Goal: Task Accomplishment & Management: Complete application form

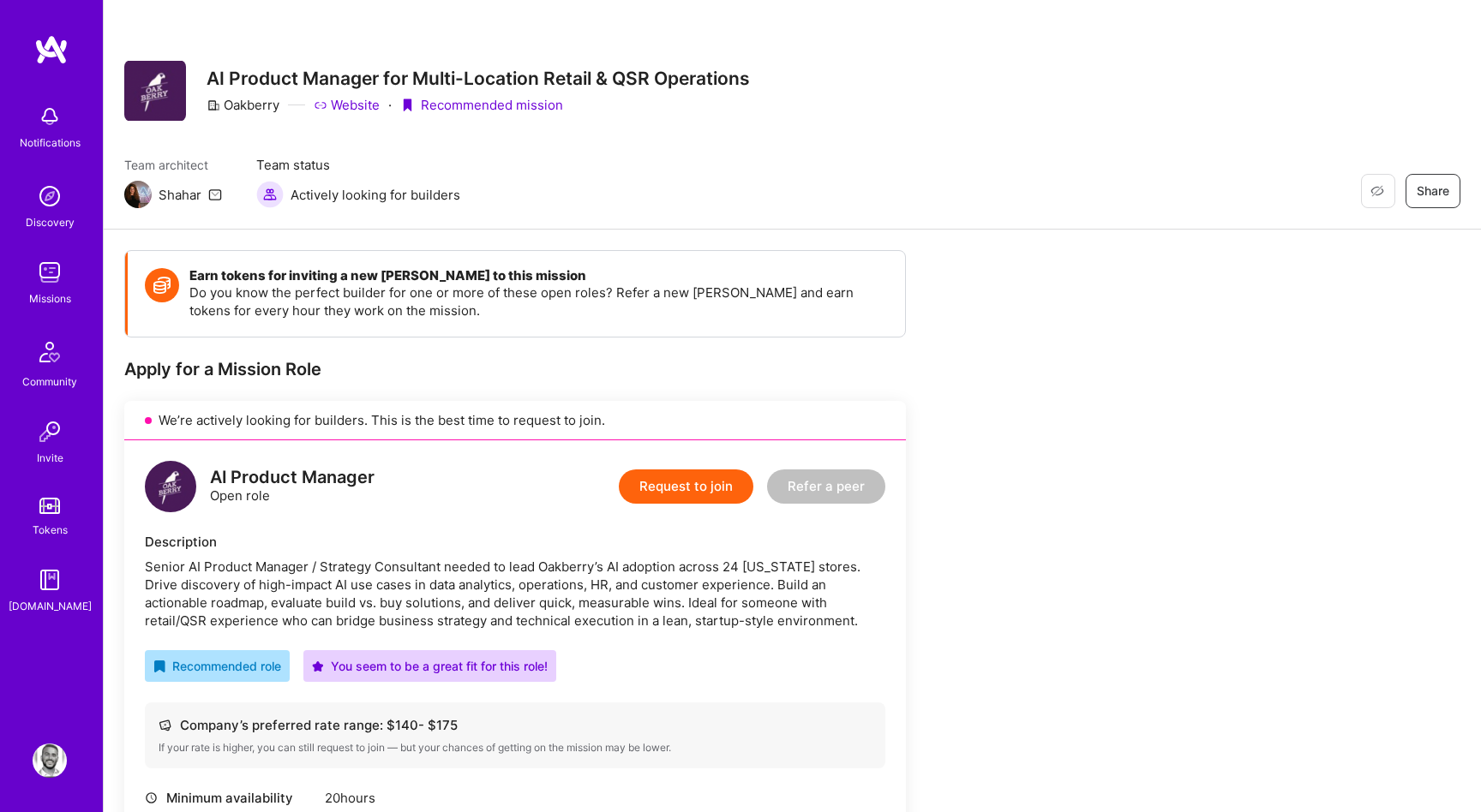
click at [491, 587] on div "Senior AI Product Manager / Strategy Consultant needed to lead Oakberry’s AI ad…" at bounding box center [514, 593] width 740 height 72
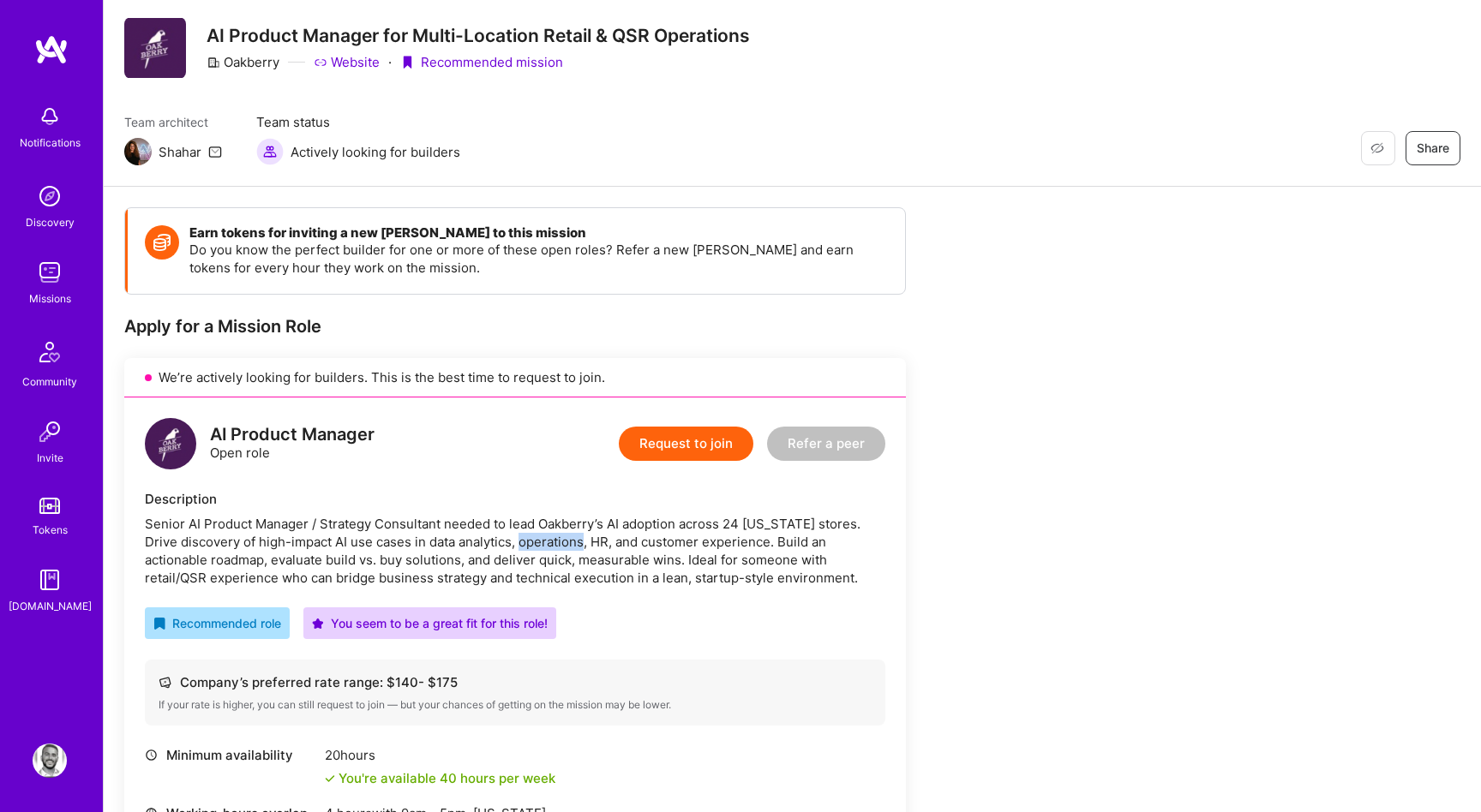
scroll to position [48, 0]
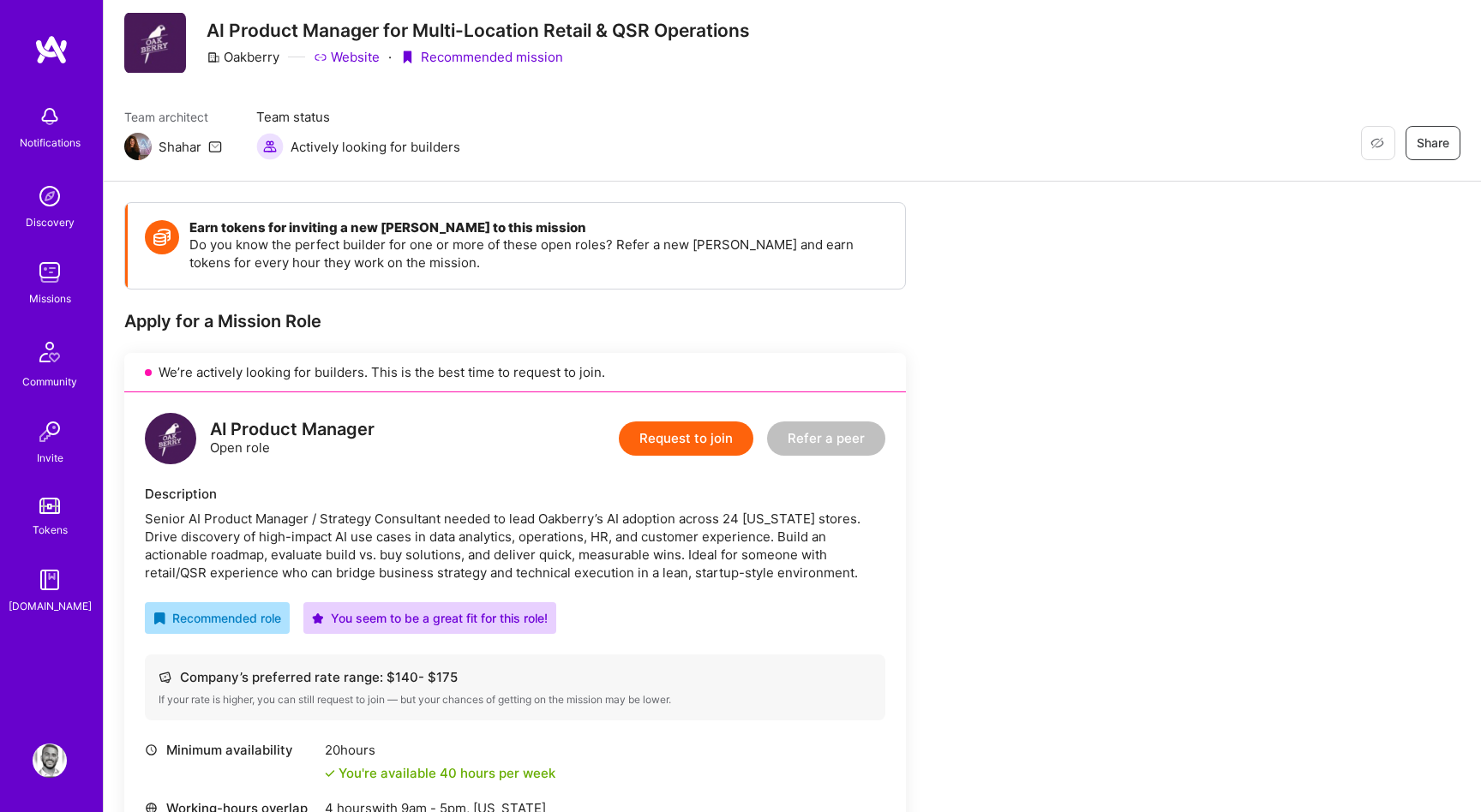
click at [384, 532] on div "Senior AI Product Manager / Strategy Consultant needed to lead Oakberry’s AI ad…" at bounding box center [514, 546] width 740 height 72
click at [531, 509] on div "Description Senior AI Product Manager / Strategy Consultant needed to lead Oakb…" at bounding box center [514, 533] width 740 height 96
click at [679, 446] on button "Request to join" at bounding box center [685, 438] width 135 height 34
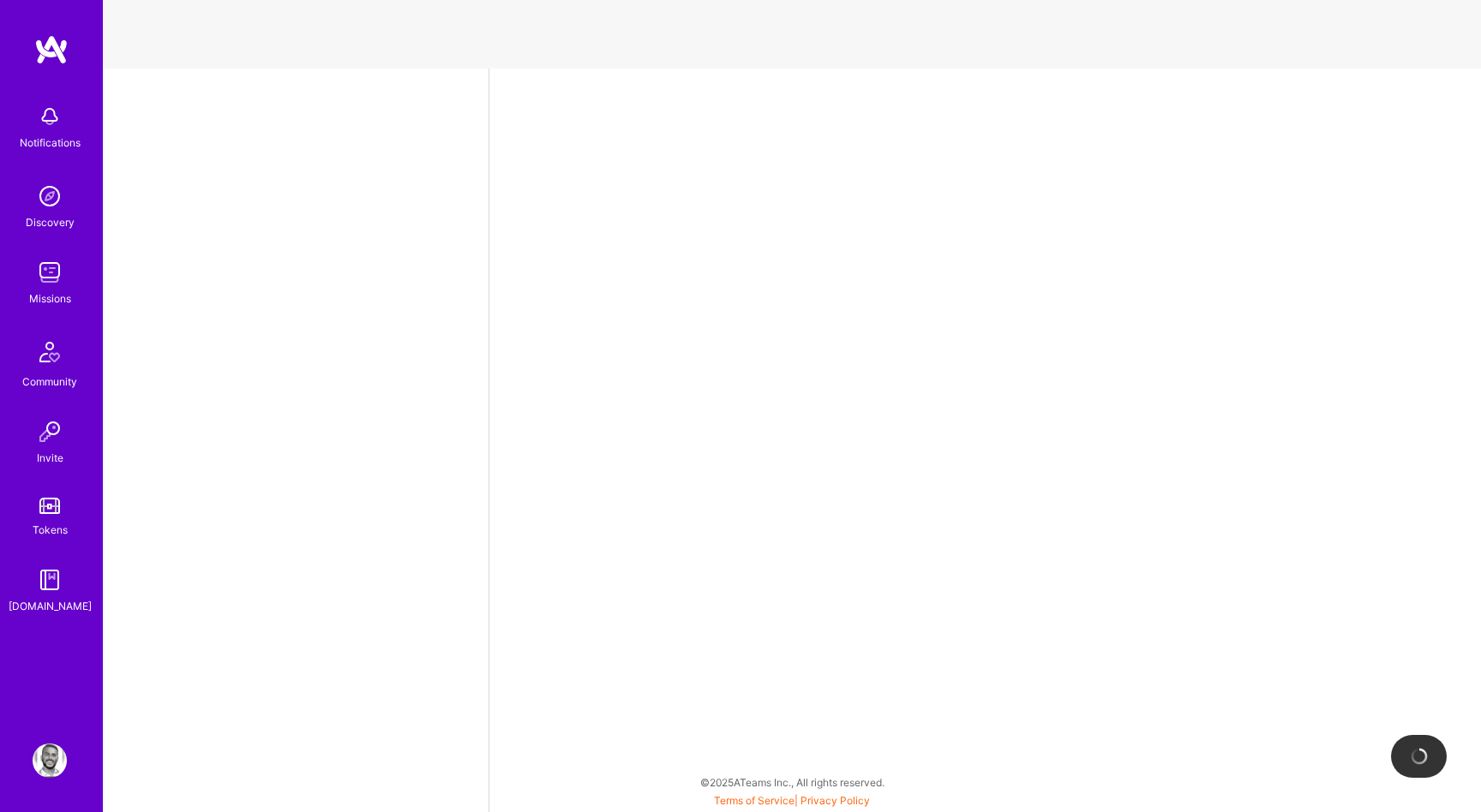
select select "US"
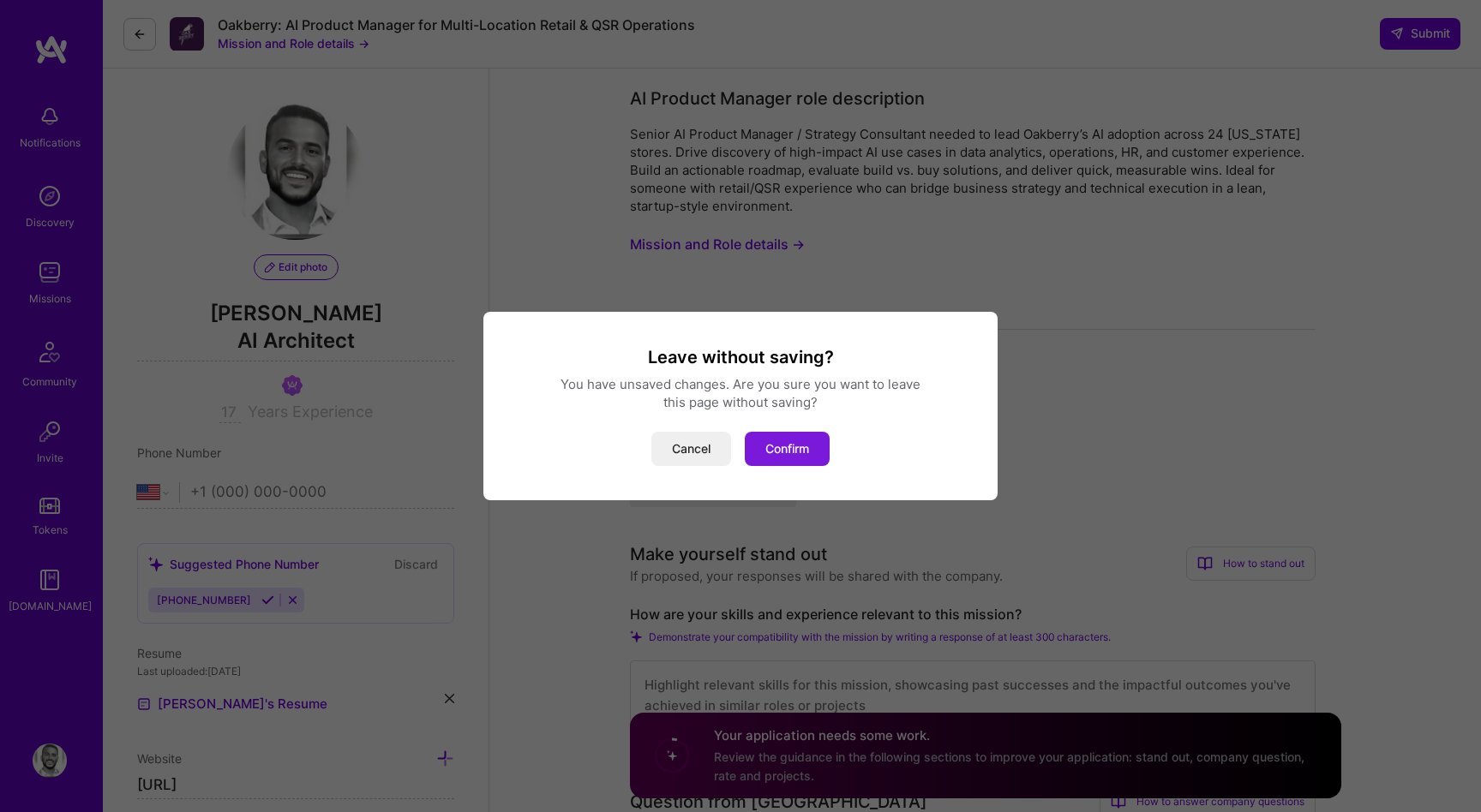
click at [764, 446] on button "Confirm" at bounding box center [787, 448] width 85 height 34
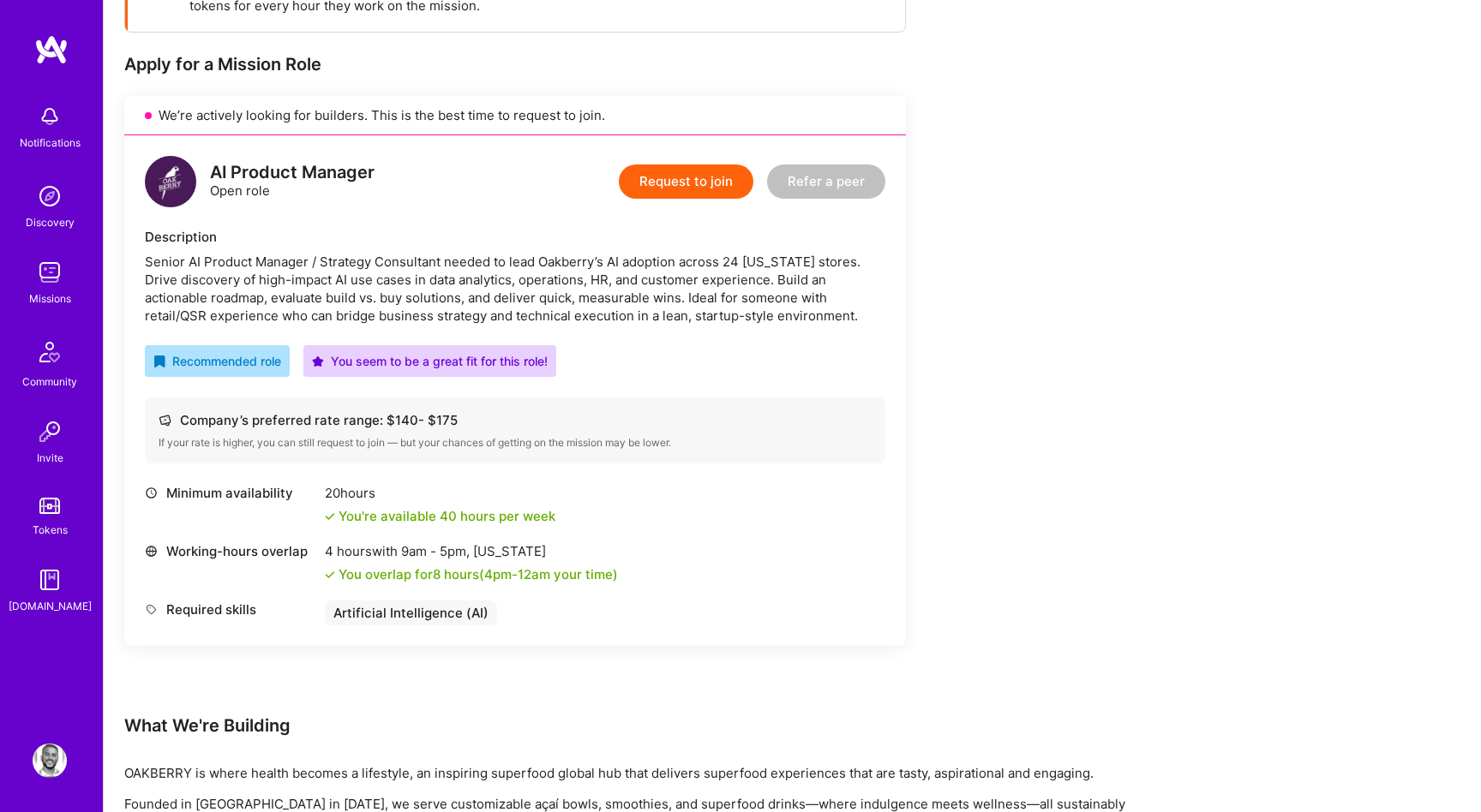
scroll to position [306, 0]
click at [529, 311] on div "Senior AI Product Manager / Strategy Consultant needed to lead Oakberry’s AI ad…" at bounding box center [514, 287] width 740 height 72
click at [688, 187] on button "Request to join" at bounding box center [685, 180] width 135 height 34
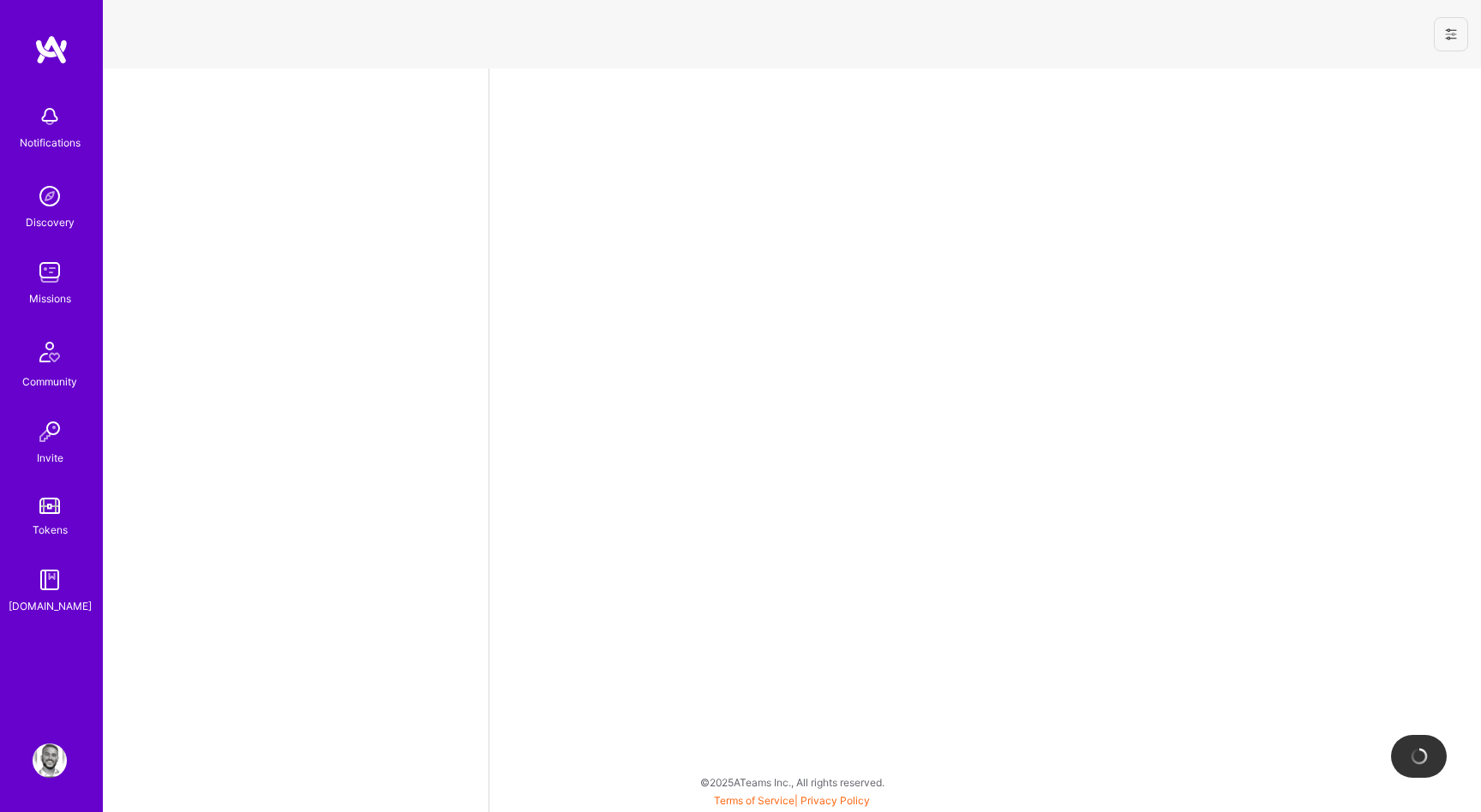
select select "US"
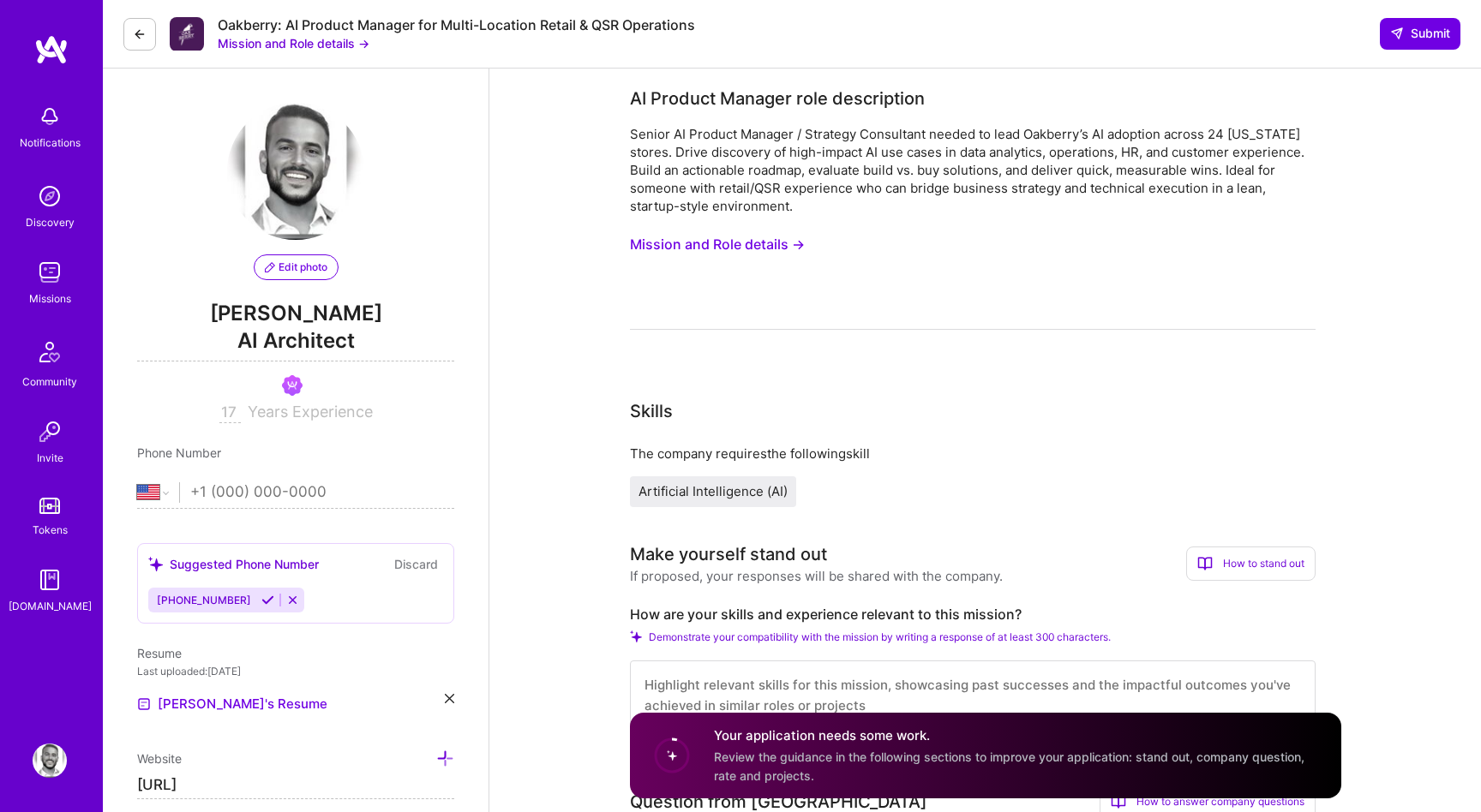
click at [344, 342] on span "AI Architect" at bounding box center [295, 344] width 318 height 35
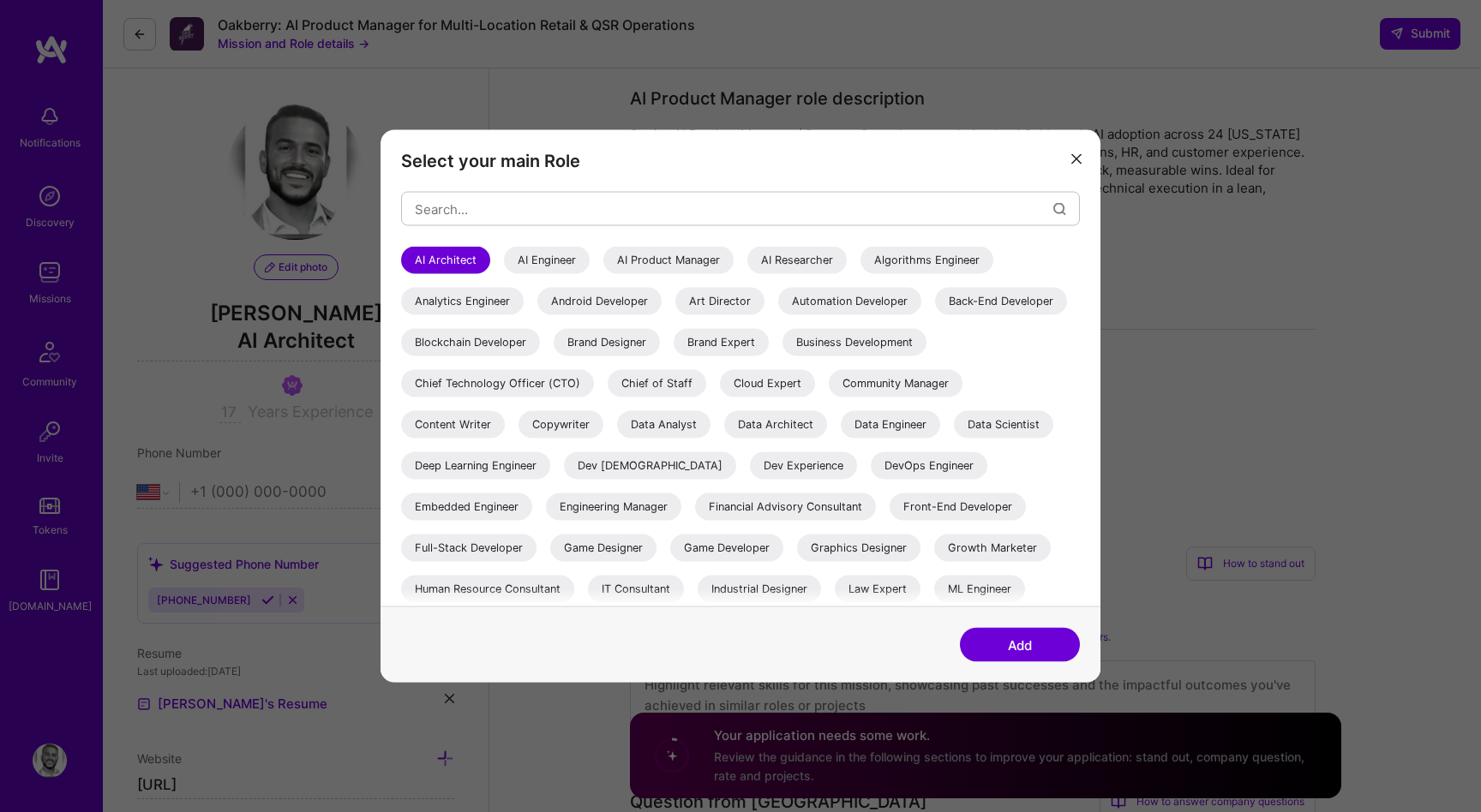
click at [679, 255] on div "AI Product Manager" at bounding box center [669, 261] width 130 height 28
click at [1019, 645] on button "Add" at bounding box center [1020, 645] width 120 height 34
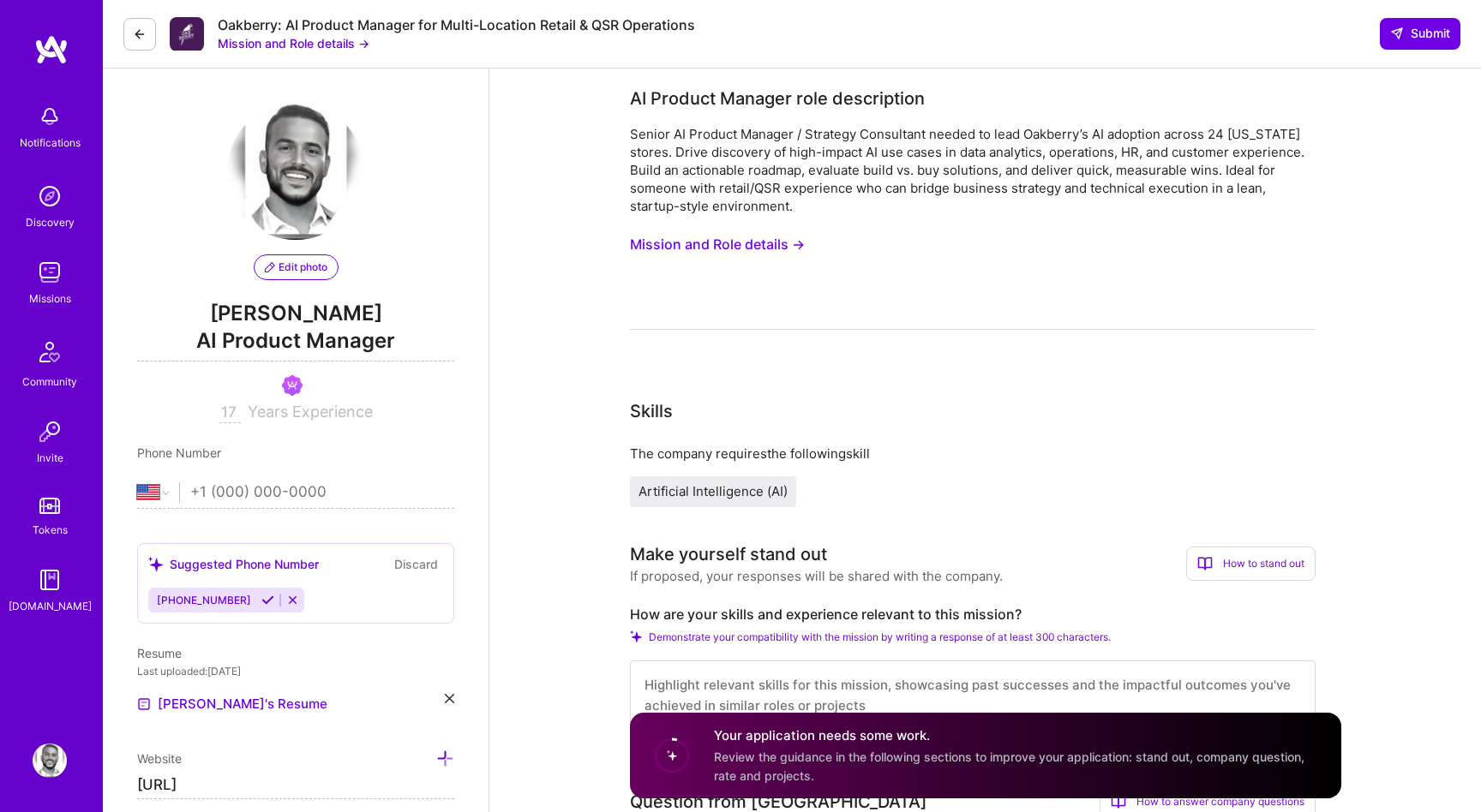
click at [298, 344] on span "AI Product Manager" at bounding box center [295, 344] width 318 height 35
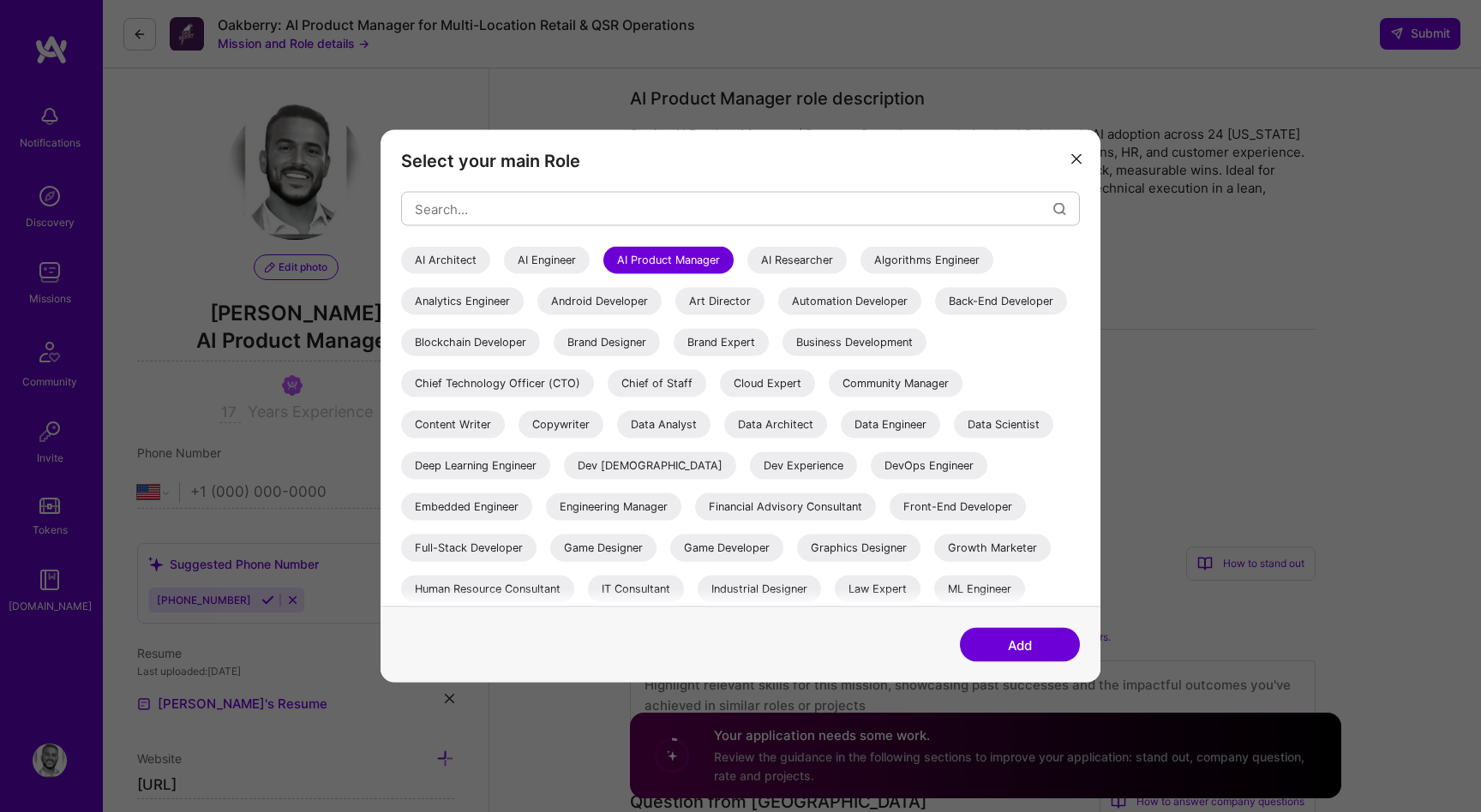
click at [452, 270] on div "AI Architect" at bounding box center [445, 261] width 89 height 28
click at [1031, 644] on button "Add" at bounding box center [1020, 645] width 120 height 34
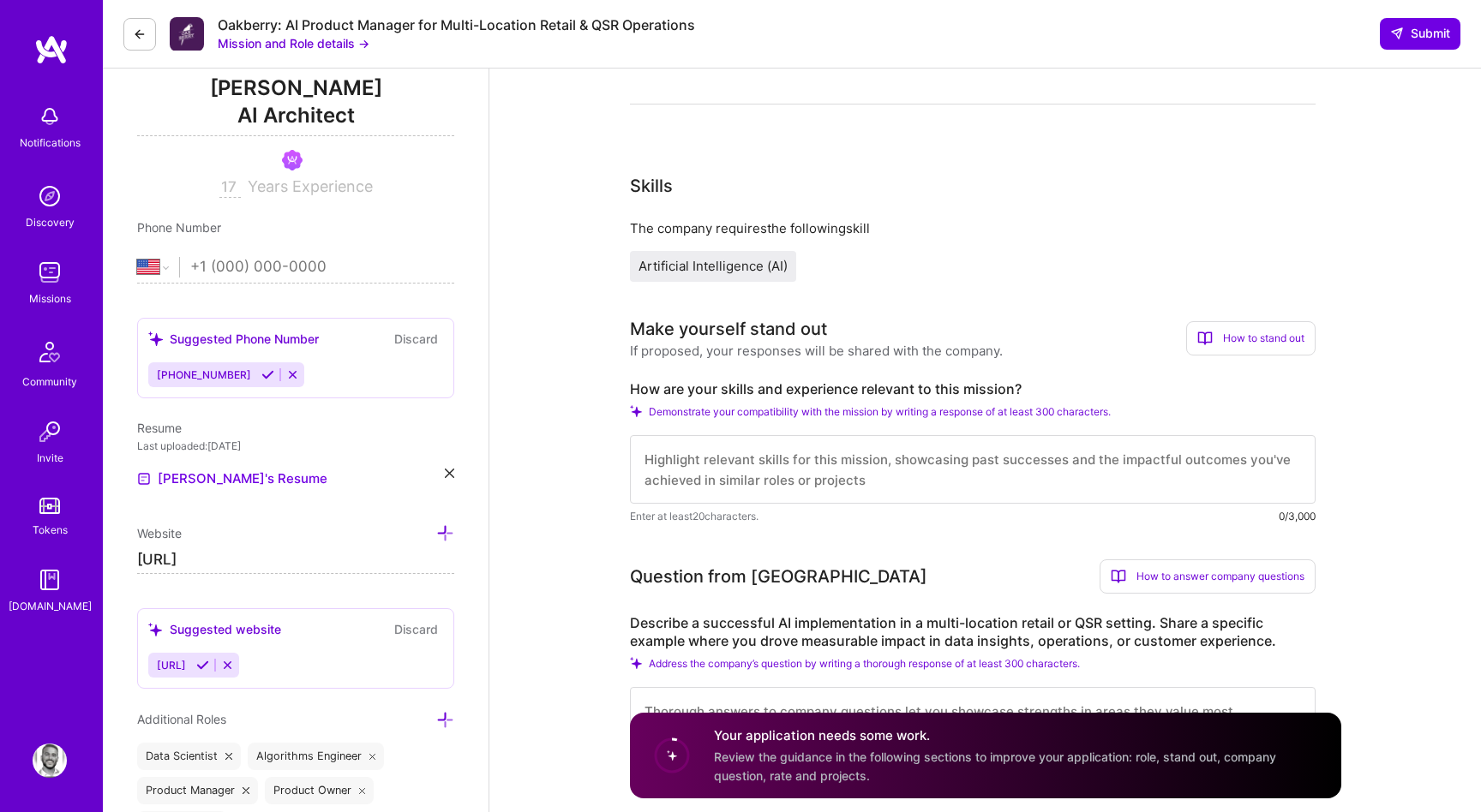
scroll to position [224, 0]
click at [895, 483] on textarea at bounding box center [973, 471] width 685 height 69
click at [216, 478] on link "[PERSON_NAME]'s Resume" at bounding box center [232, 480] width 191 height 21
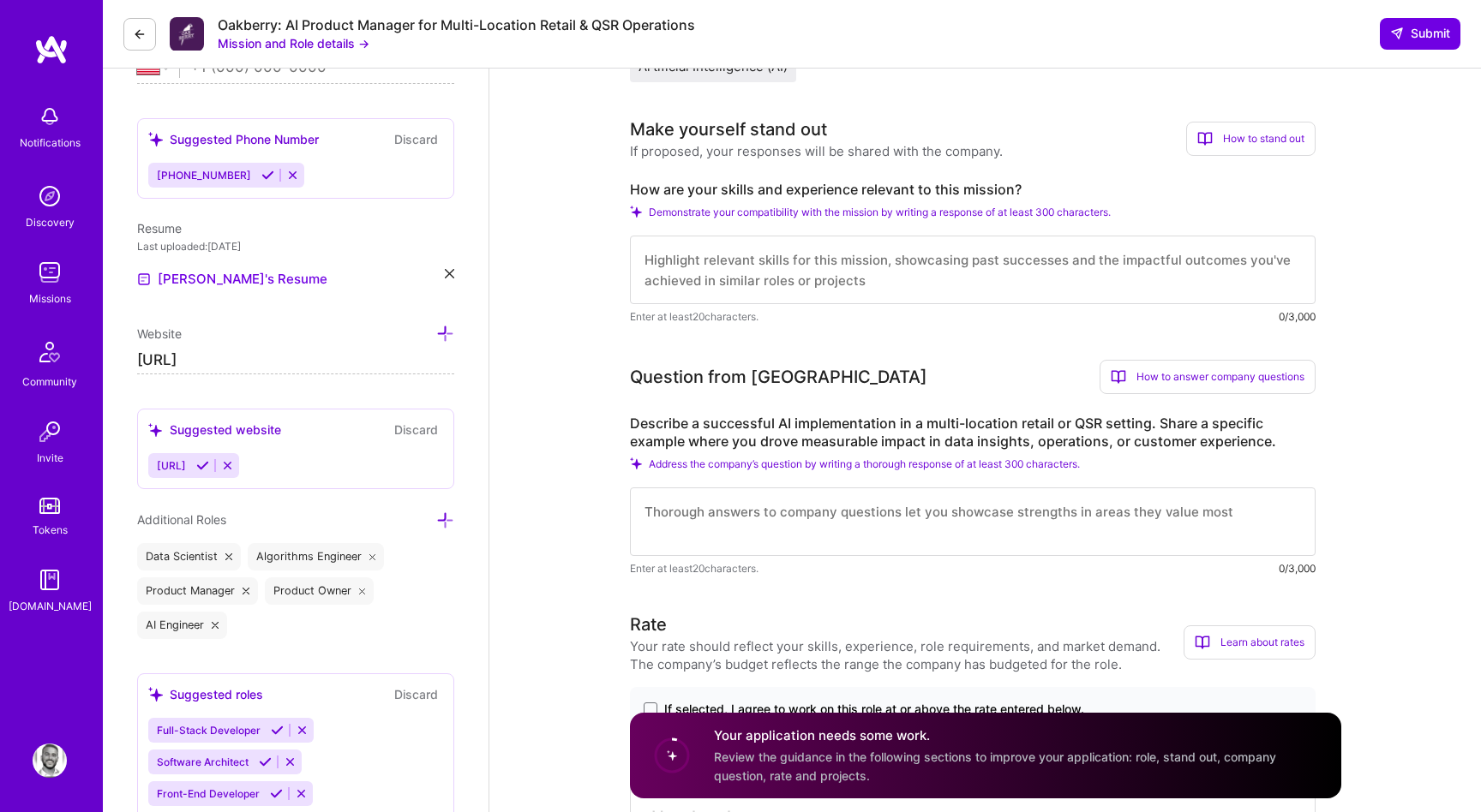
scroll to position [435, 0]
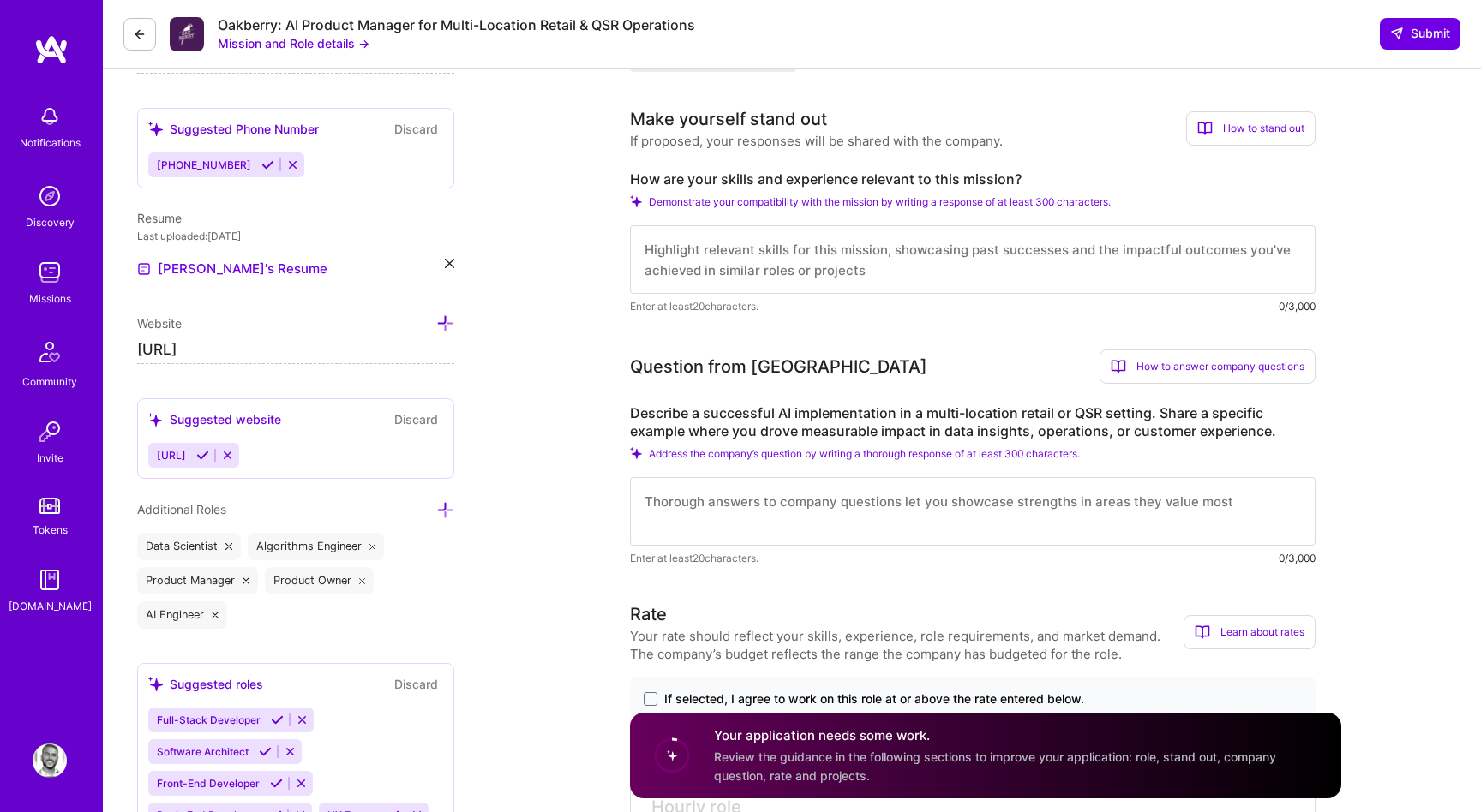
click at [1253, 414] on label "Describe a successful AI implementation in a multi-location retail or QSR setti…" at bounding box center [973, 422] width 685 height 36
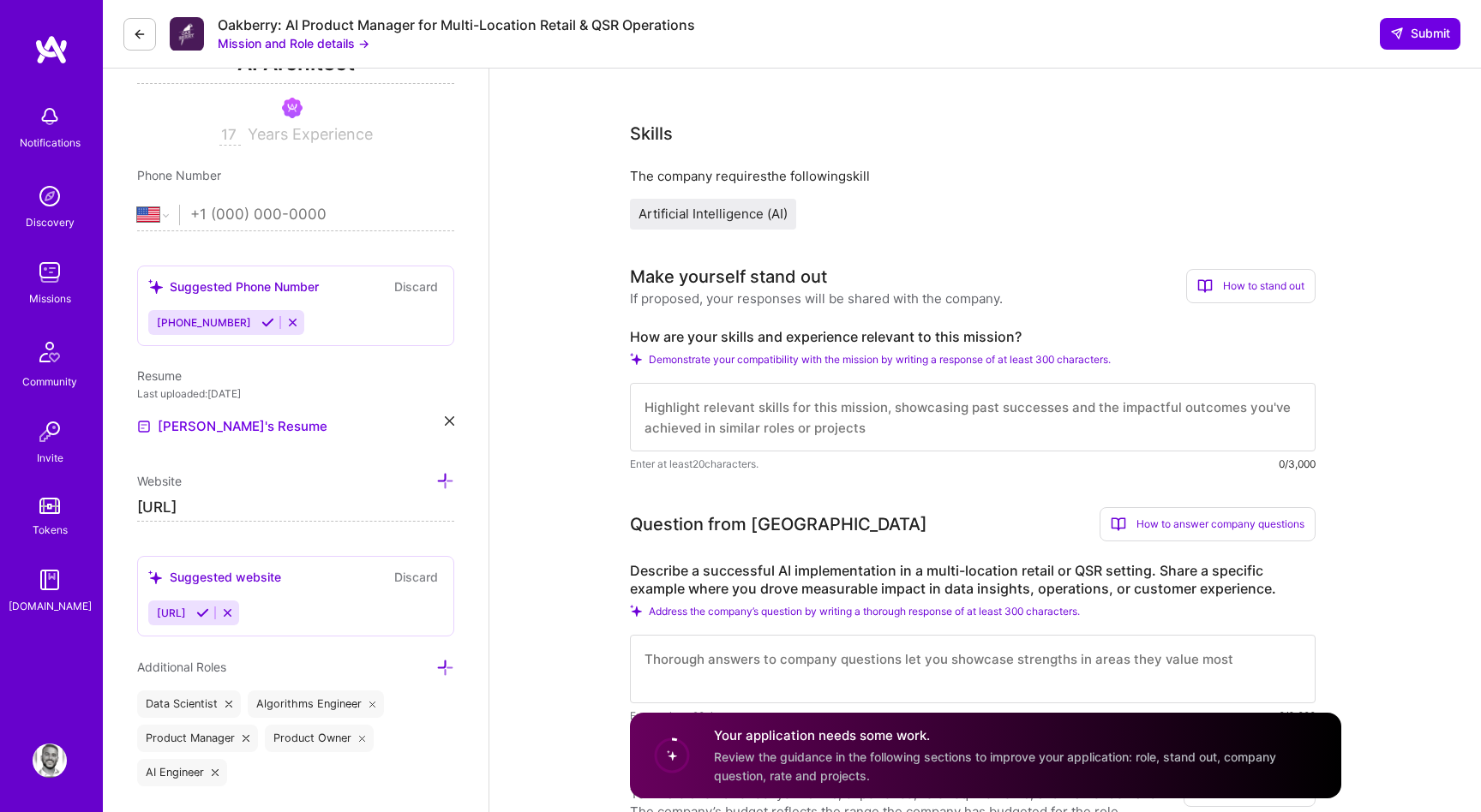
scroll to position [0, 0]
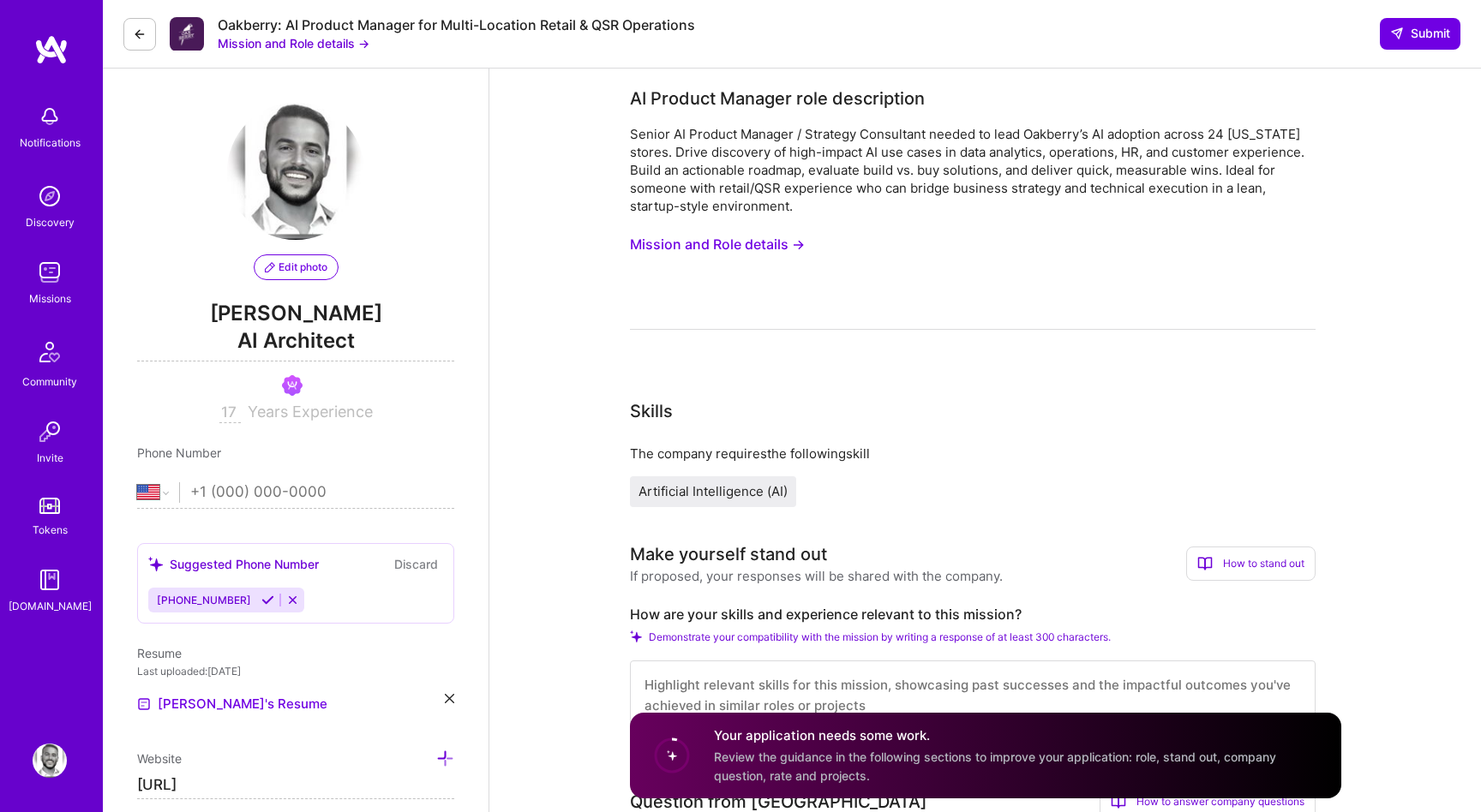
click at [765, 240] on button "Mission and Role details →" at bounding box center [718, 245] width 175 height 31
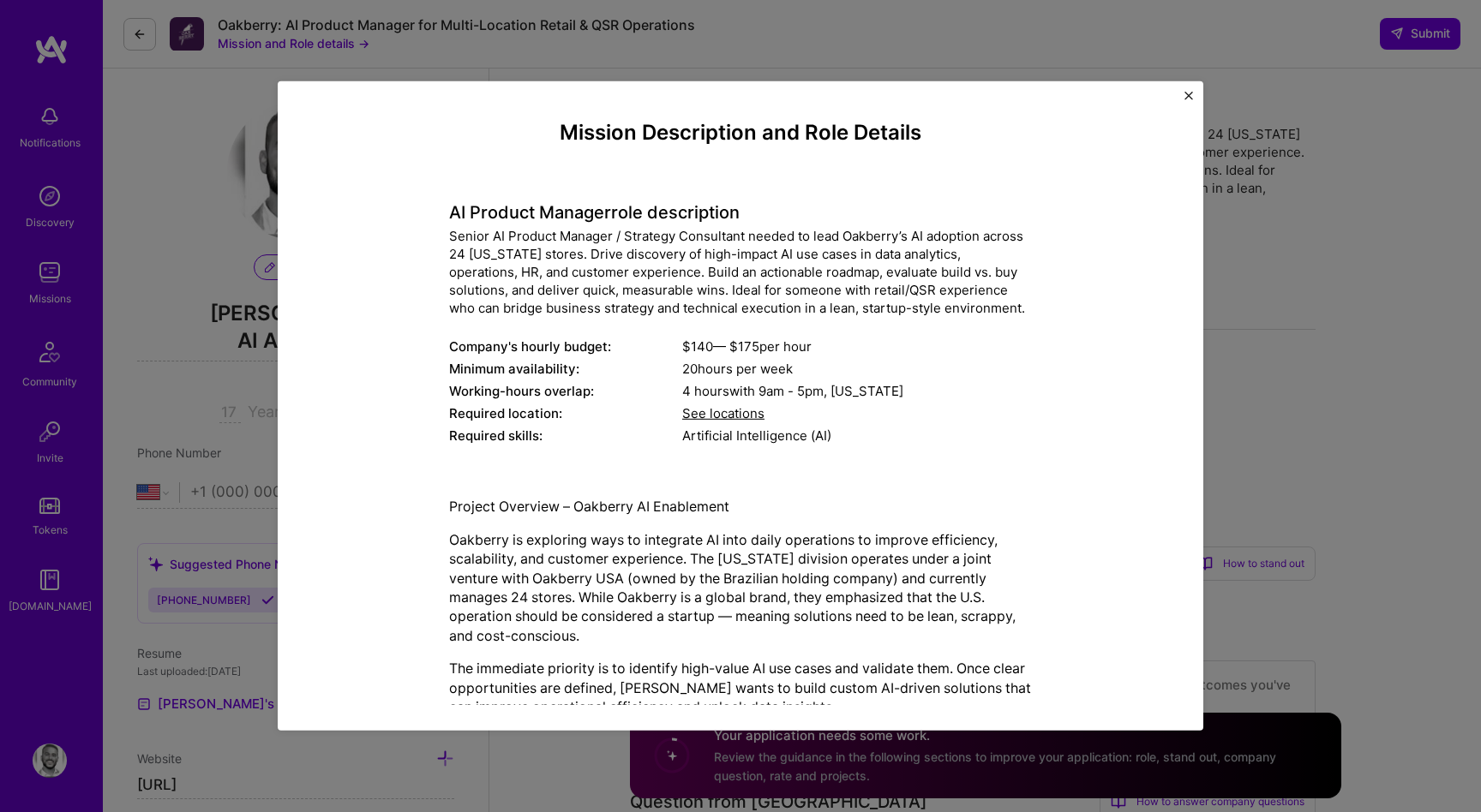
click at [765, 240] on div "Senior AI Product Manager / Strategy Consultant needed to lead Oakberry’s AI ad…" at bounding box center [740, 272] width 583 height 90
click at [756, 255] on div "Senior AI Product Manager / Strategy Consultant needed to lead Oakberry’s AI ad…" at bounding box center [740, 272] width 583 height 90
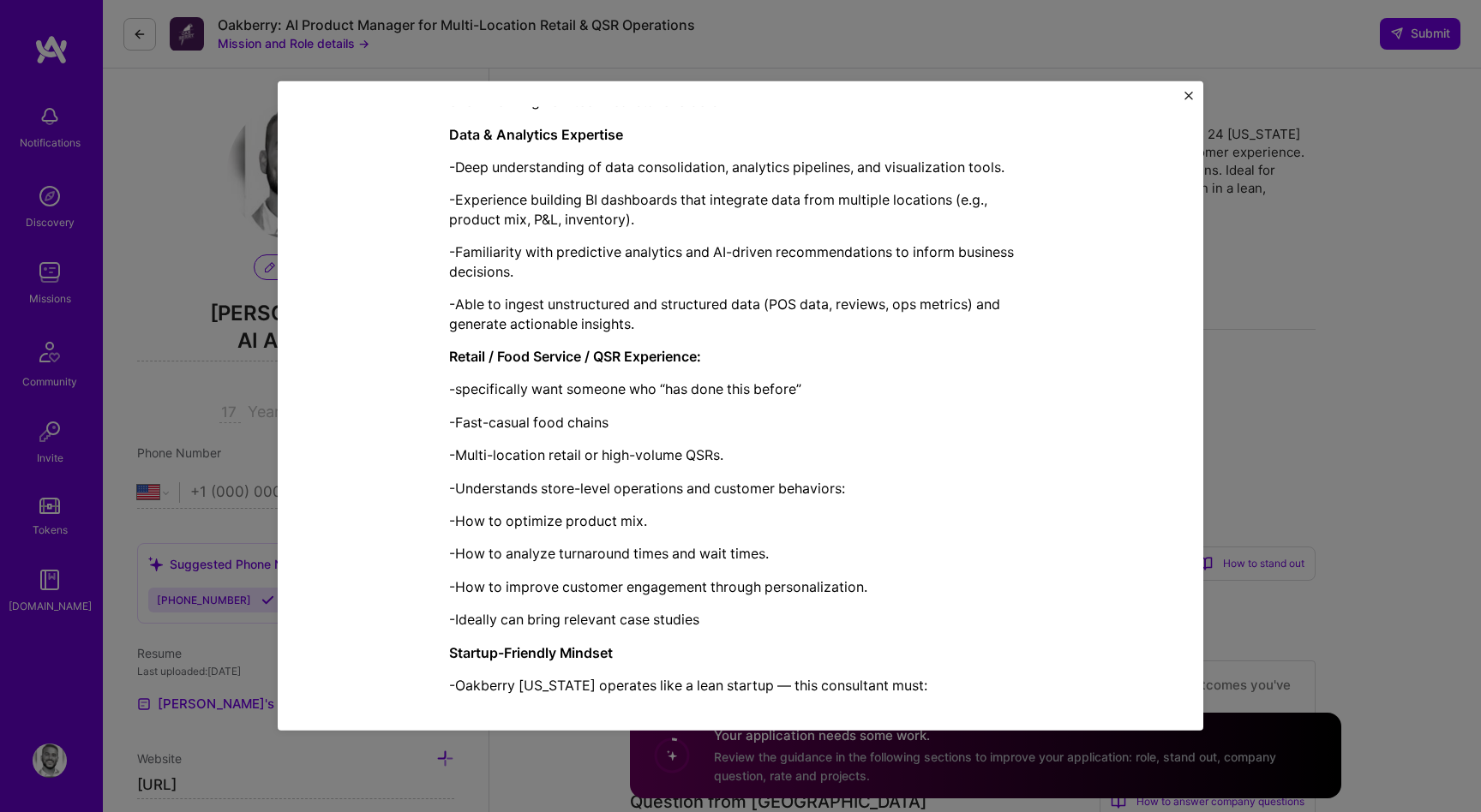
scroll to position [1777, 0]
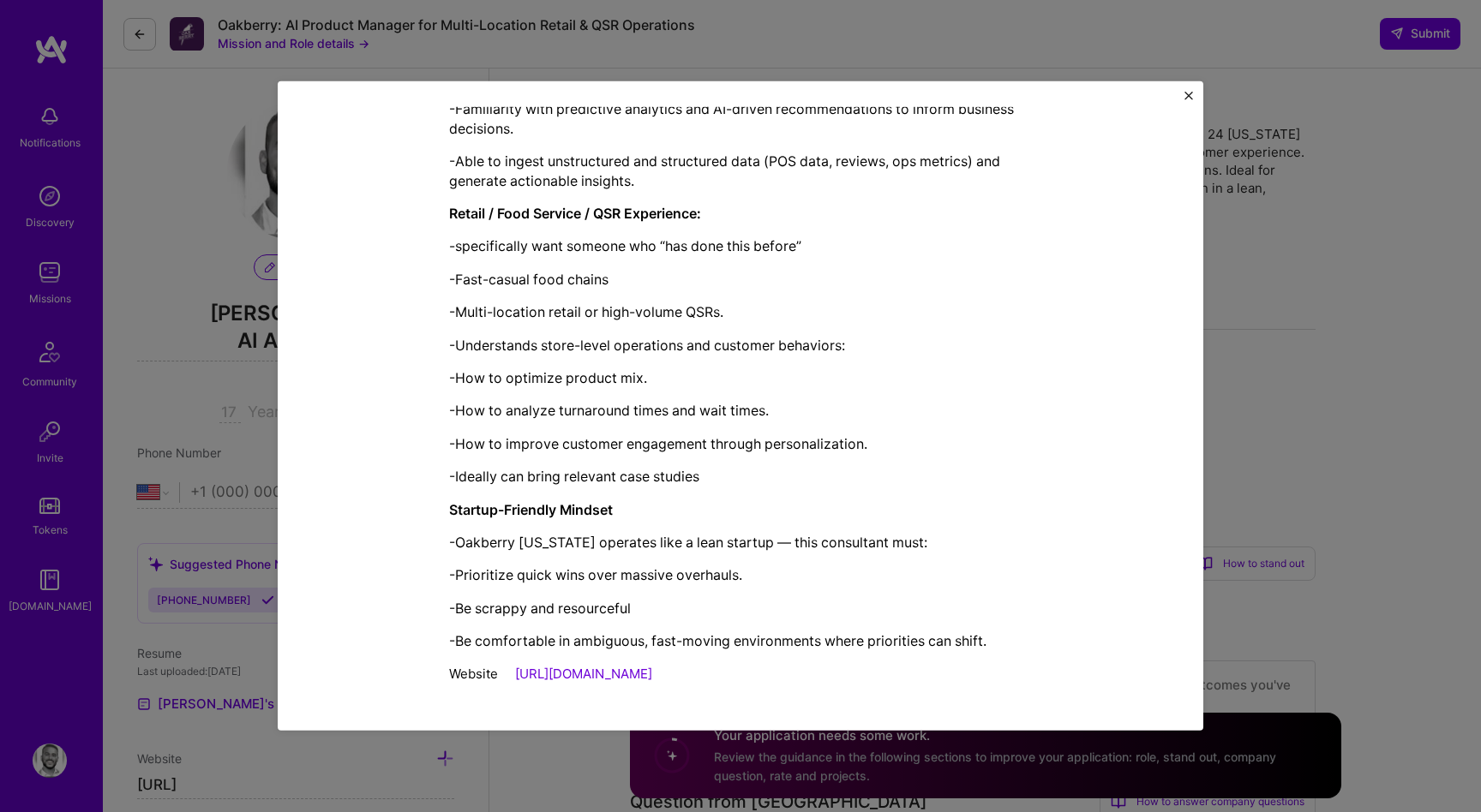
drag, startPoint x: 562, startPoint y: 131, endPoint x: 1045, endPoint y: 670, distance: 723.7
copy div "Loremip Dolorsitame con Adip Elitsed DO Eiusmod Tempori utla etdoloremag Aliqua…"
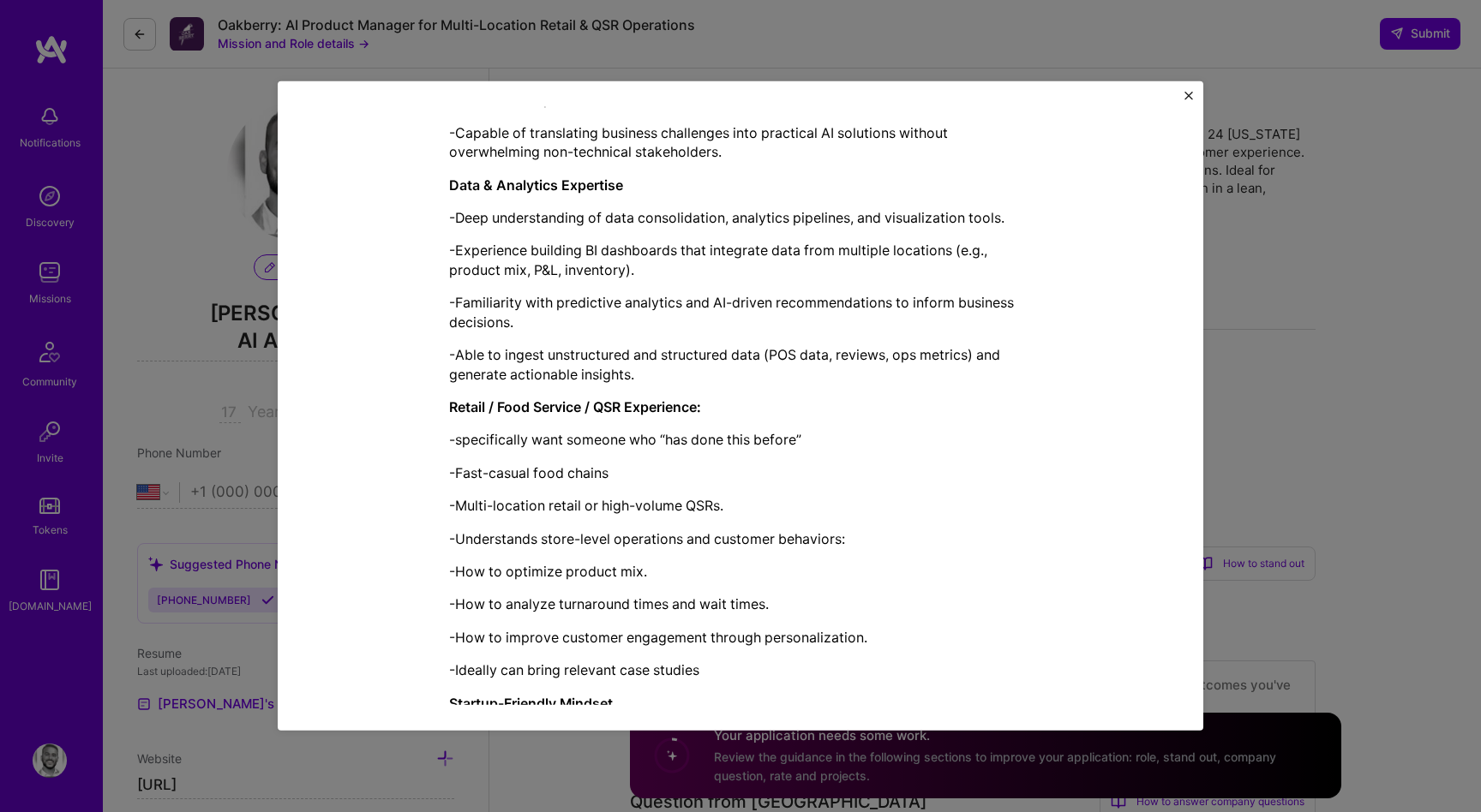
scroll to position [1507, 0]
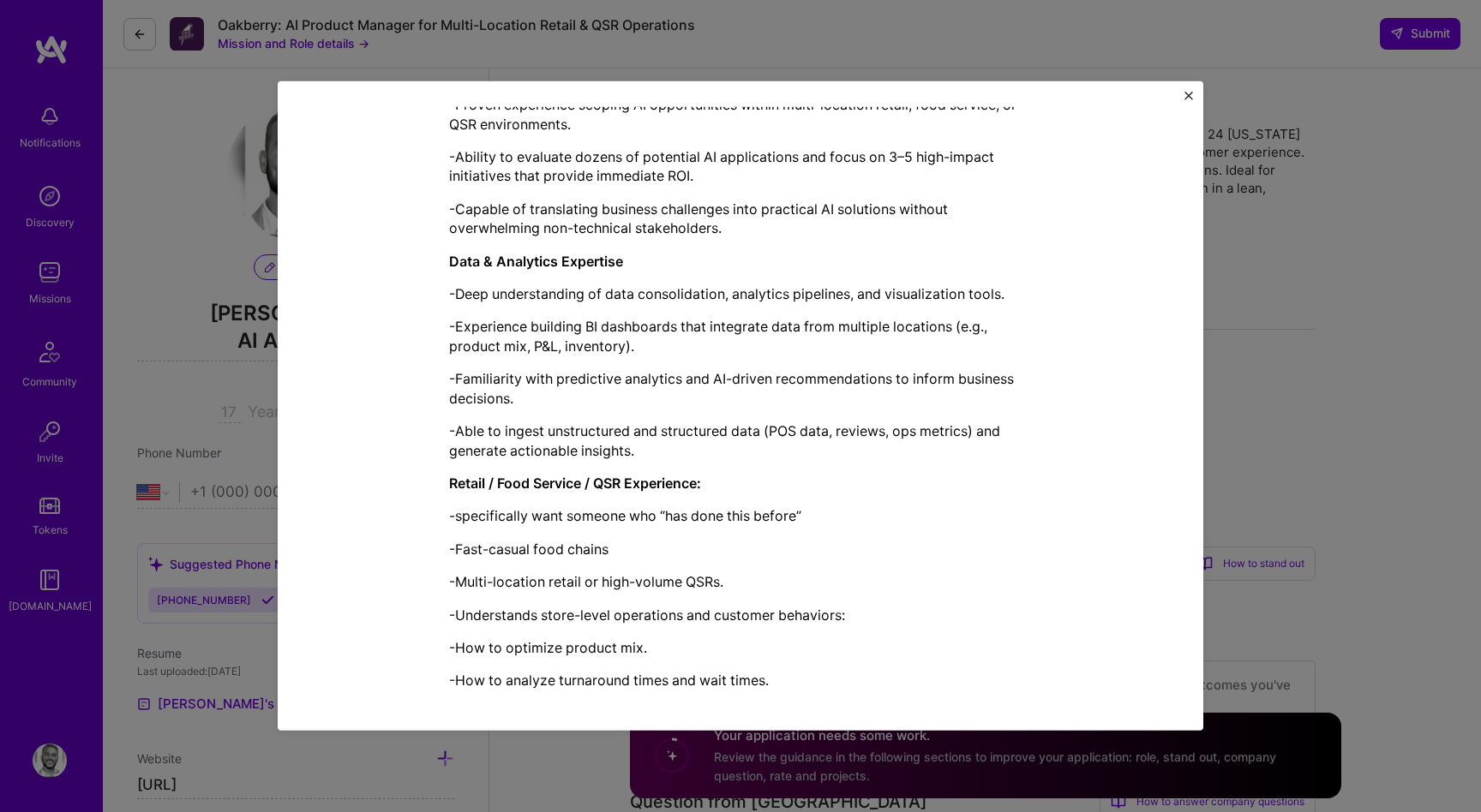
click at [1293, 306] on div "Mission Description and Role Details AI Product Manager role description Senior…" at bounding box center [740, 406] width 1481 height 812
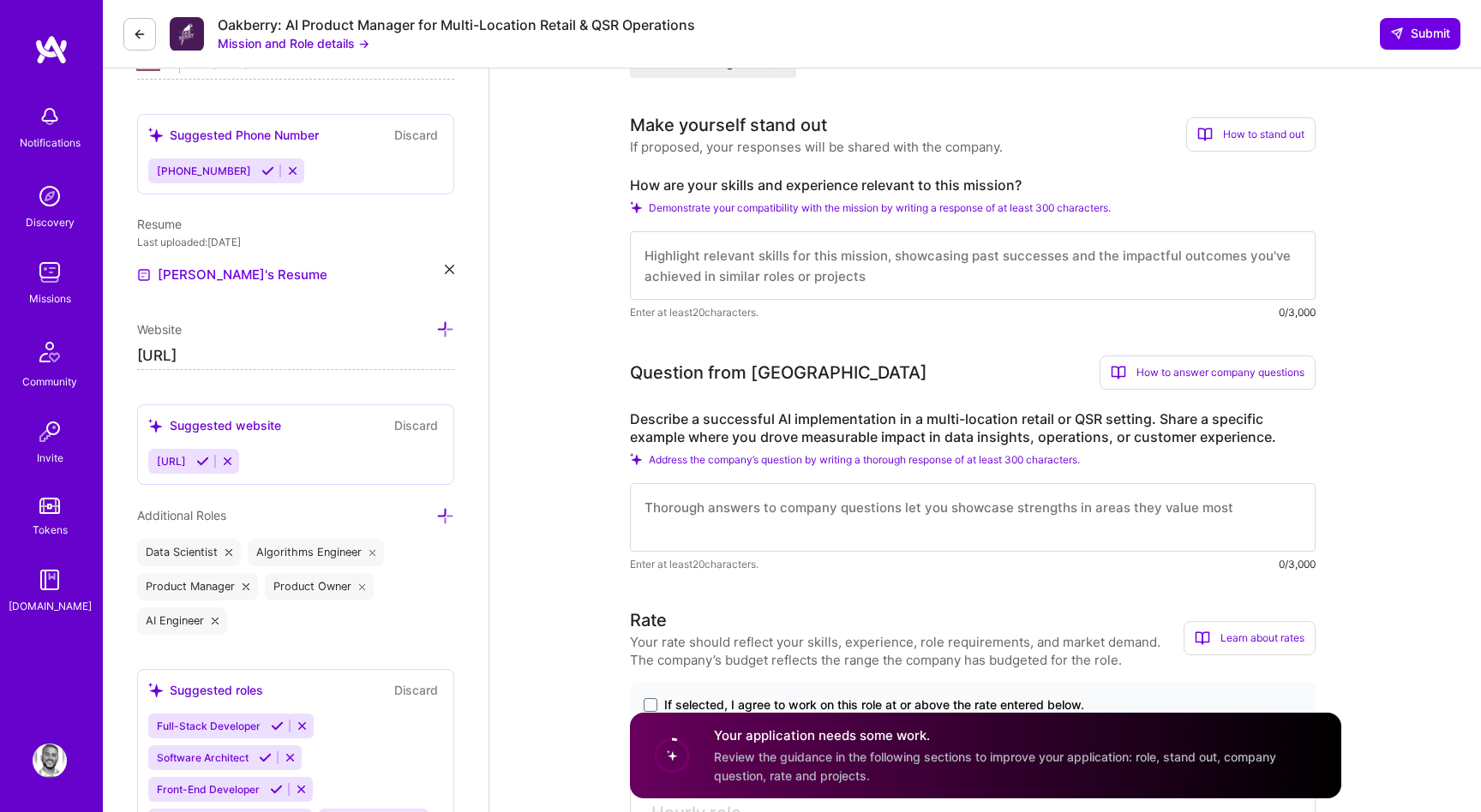
scroll to position [411, 0]
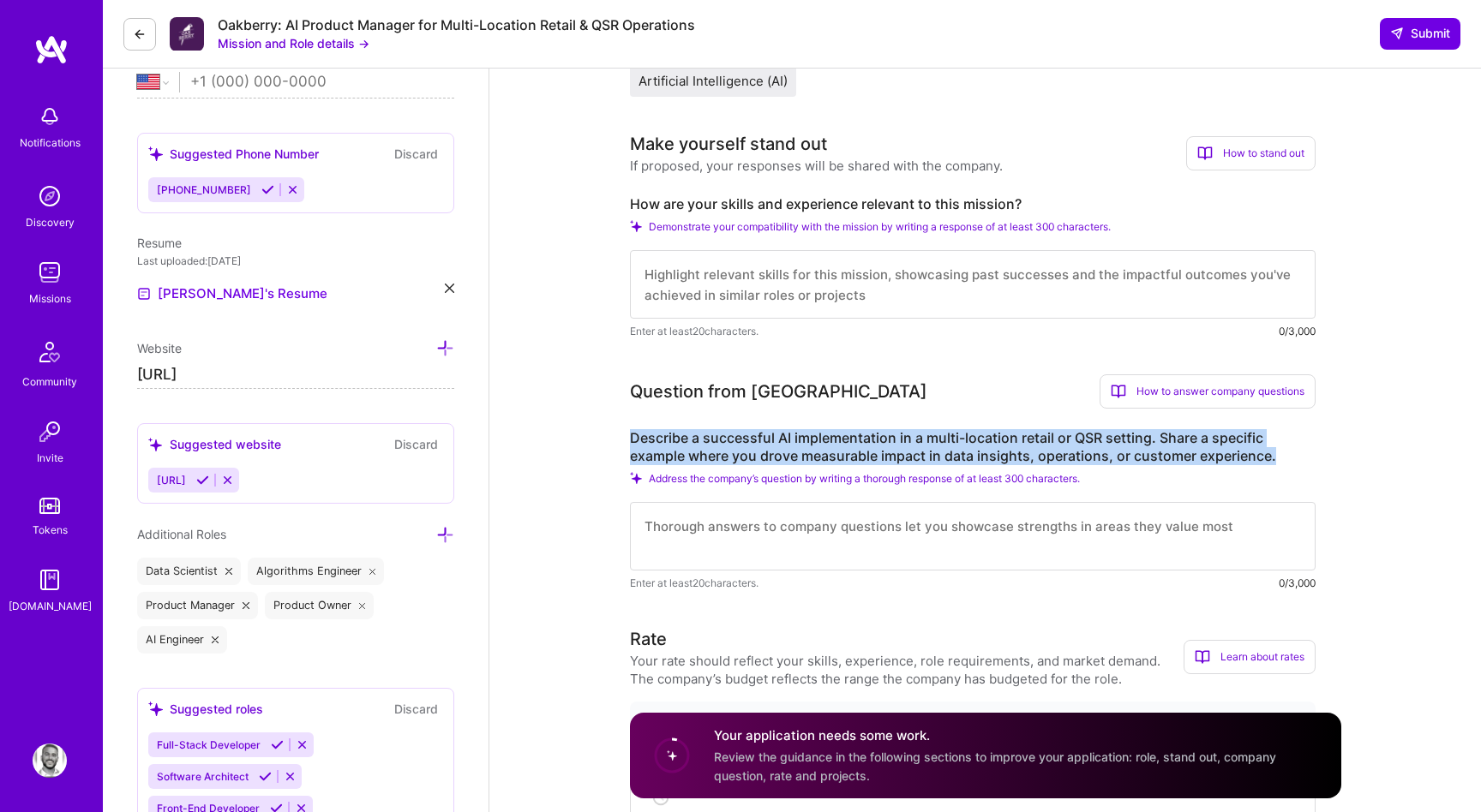
drag, startPoint x: 1281, startPoint y: 455, endPoint x: 967, endPoint y: 403, distance: 318.3
click at [967, 403] on div "Question from Oakberry How to answer company questions Mastering company questi…" at bounding box center [973, 483] width 685 height 217
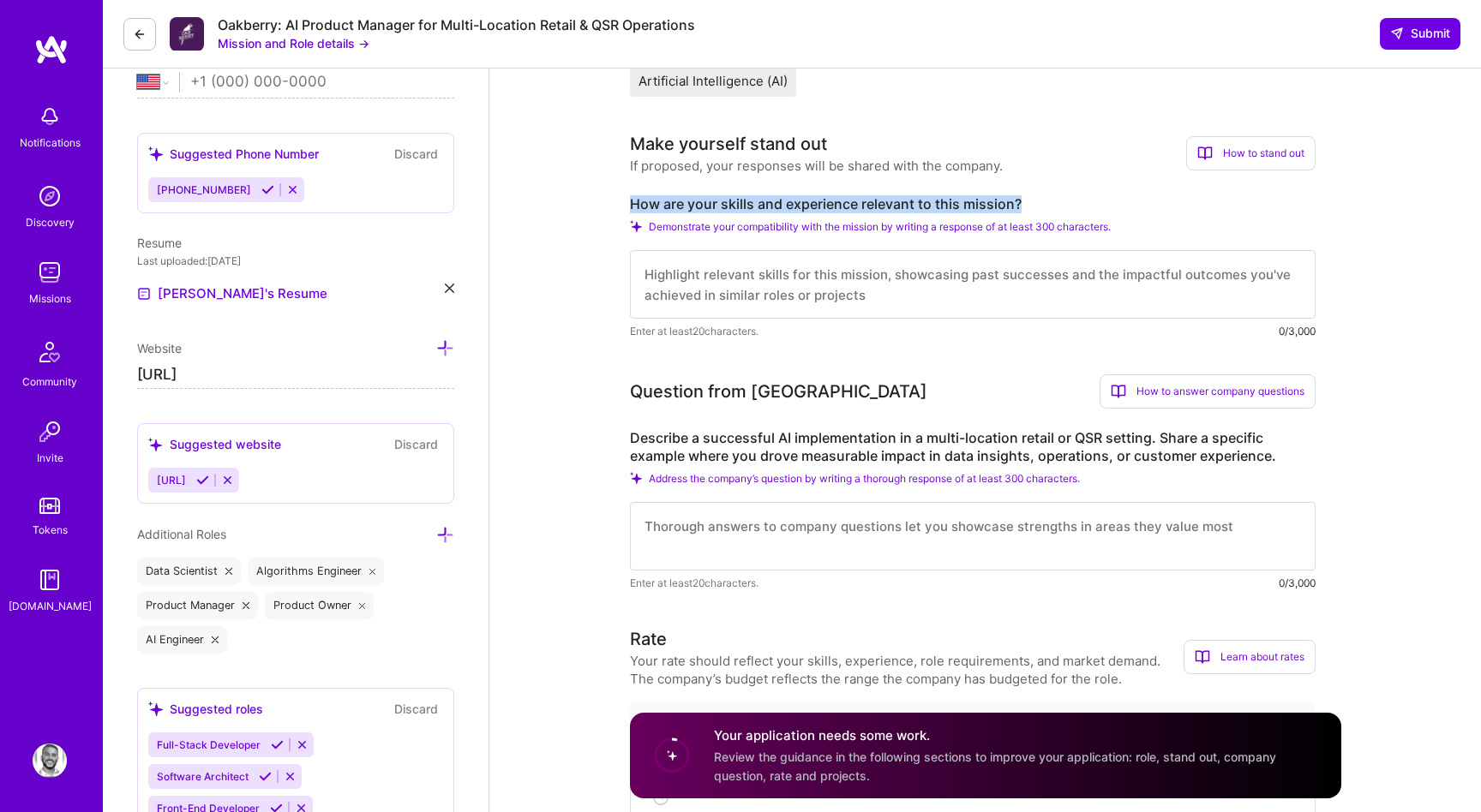
drag, startPoint x: 624, startPoint y: 201, endPoint x: 1069, endPoint y: 205, distance: 445.0
copy label "How are your skills and experience relevant to this mission?"
click at [741, 177] on div "Make yourself stand out If proposed, your responses will be shared with the com…" at bounding box center [973, 235] width 685 height 209
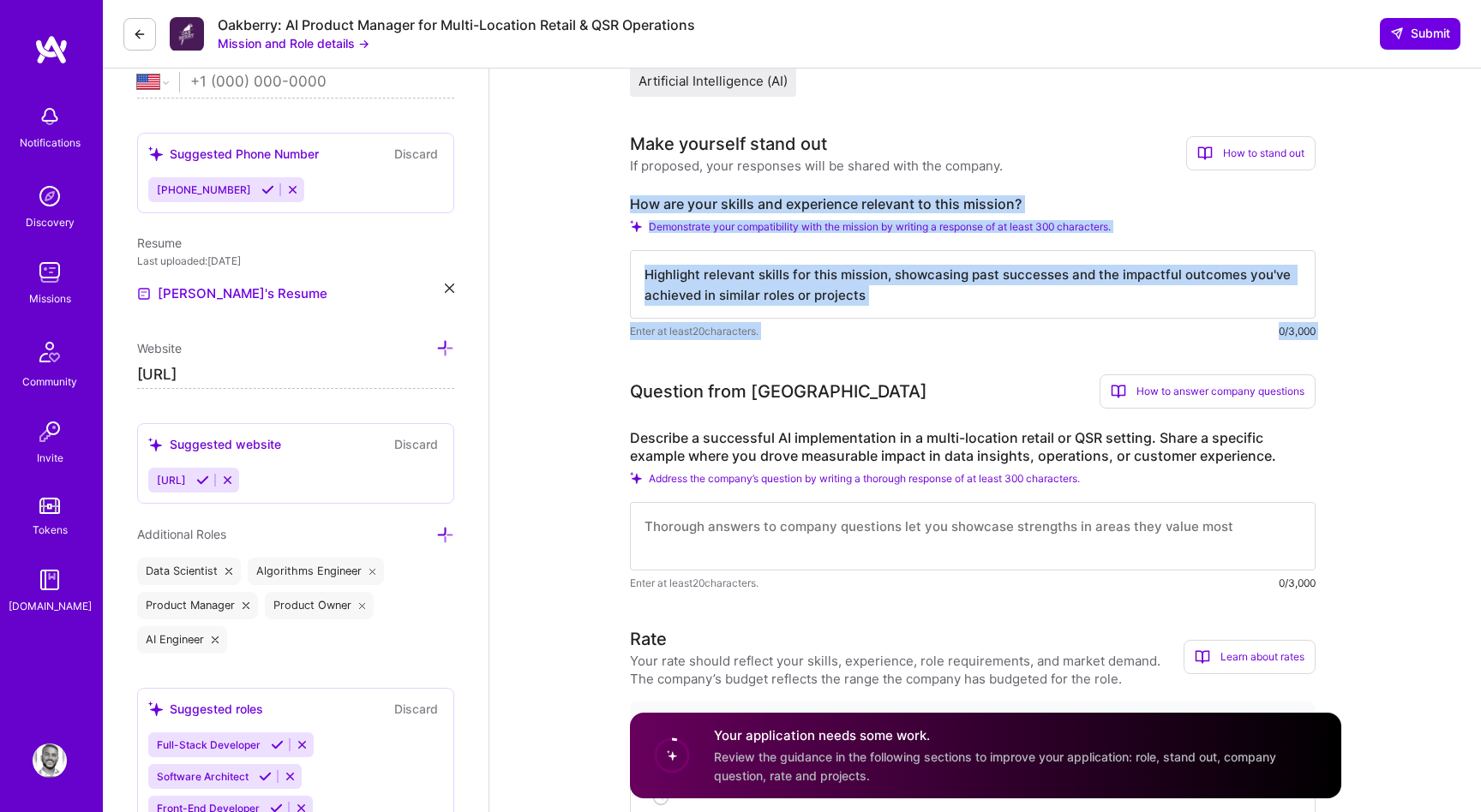
drag, startPoint x: 630, startPoint y: 205, endPoint x: 818, endPoint y: 354, distance: 239.9
copy div "How are your skills and experience relevant to this mission? Demonstrate your c…"
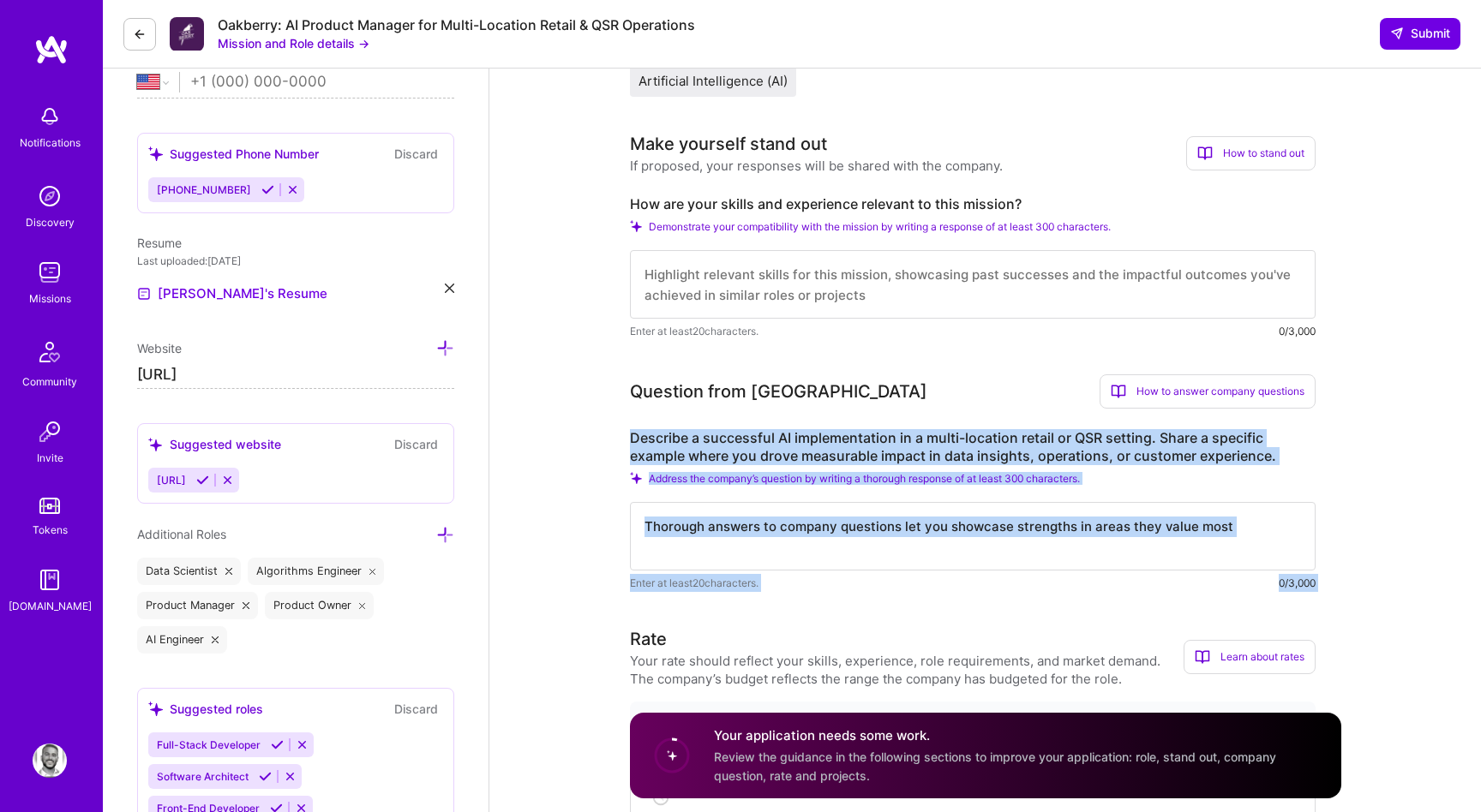
drag, startPoint x: 628, startPoint y: 436, endPoint x: 924, endPoint y: 593, distance: 335.1
copy div "Describe a successful AI implementation in a multi-location retail or QSR setti…"
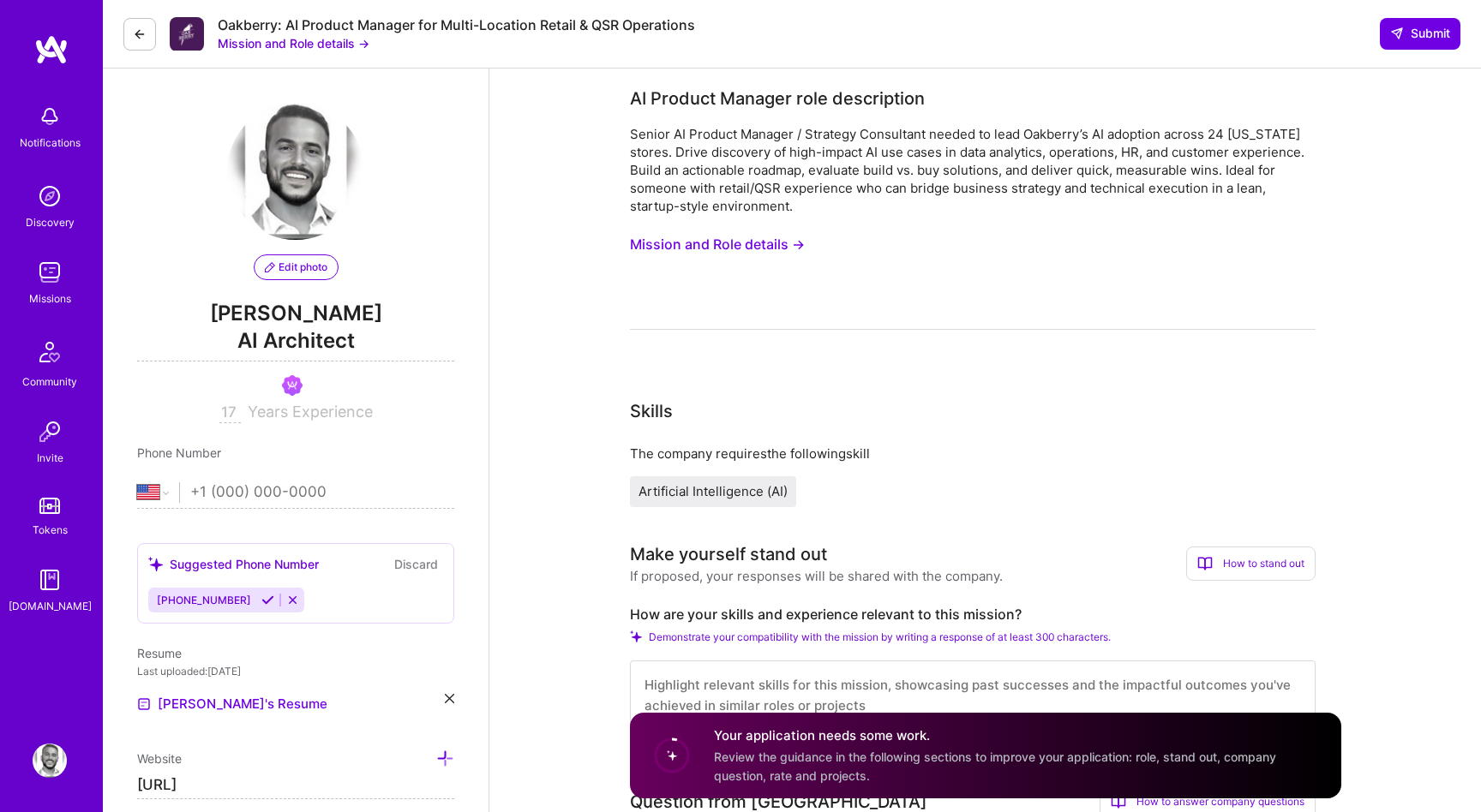
scroll to position [38, 0]
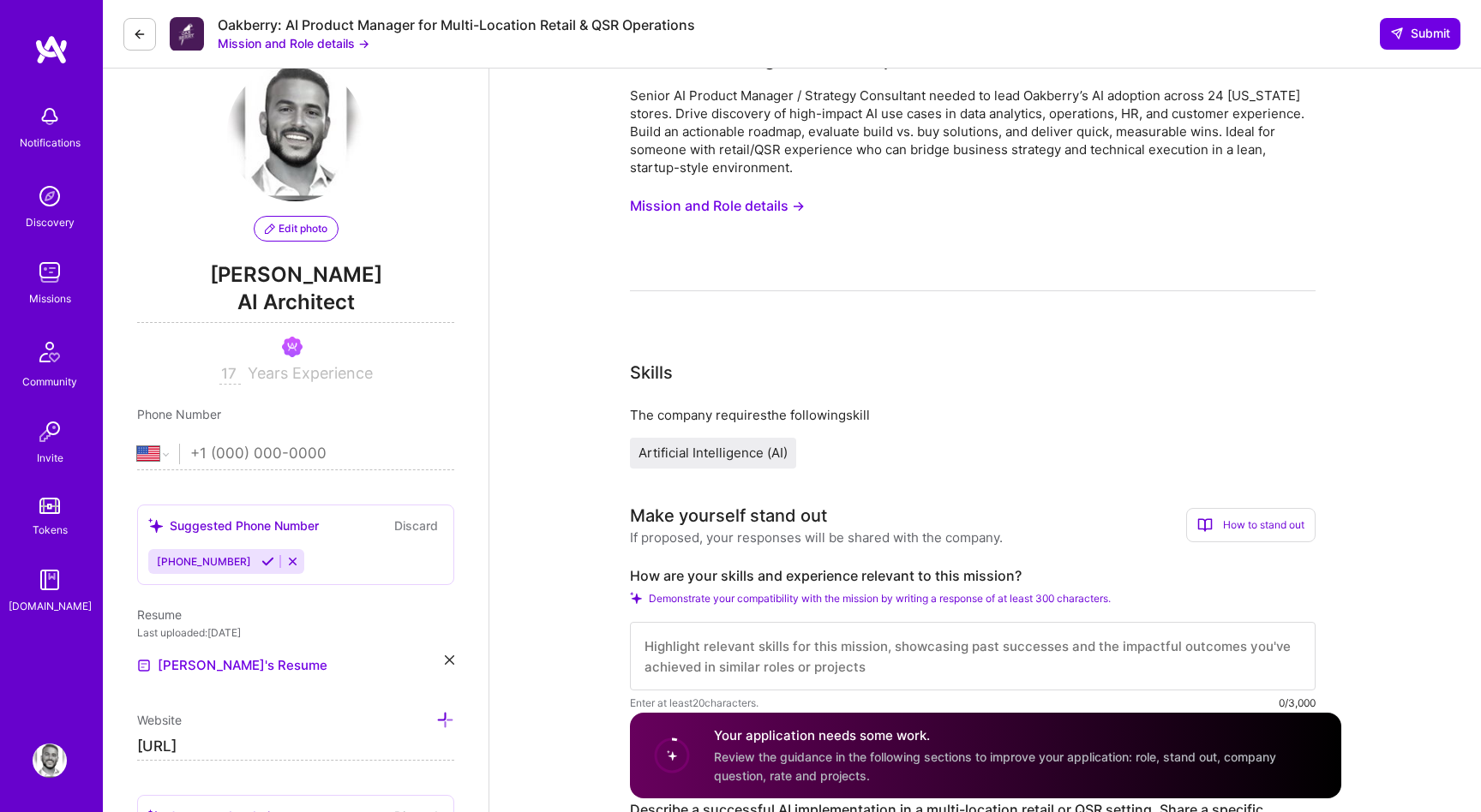
click at [771, 218] on button "Mission and Role details →" at bounding box center [718, 206] width 175 height 31
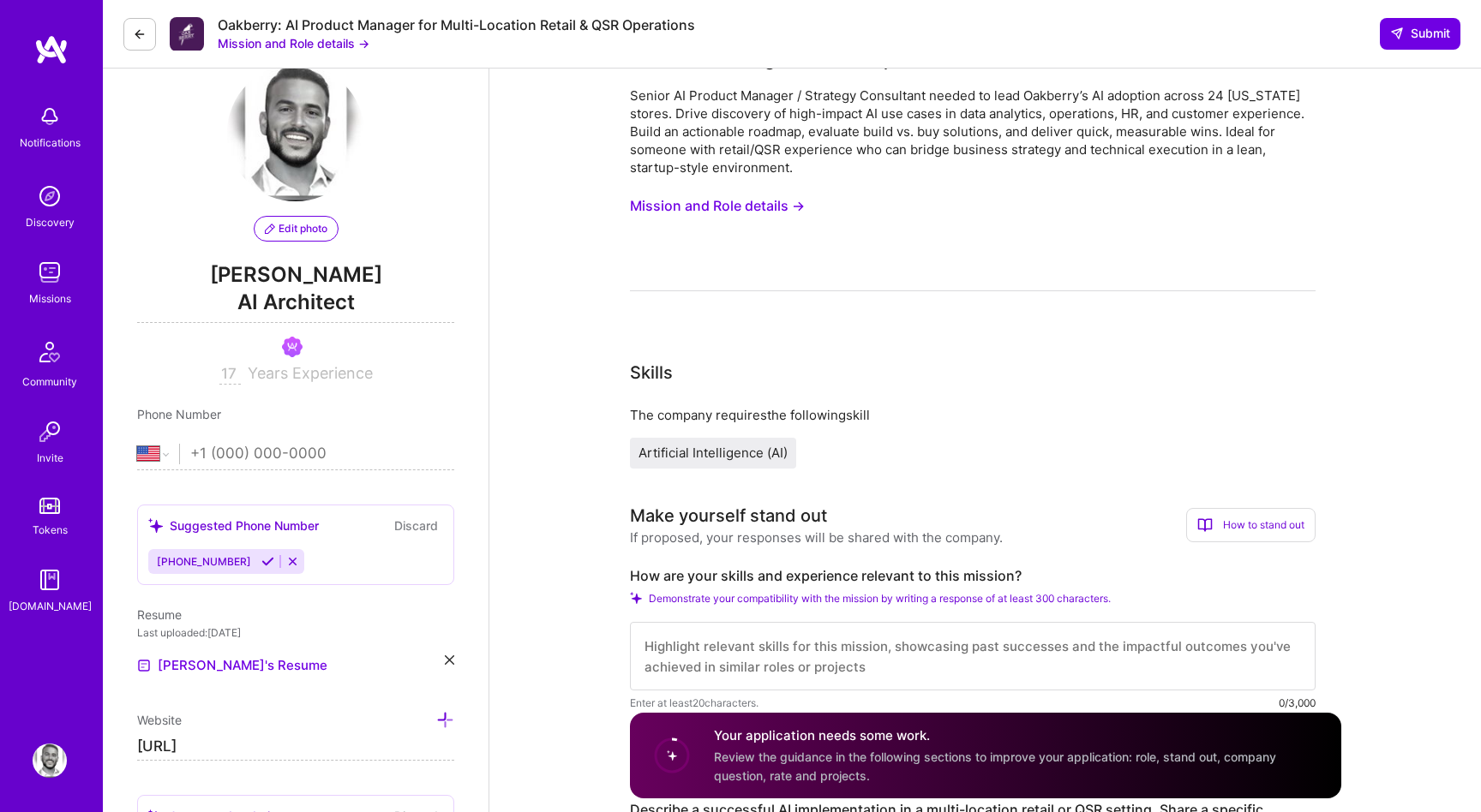
click at [758, 655] on textarea at bounding box center [973, 657] width 685 height 69
paste textarea "I’ve spent over a decade bridging AI strategy, data science, and product manage…"
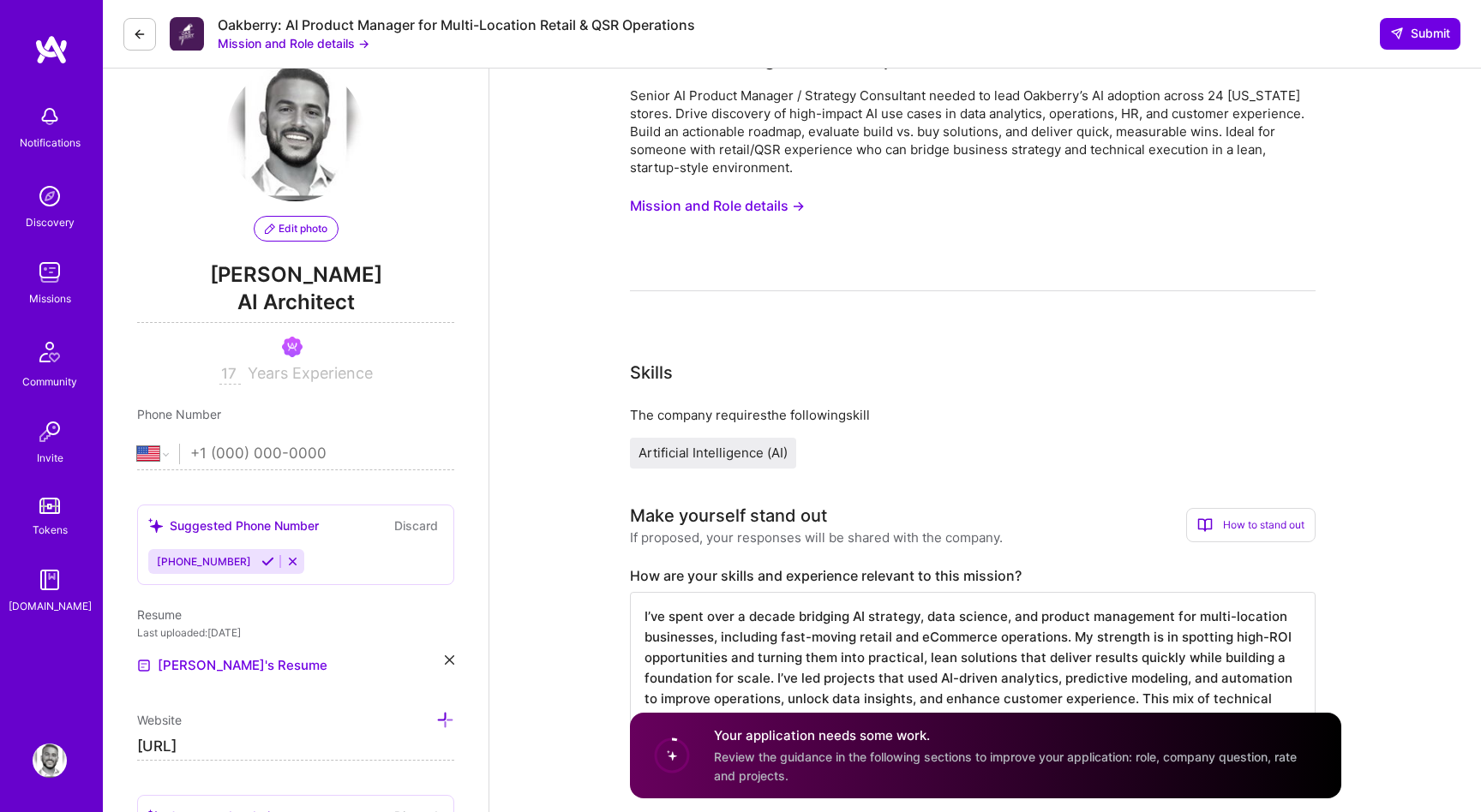
type textarea "I’ve spent over a decade bridging AI strategy, data science, and product manage…"
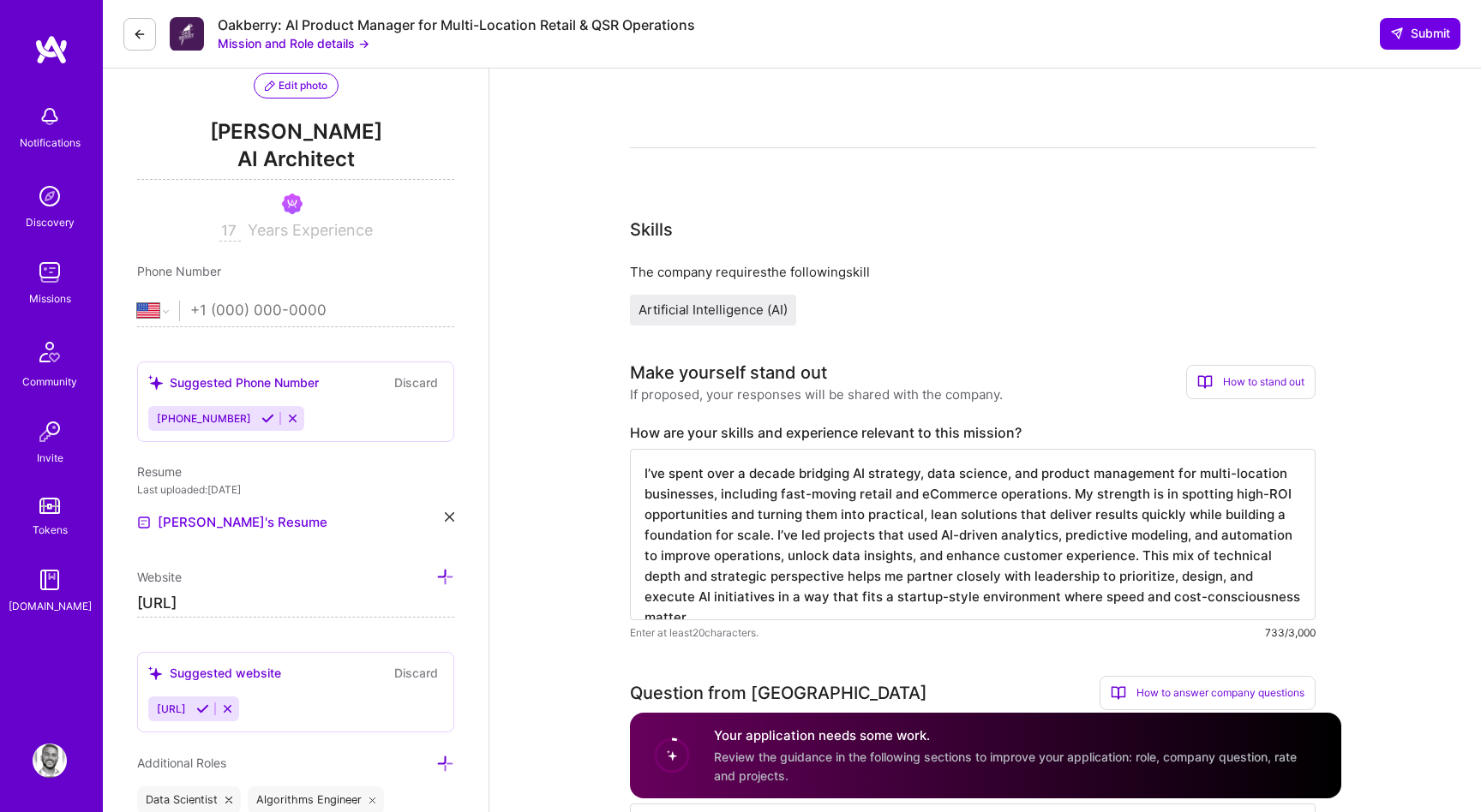
scroll to position [0, 0]
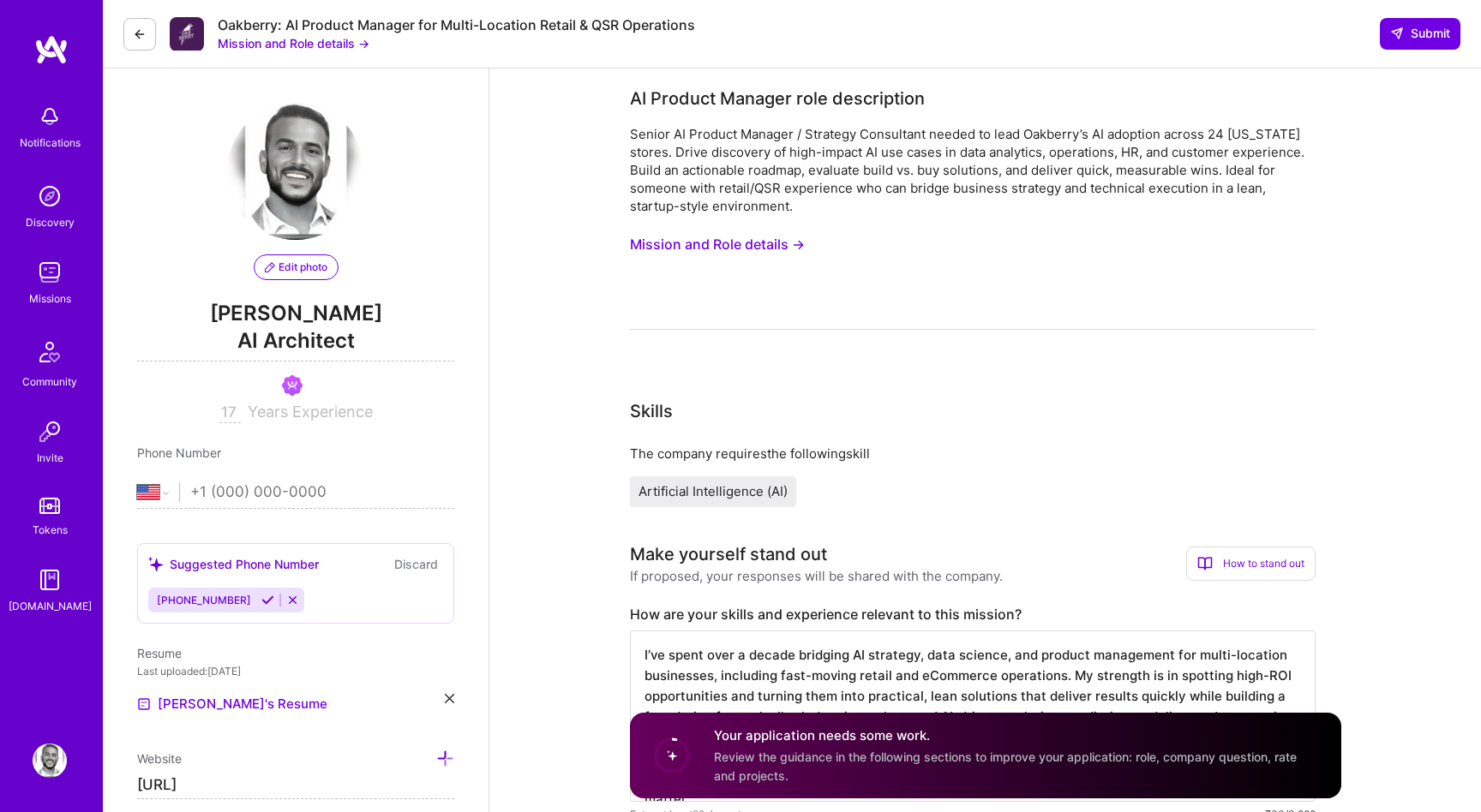
click at [656, 257] on button "Mission and Role details →" at bounding box center [718, 245] width 175 height 31
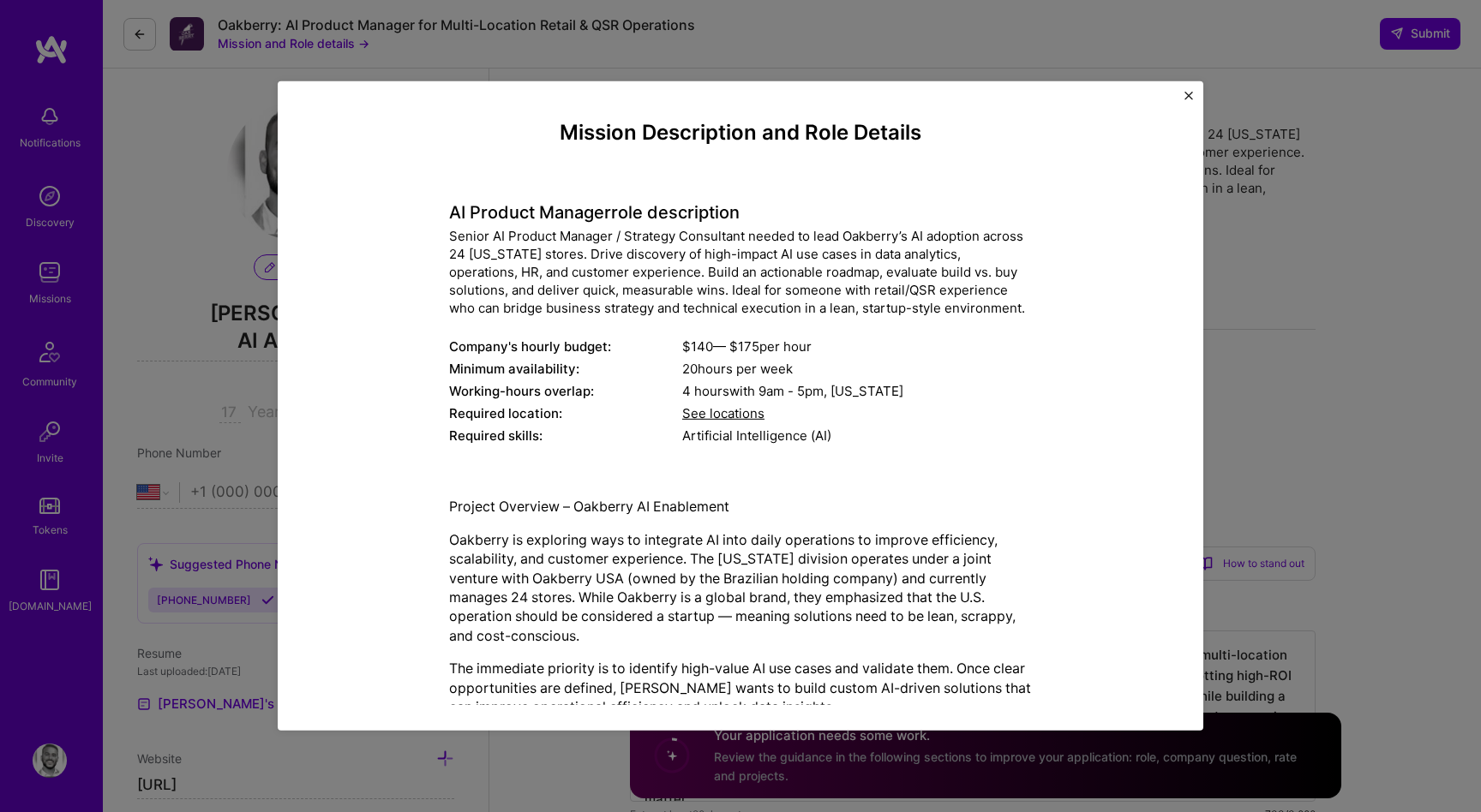
click at [656, 257] on div "Senior AI Product Manager / Strategy Consultant needed to lead Oakberry’s AI ad…" at bounding box center [740, 272] width 583 height 90
click at [1301, 446] on div "Mission Description and Role Details AI Product Manager role description Senior…" at bounding box center [740, 406] width 1481 height 812
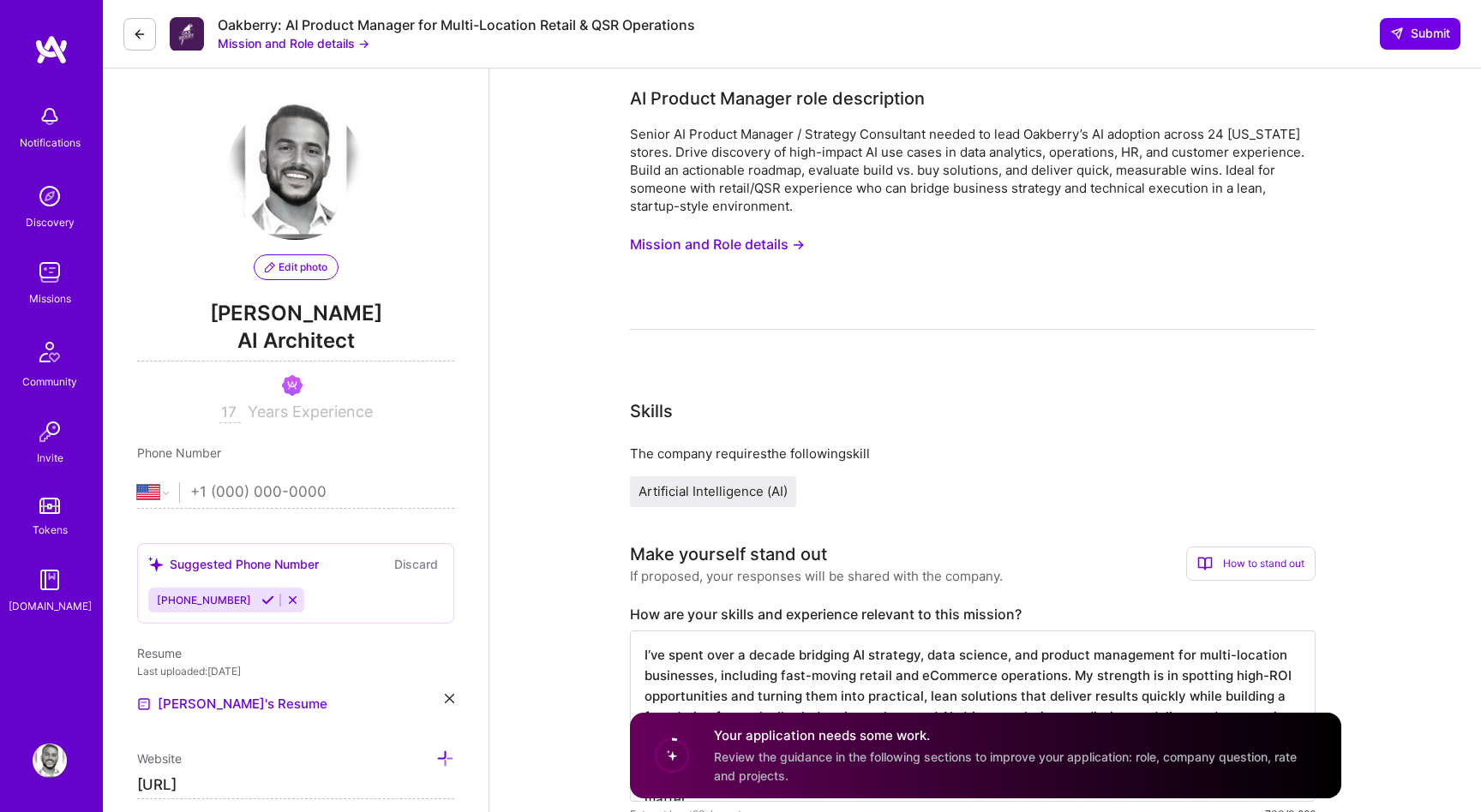
click at [674, 311] on div "Senior AI Product Manager / Strategy Consultant needed to lead Oakberry’s AI ad…" at bounding box center [973, 227] width 685 height 204
click at [716, 230] on button "Mission and Role details →" at bounding box center [718, 245] width 175 height 31
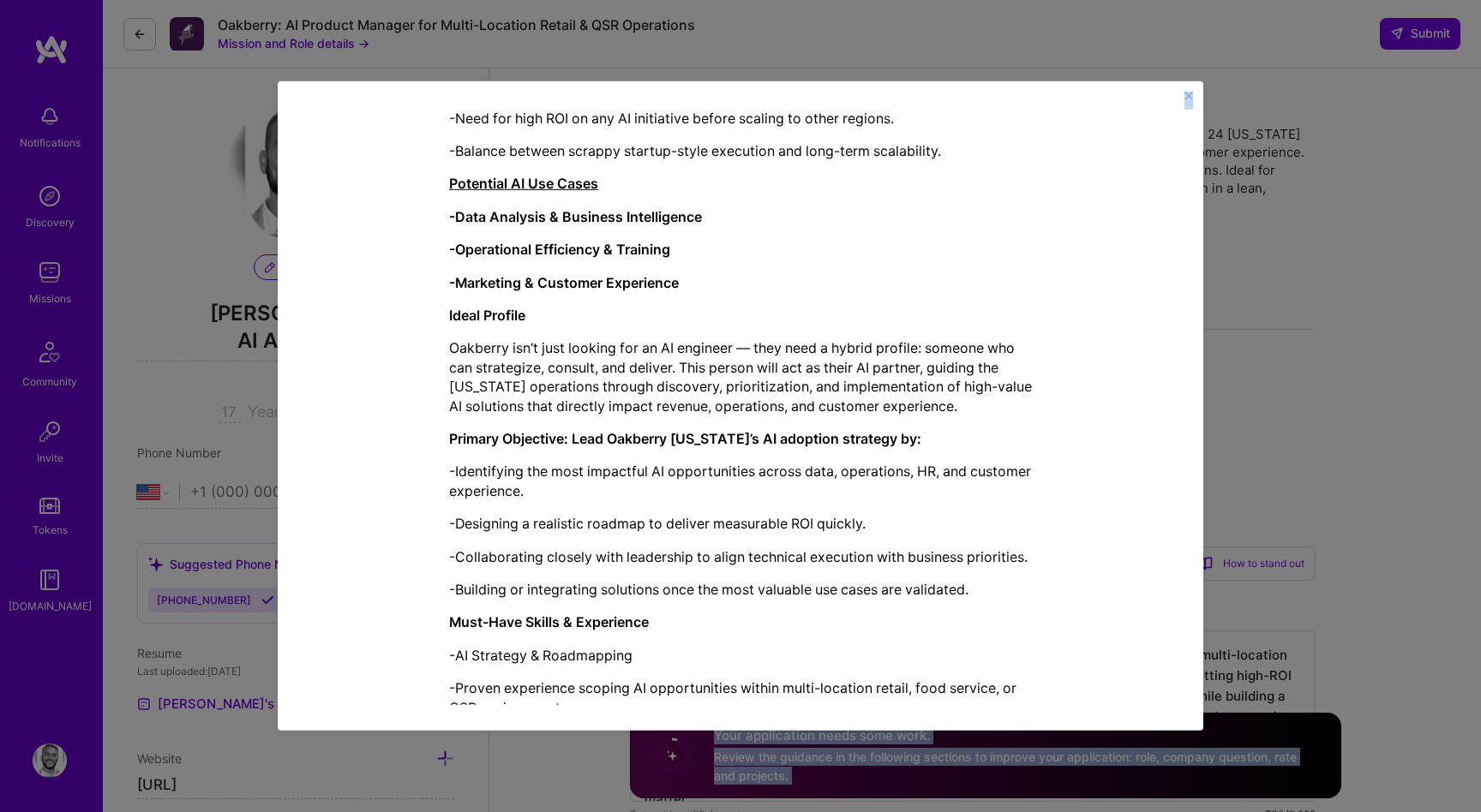
scroll to position [1777, 0]
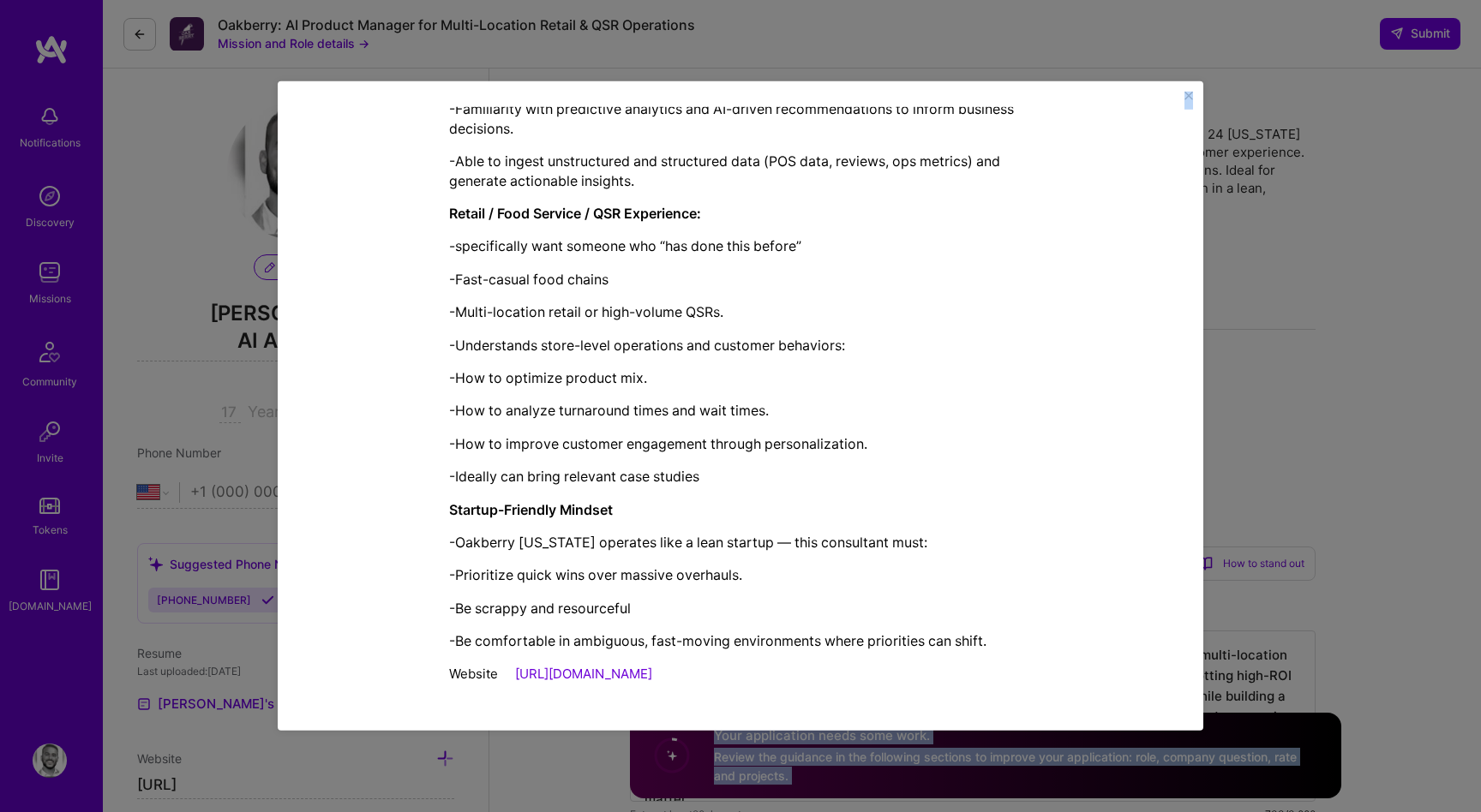
drag, startPoint x: 448, startPoint y: 210, endPoint x: 1006, endPoint y: 688, distance: 734.7
copy div "LO Ipsumdo Sitamet cons adipiscinge Seddoe TE Incidid Utlabor / Etdolore Magnaa…"
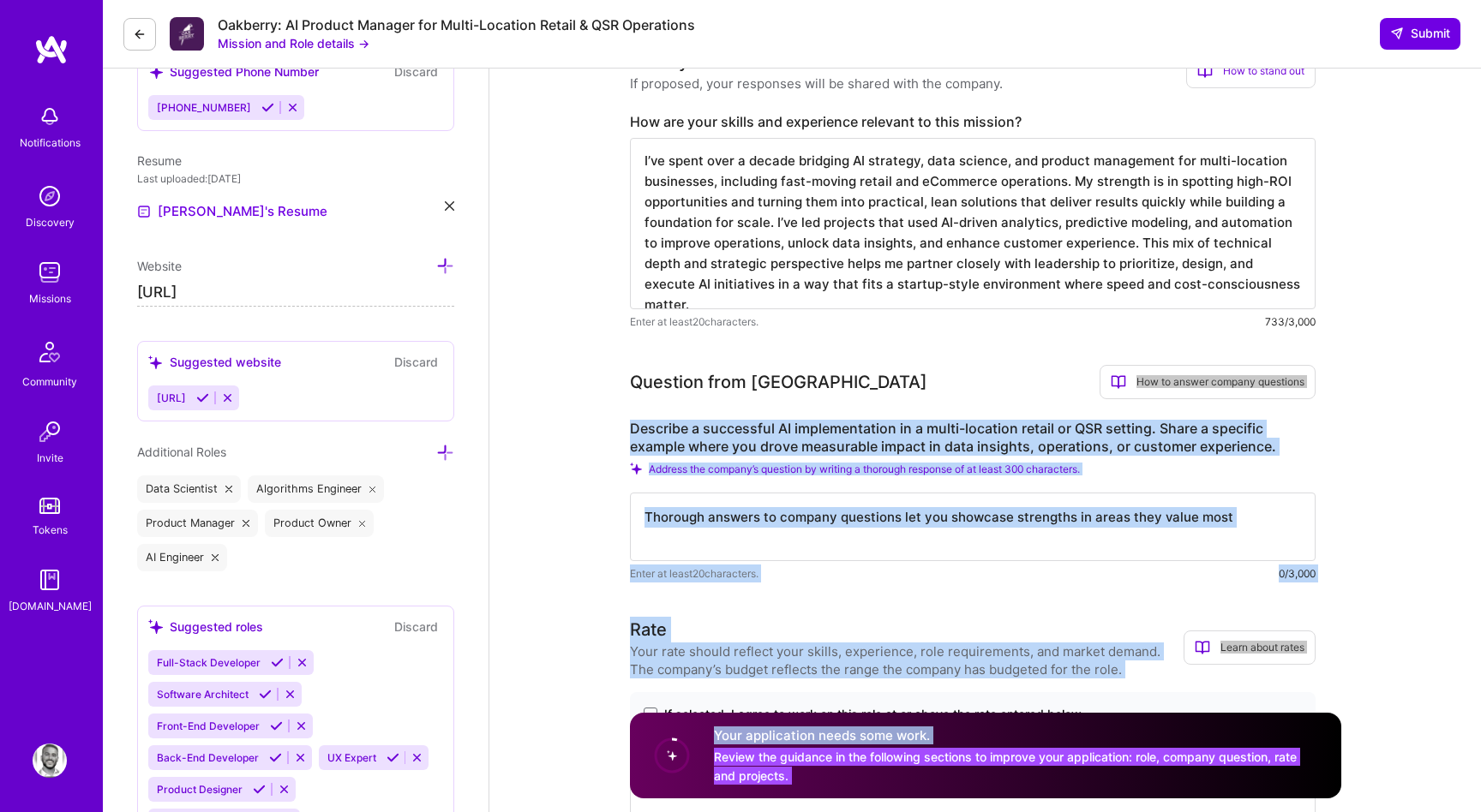
scroll to position [604, 0]
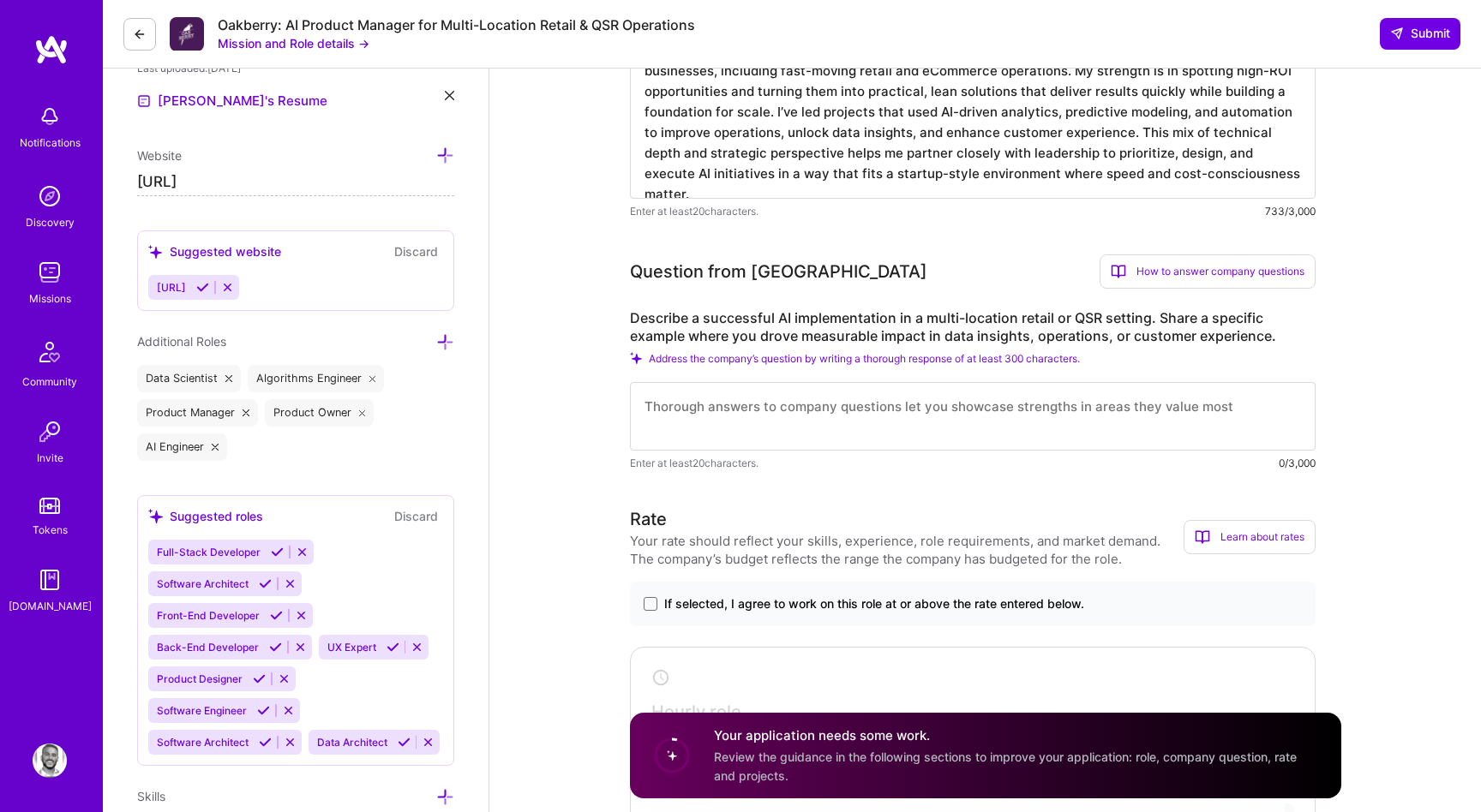
click at [748, 444] on textarea at bounding box center [973, 417] width 685 height 69
paste textarea "For a retail brand with more than 20 stores, I led an AI adoption initiative to…"
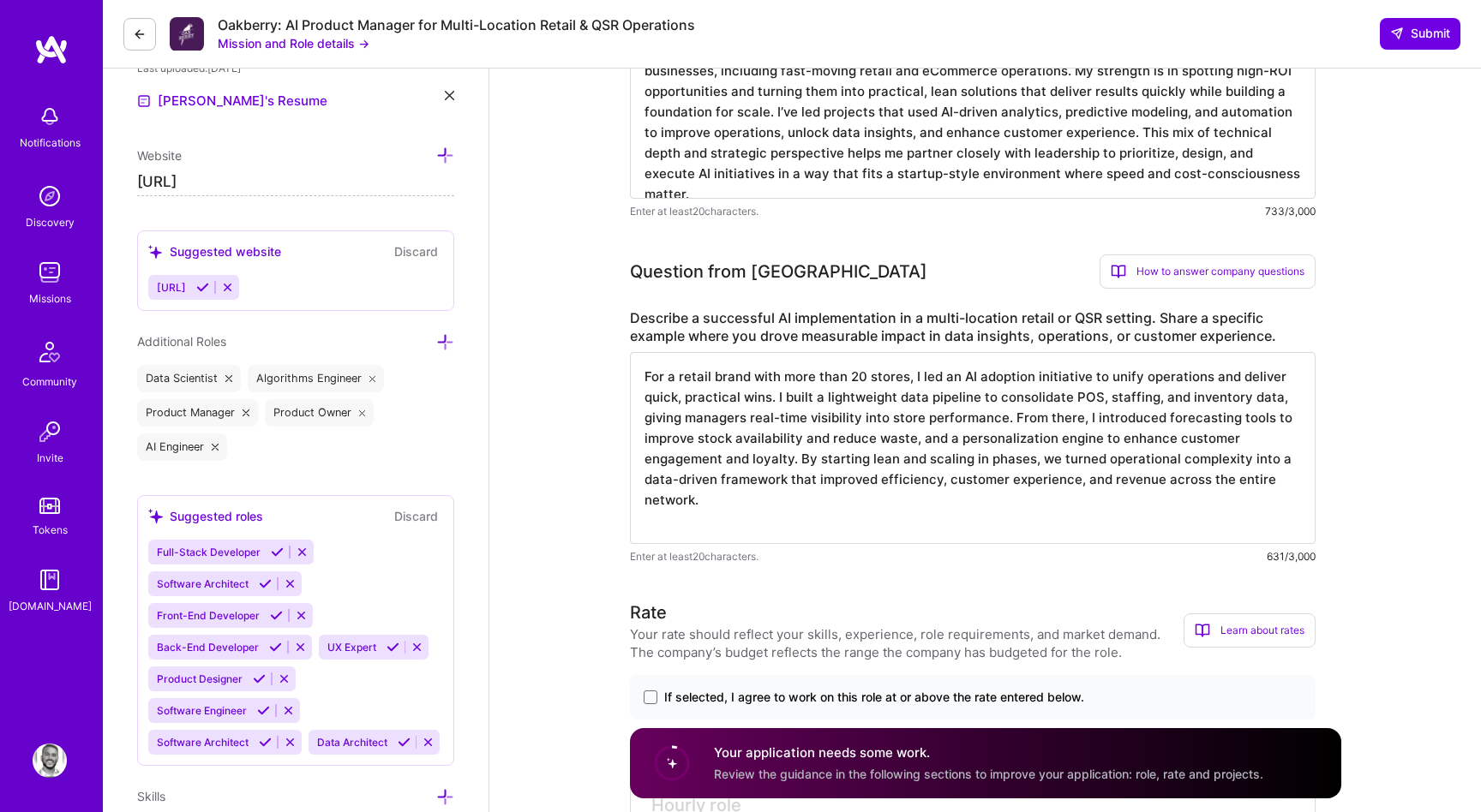
drag, startPoint x: 913, startPoint y: 443, endPoint x: 824, endPoint y: 435, distance: 89.4
click at [824, 435] on textarea "For a retail brand with more than 20 stores, I led an AI adoption initiative to…" at bounding box center [973, 447] width 685 height 192
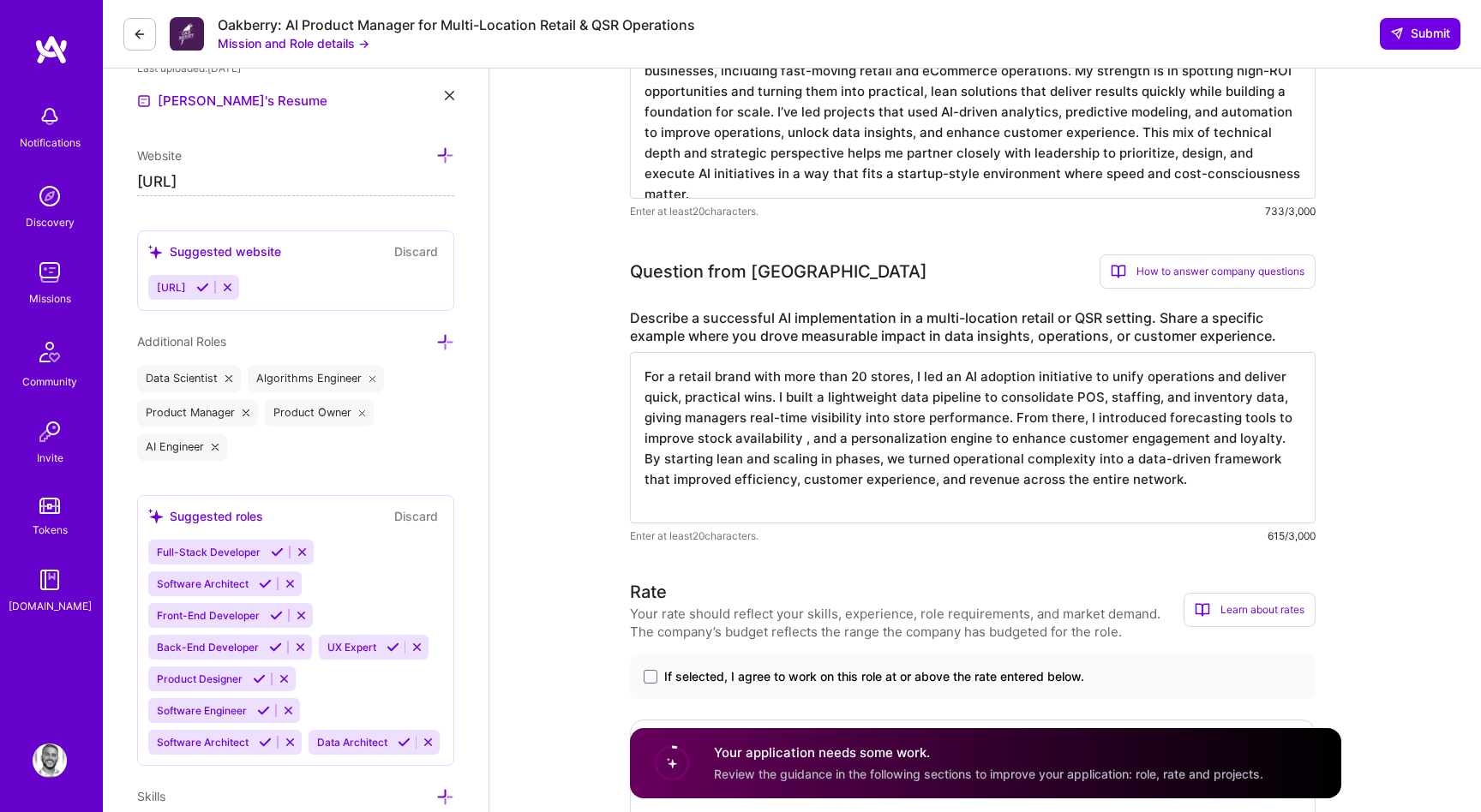
click at [1263, 418] on textarea "For a retail brand with more than 20 stores, I led an AI adoption initiative to…" at bounding box center [973, 437] width 685 height 171
type textarea "For a retail brand with more than 20 stores, I led an AI adoption initiative to…"
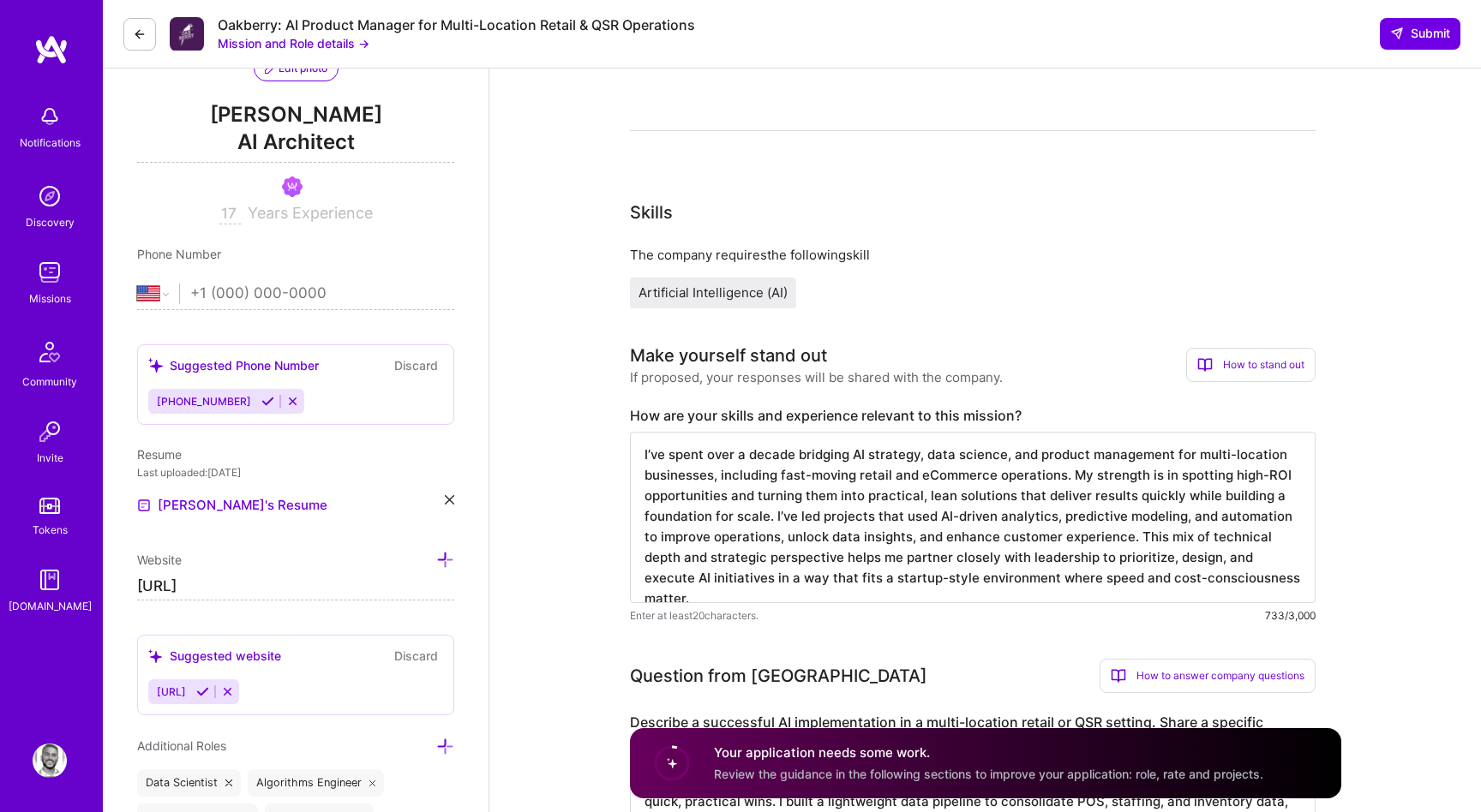
scroll to position [0, 0]
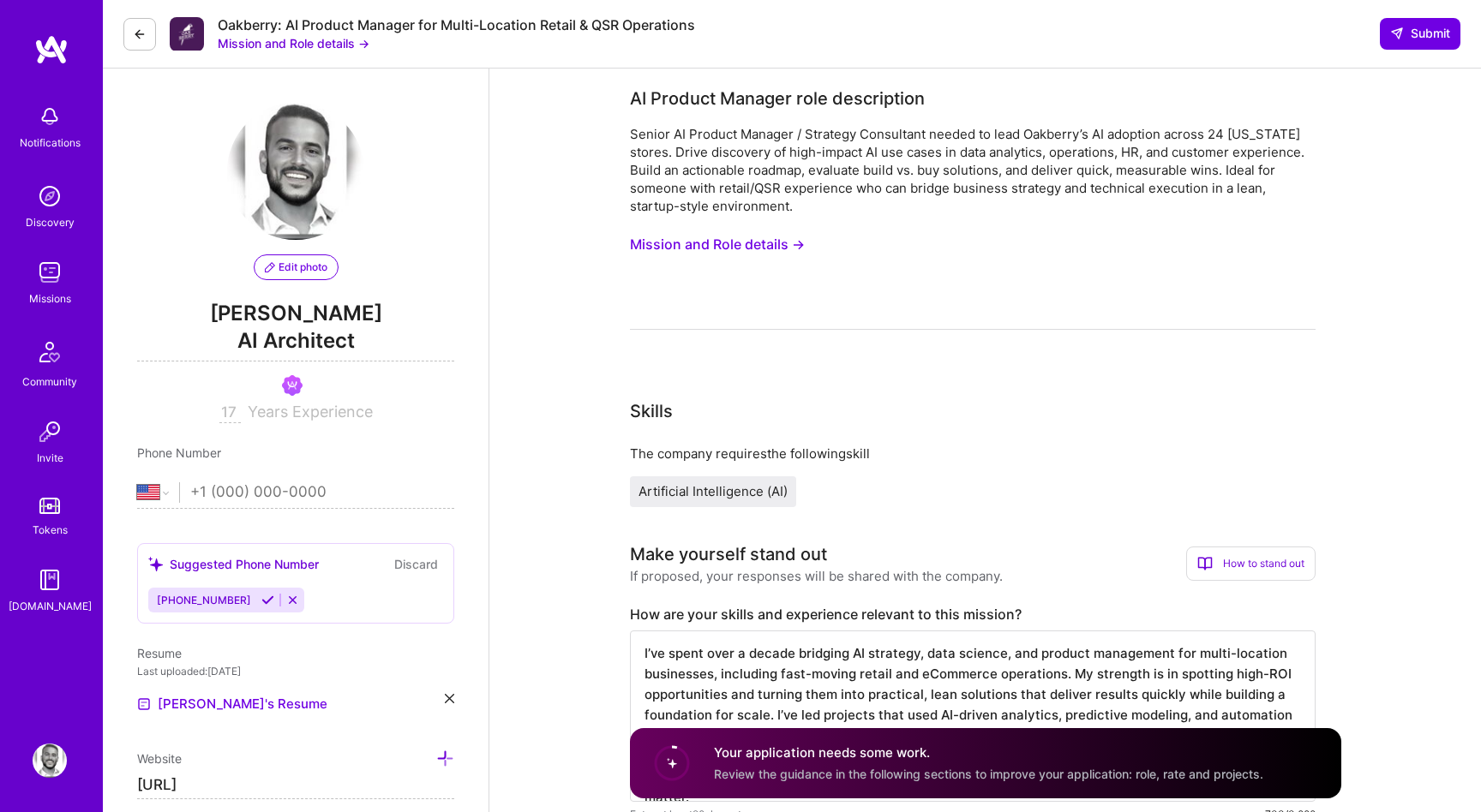
click at [754, 240] on button "Mission and Role details →" at bounding box center [718, 245] width 175 height 31
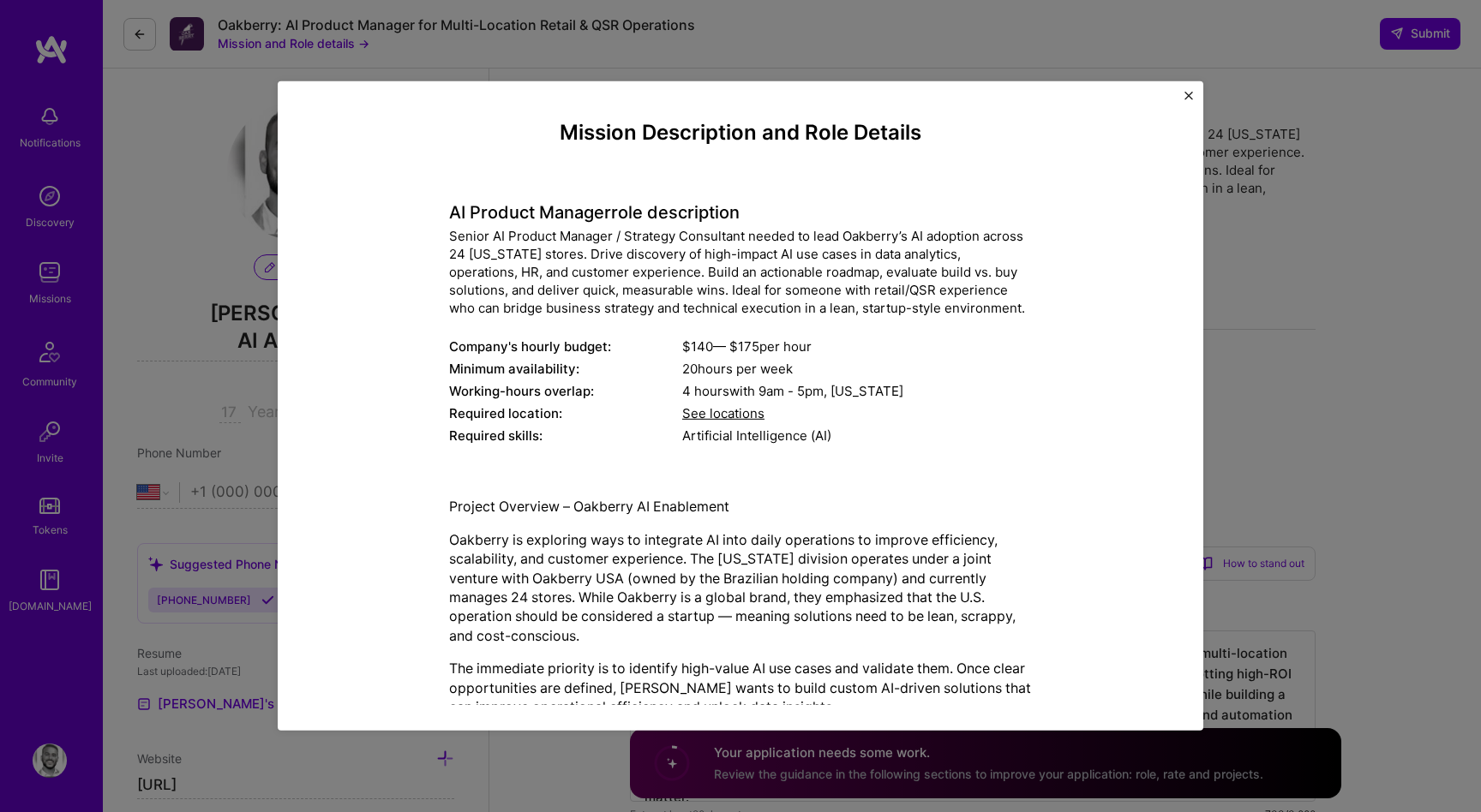
click at [527, 319] on div "AI Product Manager role description Senior AI Product Manager / Strategy Consul…" at bounding box center [740, 315] width 583 height 270
click at [606, 321] on div "AI Product Manager role description Senior AI Product Manager / Strategy Consul…" at bounding box center [740, 315] width 583 height 270
click at [1187, 96] on img "Close" at bounding box center [1189, 95] width 9 height 9
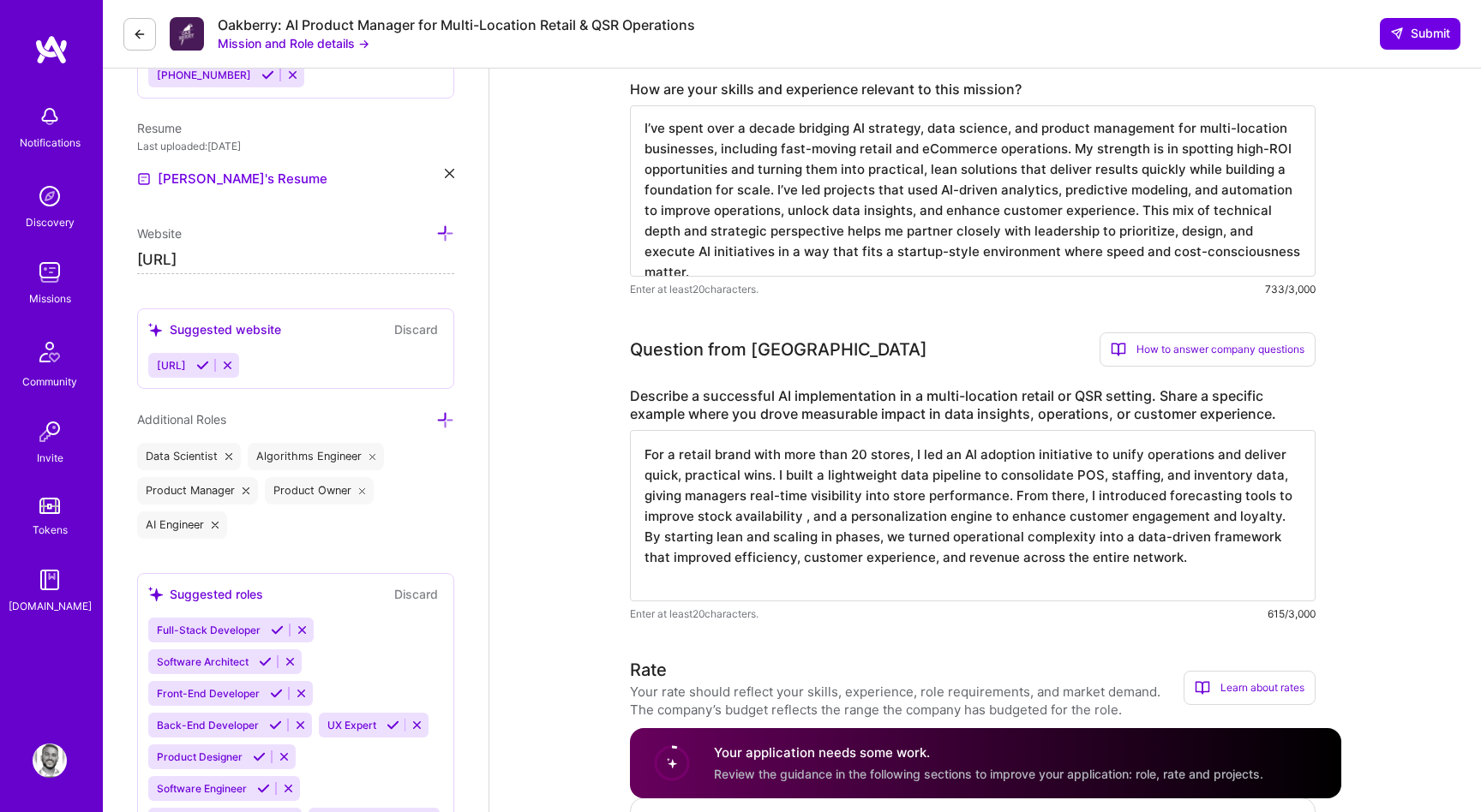
scroll to position [524, 0]
click at [834, 245] on textarea "I’ve spent over a decade bridging AI strategy, data science, and product manage…" at bounding box center [973, 193] width 685 height 171
click at [875, 255] on textarea "I’ve spent over a decade bridging AI strategy, data science, and product manage…" at bounding box center [973, 193] width 685 height 171
click at [1270, 259] on textarea "I’ve spent over a decade bridging AI strategy, data science, and product manage…" at bounding box center [973, 193] width 685 height 171
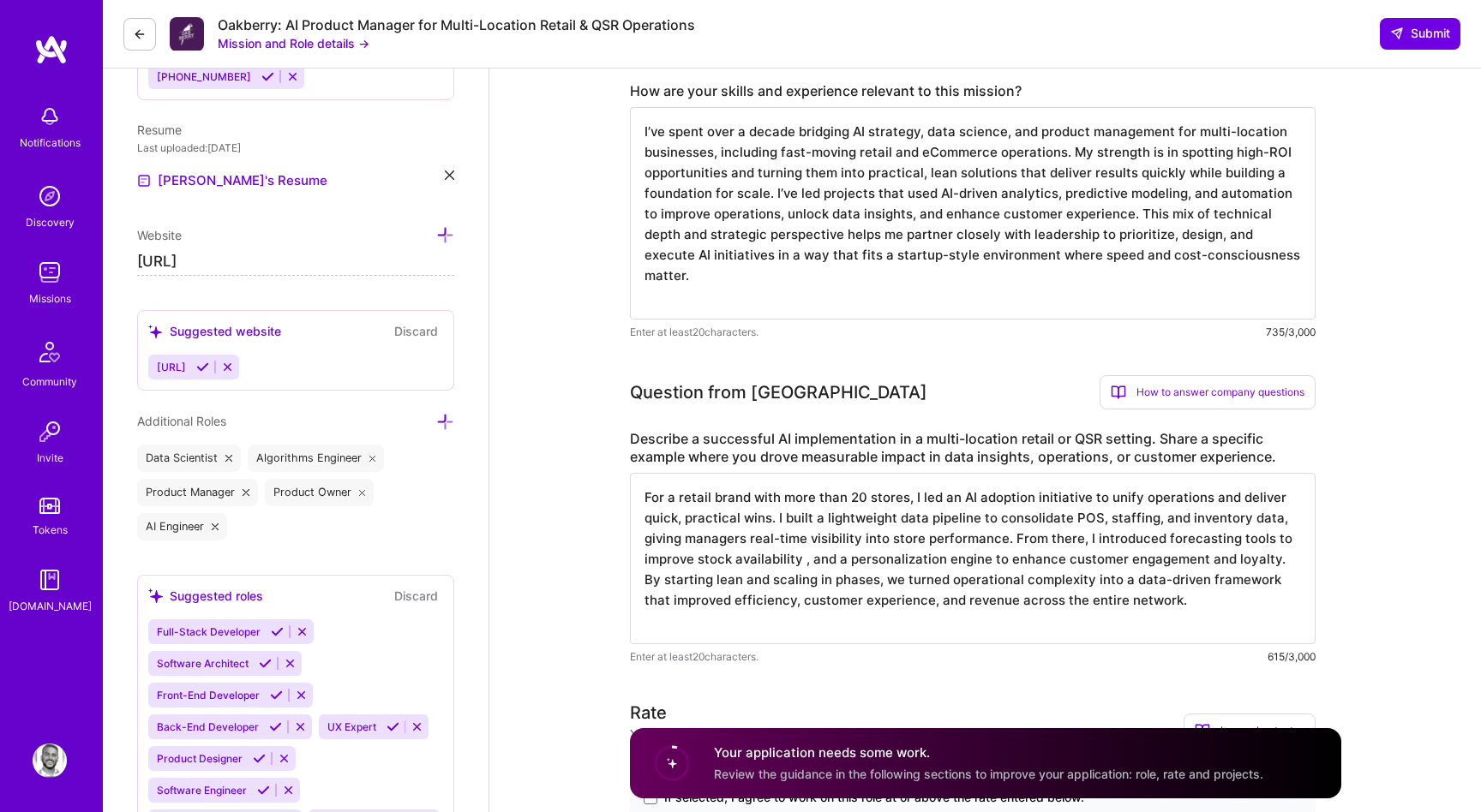
paste textarea "I bring over a decade of experience driving AI strategy and execution for multi…"
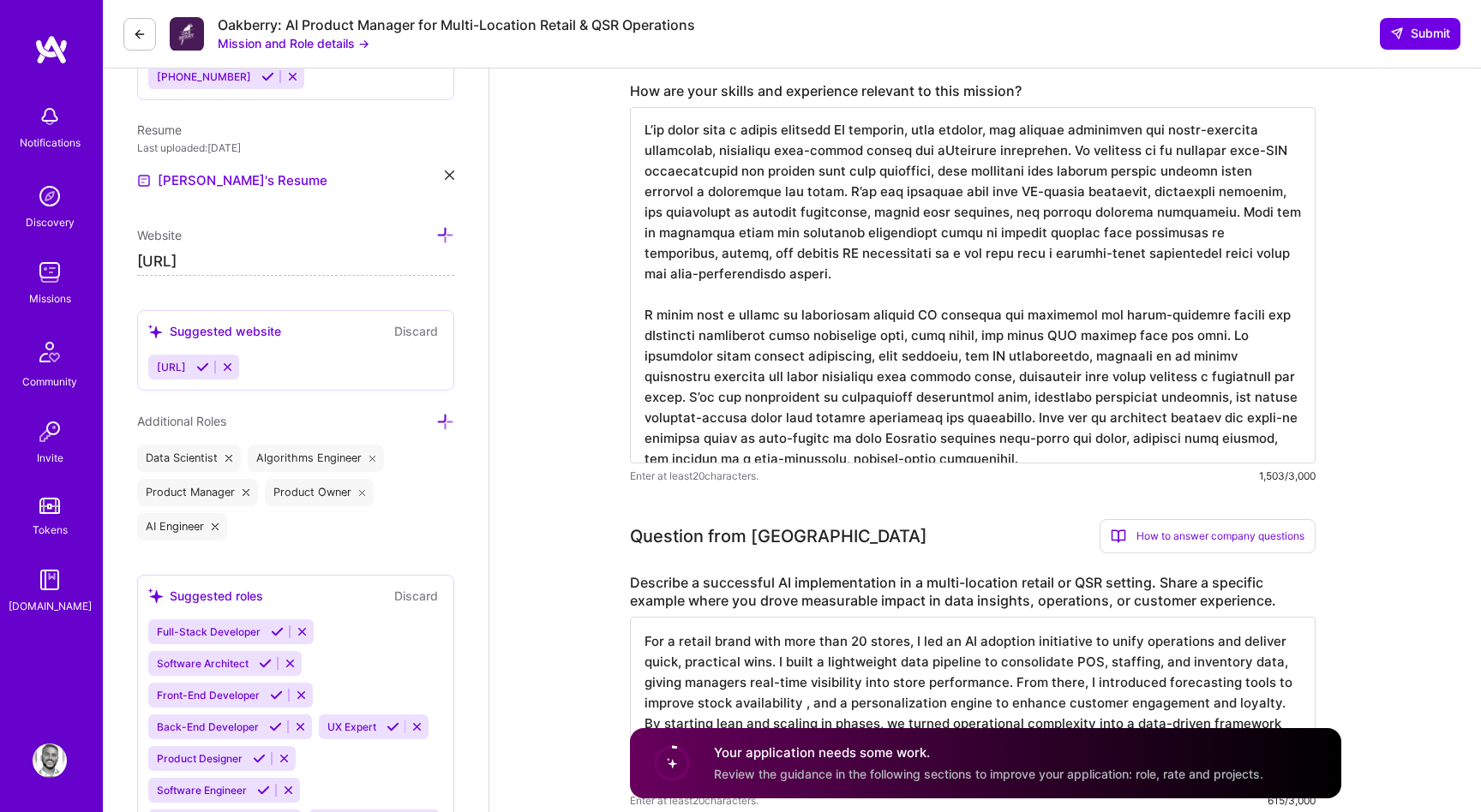
drag, startPoint x: 726, startPoint y: 297, endPoint x: 646, endPoint y: 284, distance: 81.0
click at [646, 284] on textarea at bounding box center [973, 285] width 685 height 357
click at [736, 192] on textarea at bounding box center [973, 285] width 685 height 357
drag, startPoint x: 644, startPoint y: 137, endPoint x: 1061, endPoint y: 155, distance: 417.4
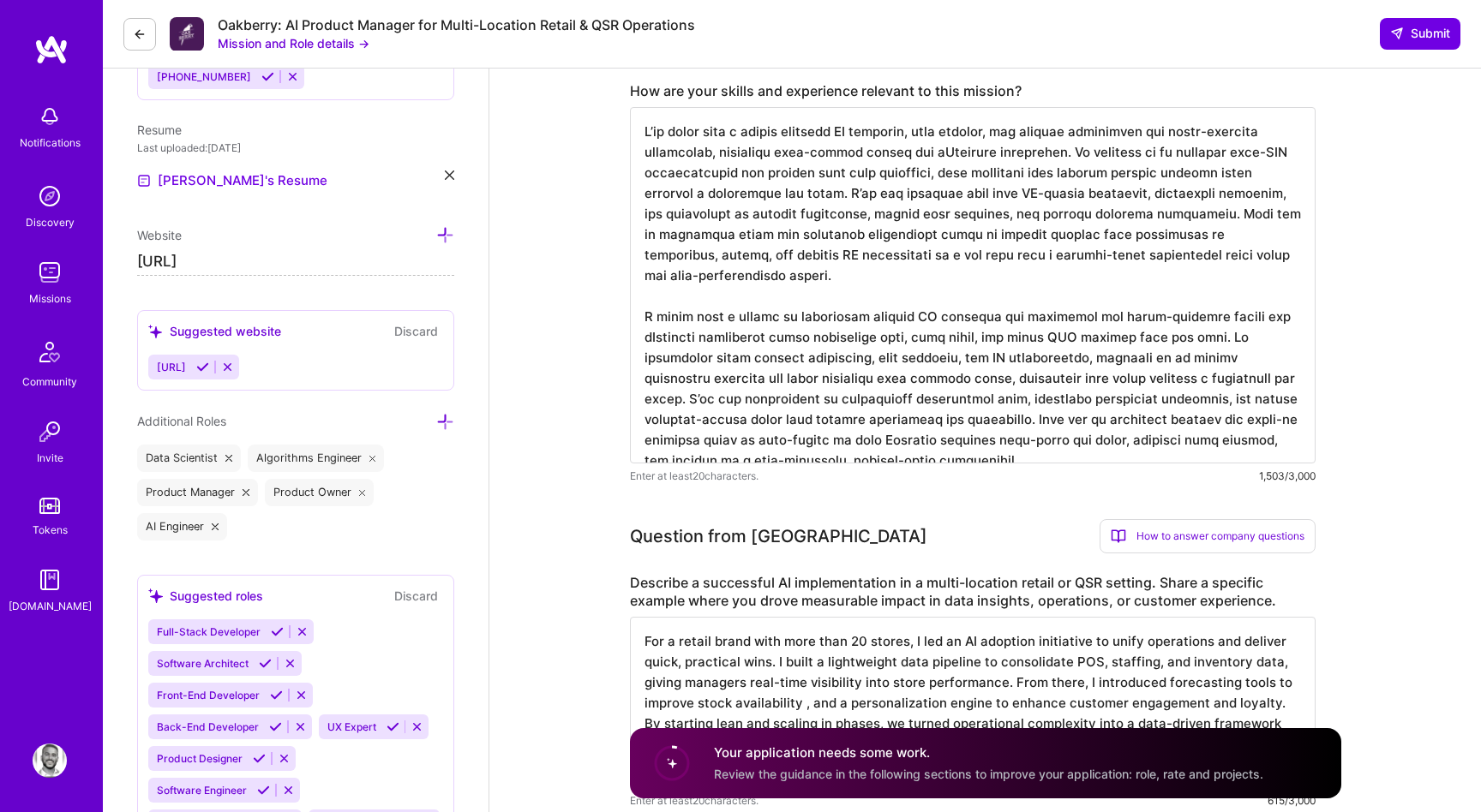
click at [1061, 155] on textarea at bounding box center [973, 285] width 685 height 357
click at [893, 300] on textarea at bounding box center [973, 285] width 685 height 357
drag, startPoint x: 640, startPoint y: 131, endPoint x: 1190, endPoint y: 126, distance: 550.0
click at [1190, 126] on textarea at bounding box center [973, 285] width 685 height 357
drag, startPoint x: 983, startPoint y: 297, endPoint x: 644, endPoint y: 289, distance: 339.1
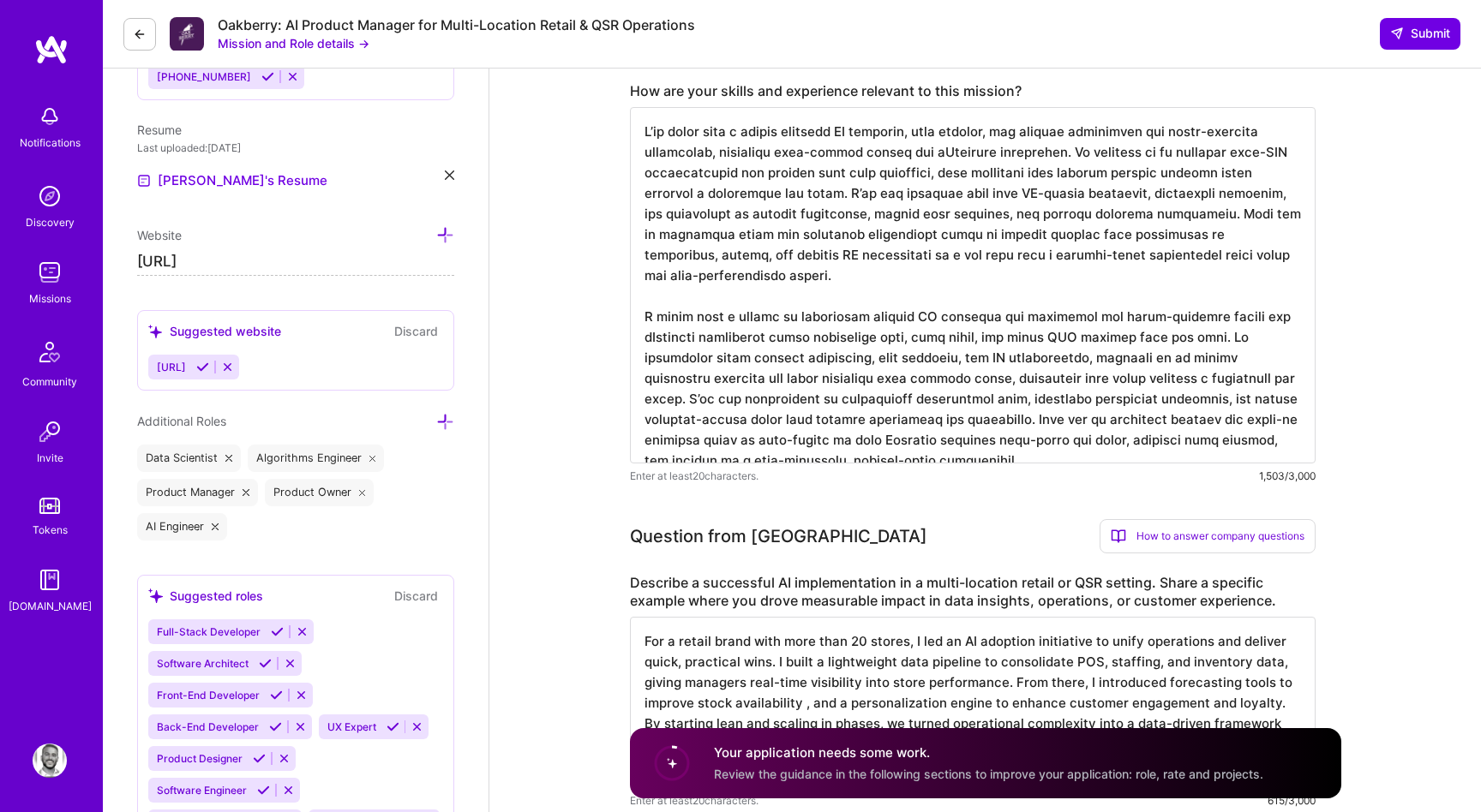
click at [644, 289] on textarea at bounding box center [973, 285] width 685 height 357
paste textarea "’ve spent over a decade bridging AI strategy, data science, and product managem…"
click at [722, 299] on textarea at bounding box center [973, 285] width 685 height 357
click at [866, 339] on textarea at bounding box center [973, 285] width 685 height 357
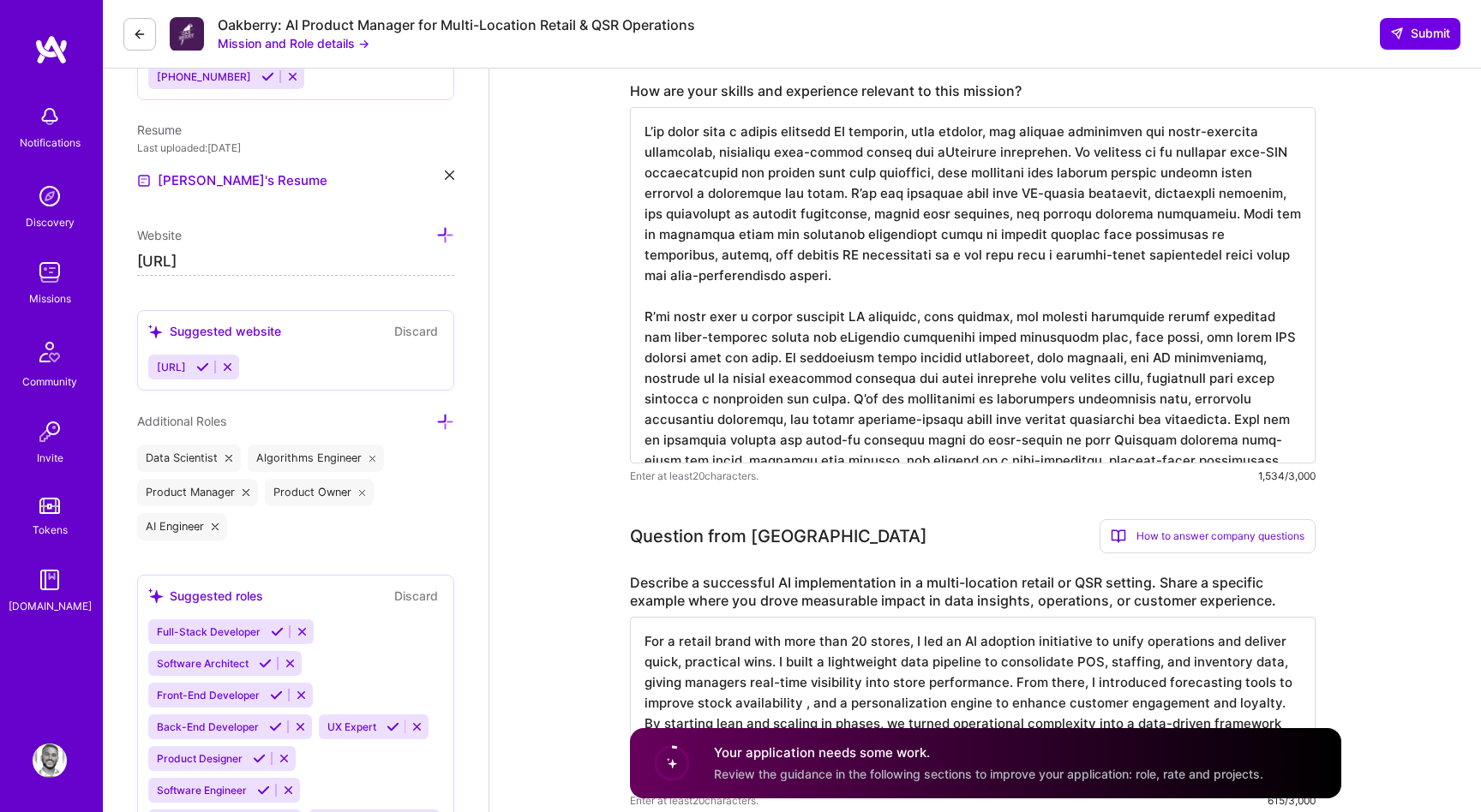
click at [1199, 297] on textarea at bounding box center [973, 285] width 685 height 357
click at [1195, 297] on textarea at bounding box center [973, 285] width 685 height 357
click at [1029, 296] on textarea at bounding box center [973, 285] width 685 height 357
click at [1142, 295] on textarea at bounding box center [973, 285] width 685 height 357
drag, startPoint x: 1066, startPoint y: 150, endPoint x: 1119, endPoint y: 215, distance: 83.9
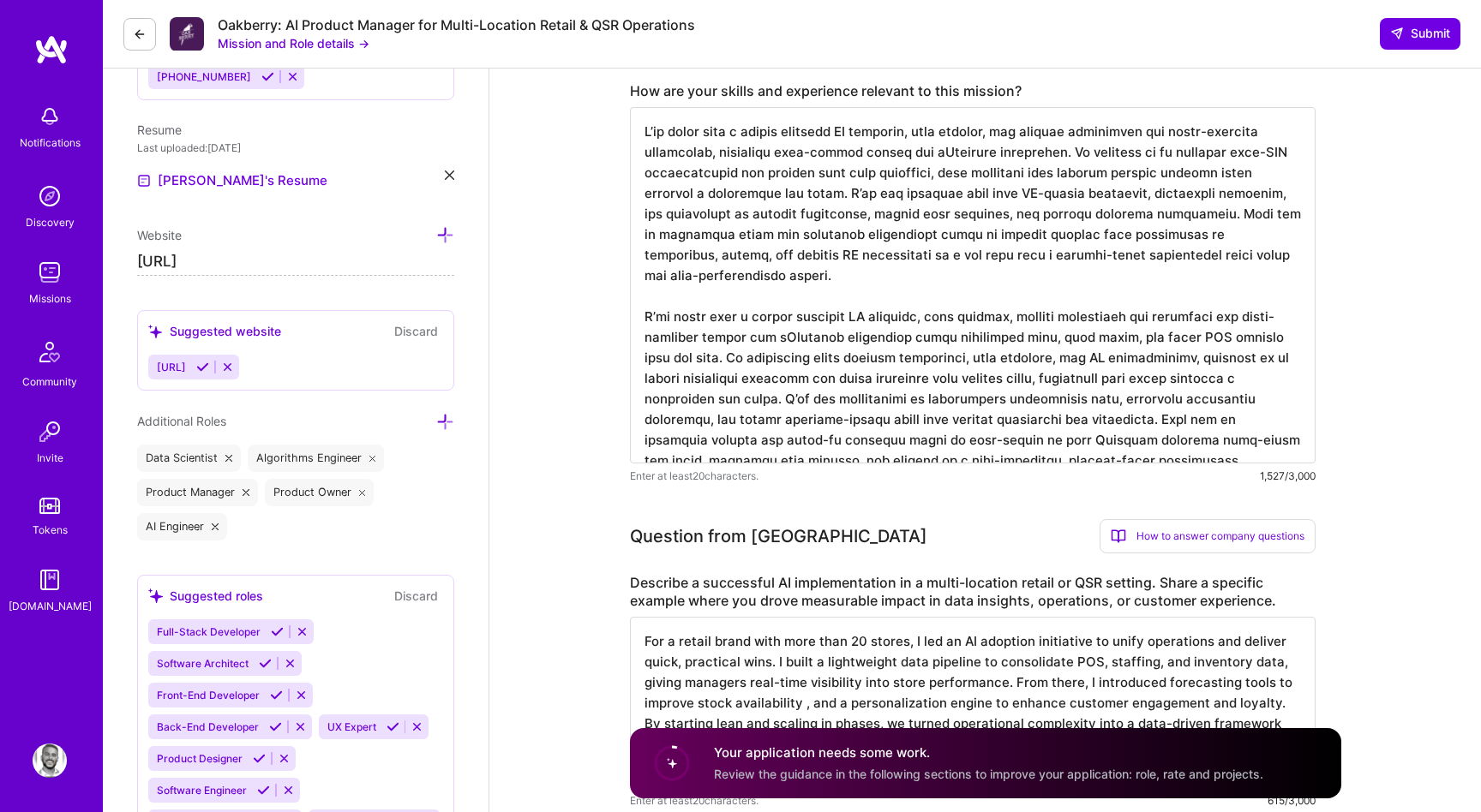
click at [1119, 215] on textarea at bounding box center [973, 285] width 685 height 357
click at [742, 341] on textarea at bounding box center [973, 285] width 685 height 357
paste textarea "strength is in spotting high-ROI opportunities and turning them into practical,…"
click at [937, 202] on textarea at bounding box center [973, 285] width 685 height 357
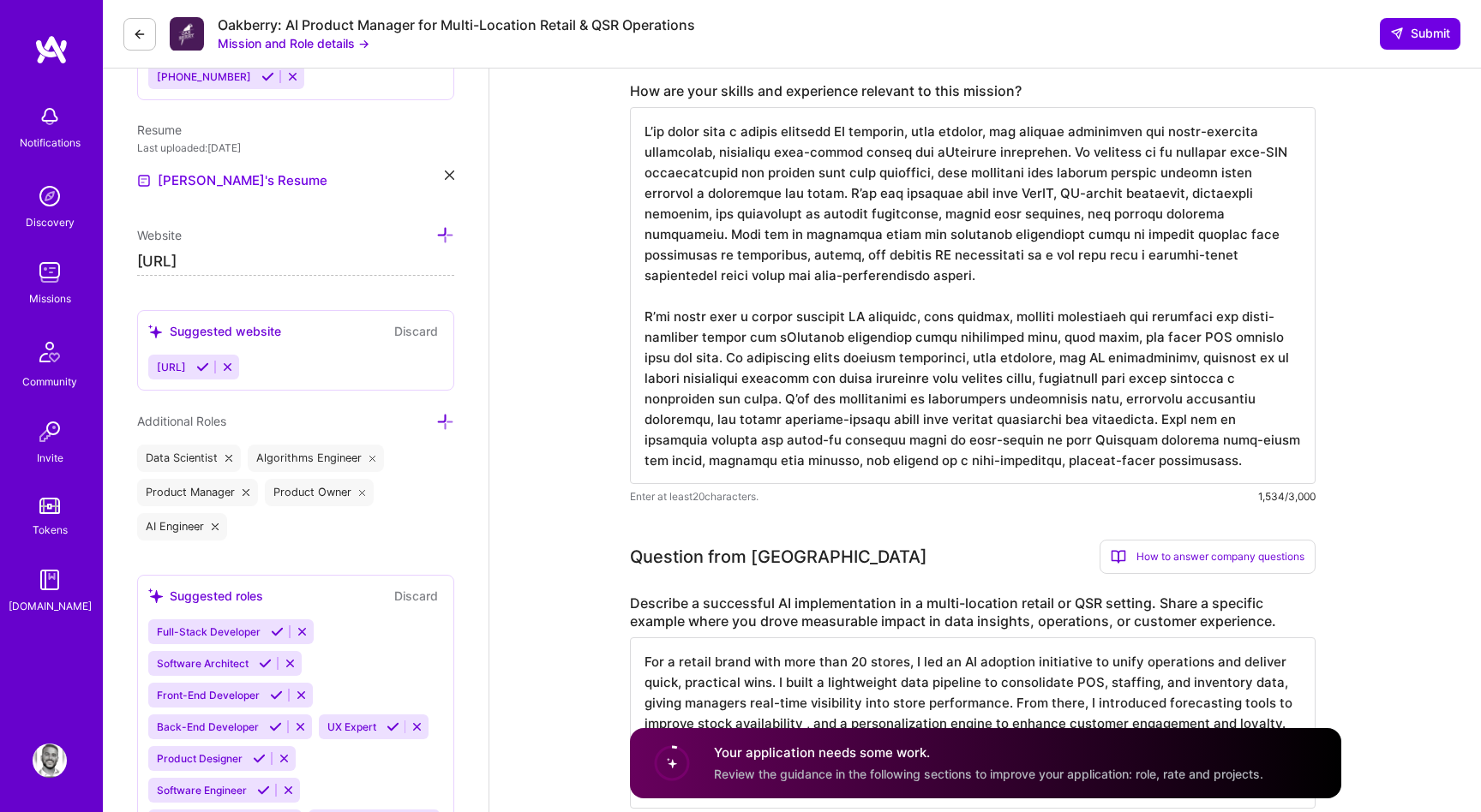
drag, startPoint x: 1085, startPoint y: 420, endPoint x: 740, endPoint y: 367, distance: 349.0
click at [740, 367] on textarea at bounding box center [973, 296] width 685 height 377
click at [1141, 254] on textarea at bounding box center [973, 296] width 685 height 377
click at [1208, 214] on textarea at bounding box center [973, 296] width 685 height 377
paste textarea "My background spans product management, data strategy, and AI architecture, all…"
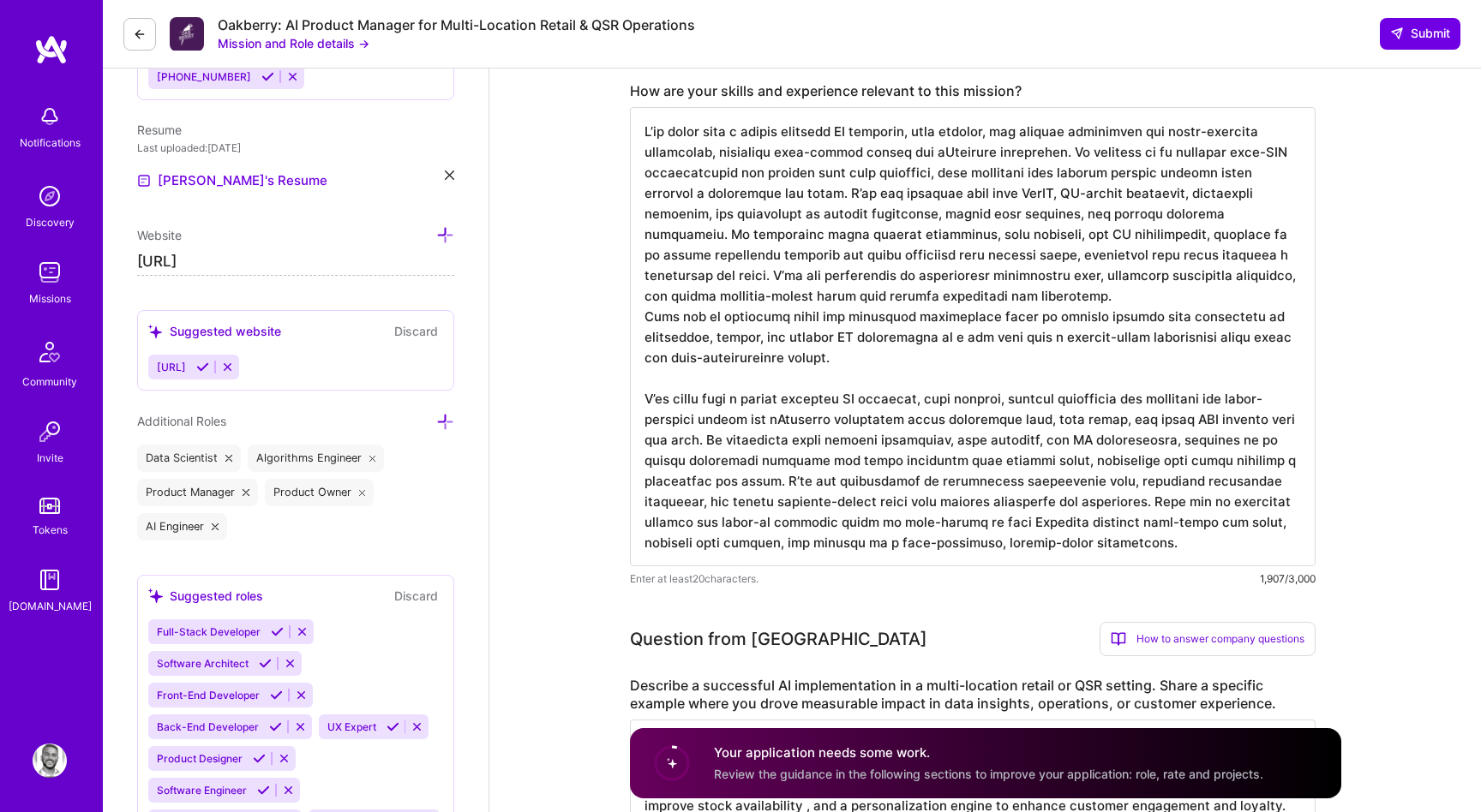
drag, startPoint x: 792, startPoint y: 359, endPoint x: 591, endPoint y: 135, distance: 301.0
click at [965, 517] on textarea at bounding box center [973, 336] width 685 height 459
drag, startPoint x: 1093, startPoint y: 551, endPoint x: 586, endPoint y: 373, distance: 537.3
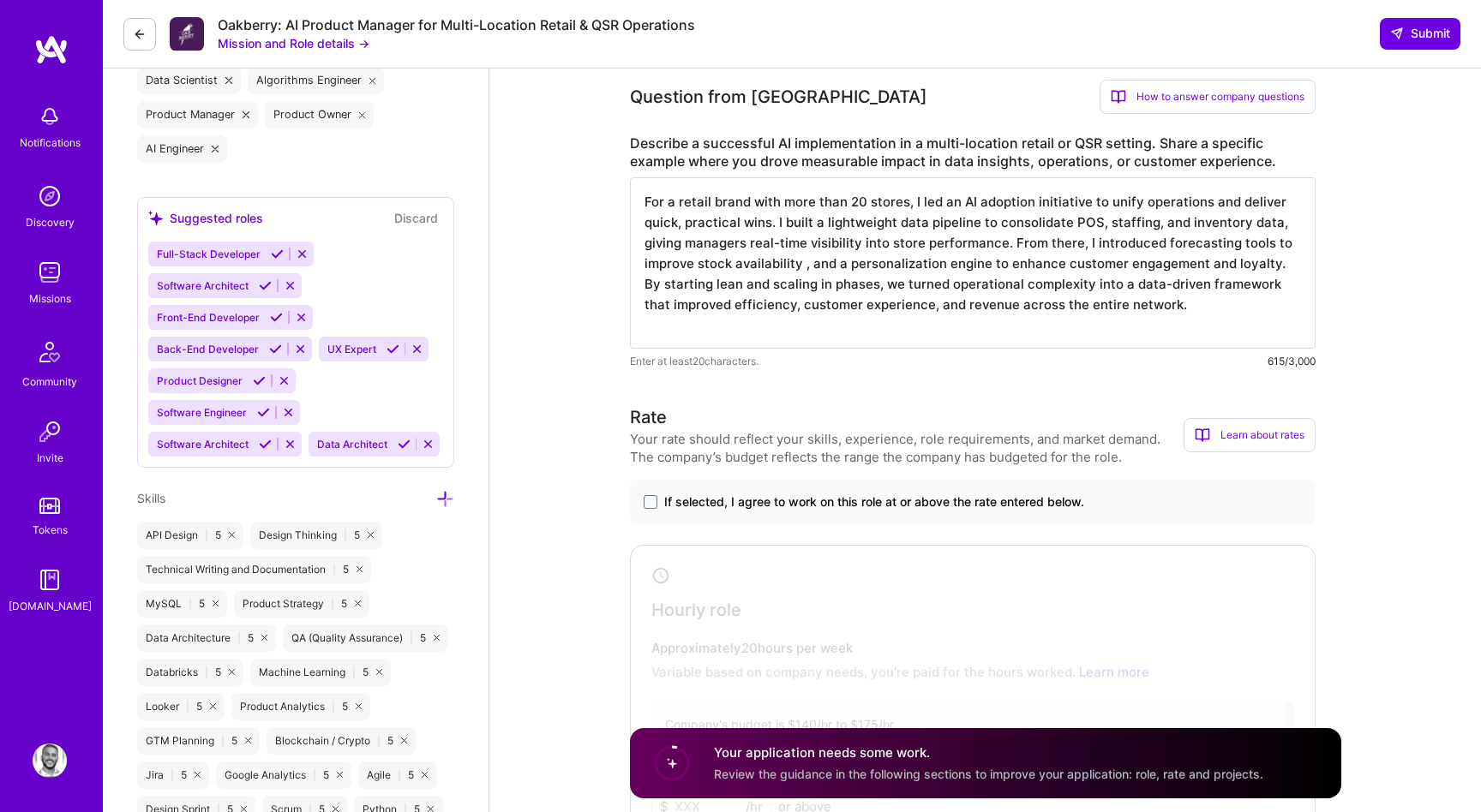
scroll to position [935, 0]
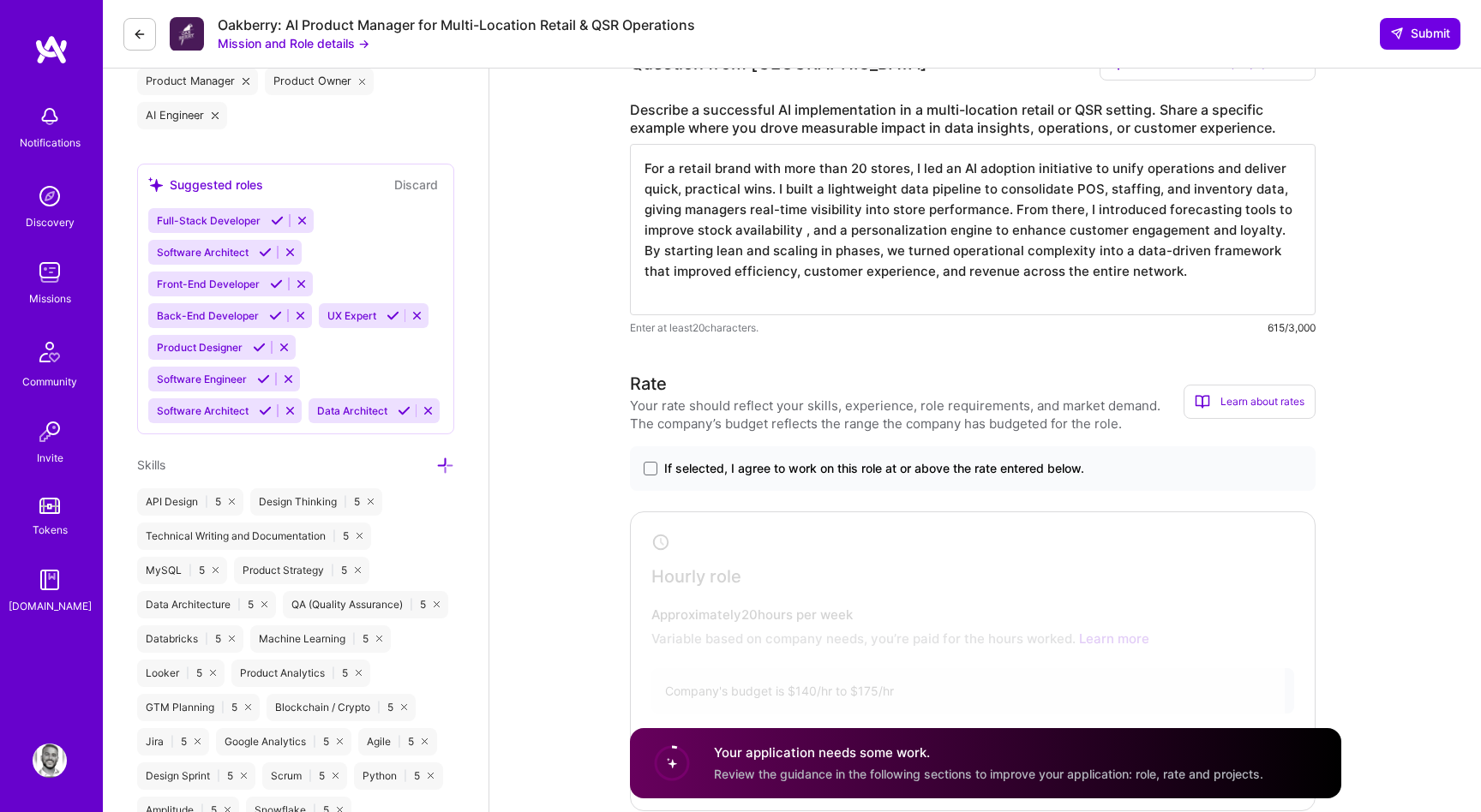
type textarea "L’ip dolor sita c adipis elitsedd EI temporin, utla etdolor, mag aliquae admini…"
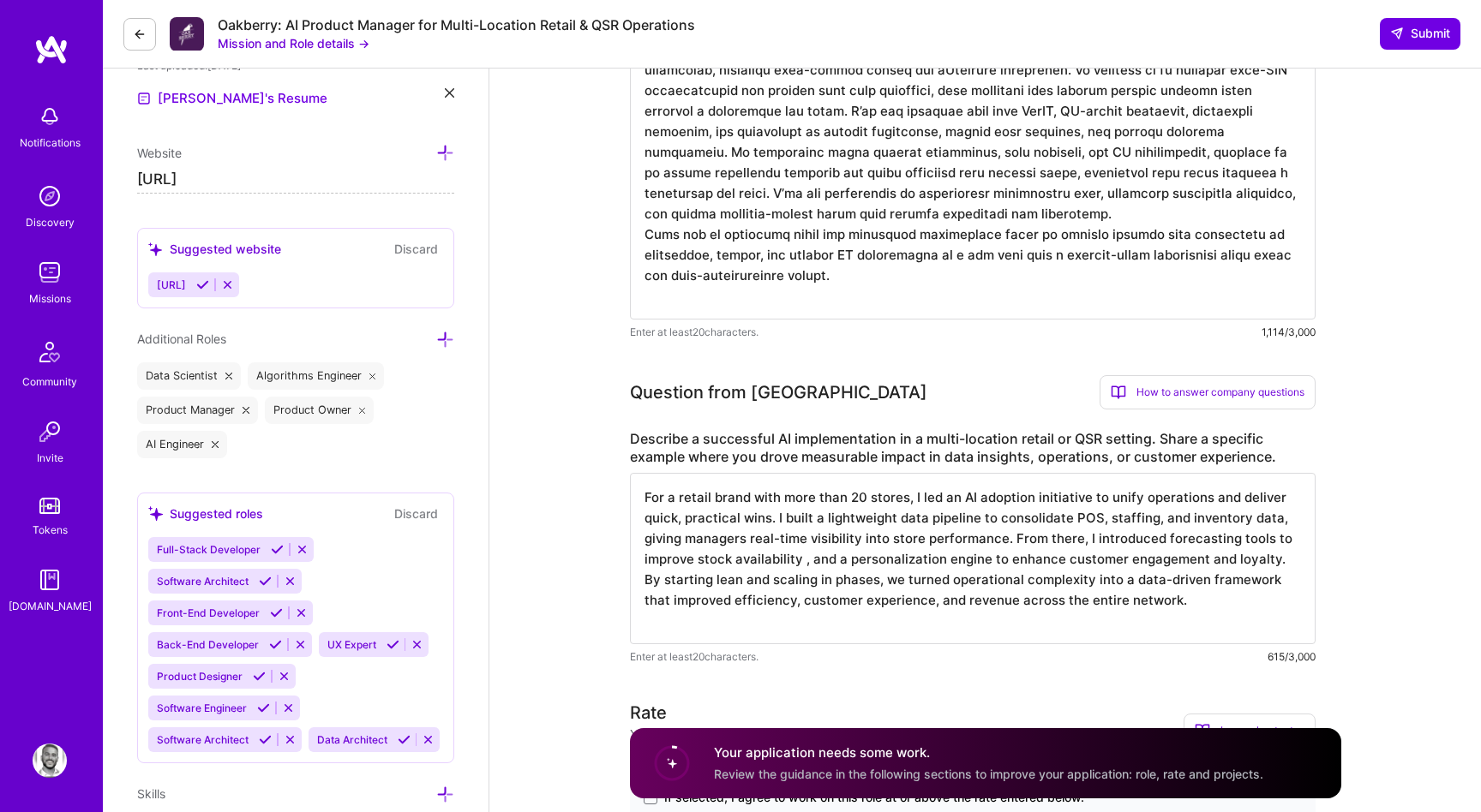
scroll to position [605, 0]
click at [752, 544] on textarea "For a retail brand with more than 20 stores, I led an AI adoption initiative to…" at bounding box center [973, 559] width 685 height 171
click at [859, 566] on textarea "For a retail brand with more than 20 stores, I led an AI adoption initiative to…" at bounding box center [973, 559] width 685 height 171
click at [739, 524] on textarea "For a retail brand with more than 20 stores, I led an AI adoption initiative to…" at bounding box center [973, 559] width 685 height 171
paste textarea "operating more than 20 stores, I led an AI adoption initiative aimed at unifyin…"
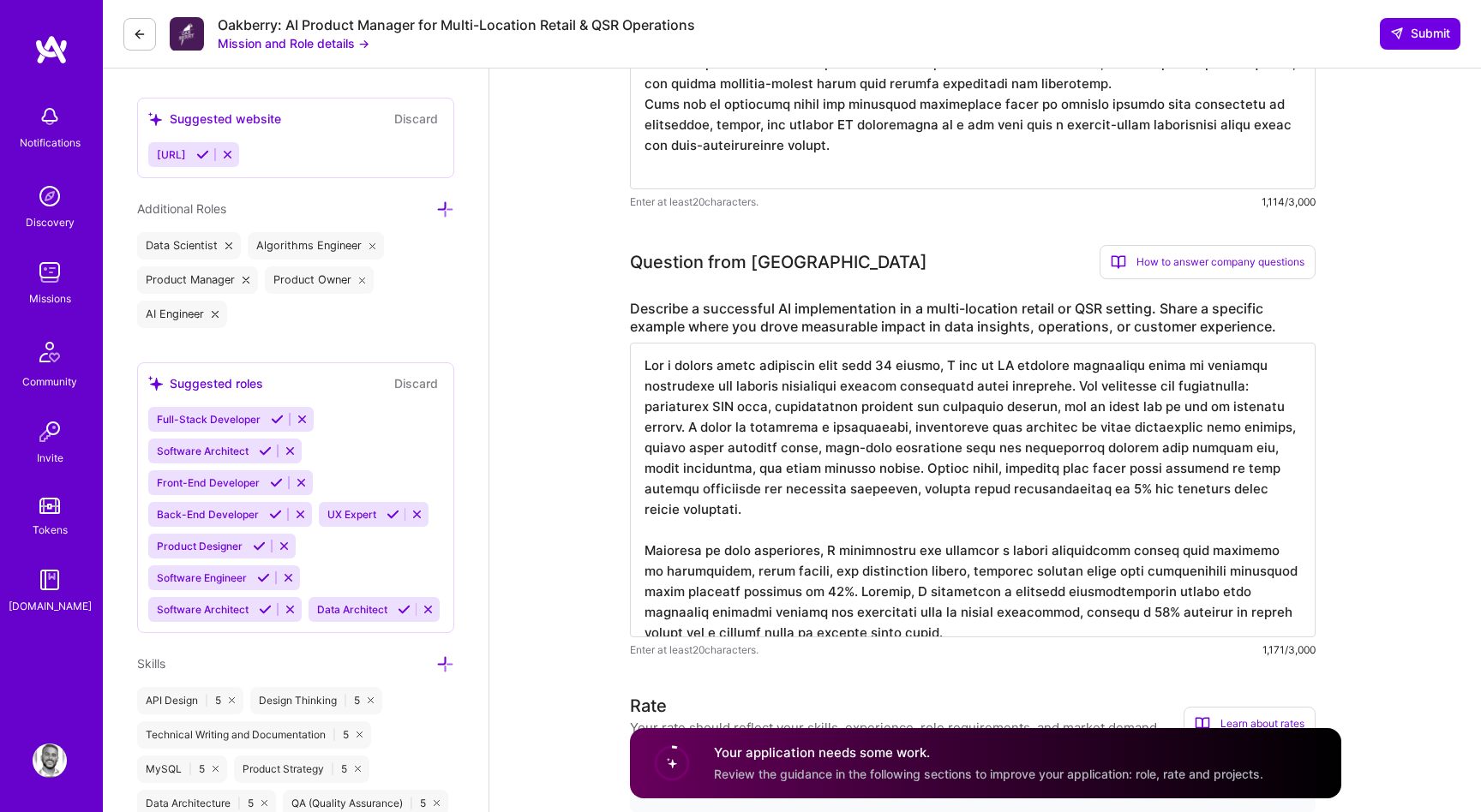
scroll to position [748, 0]
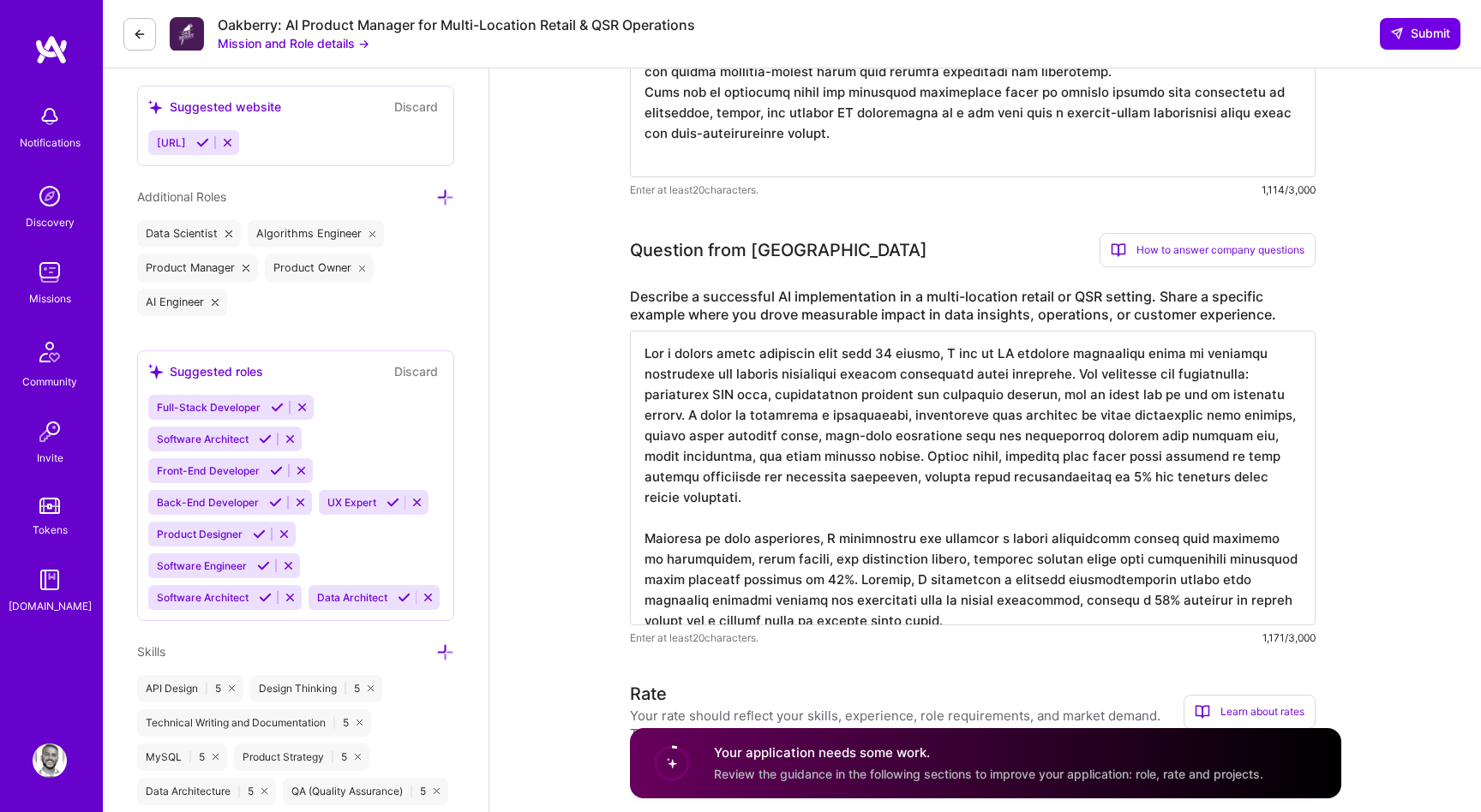
type textarea "For a retail brand operating more than 20 stores, I led an AI adoption initiati…"
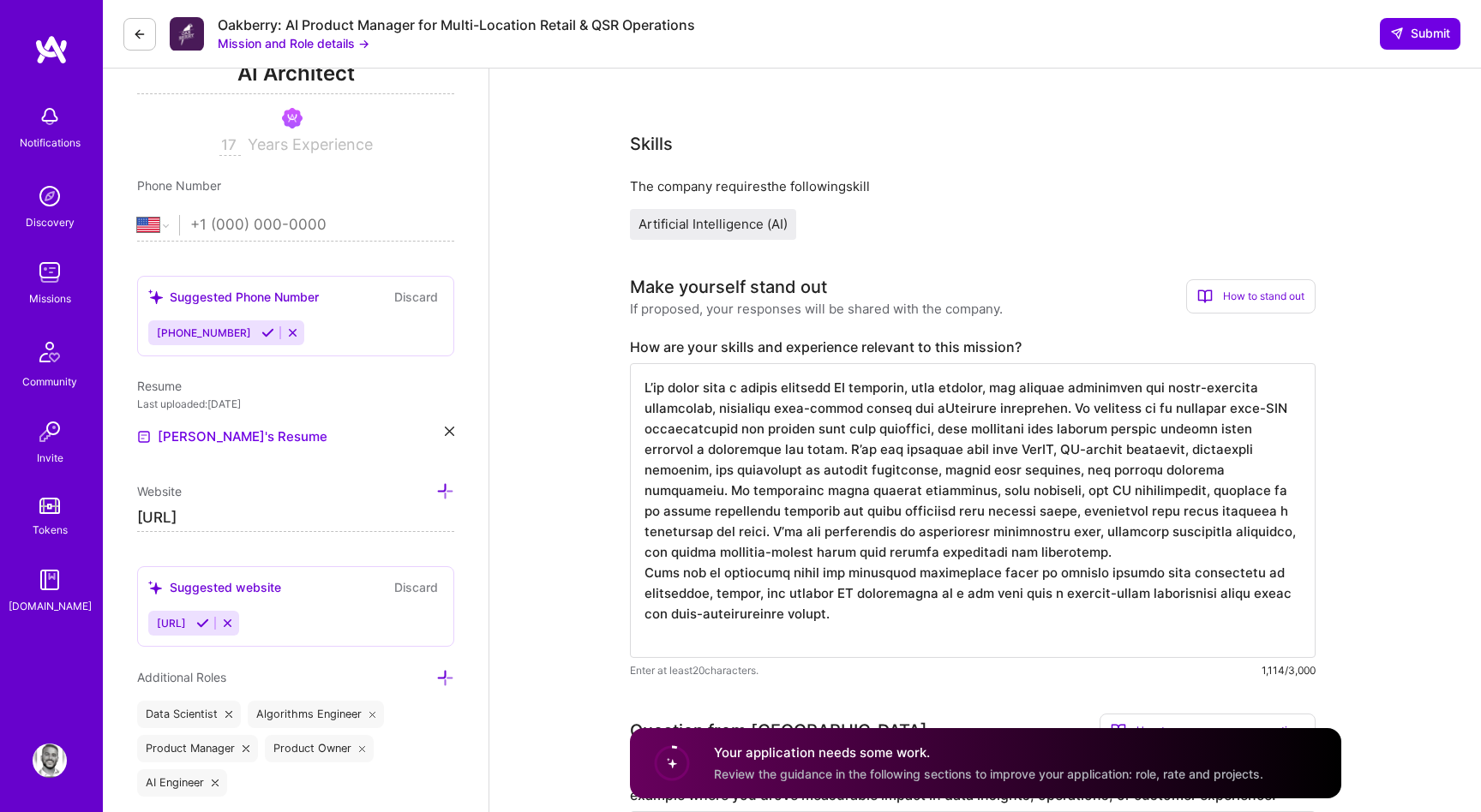
scroll to position [273, 0]
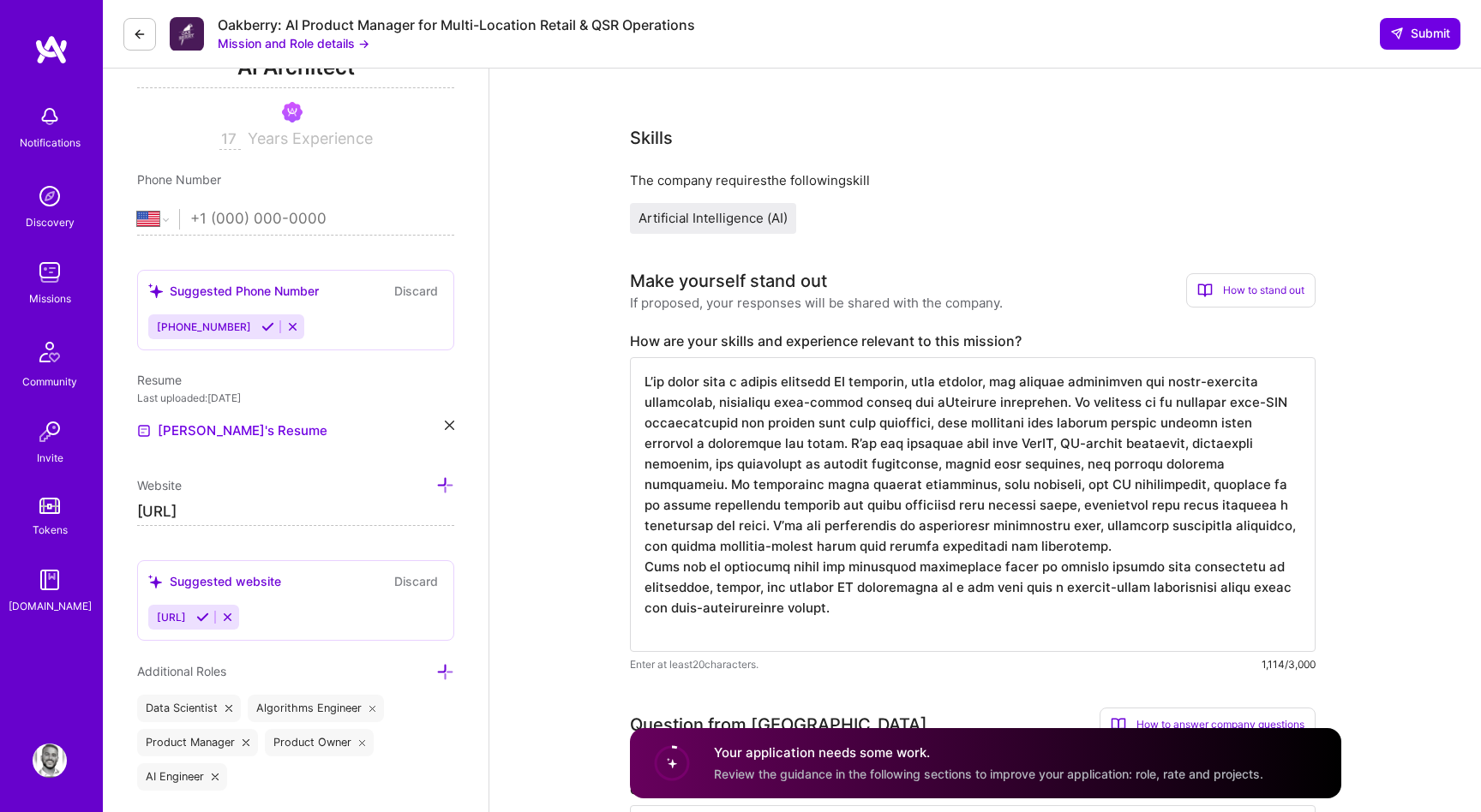
click at [847, 596] on textarea at bounding box center [973, 504] width 685 height 295
click at [872, 591] on textarea at bounding box center [973, 504] width 685 height 295
paste textarea "lies in spotting high-ROI opportunities and turning them into lean, practical s…"
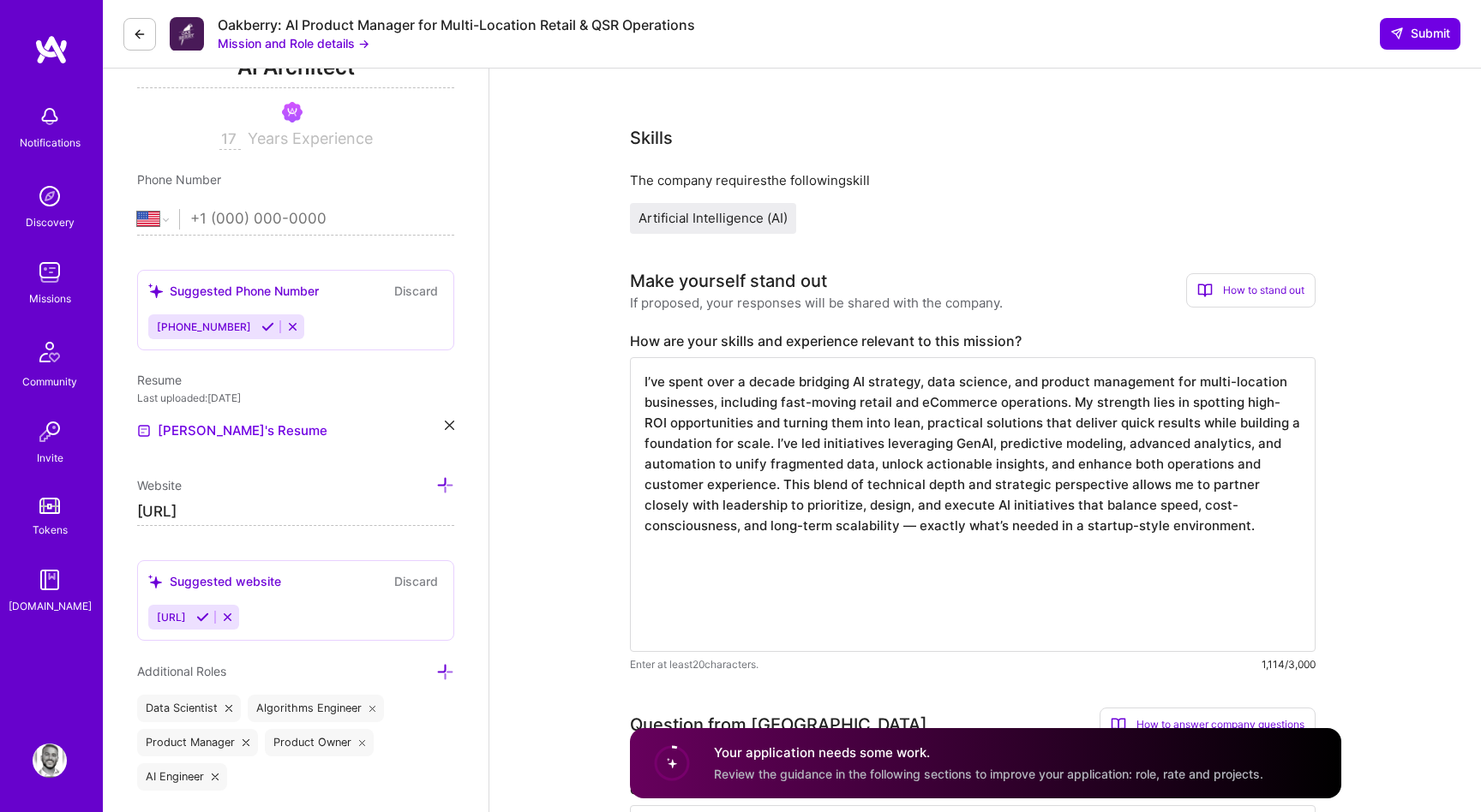
scroll to position [0, 0]
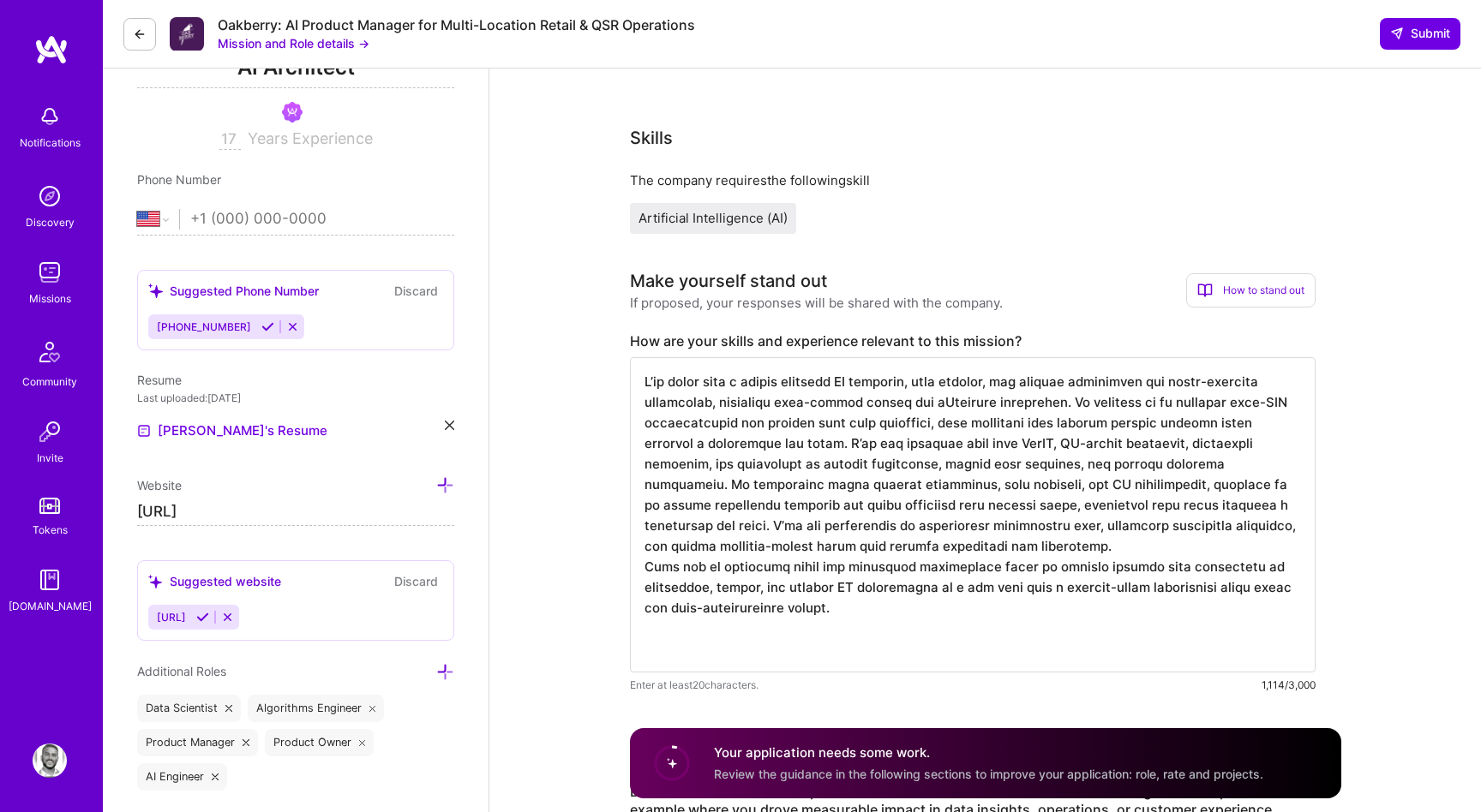
paste textarea "lies in spotting high-ROI opportunities and turning them into lean, practical s…"
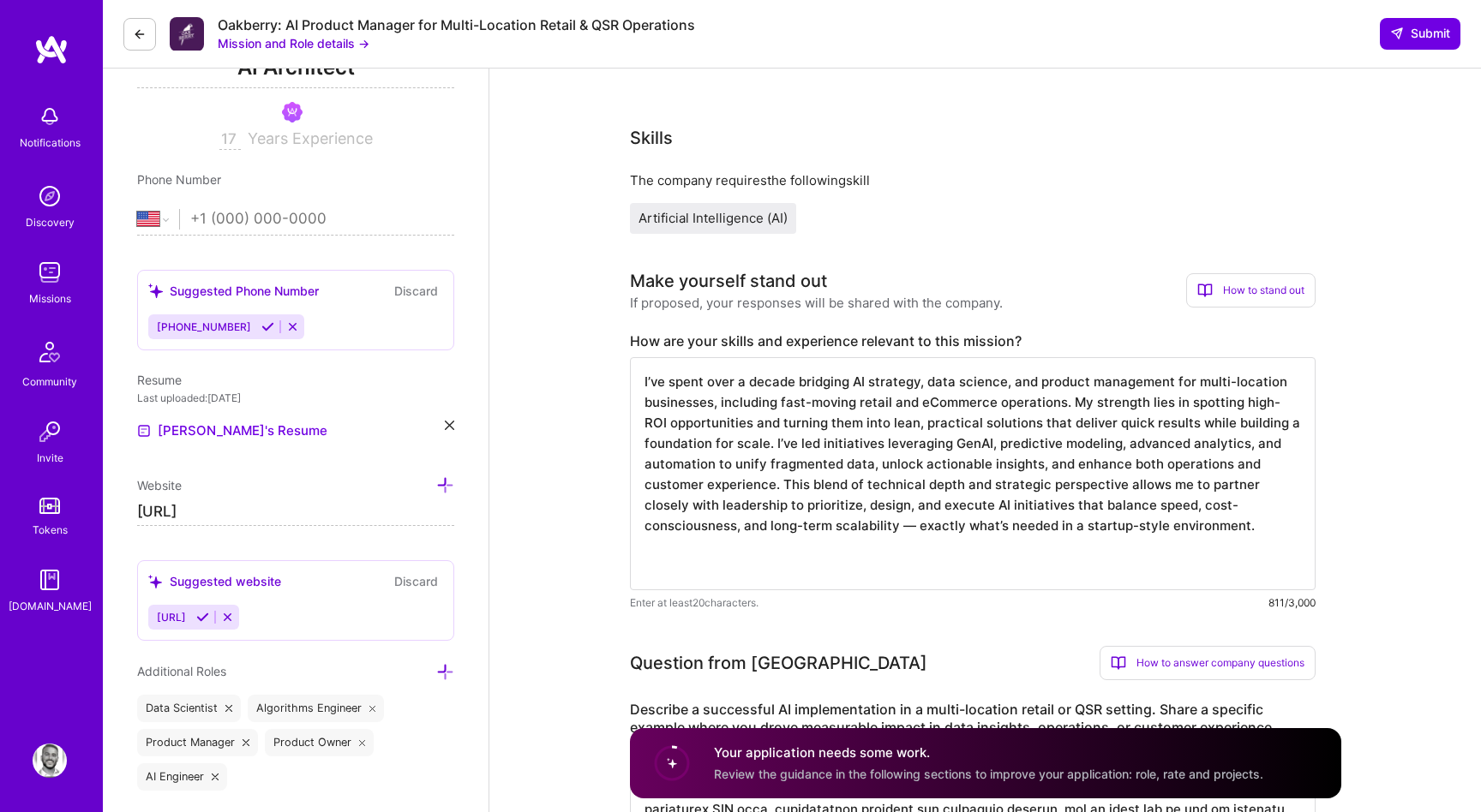
type textarea "L’ip dolor sita c adipis elitsedd EI temporin, utla etdolor, mag aliquae admini…"
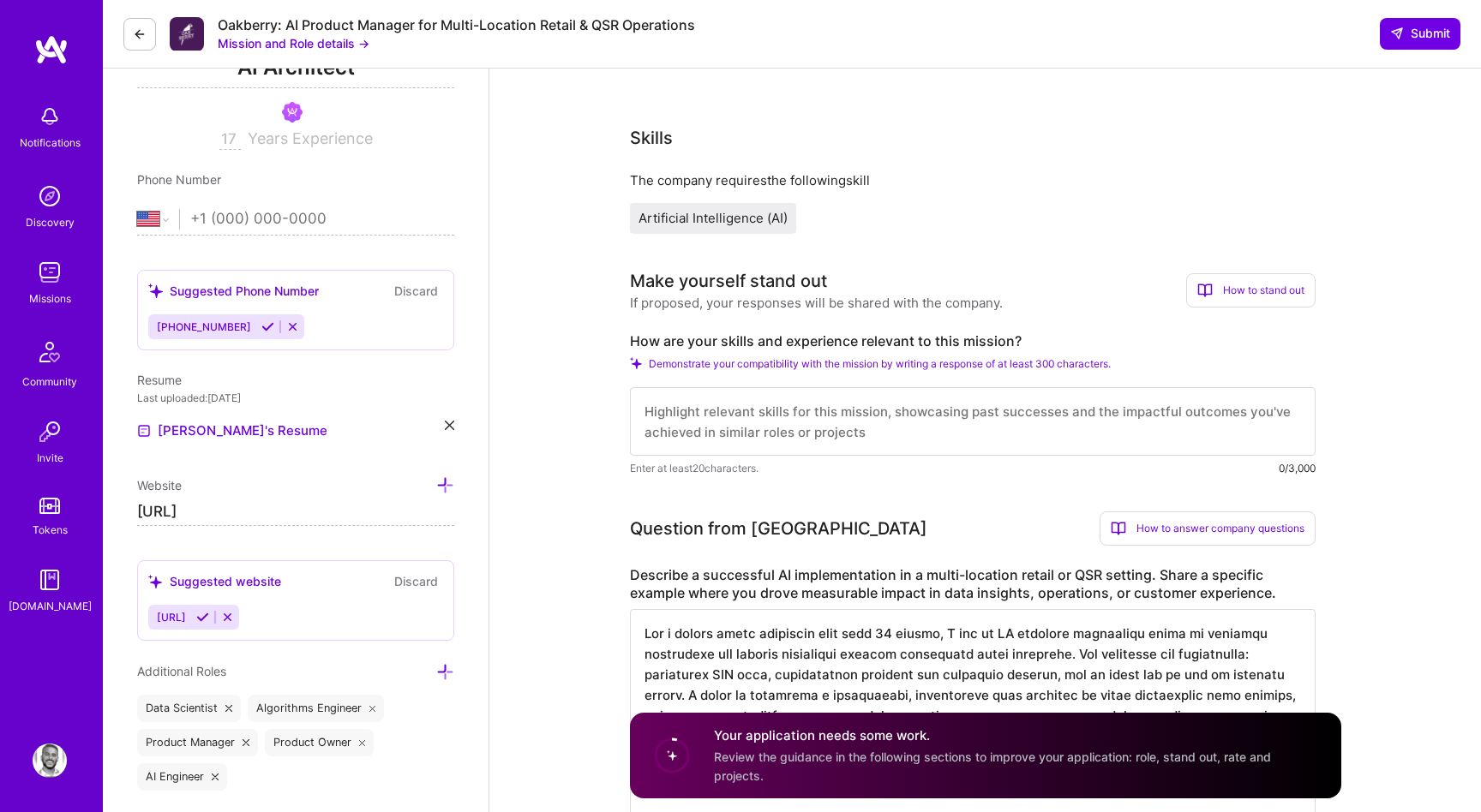
paste textarea "I’ve spent over a decade bridging AI strategy, data science, and product manage…"
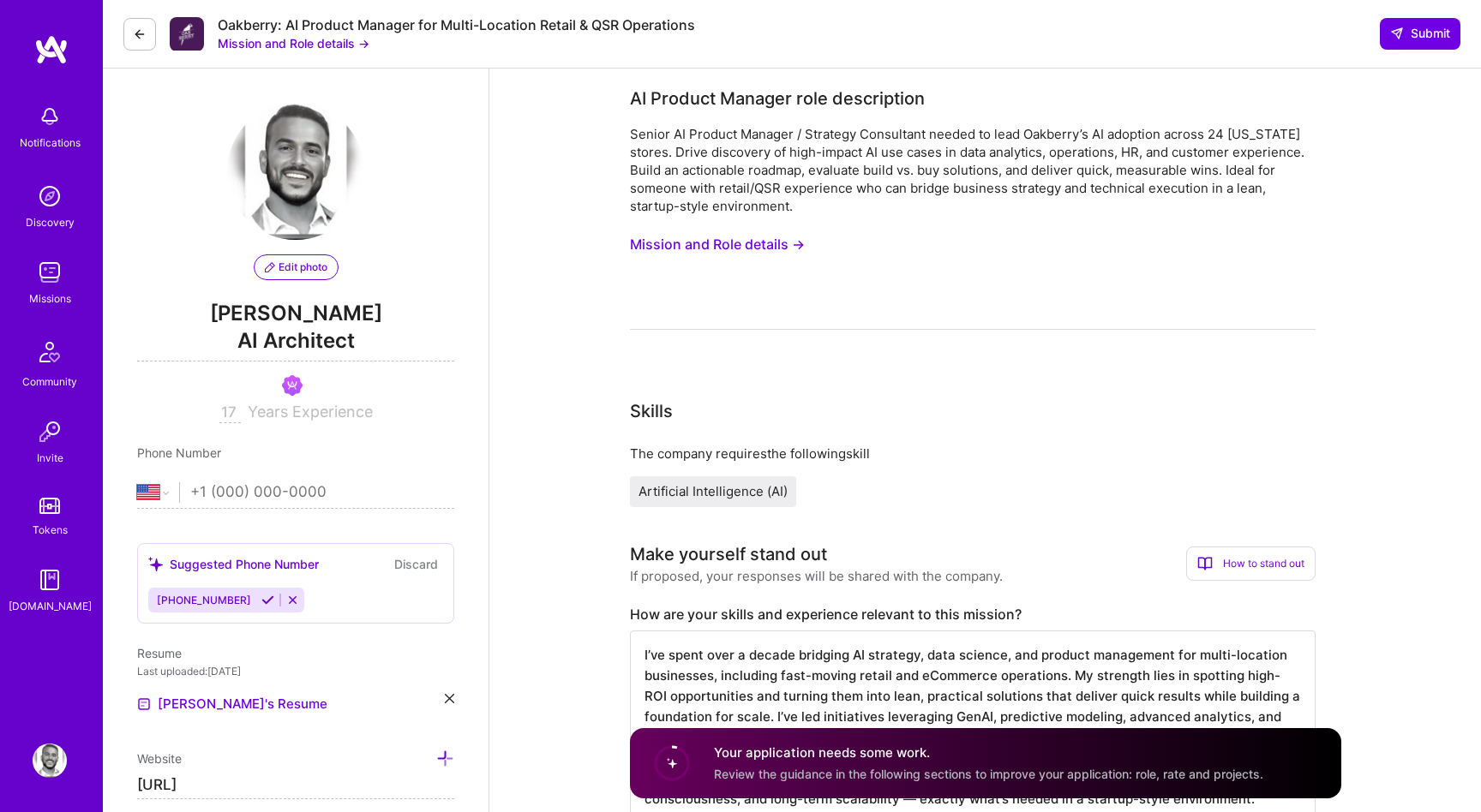
click at [784, 253] on button "Mission and Role details →" at bounding box center [718, 245] width 175 height 31
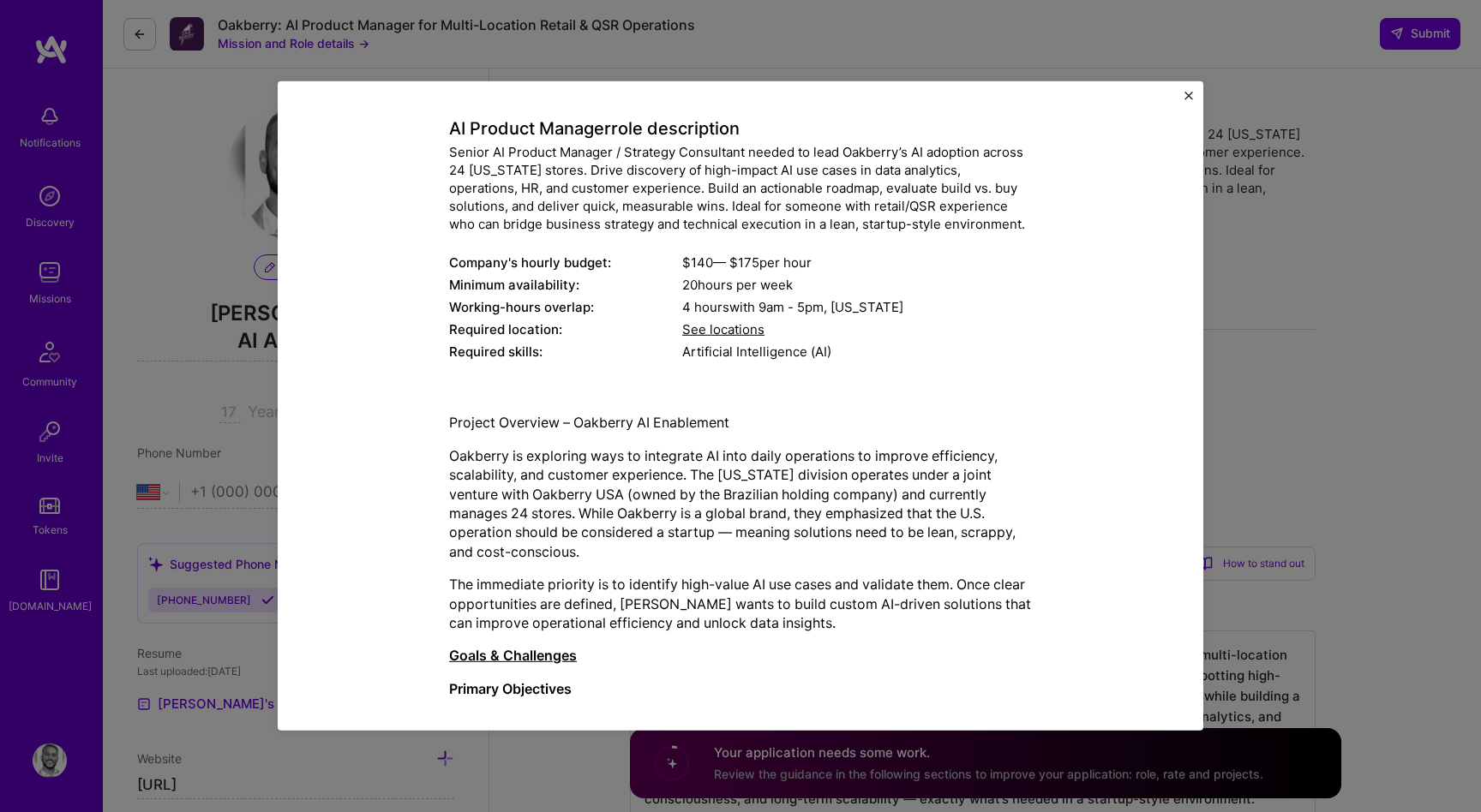
scroll to position [86, 0]
click at [1357, 417] on div "Mission Description and Role Details AI Product Manager role description Senior…" at bounding box center [740, 406] width 1481 height 812
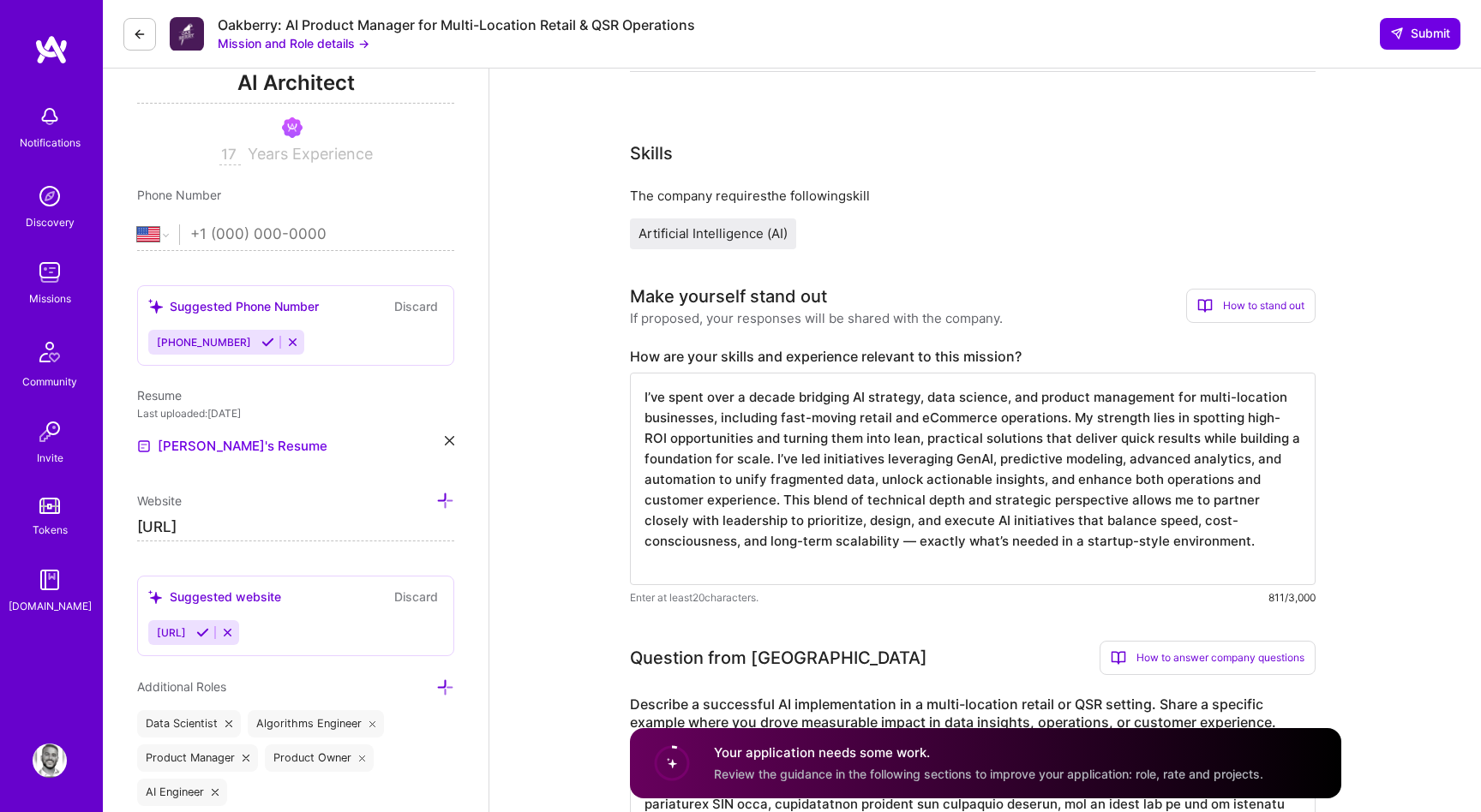
scroll to position [377, 0]
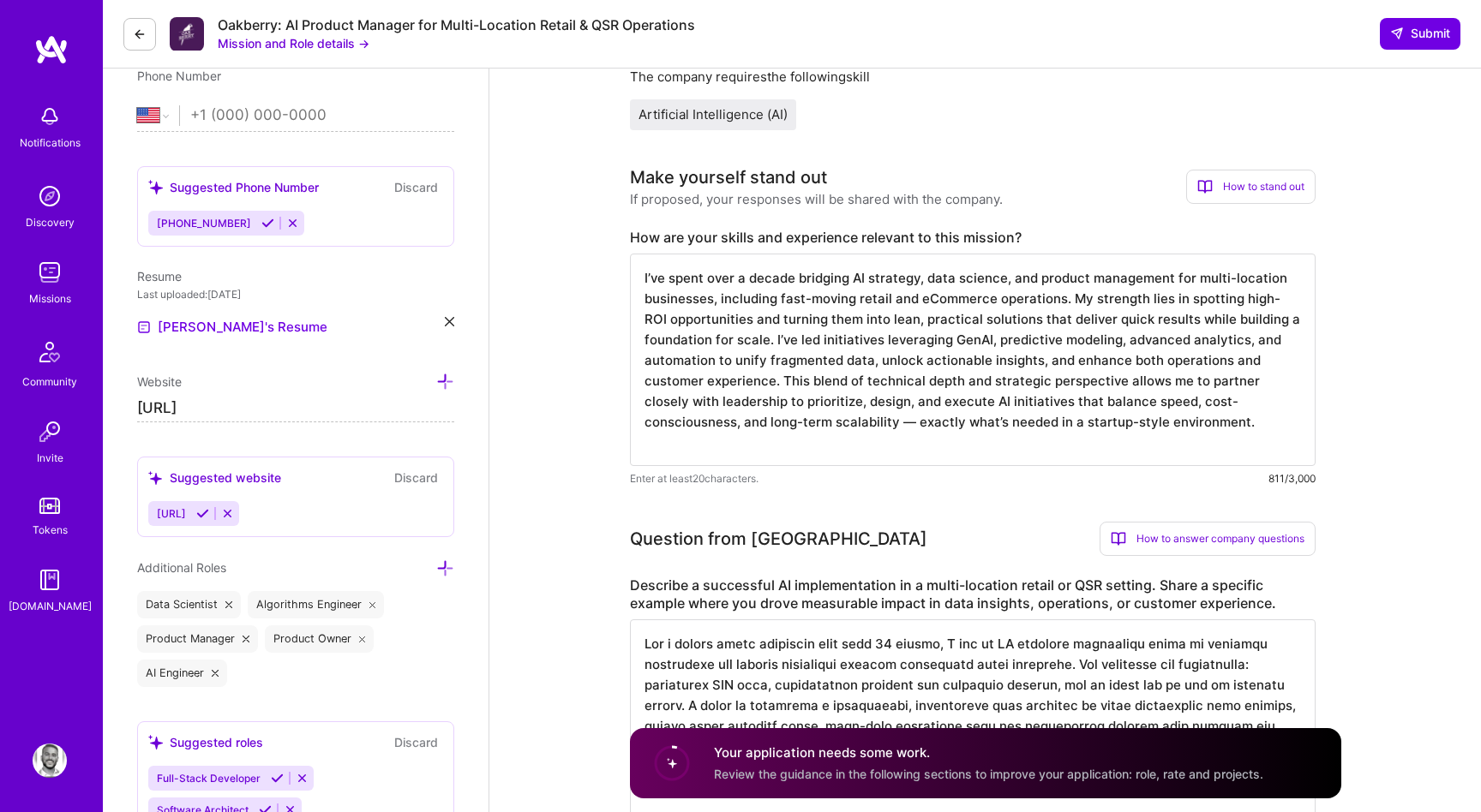
click at [1145, 351] on textarea "I’ve spent over a decade bridging AI strategy, data science, and product manage…" at bounding box center [973, 360] width 685 height 212
click at [989, 344] on textarea "I’ve spent over a decade bridging AI strategy, data science, and product manage…" at bounding box center [973, 360] width 685 height 212
click at [1120, 338] on textarea "I’ve spent over a decade bridging AI strategy, data science, and product manage…" at bounding box center [973, 360] width 685 height 212
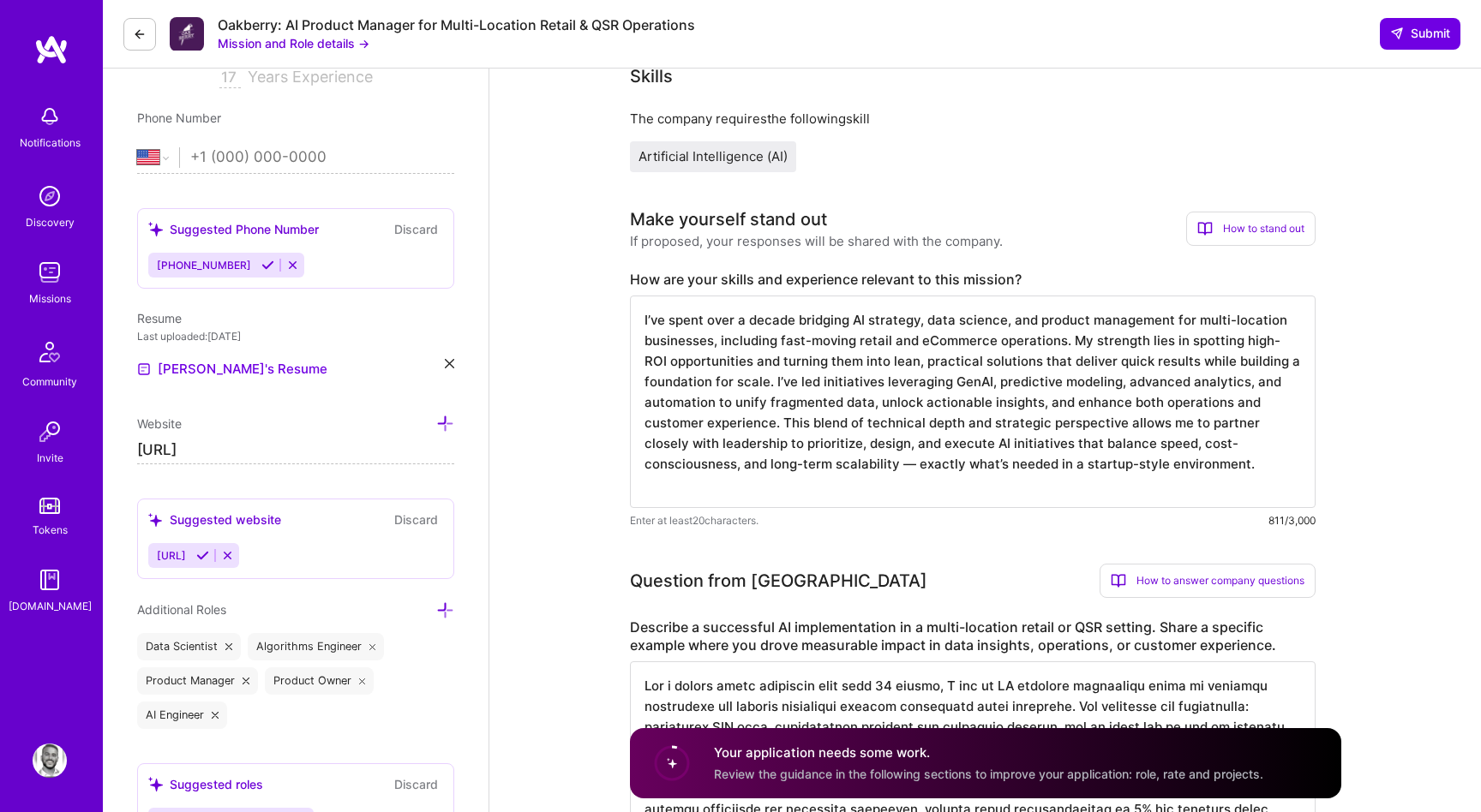
scroll to position [456, 0]
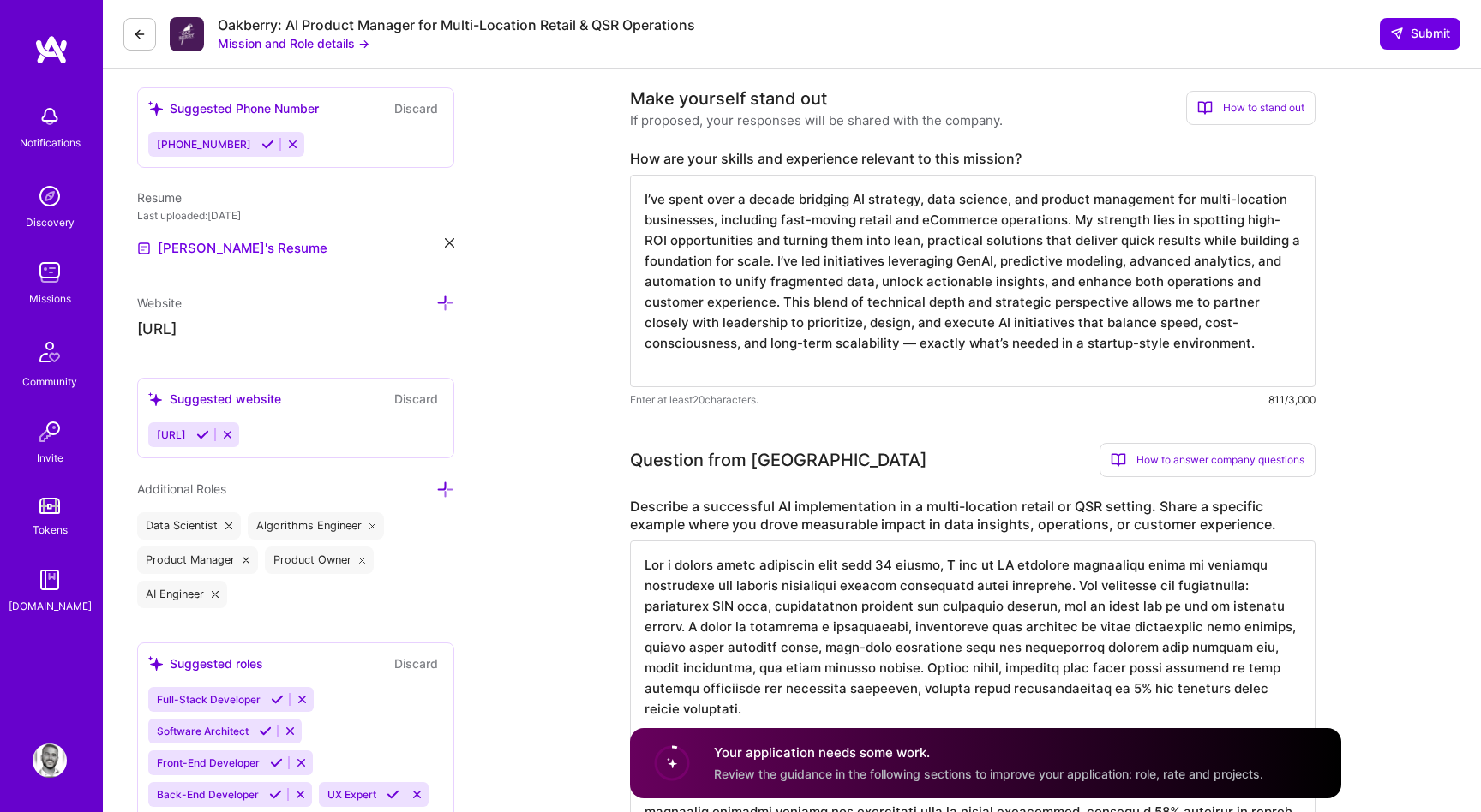
click at [1176, 335] on textarea "I’ve spent over a decade bridging AI strategy, data science, and product manage…" at bounding box center [973, 281] width 685 height 212
click at [1182, 357] on textarea "I’ve spent over a decade bridging AI strategy, data science, and product manage…" at bounding box center [973, 281] width 685 height 212
drag, startPoint x: 1174, startPoint y: 340, endPoint x: 800, endPoint y: 344, distance: 374.0
click at [800, 344] on textarea "I’ve spent over a decade bridging AI strategy, data science, and product manage…" at bounding box center [973, 281] width 685 height 212
type textarea "I’ve spent over a decade bridging AI strategy, data science, and product manage…"
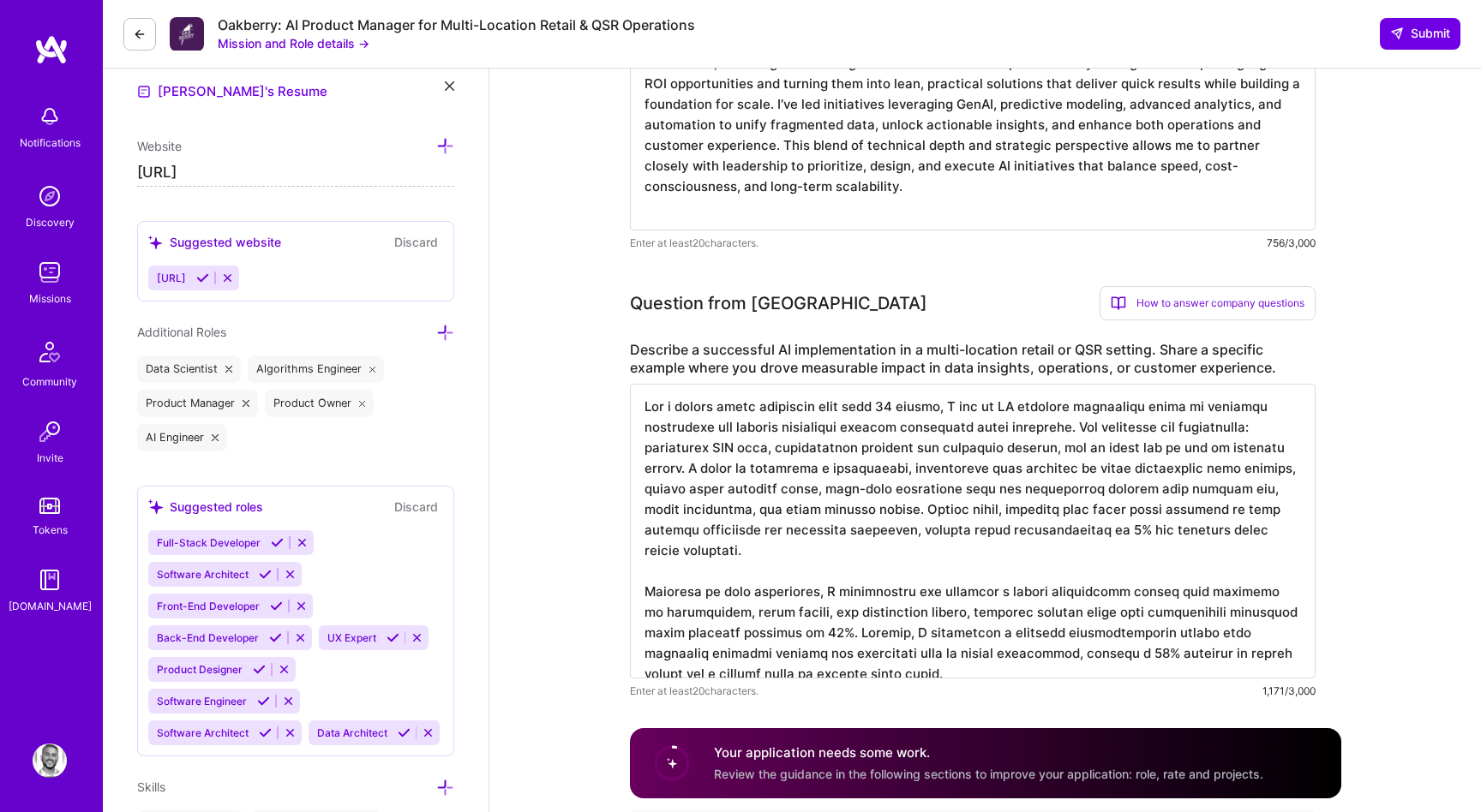
scroll to position [614, 0]
click at [767, 552] on textarea at bounding box center [973, 530] width 685 height 295
click at [972, 532] on textarea at bounding box center [973, 530] width 685 height 295
click at [1176, 538] on textarea at bounding box center [973, 530] width 685 height 295
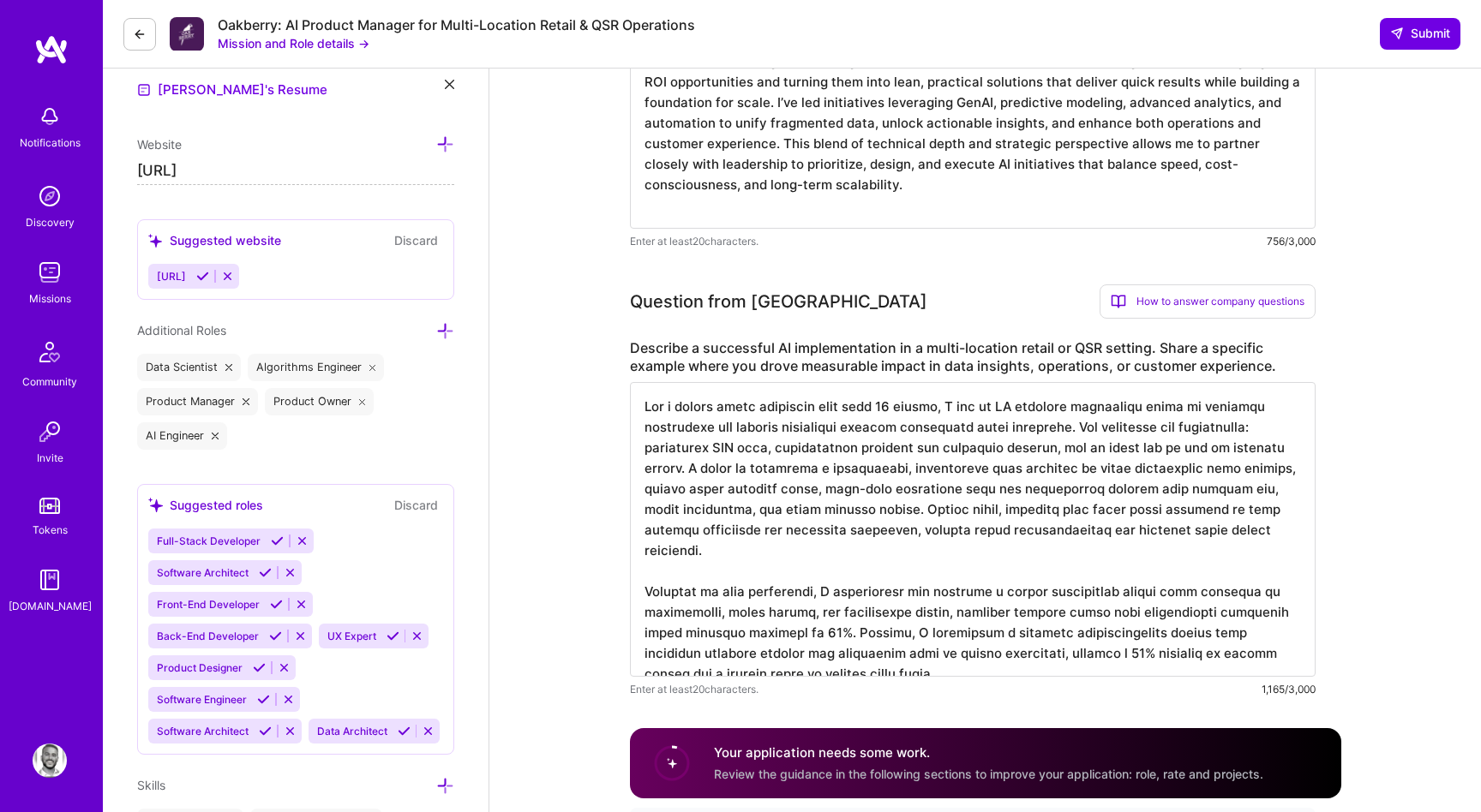
drag, startPoint x: 1176, startPoint y: 538, endPoint x: 937, endPoint y: 531, distance: 239.1
click at [937, 531] on textarea at bounding box center [973, 530] width 685 height 295
drag, startPoint x: 1179, startPoint y: 536, endPoint x: 938, endPoint y: 535, distance: 241.0
click at [938, 535] on textarea at bounding box center [973, 530] width 685 height 295
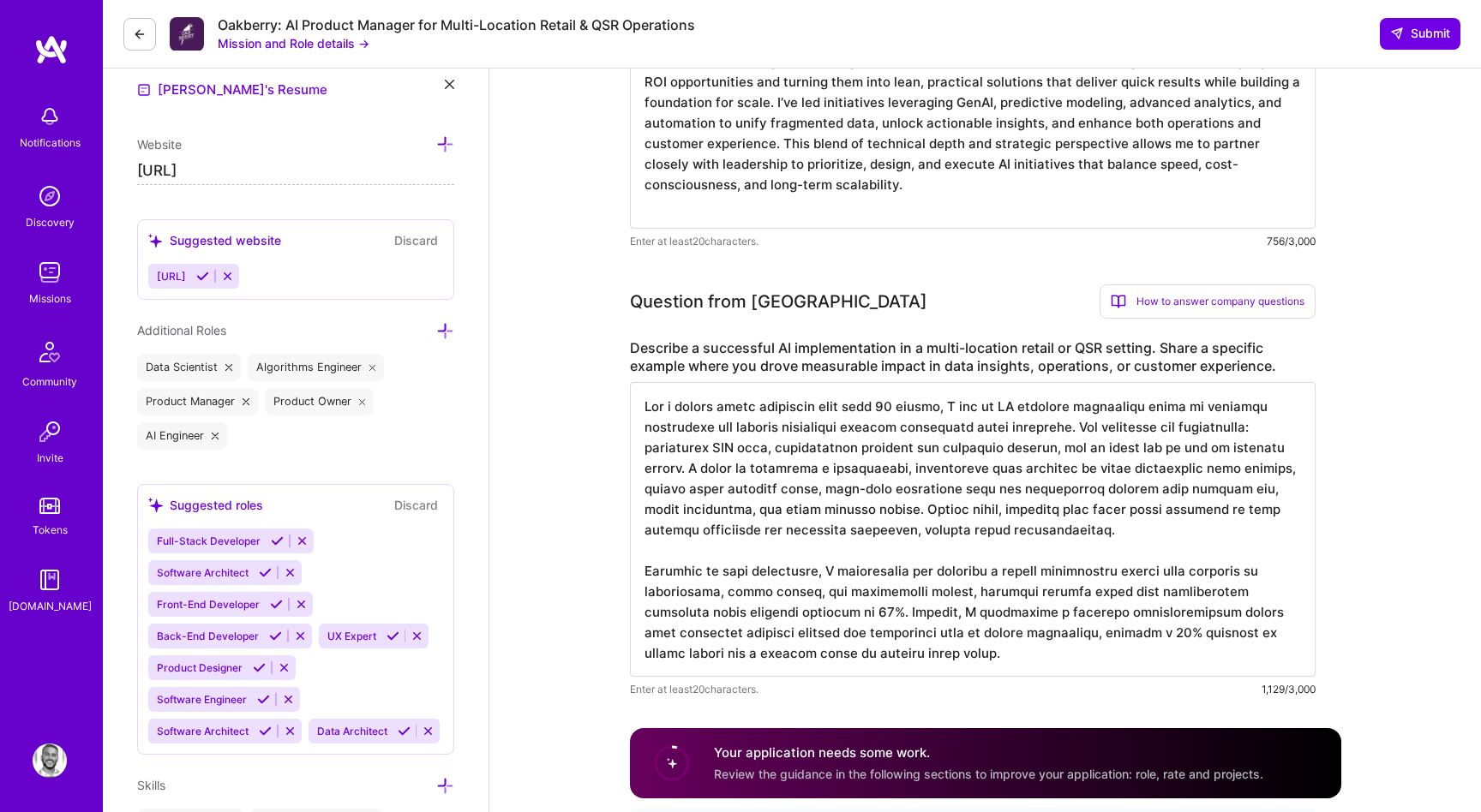
click at [771, 535] on textarea at bounding box center [973, 530] width 685 height 295
click at [1271, 510] on textarea at bounding box center [973, 530] width 685 height 295
click at [772, 538] on textarea at bounding box center [973, 530] width 685 height 295
click at [884, 544] on textarea at bounding box center [973, 530] width 685 height 295
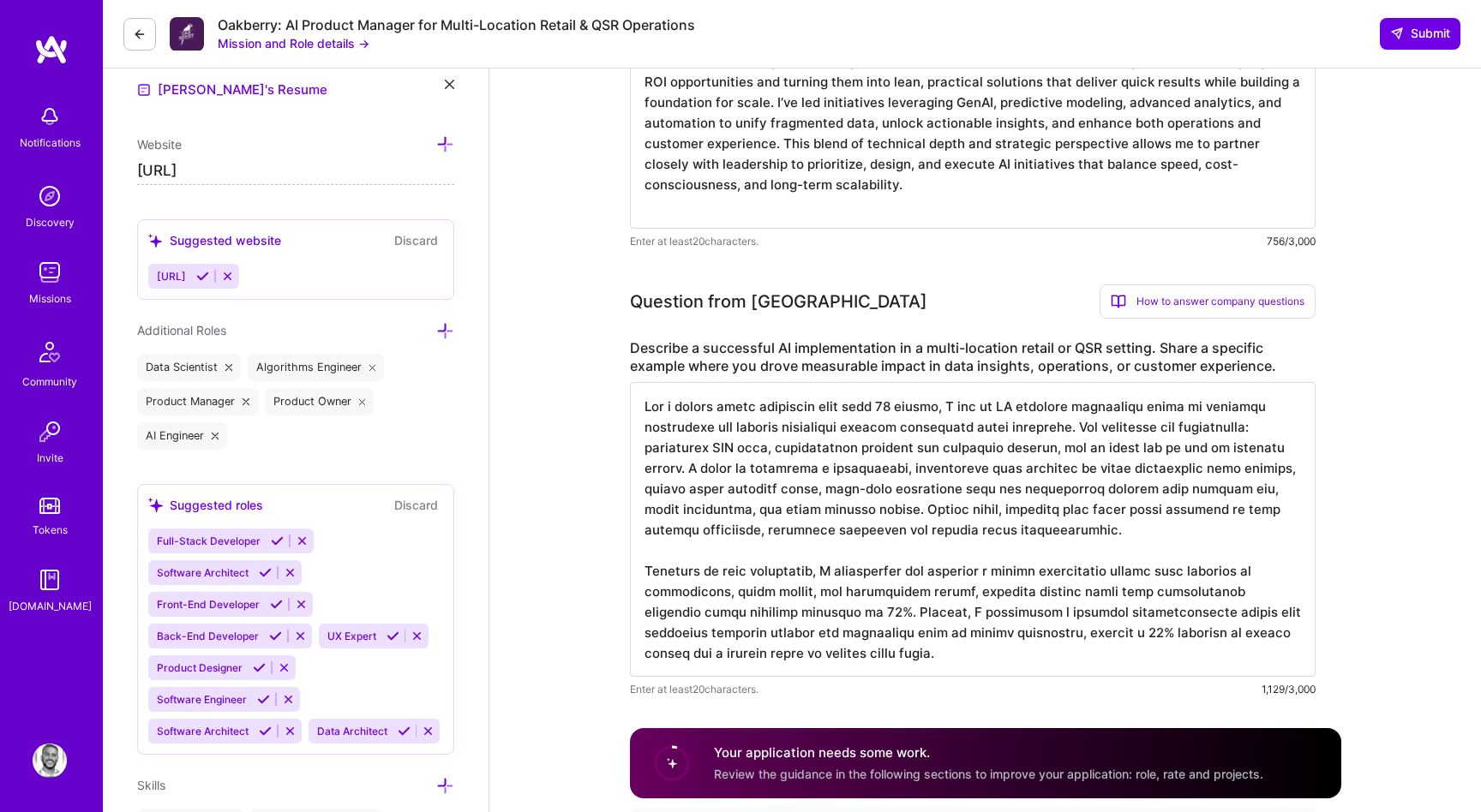
scroll to position [2, 0]
drag, startPoint x: 798, startPoint y: 615, endPoint x: 1260, endPoint y: 593, distance: 462.5
click at [1260, 593] on textarea at bounding box center [973, 530] width 685 height 295
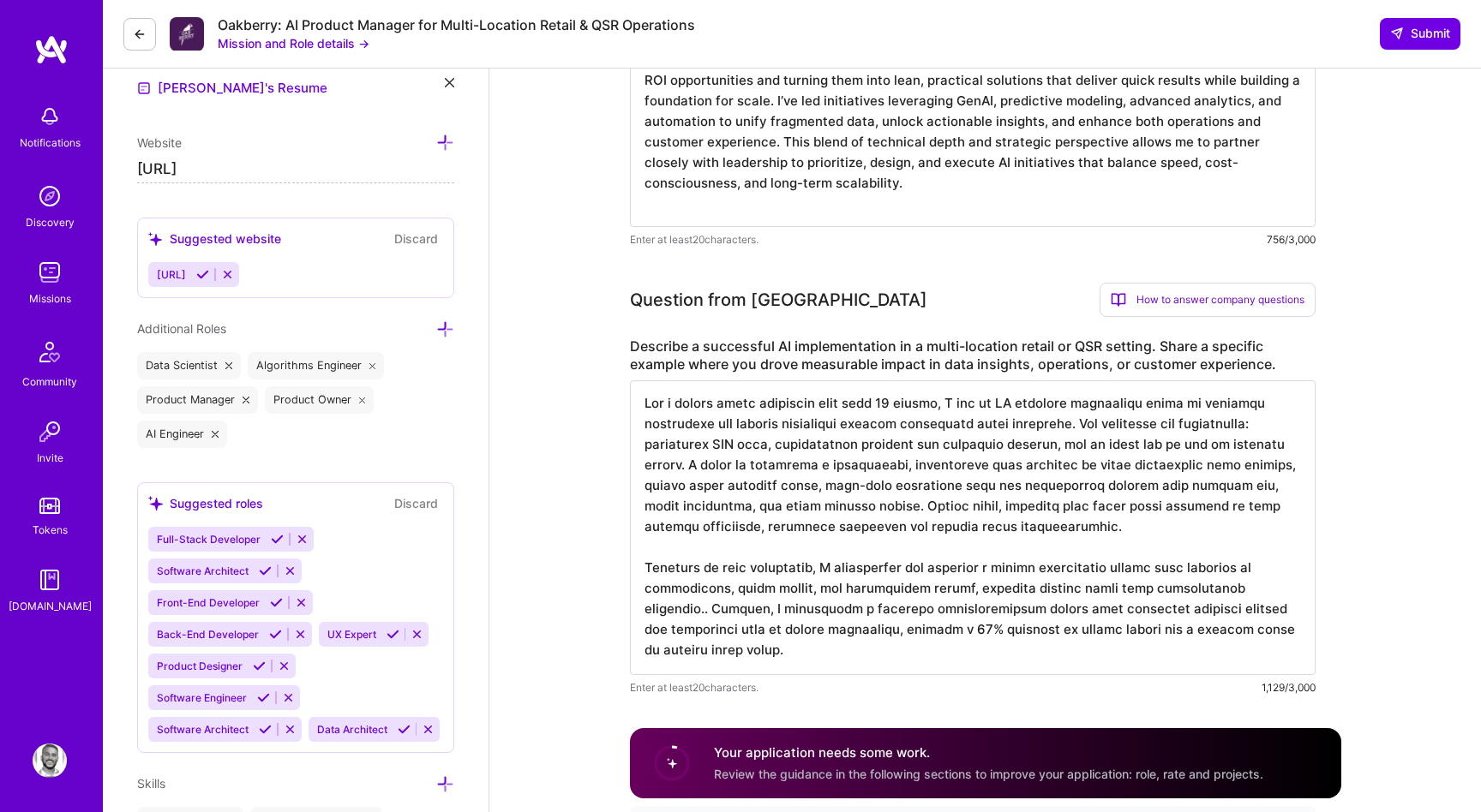
scroll to position [0, 0]
drag, startPoint x: 691, startPoint y: 612, endPoint x: 628, endPoint y: 614, distance: 63.0
click at [764, 607] on textarea at bounding box center [973, 517] width 685 height 274
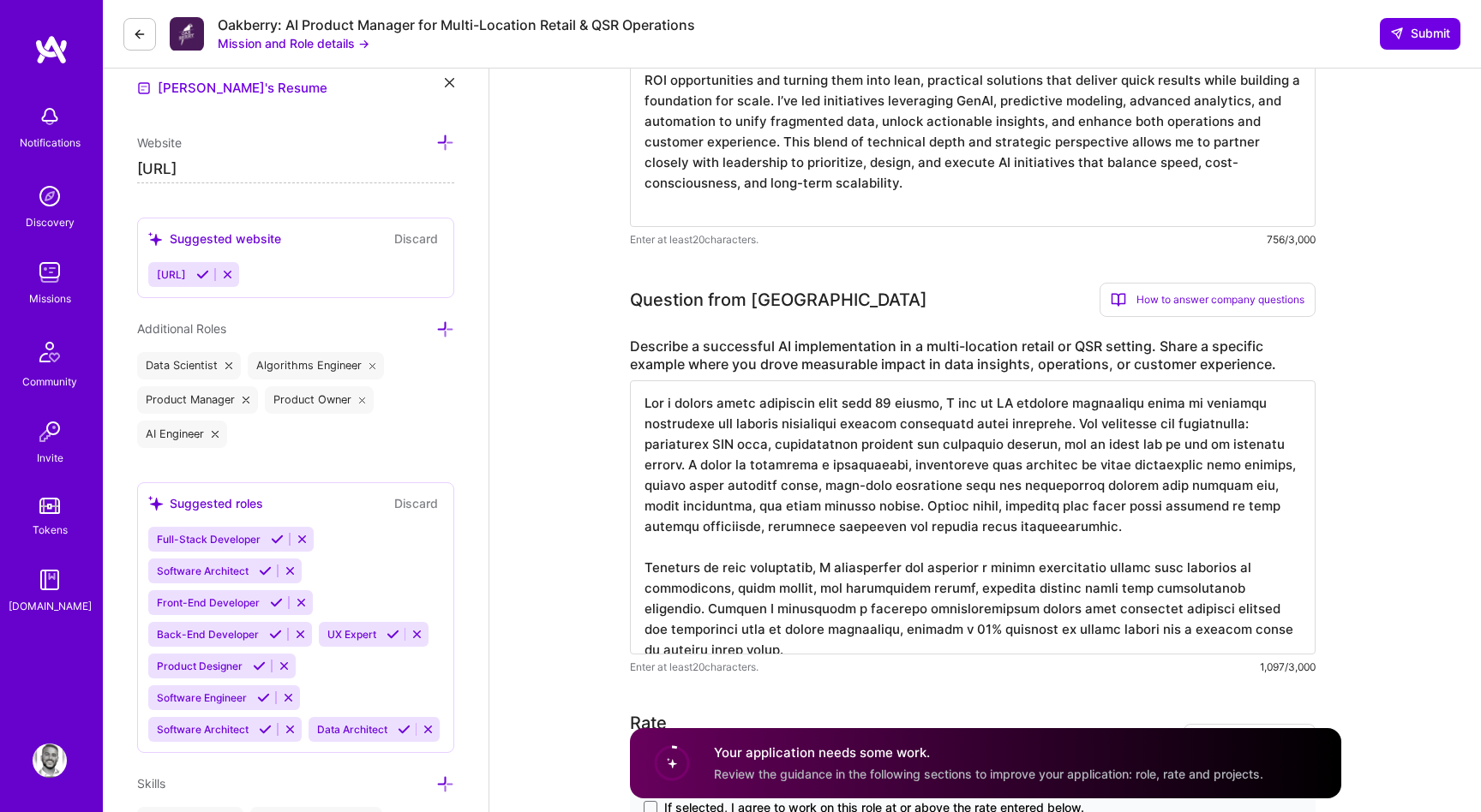
click at [669, 617] on textarea at bounding box center [973, 517] width 685 height 274
click at [667, 620] on textarea at bounding box center [973, 517] width 685 height 274
click at [669, 616] on textarea at bounding box center [973, 517] width 685 height 274
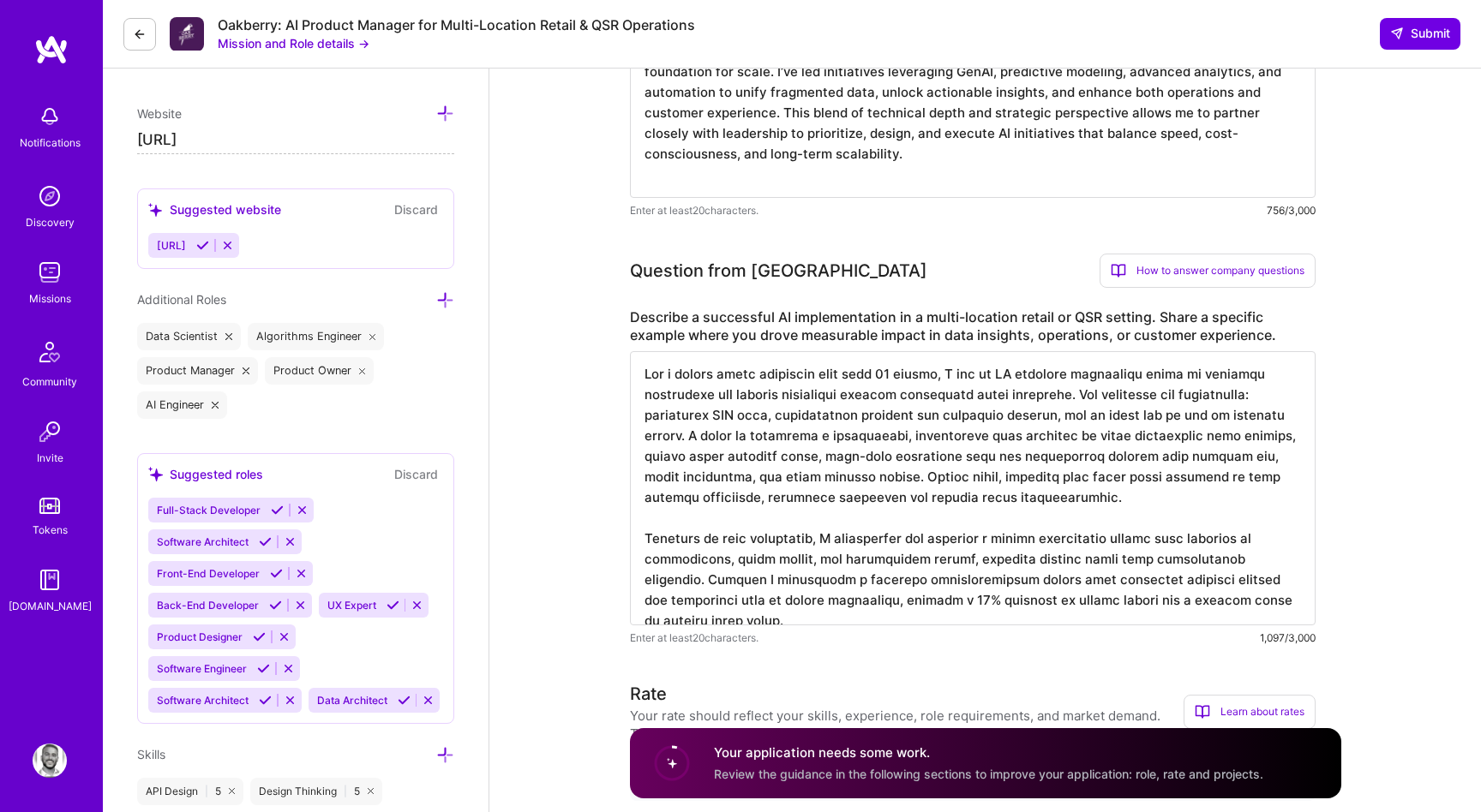
scroll to position [646, 0]
click at [795, 588] on textarea at bounding box center [973, 488] width 685 height 274
drag, startPoint x: 849, startPoint y: 599, endPoint x: 813, endPoint y: 602, distance: 36.1
click at [813, 602] on textarea at bounding box center [973, 488] width 685 height 274
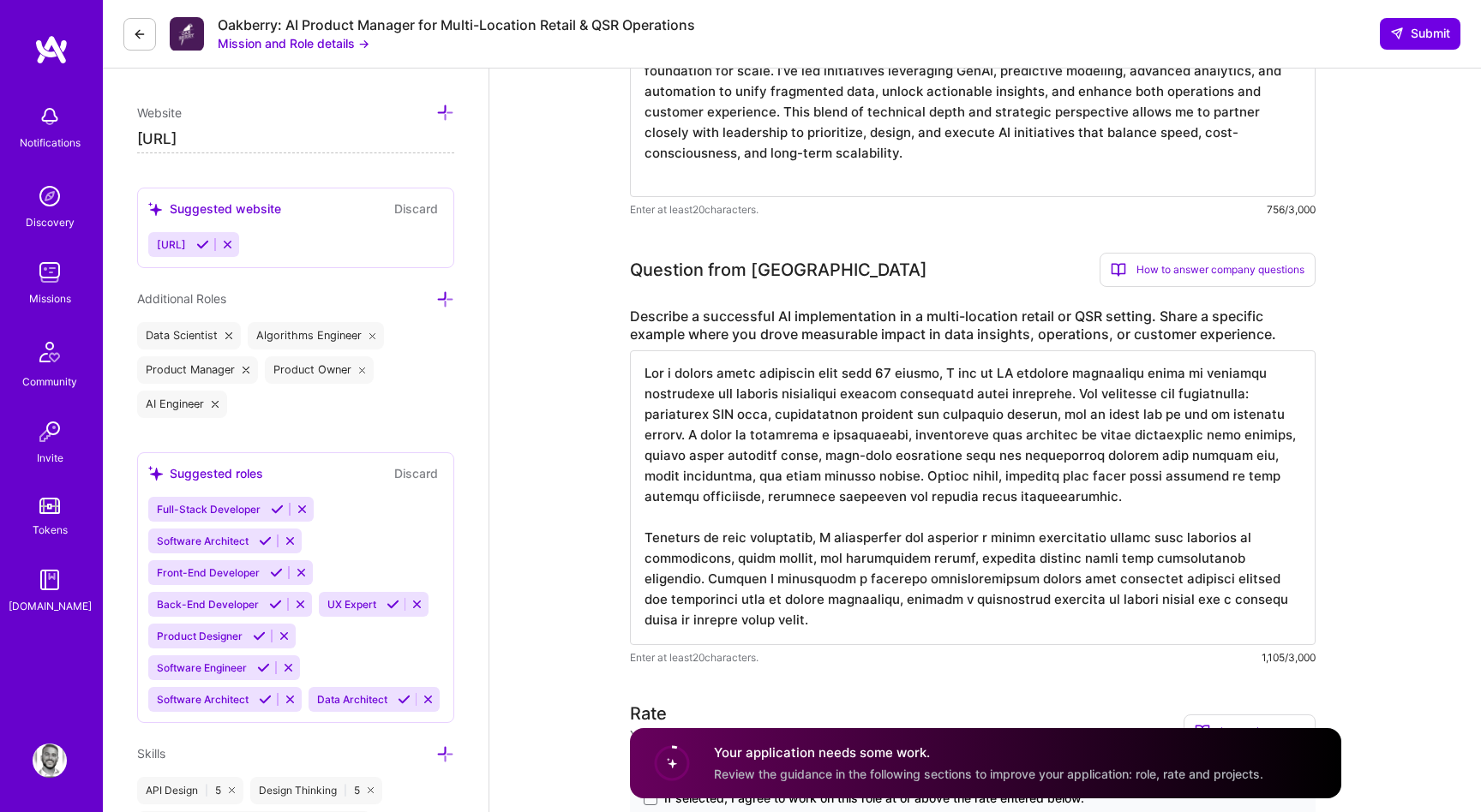
click at [834, 625] on textarea at bounding box center [973, 498] width 685 height 295
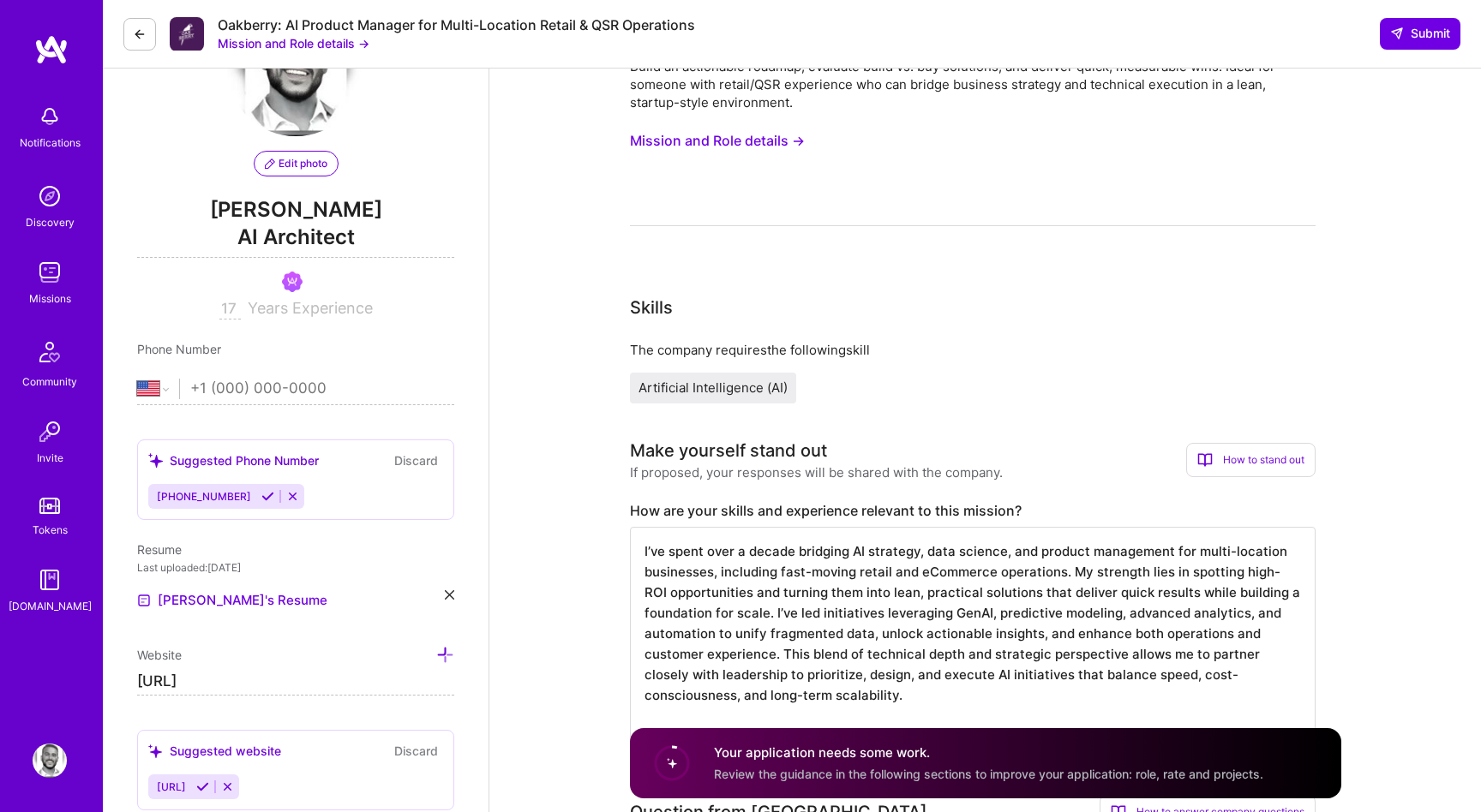
scroll to position [0, 0]
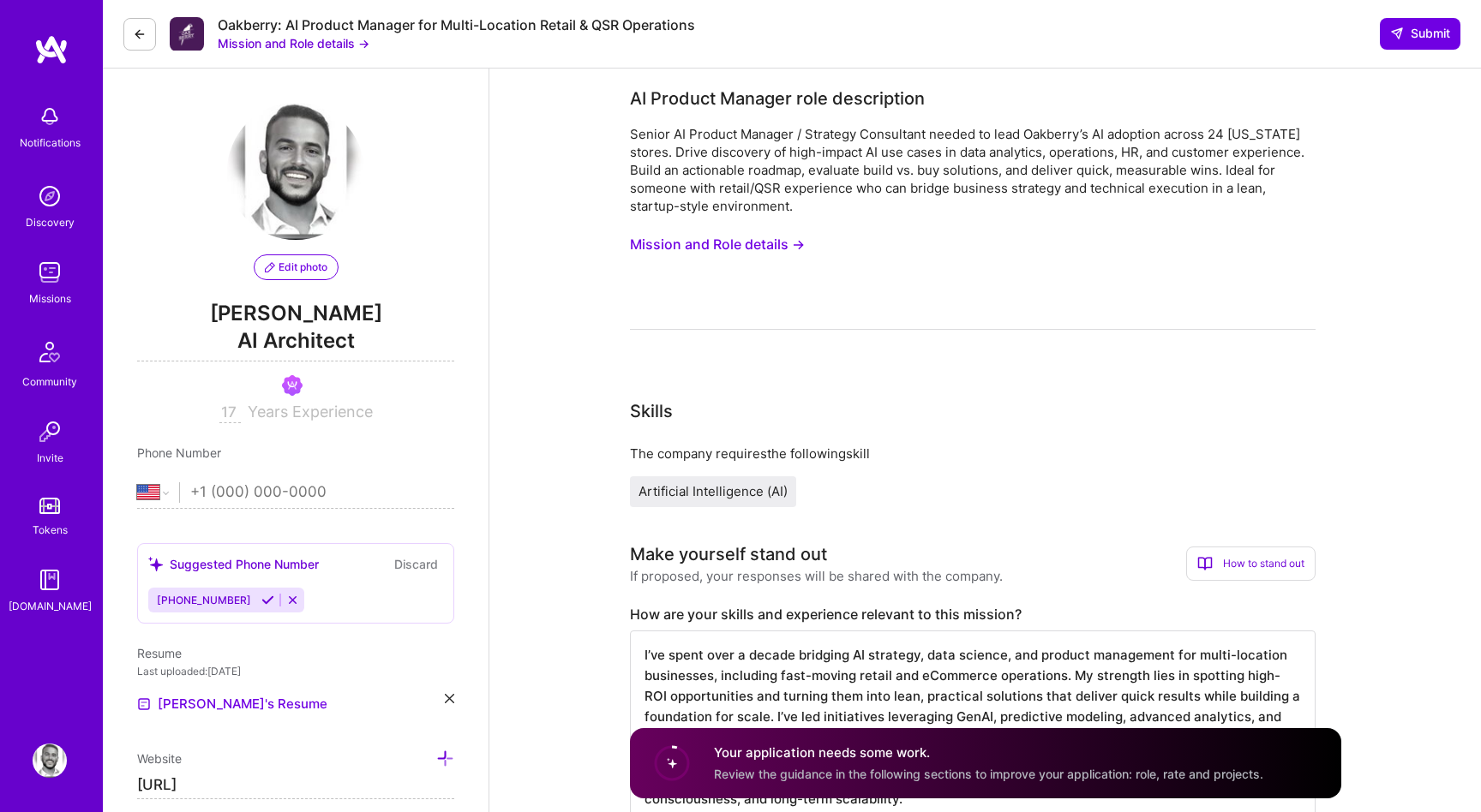
click at [738, 250] on button "Mission and Role details →" at bounding box center [718, 245] width 175 height 31
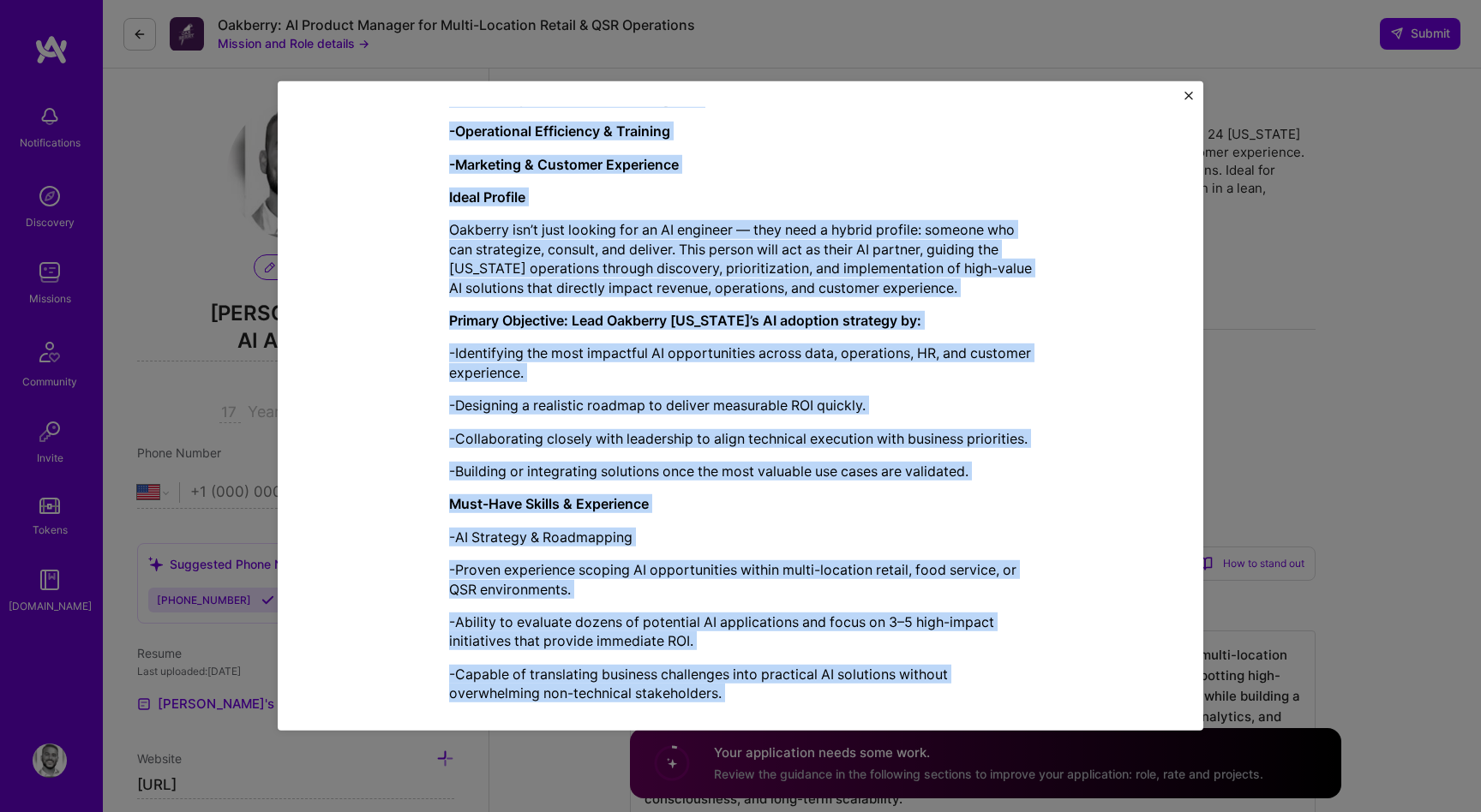
scroll to position [1075, 0]
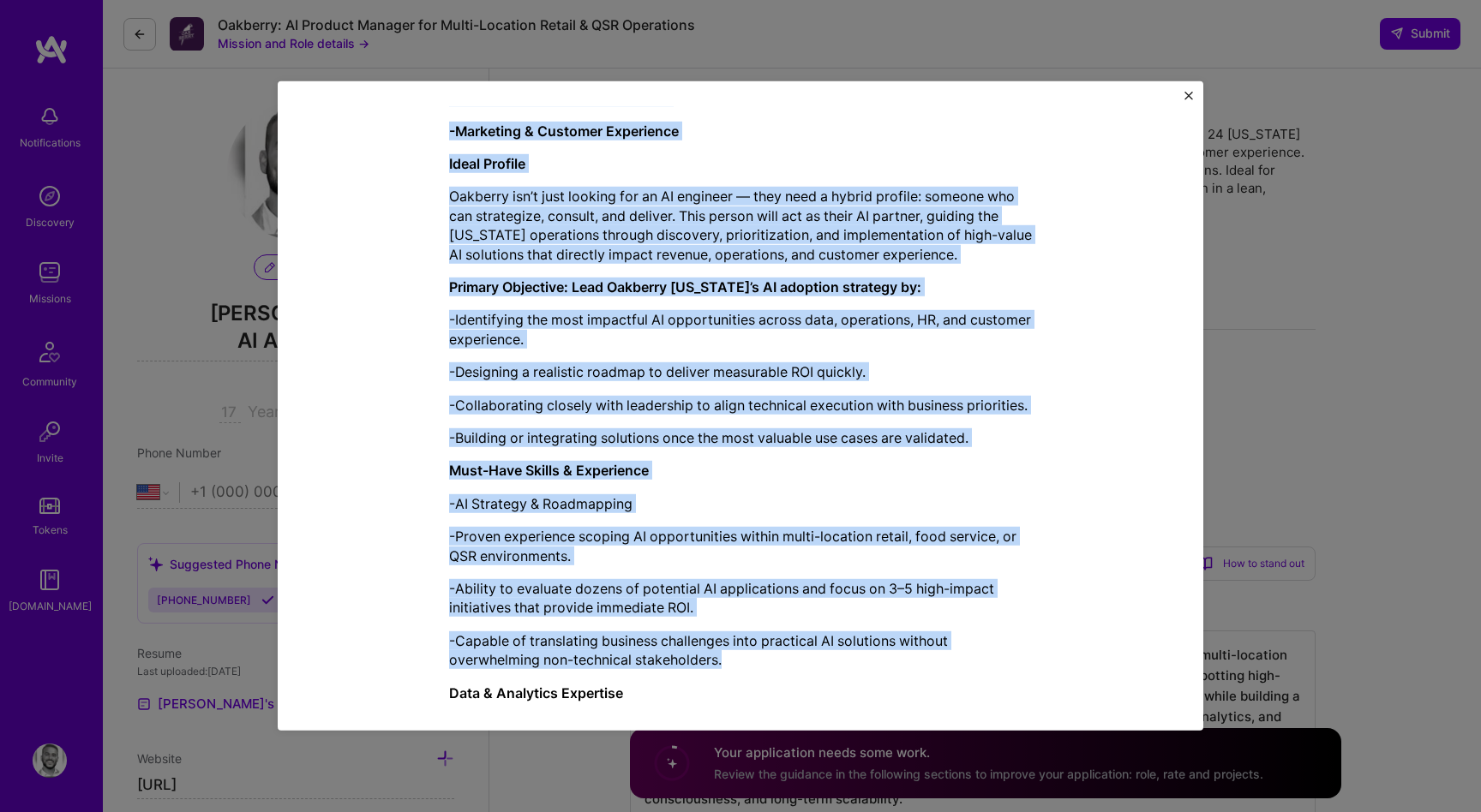
drag, startPoint x: 450, startPoint y: 203, endPoint x: 880, endPoint y: 666, distance: 631.9
click at [880, 666] on div "Mission Description and Role Details AI Product Manager role description Senior…" at bounding box center [740, 220] width 583 height 2349
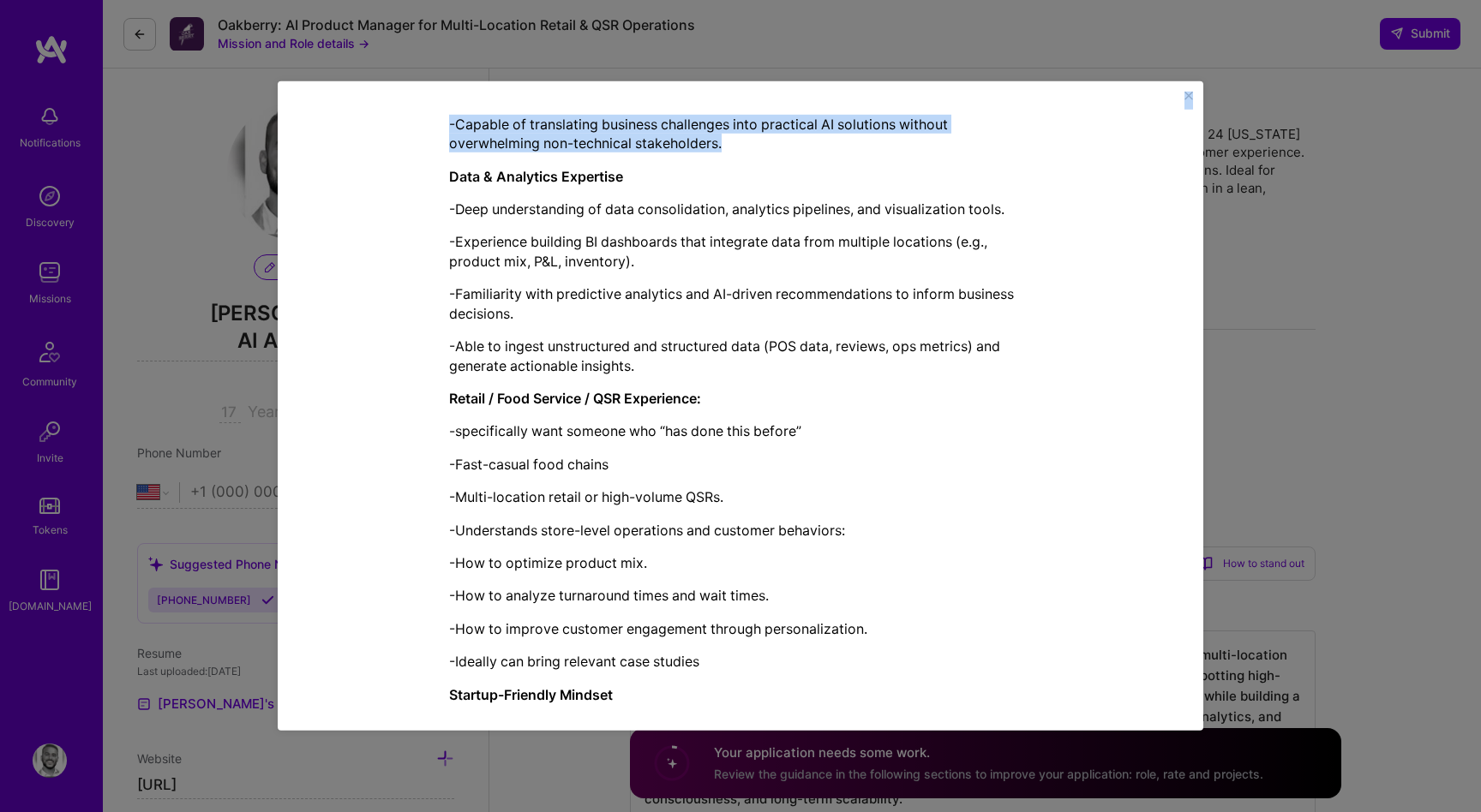
scroll to position [1777, 0]
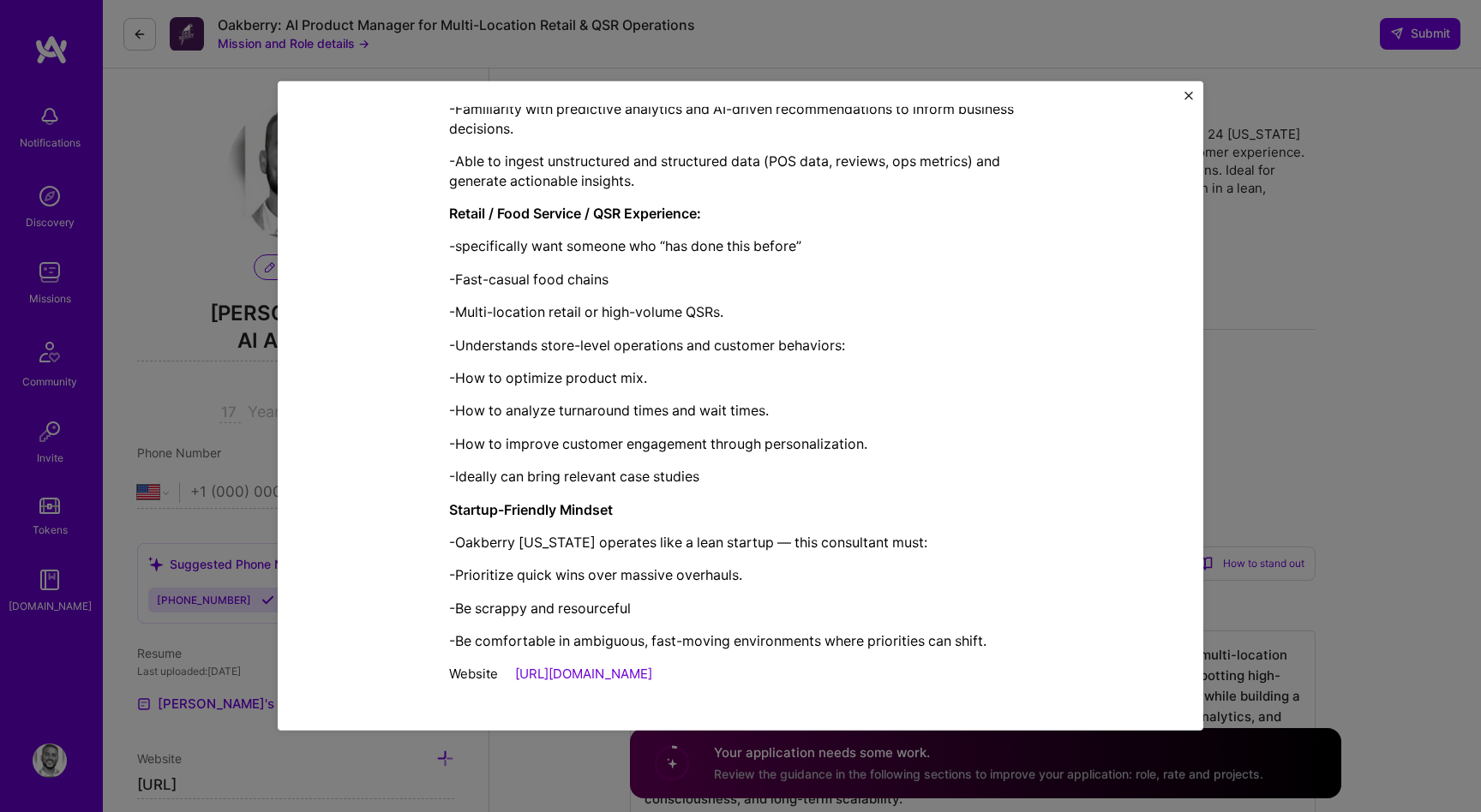
click at [880, 666] on div "Website [URL][DOMAIN_NAME]" at bounding box center [740, 673] width 583 height 18
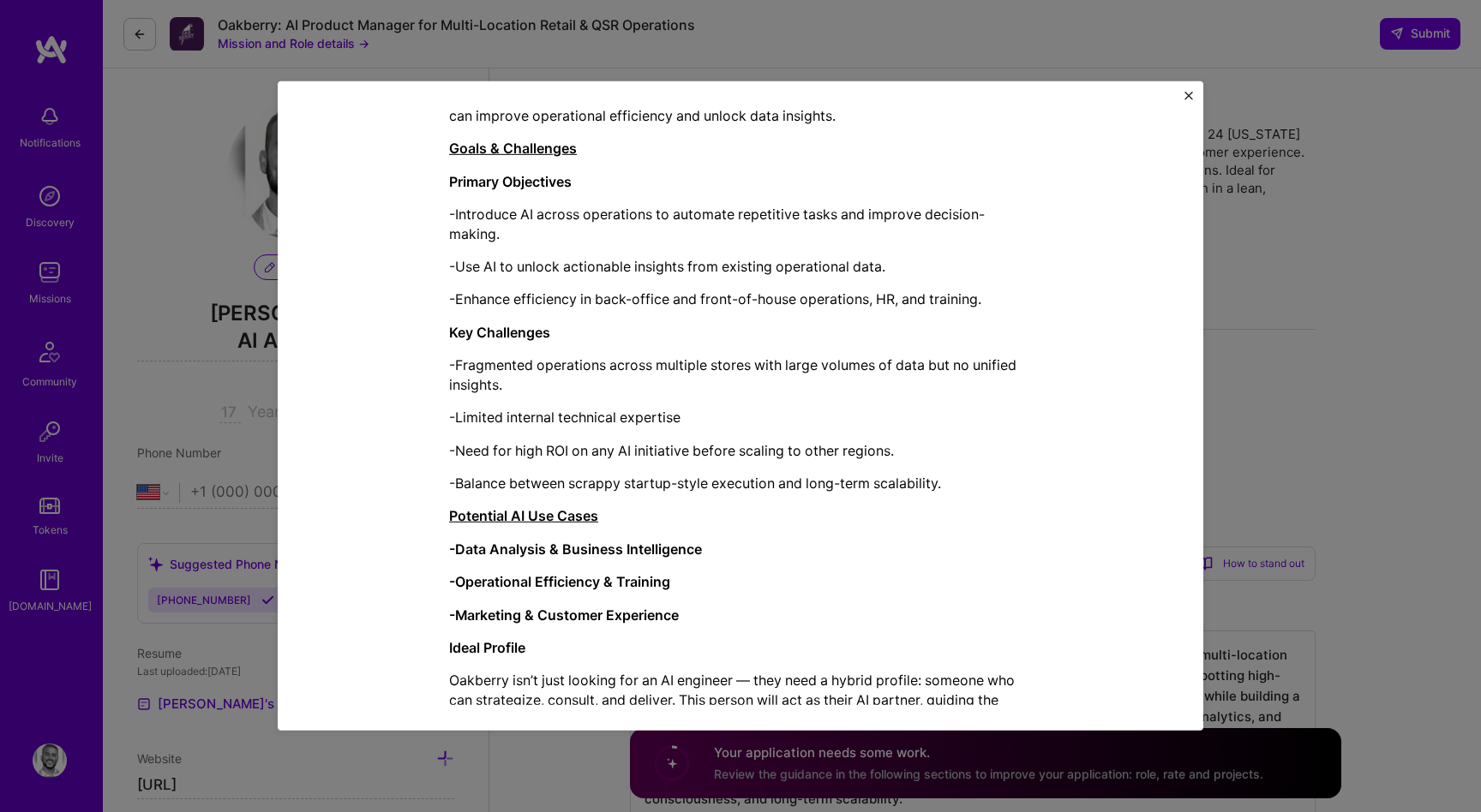
scroll to position [0, 0]
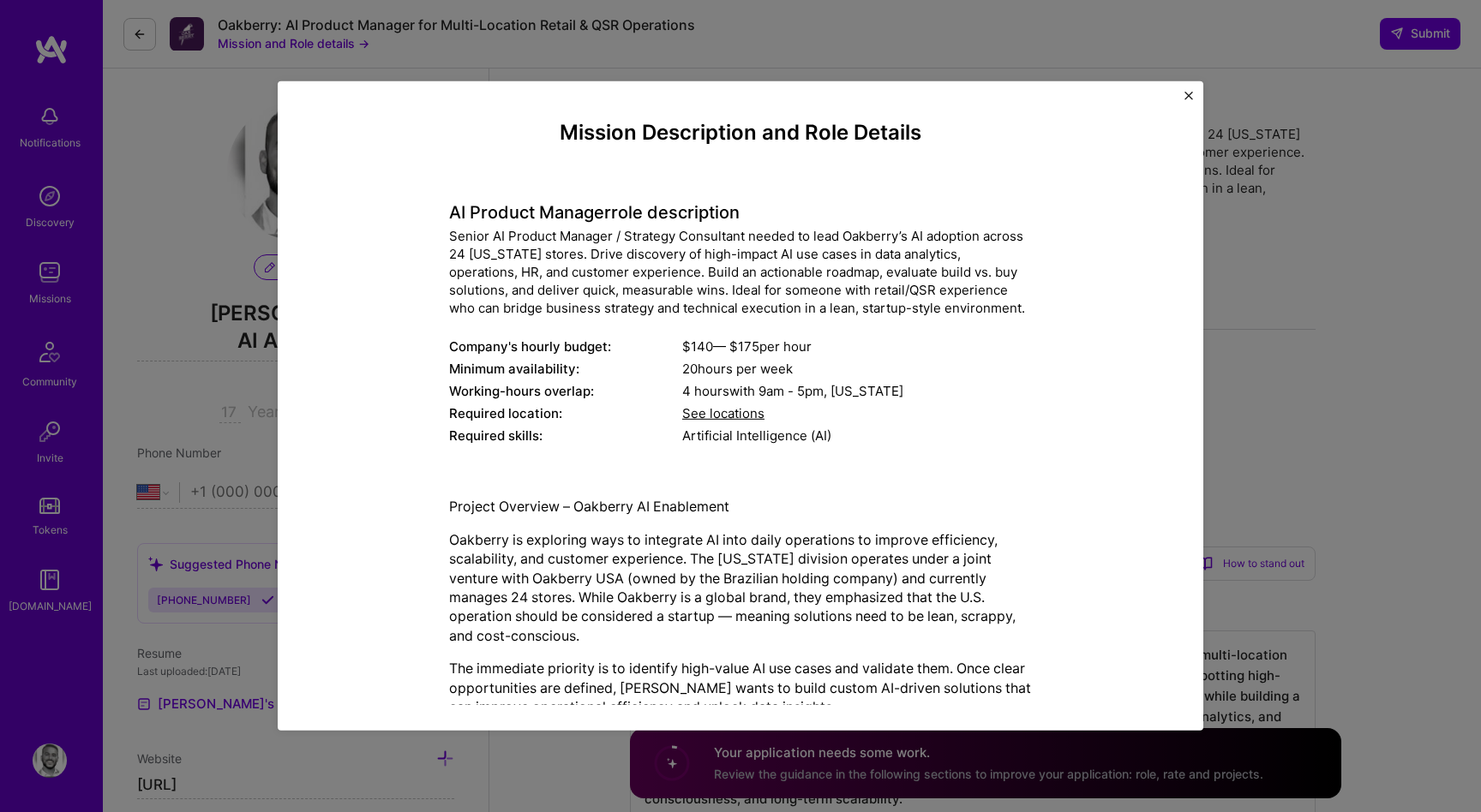
drag, startPoint x: 845, startPoint y: 666, endPoint x: 418, endPoint y: 197, distance: 634.3
copy div "LO Ipsumdo Sitamet cons adipiscinge Seddoe TE Incidid Utlabor / Etdolore Magnaa…"
click at [626, 570] on p "Oakberry is exploring ways to integrate AI into daily operations to improve eff…" at bounding box center [740, 588] width 583 height 115
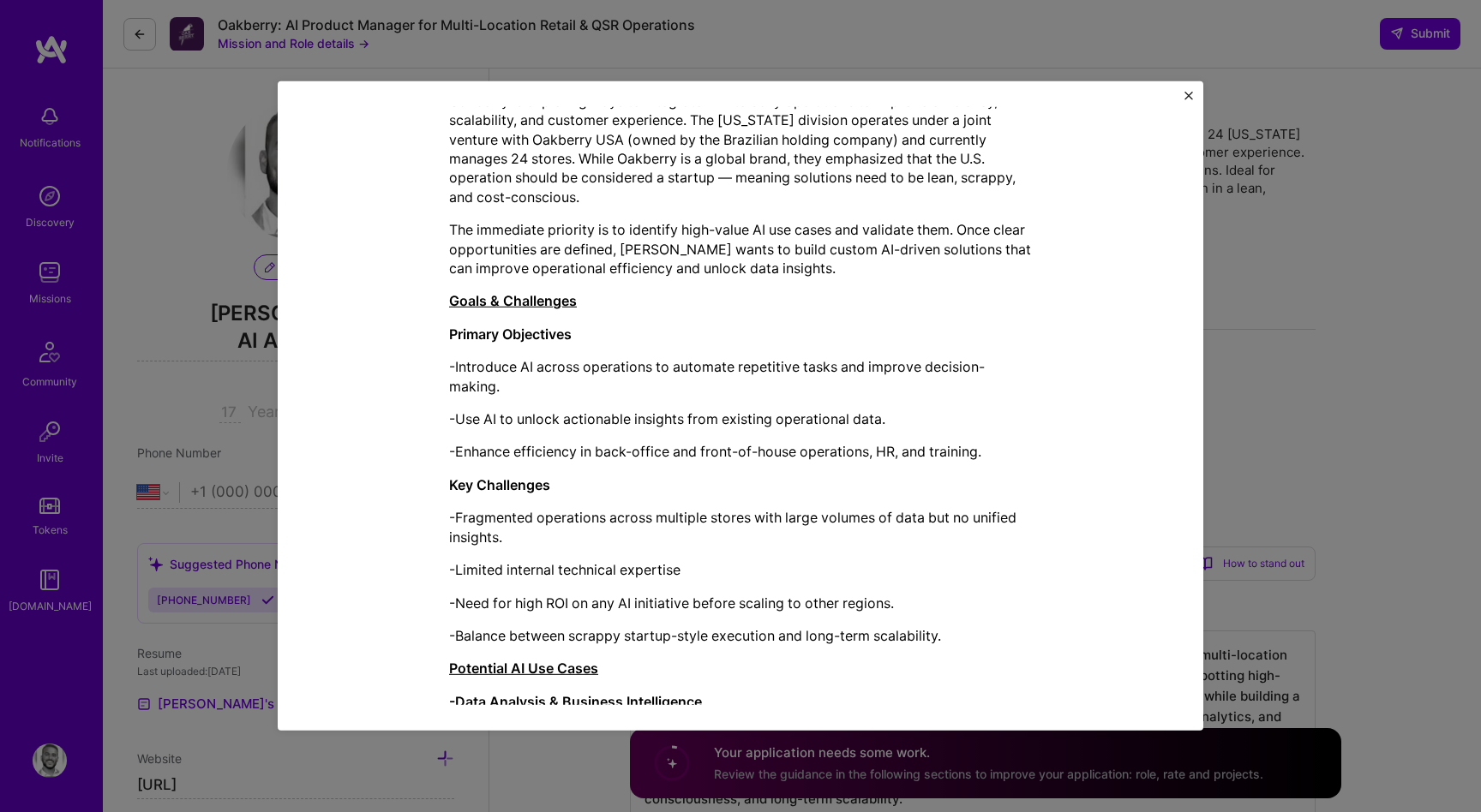
scroll to position [441, 0]
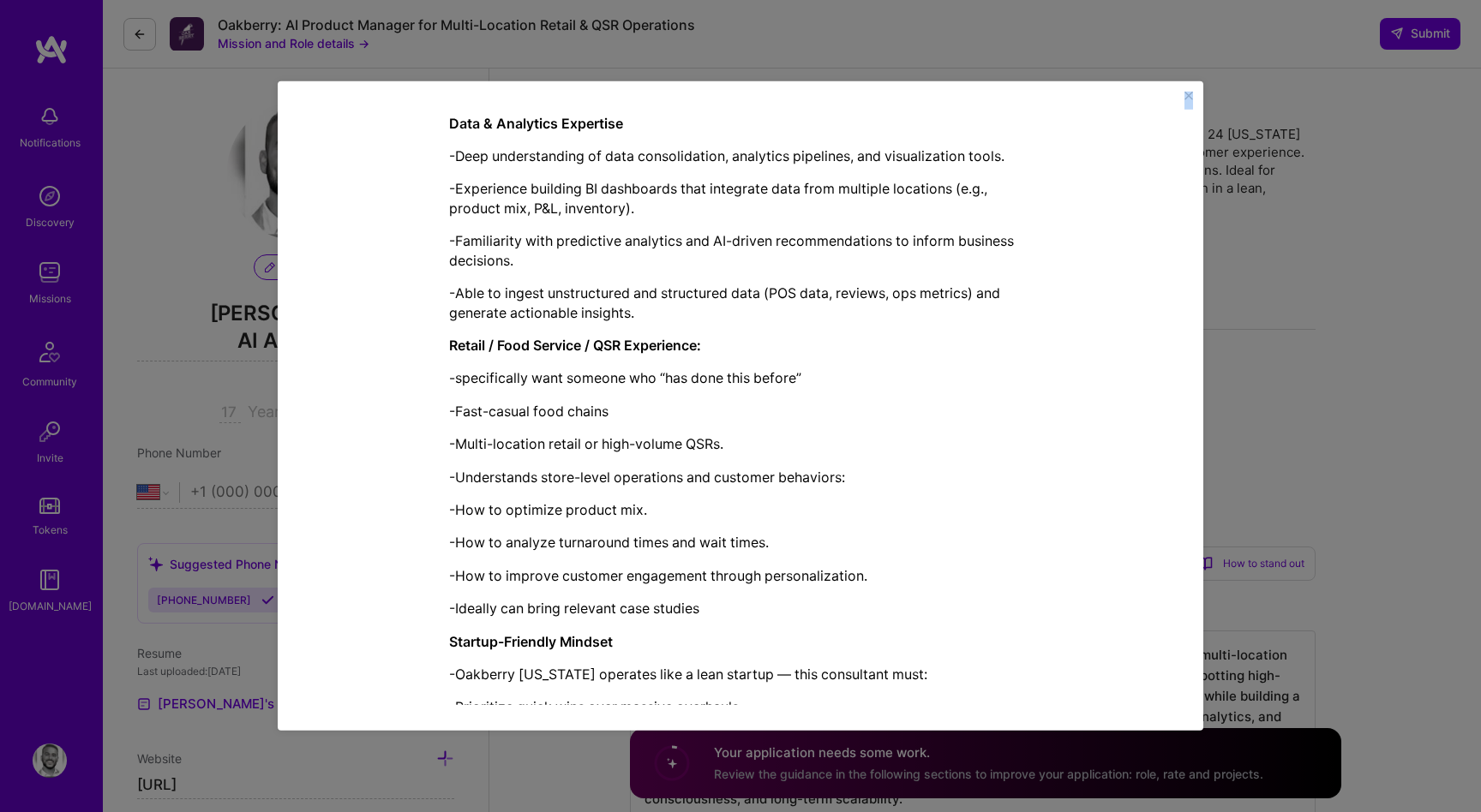
scroll to position [1777, 0]
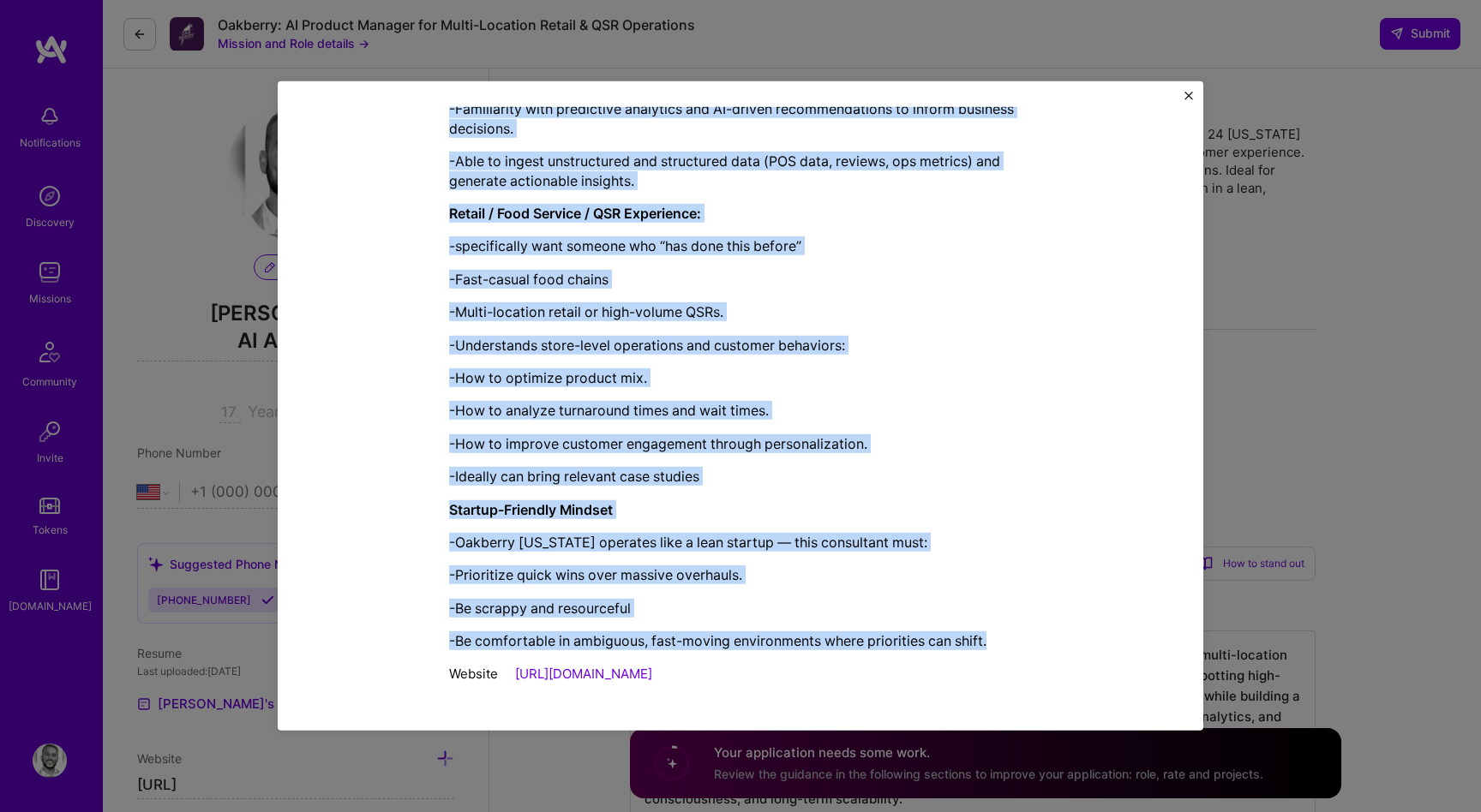
drag, startPoint x: 448, startPoint y: 299, endPoint x: 1013, endPoint y: 639, distance: 659.4
copy div "Lorem & Ipsumdolor Sitamet Consectetu -Adipiscin EL seddoe temporinci ut labore…"
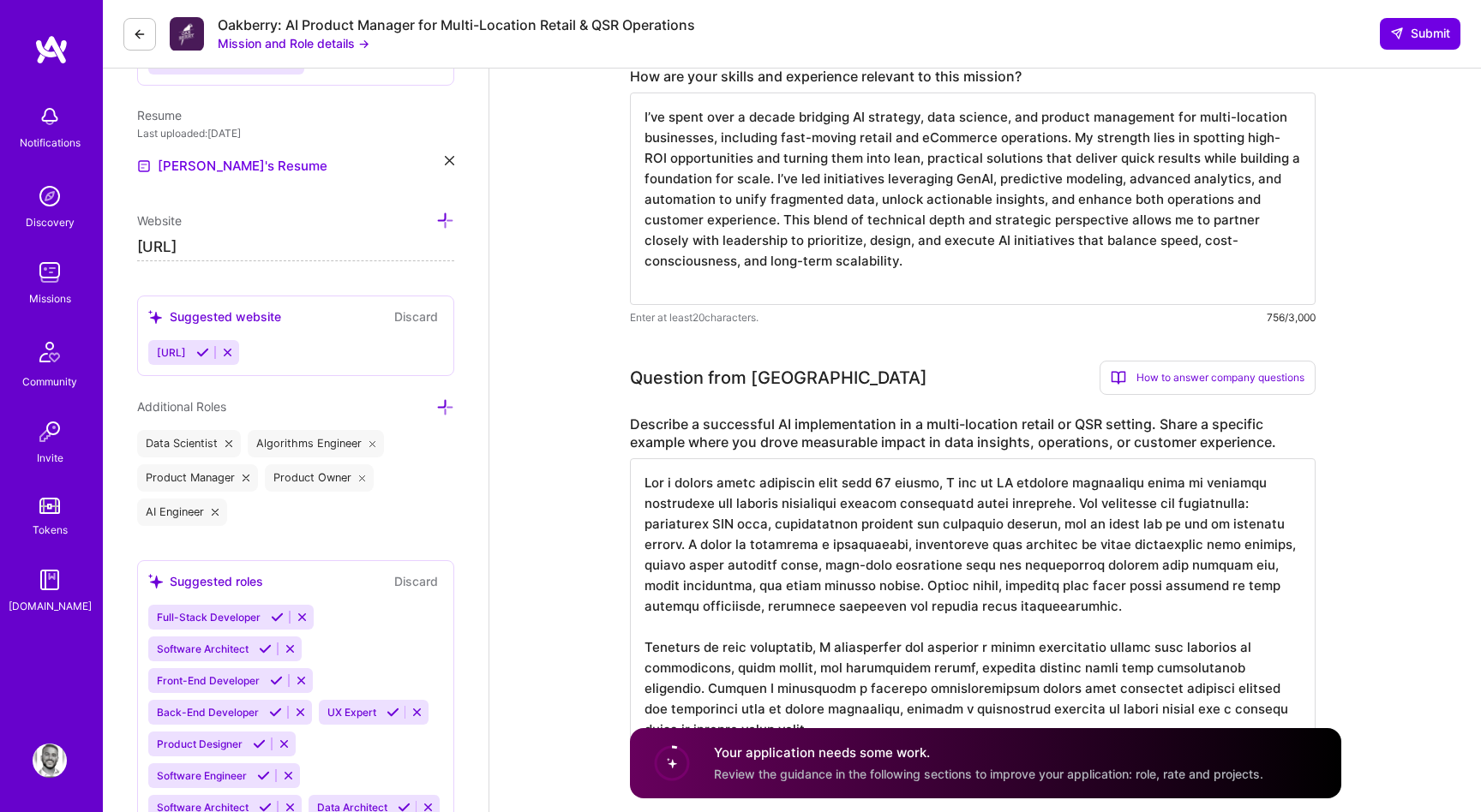
scroll to position [589, 0]
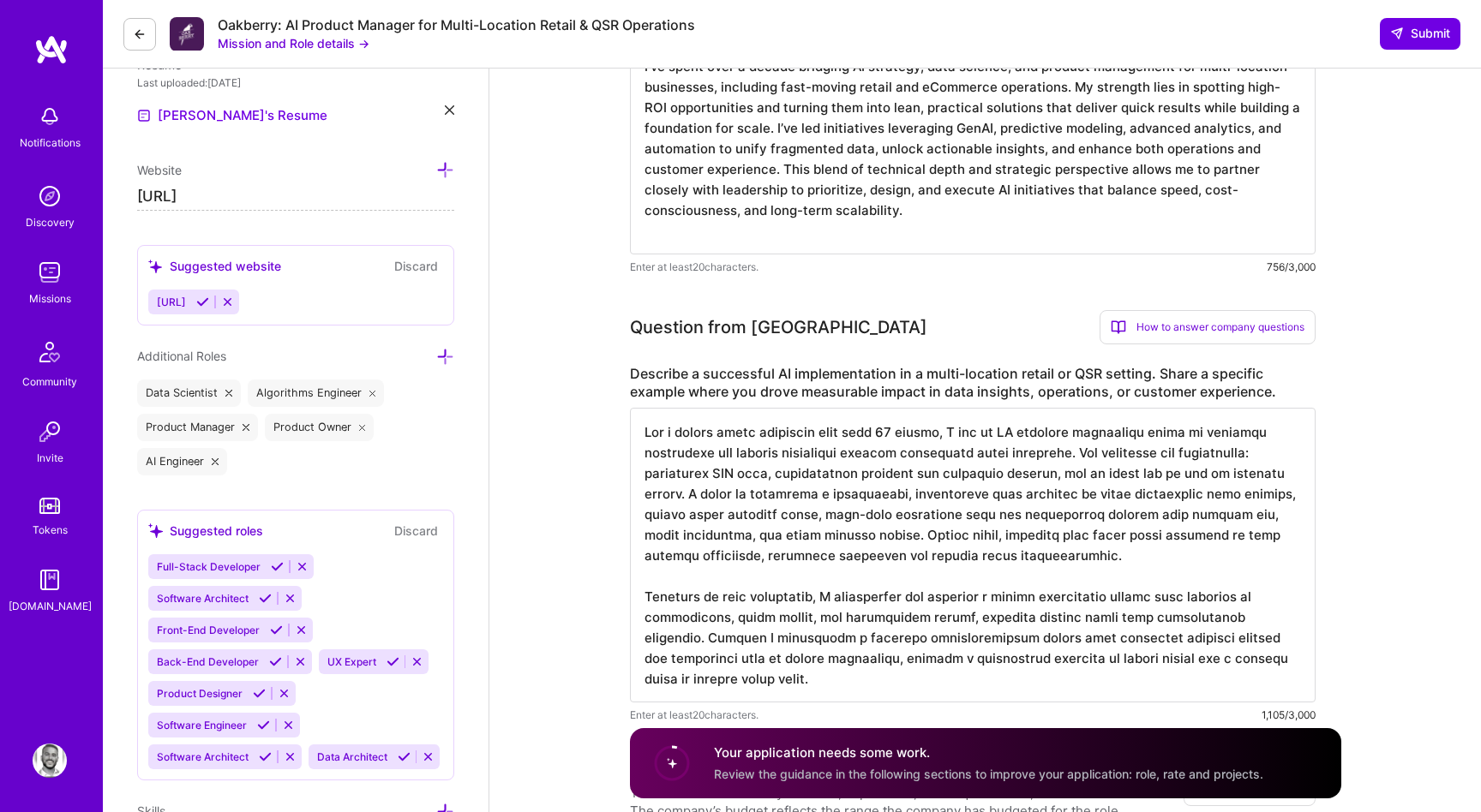
click at [810, 499] on textarea at bounding box center [973, 555] width 685 height 295
paste textarea "loremips do sitam consectetu adipiscing, elitsedd eiusmodt-incidi, utl etdolo m…"
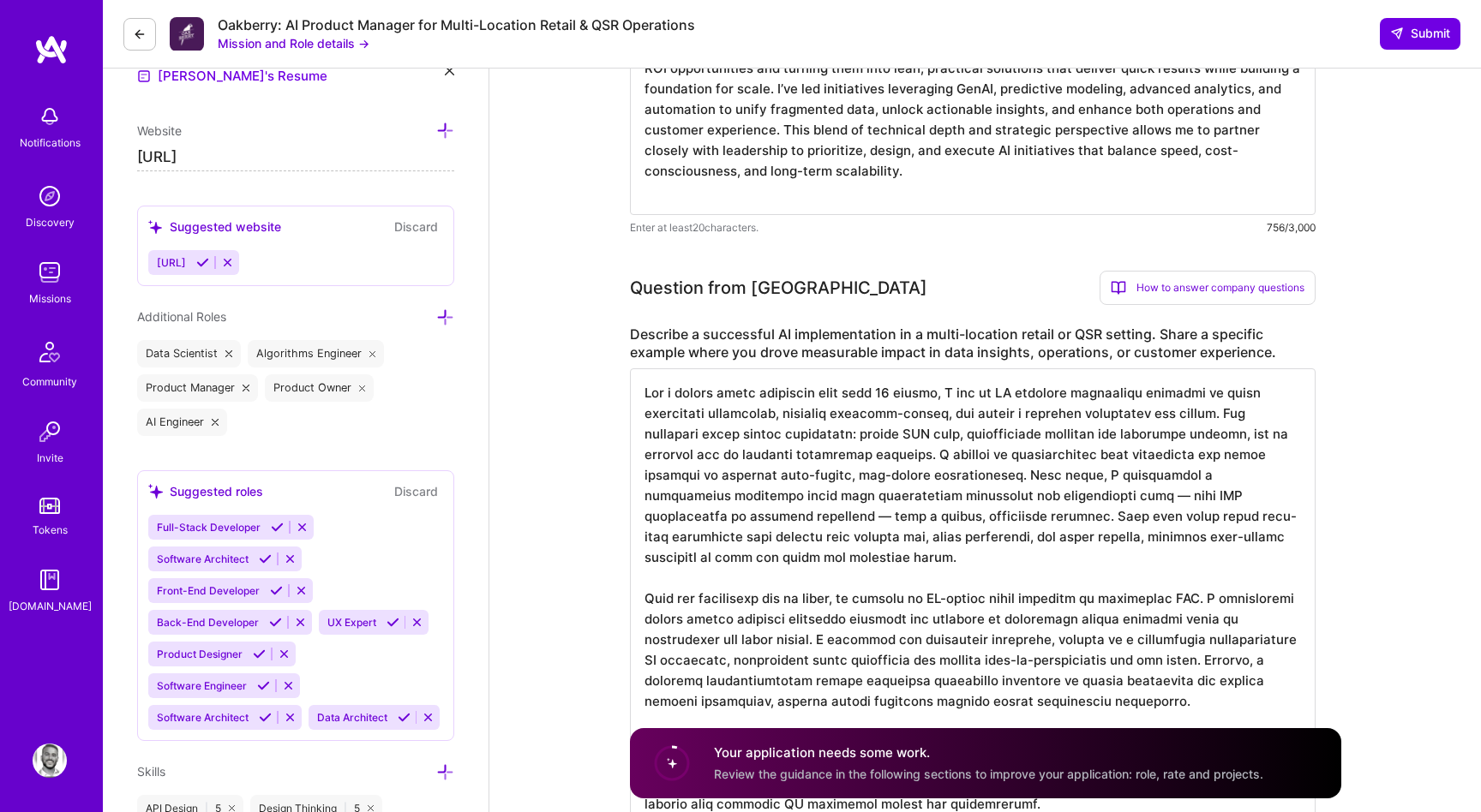
scroll to position [2, 0]
click at [730, 576] on textarea at bounding box center [973, 598] width 685 height 459
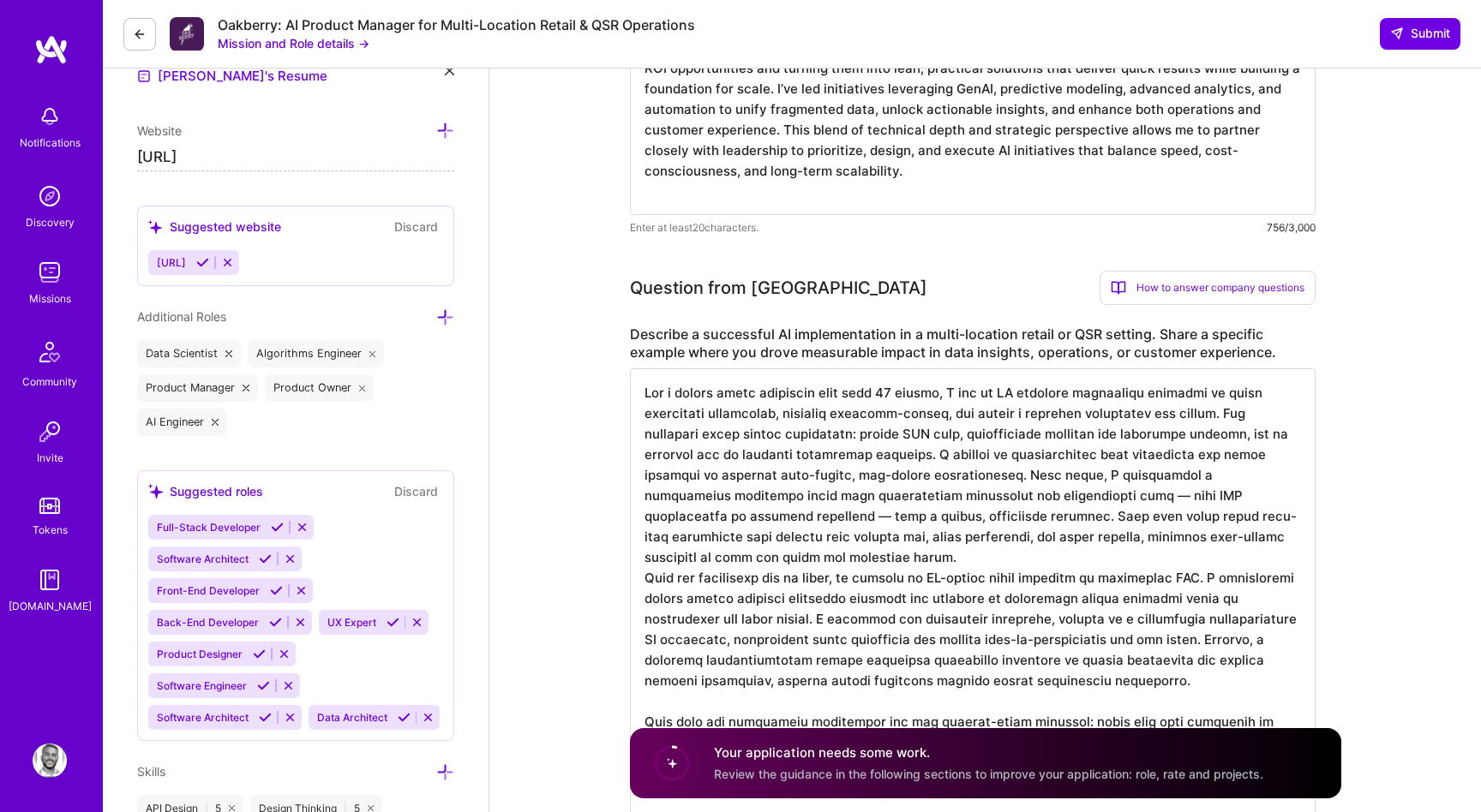
scroll to position [0, 0]
click at [725, 515] on textarea at bounding box center [973, 588] width 685 height 438
click at [1067, 499] on textarea at bounding box center [973, 588] width 685 height 438
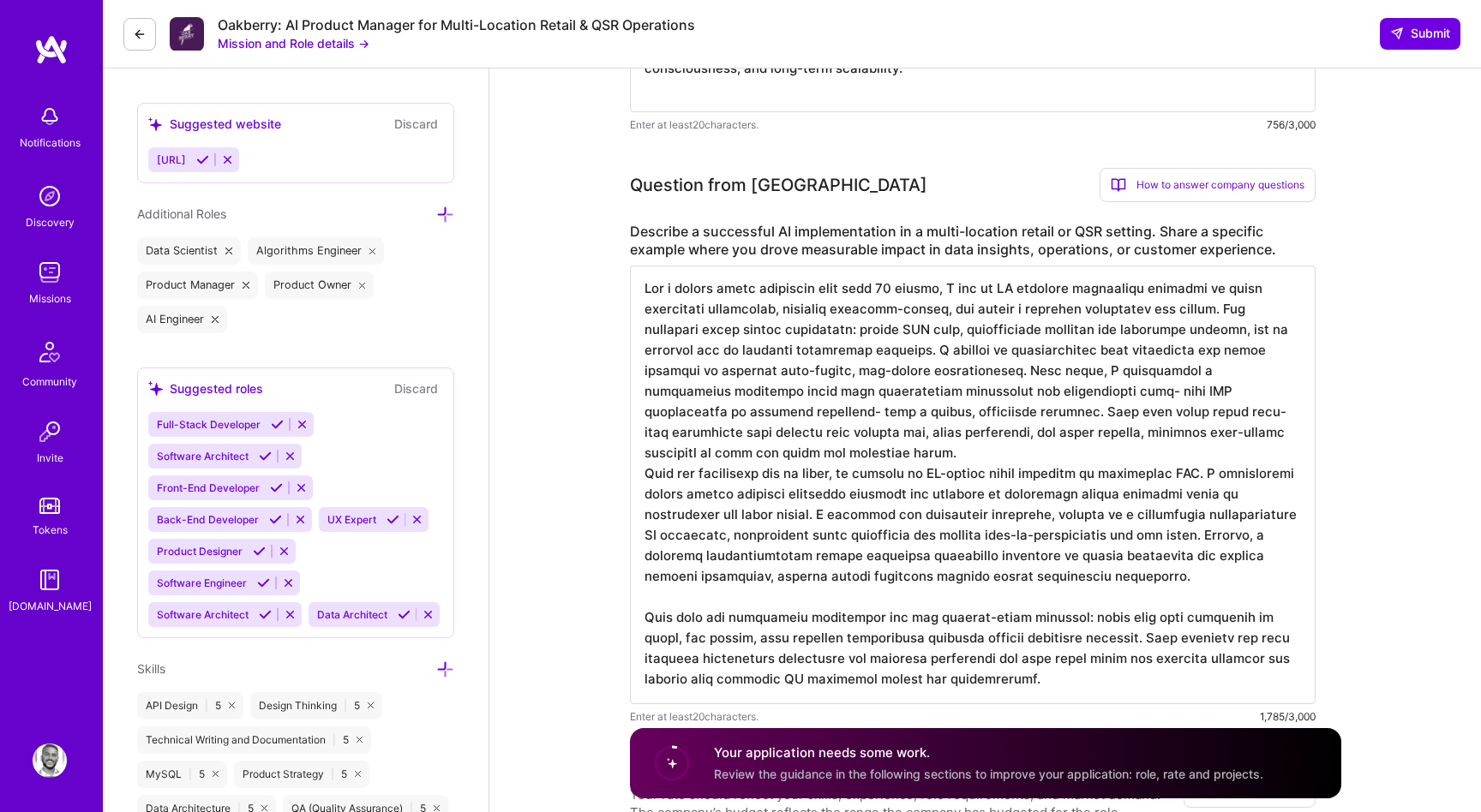
scroll to position [746, 0]
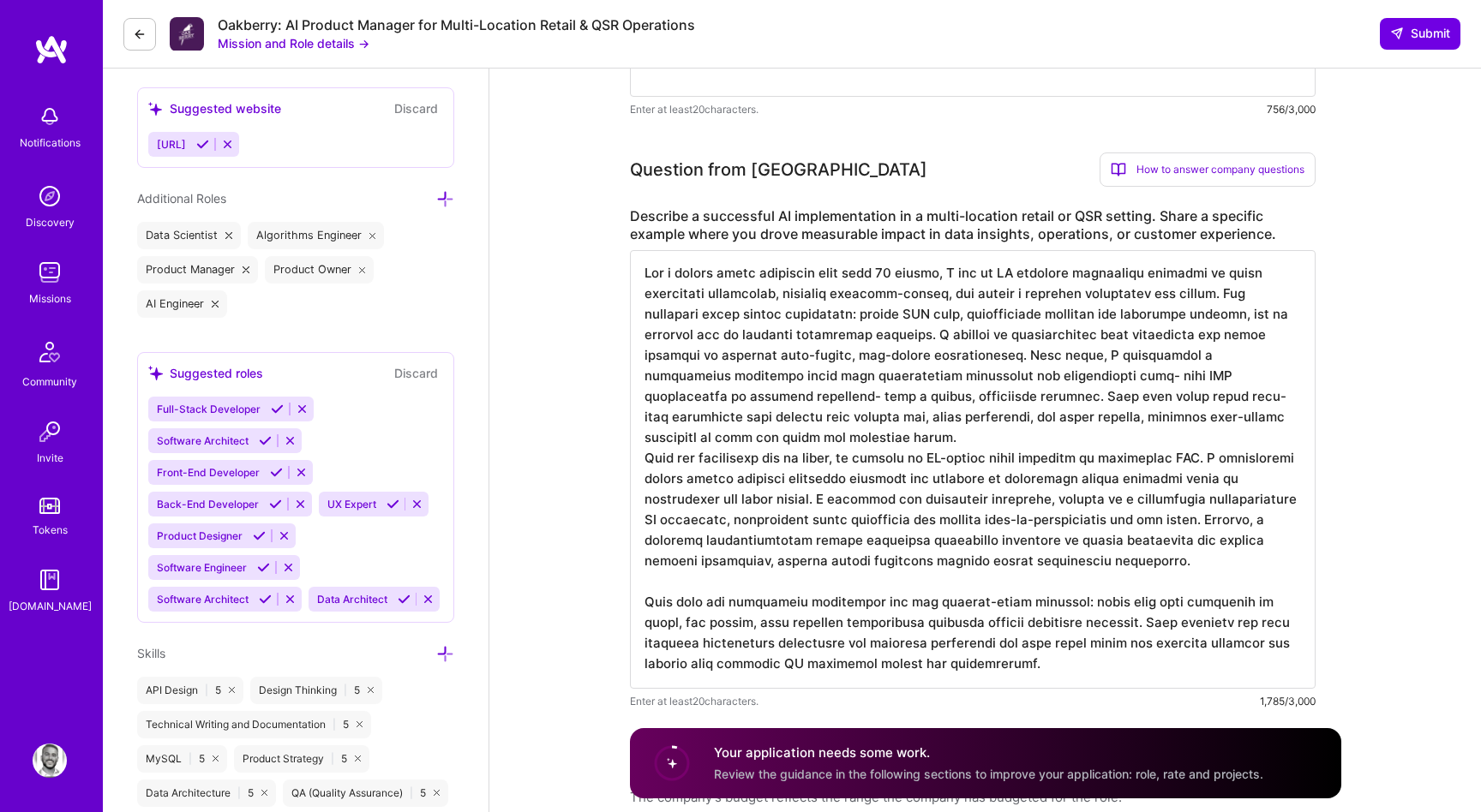
click at [1204, 460] on textarea at bounding box center [973, 470] width 685 height 438
click at [822, 501] on textarea at bounding box center [973, 470] width 685 height 438
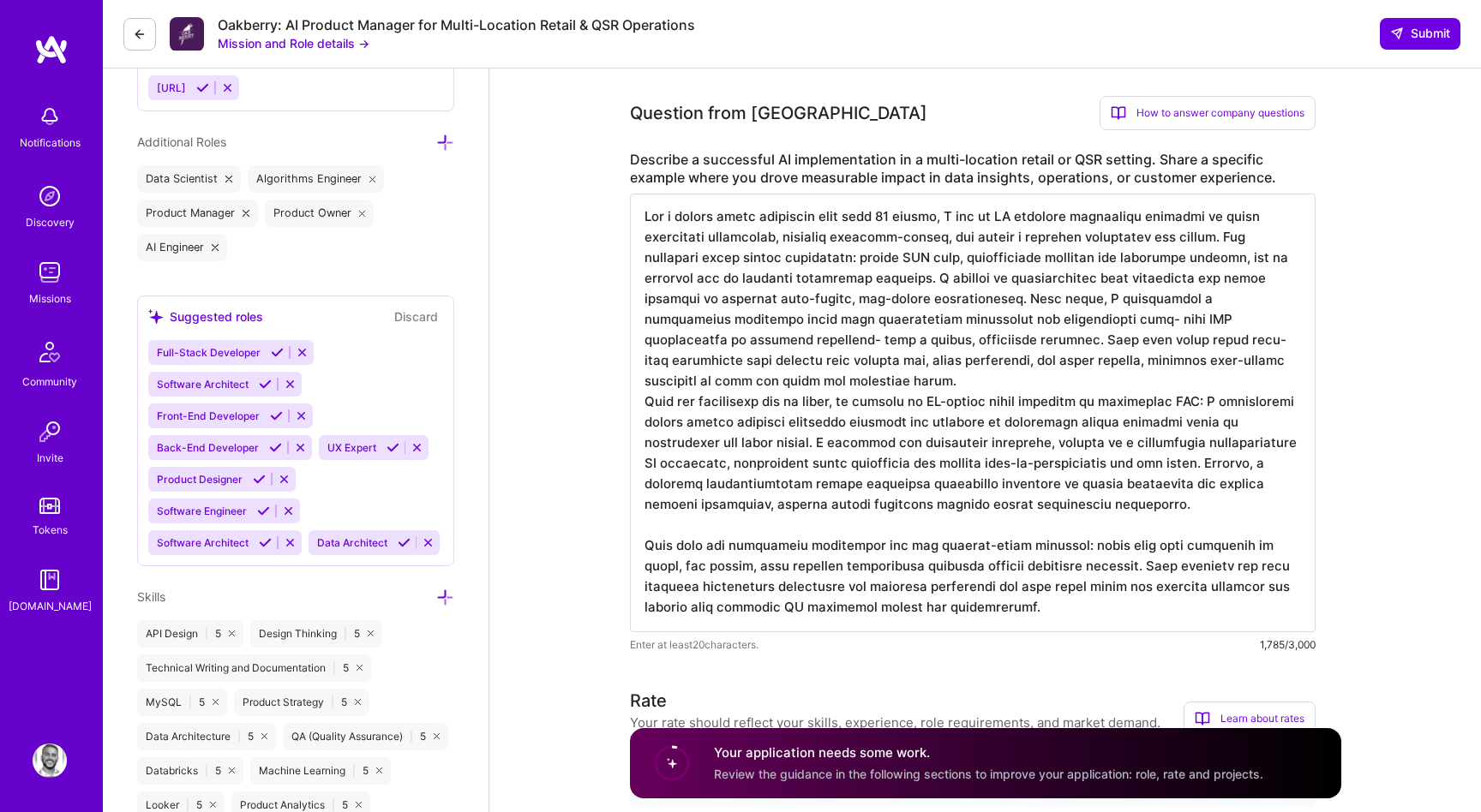
scroll to position [804, 0]
click at [919, 527] on textarea at bounding box center [973, 412] width 685 height 438
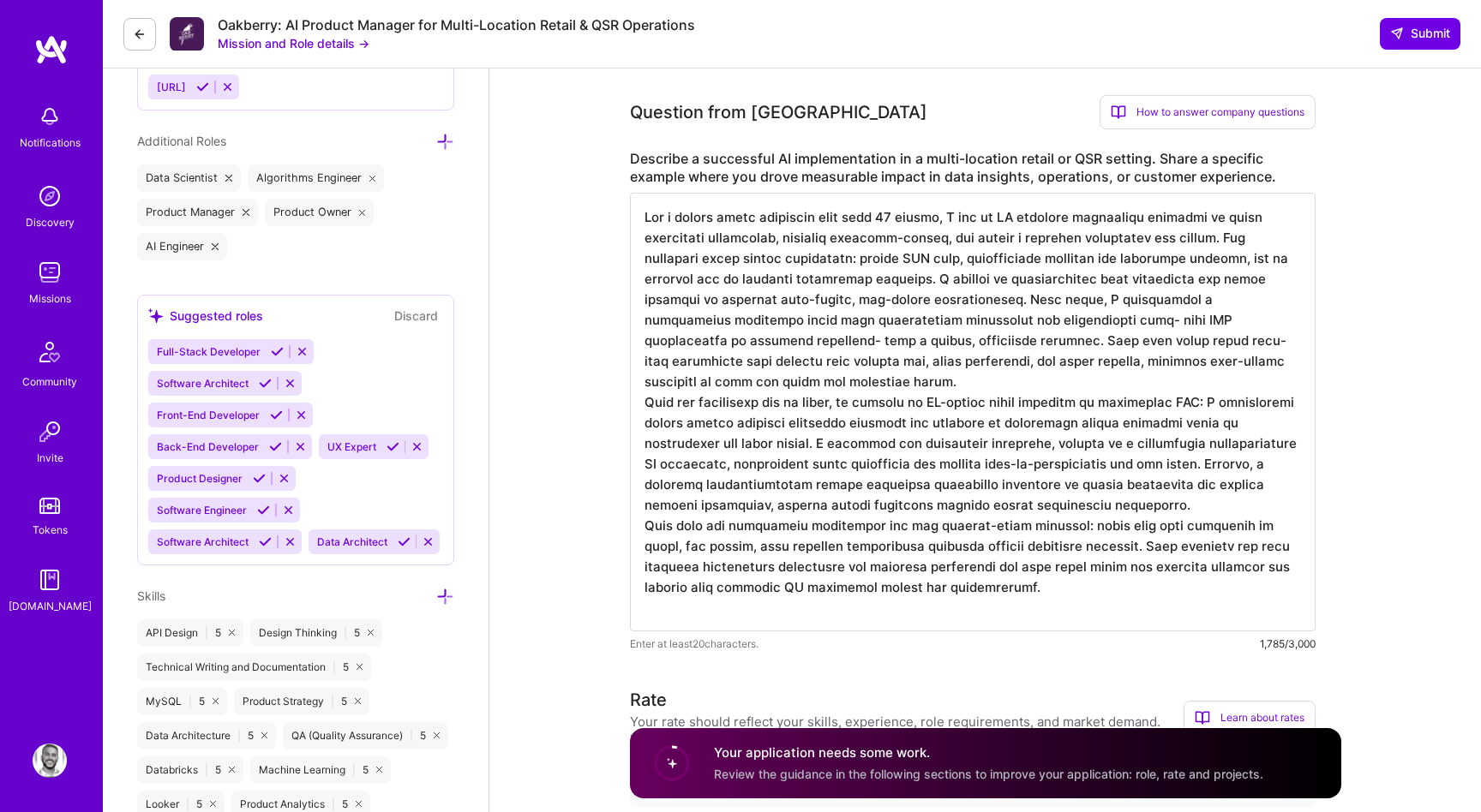
scroll to position [0, 0]
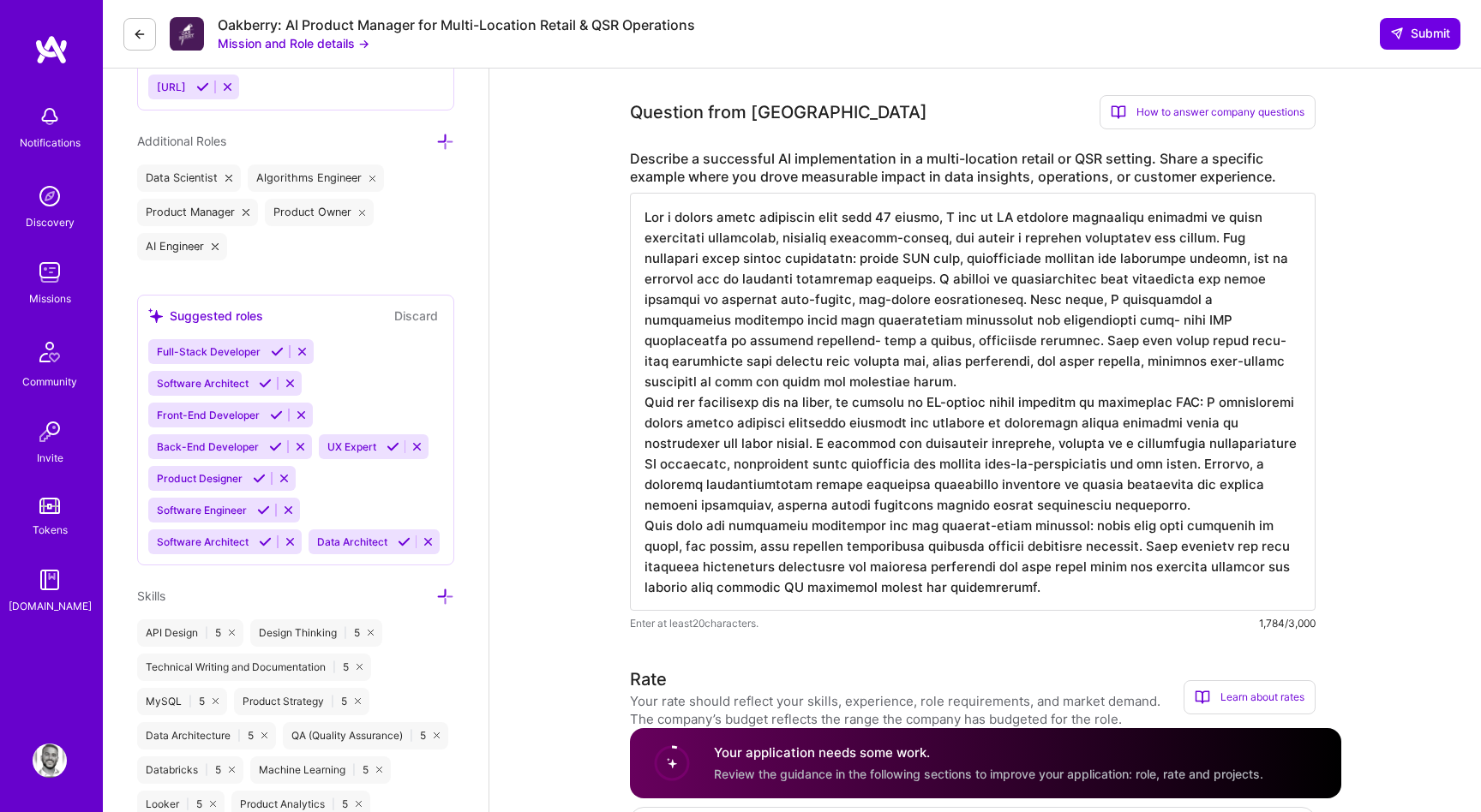
click at [918, 524] on textarea at bounding box center [973, 401] width 685 height 418
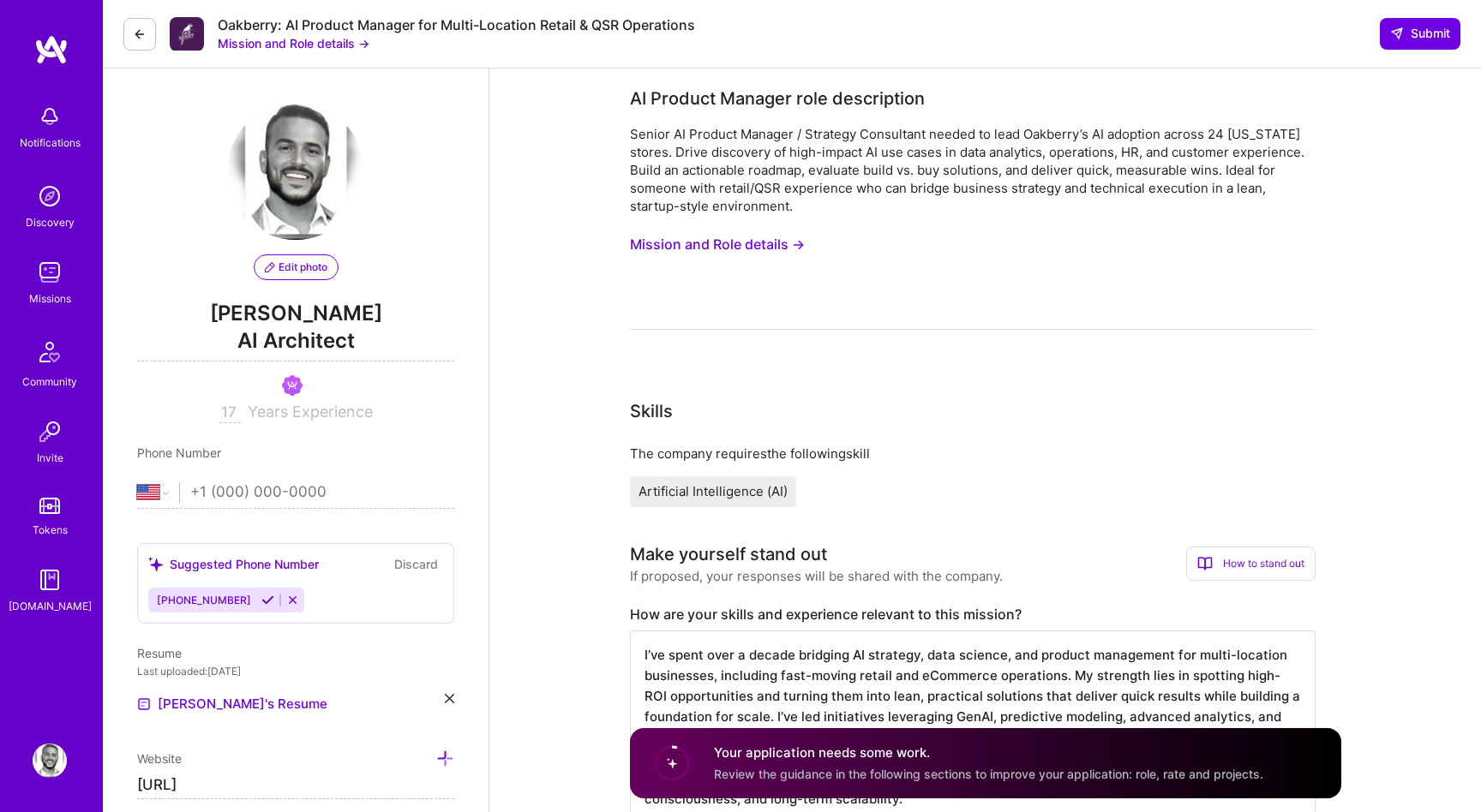
click at [750, 251] on button "Mission and Role details →" at bounding box center [718, 245] width 175 height 31
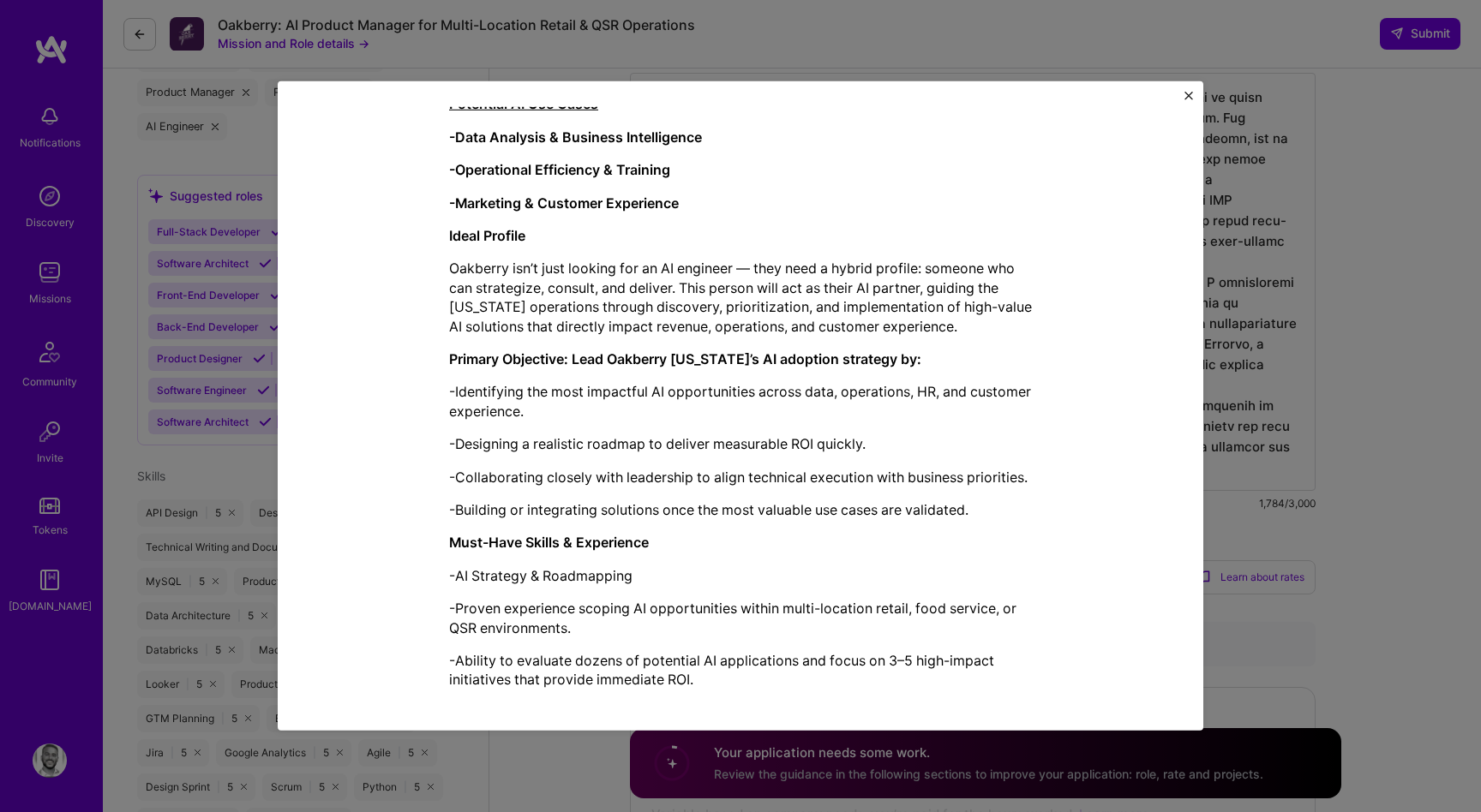
scroll to position [1014, 0]
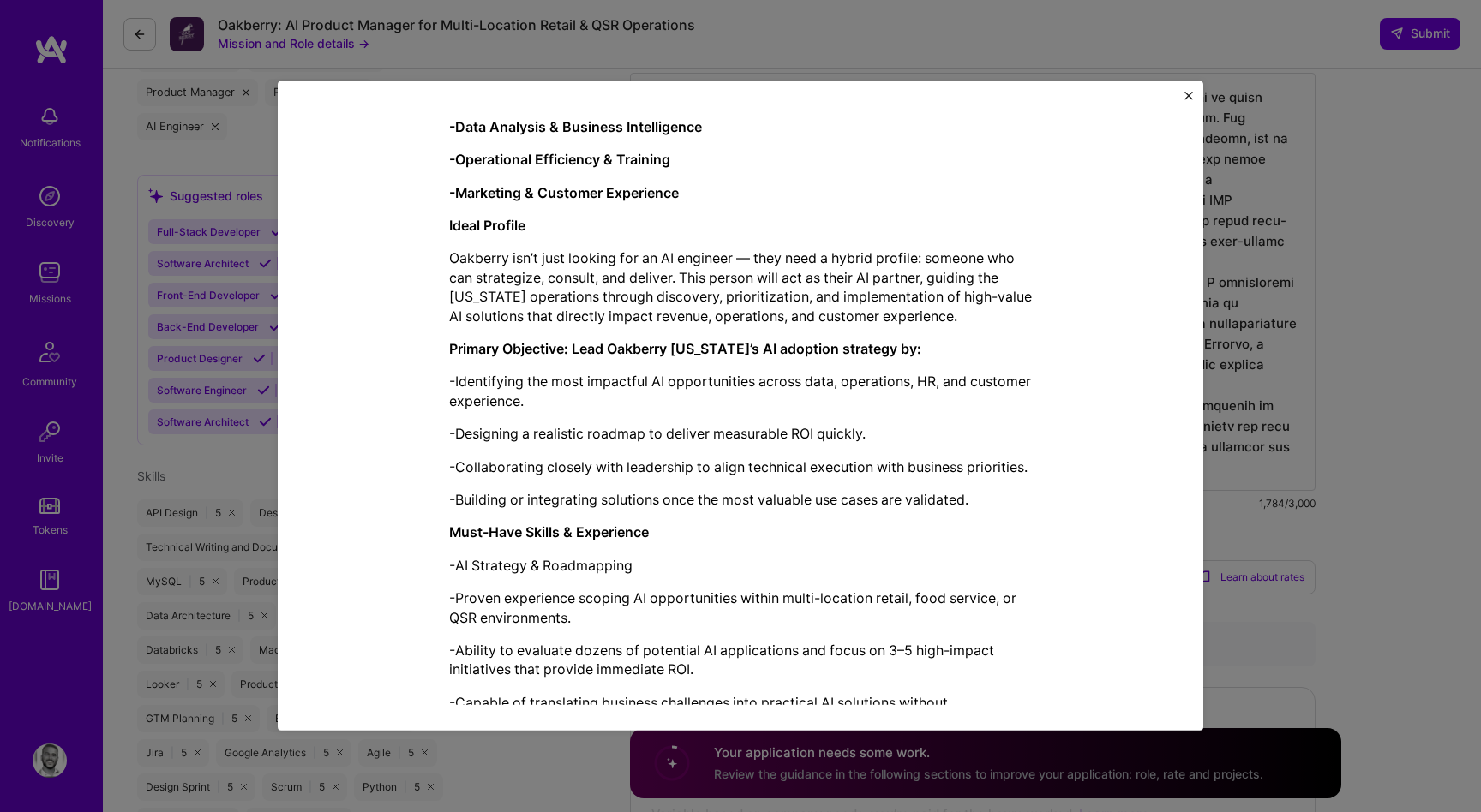
click at [820, 378] on p "-Identifying the most impactful AI opportunities across data, operations, HR, a…" at bounding box center [740, 390] width 583 height 38
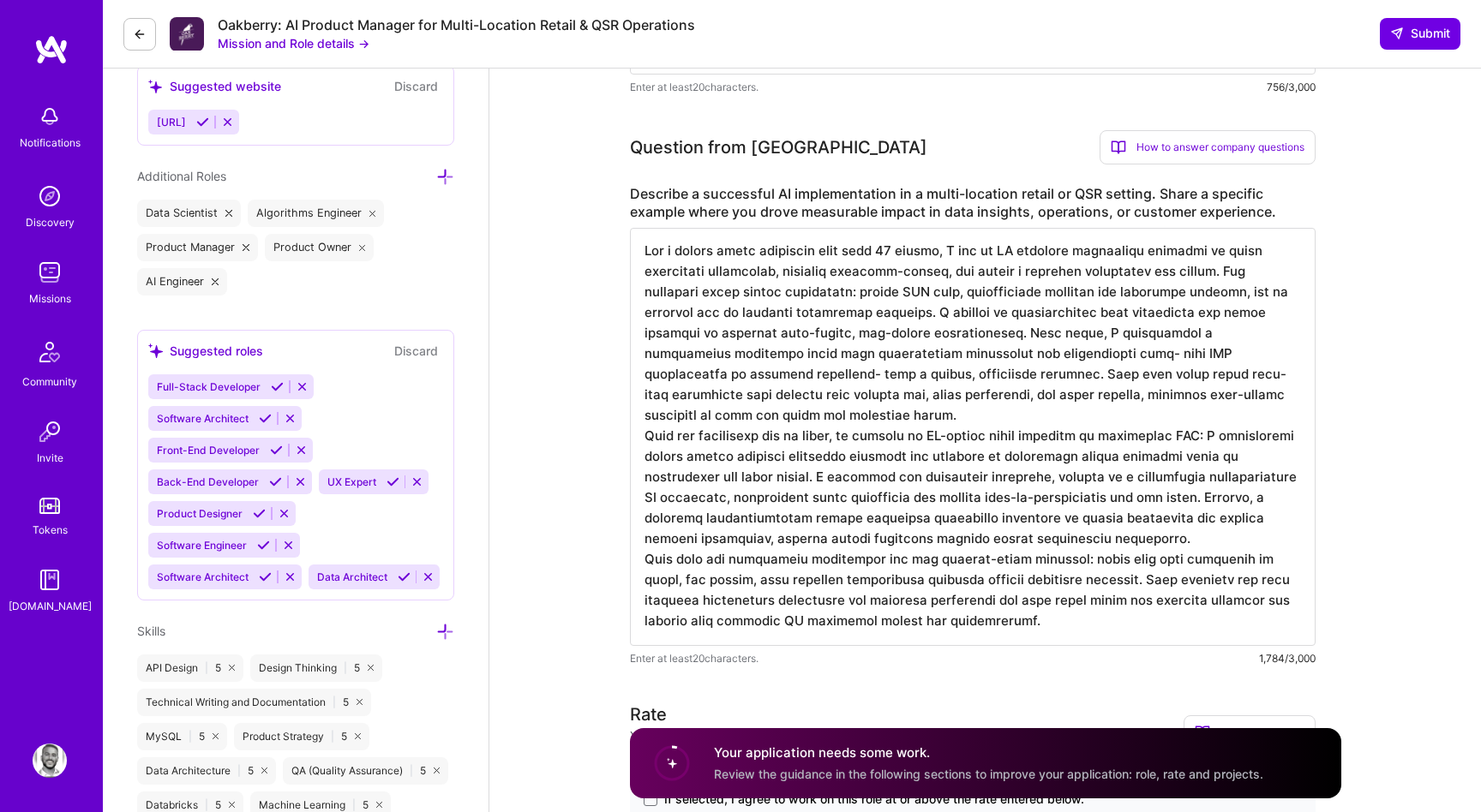
scroll to position [770, 0]
click at [1023, 629] on textarea at bounding box center [973, 435] width 685 height 418
click at [686, 455] on textarea at bounding box center [973, 435] width 685 height 418
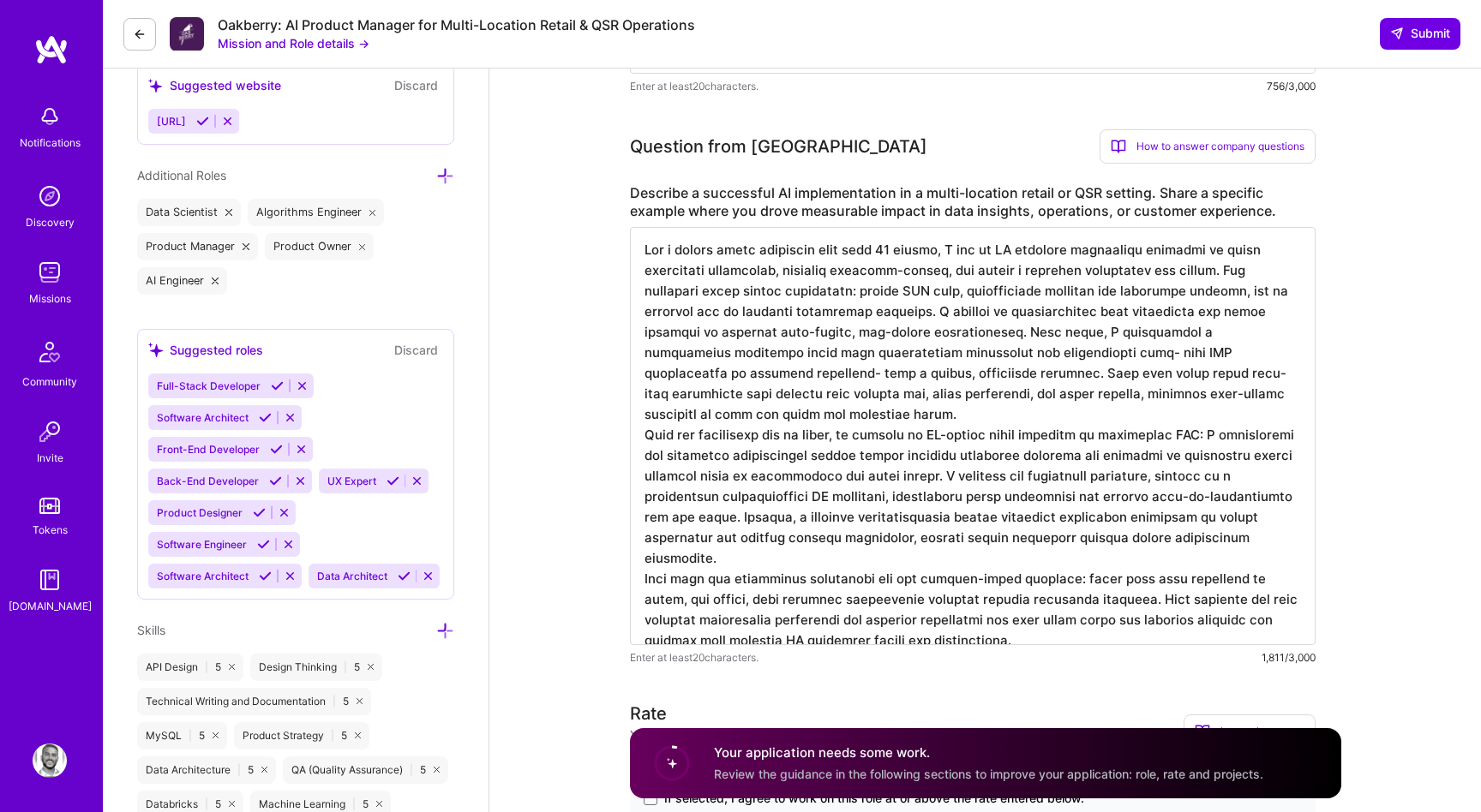
click at [867, 435] on textarea at bounding box center [973, 435] width 685 height 418
click at [787, 560] on textarea at bounding box center [973, 435] width 685 height 418
click at [794, 561] on textarea at bounding box center [973, 435] width 685 height 418
click at [917, 559] on textarea at bounding box center [973, 435] width 685 height 418
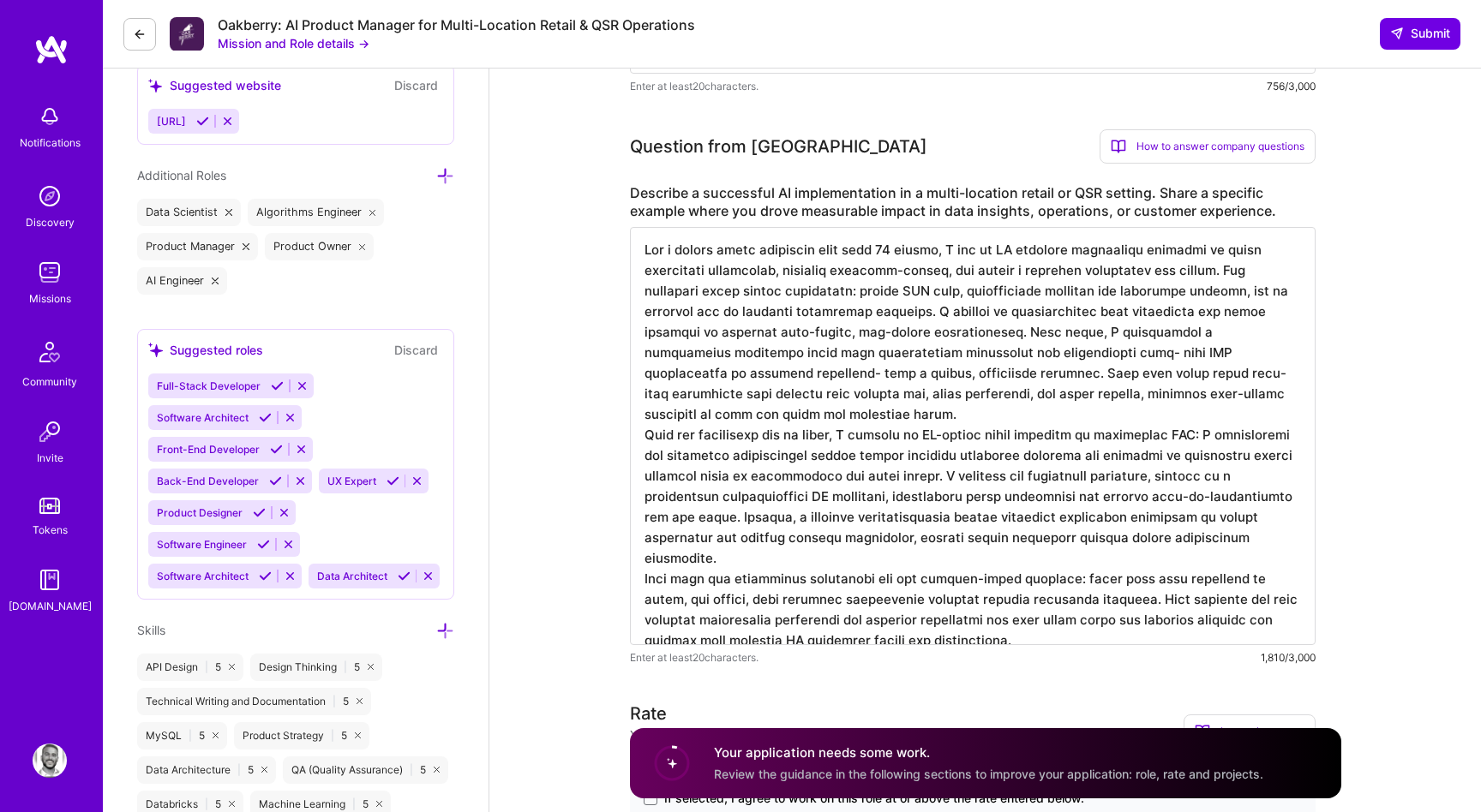
click at [1069, 560] on textarea at bounding box center [973, 435] width 685 height 418
click at [684, 584] on textarea at bounding box center [973, 435] width 685 height 418
click at [991, 573] on textarea at bounding box center [973, 435] width 685 height 418
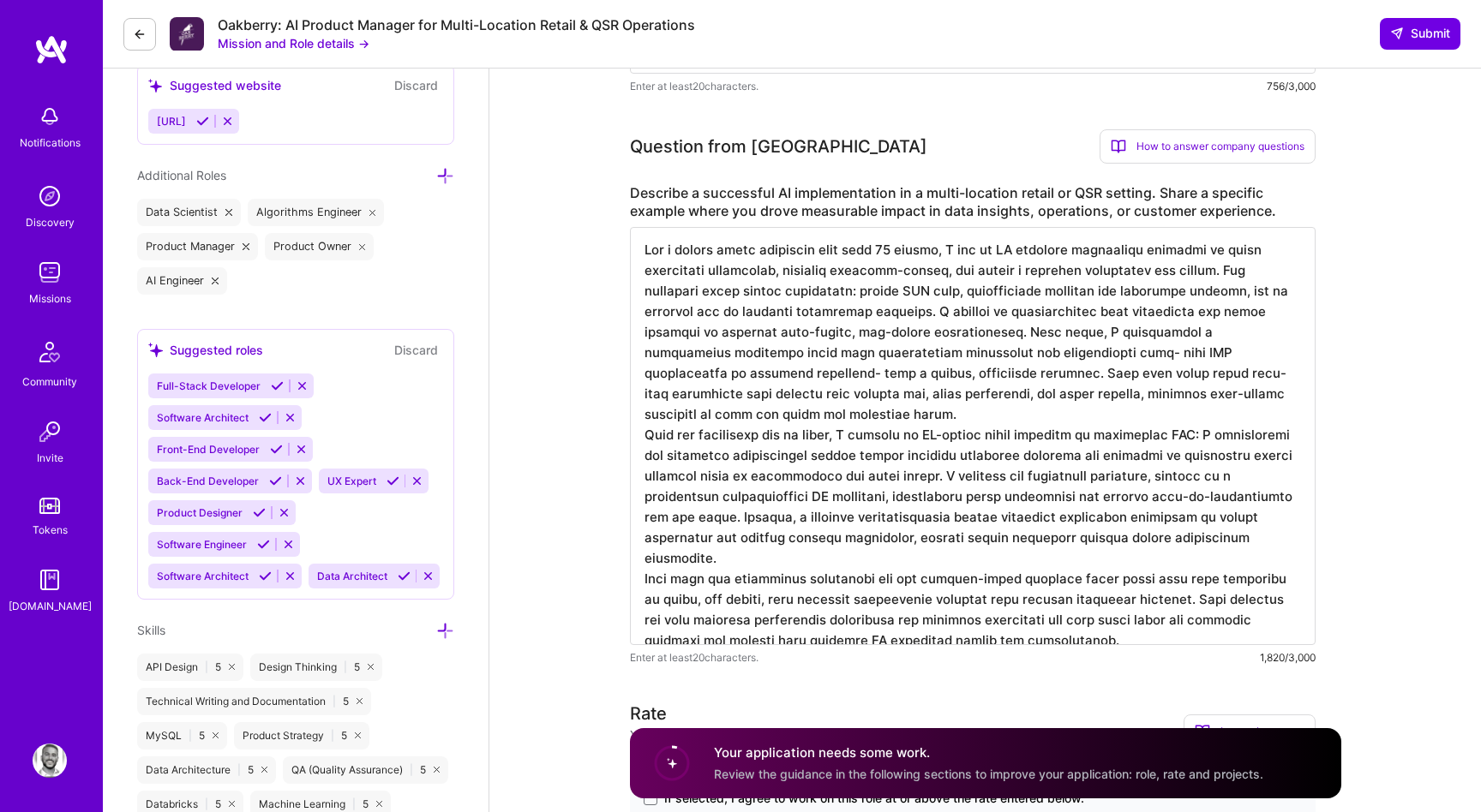
drag, startPoint x: 1187, startPoint y: 577, endPoint x: 1212, endPoint y: 584, distance: 26.0
click at [1212, 584] on textarea at bounding box center [973, 435] width 685 height 418
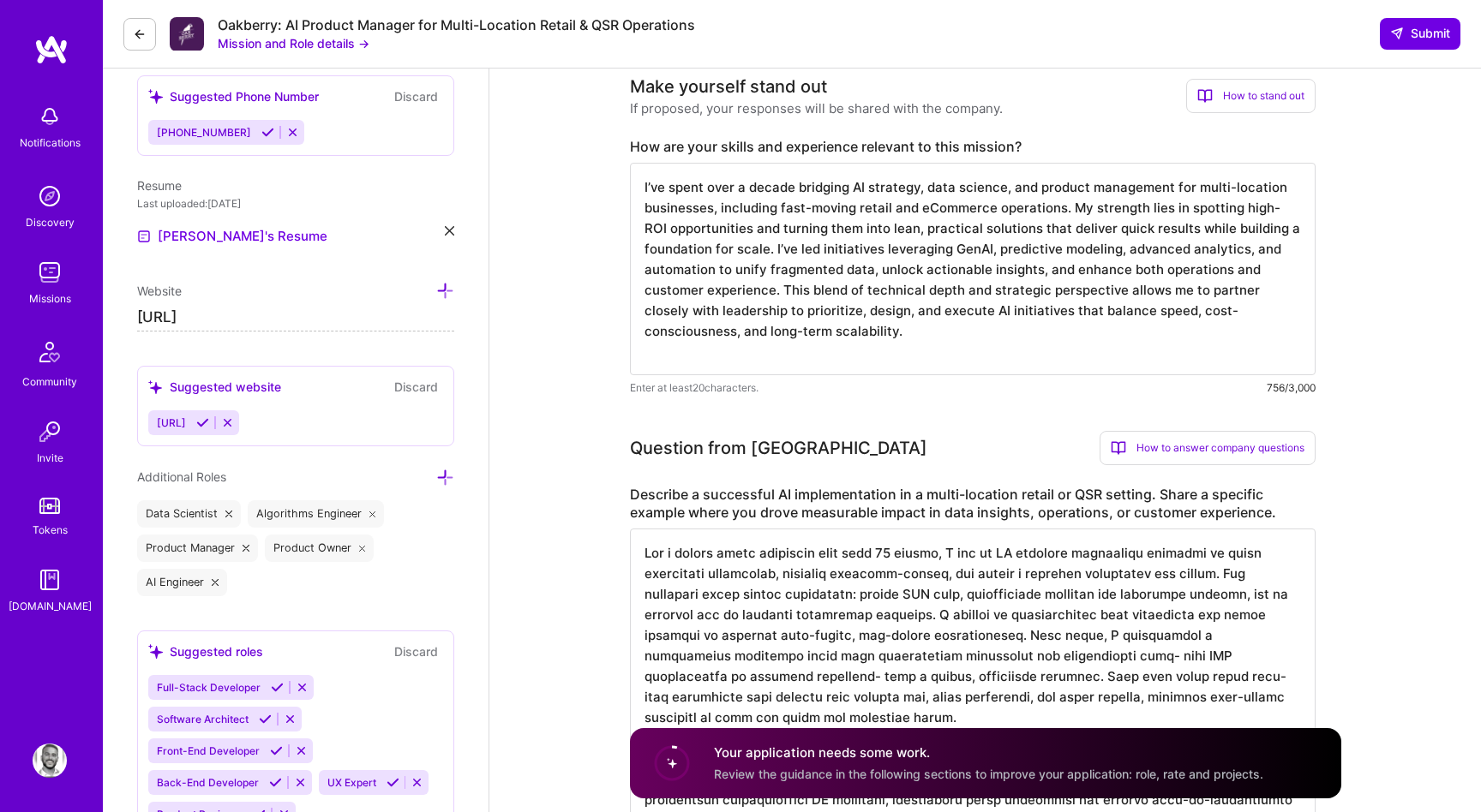
scroll to position [464, 0]
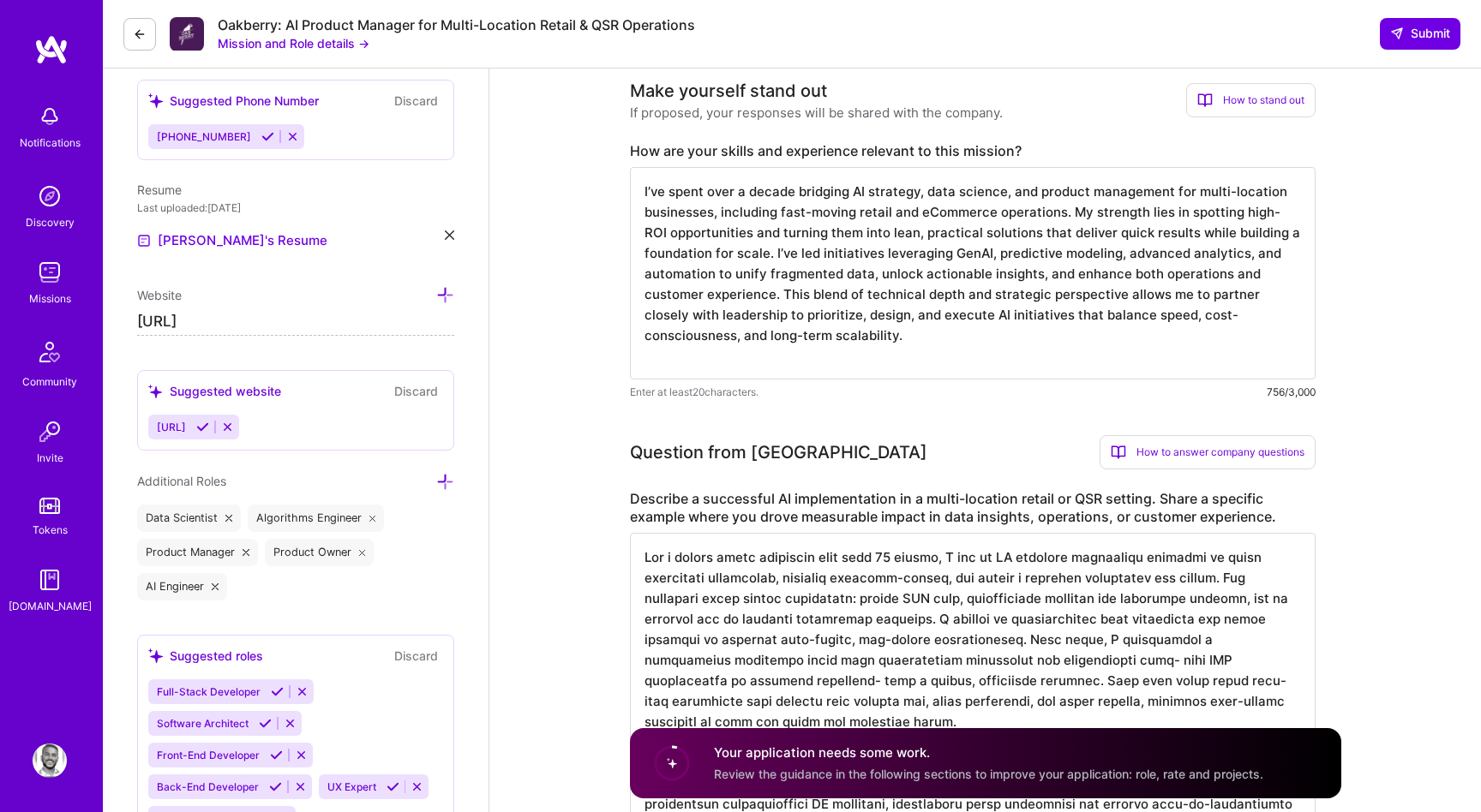
type textarea "For a retail brand operating more than 20 stores, I led an AI adoption initiati…"
click at [882, 350] on textarea "I’ve spent over a decade bridging AI strategy, data science, and product manage…" at bounding box center [973, 273] width 685 height 212
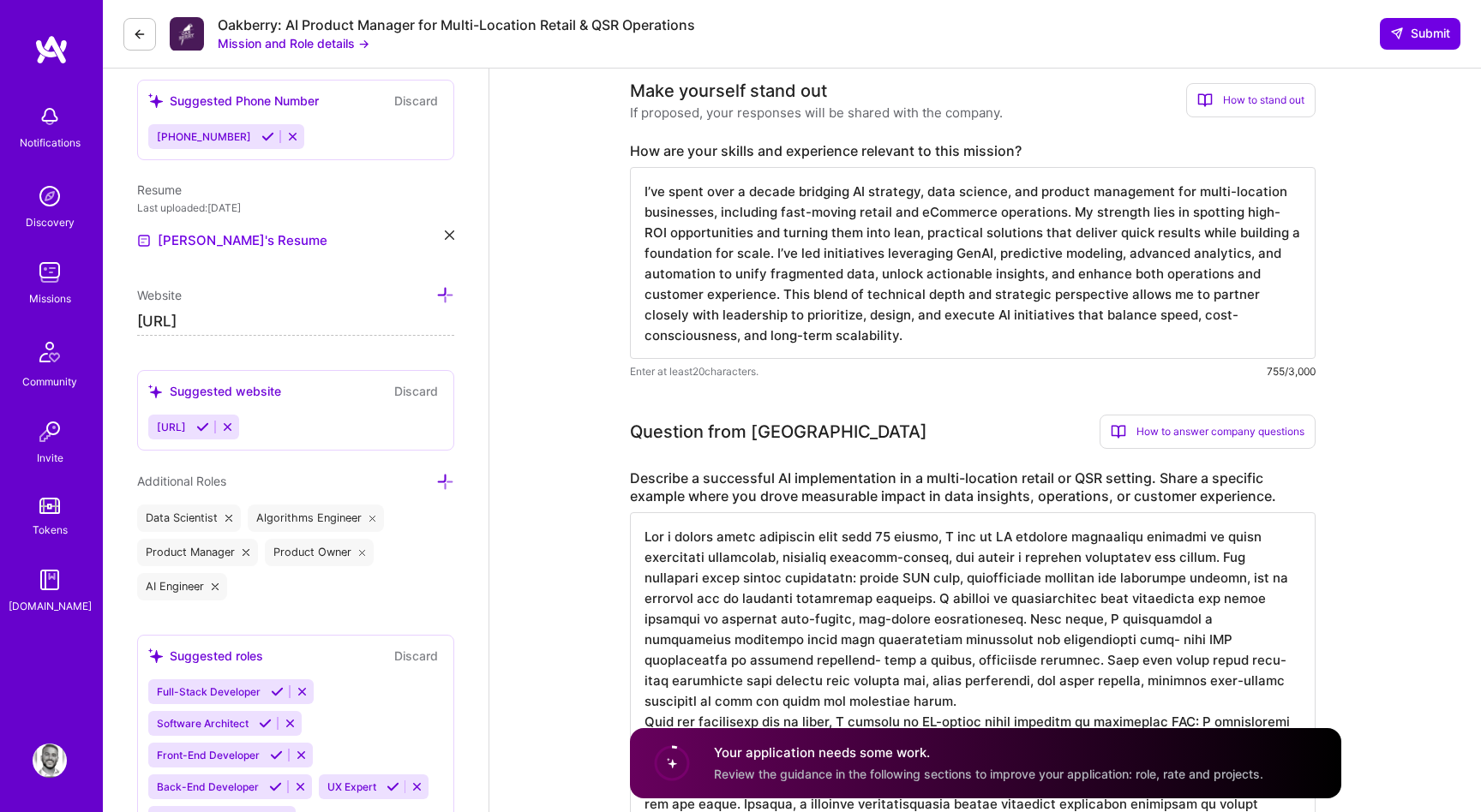
click at [656, 342] on textarea "I’ve spent over a decade bridging AI strategy, data science, and product manage…" at bounding box center [973, 262] width 685 height 192
click at [819, 340] on textarea "I’ve spent over a decade bridging AI strategy, data science, and product manage…" at bounding box center [973, 262] width 685 height 192
click at [942, 310] on textarea "I’ve spent over a decade bridging AI strategy, data science, and product manage…" at bounding box center [973, 262] width 685 height 192
click at [950, 311] on textarea "I’ve spent over a decade bridging AI strategy, data science, and product manage…" at bounding box center [973, 262] width 685 height 192
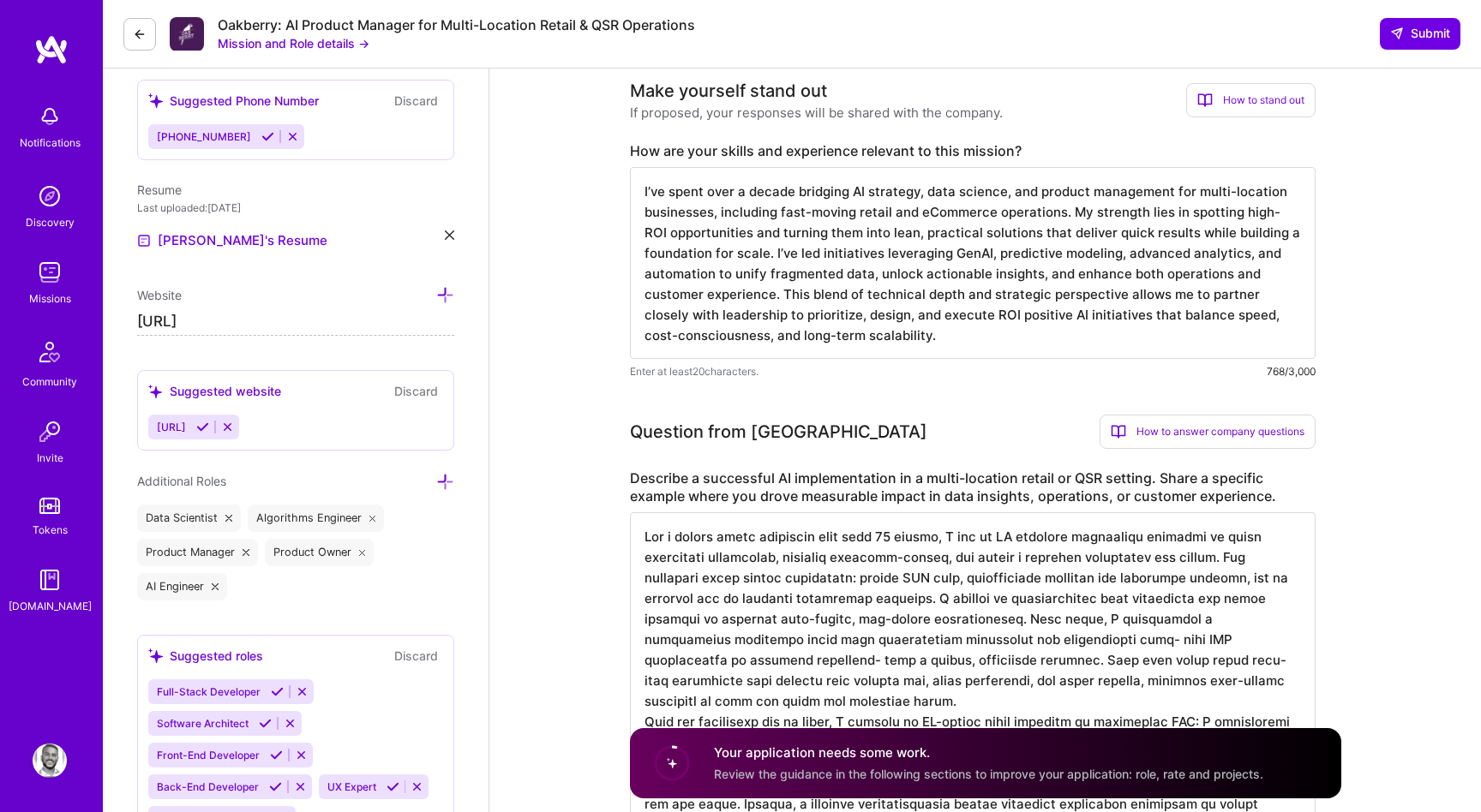
click at [1096, 344] on textarea "I’ve spent over a decade bridging AI strategy, data science, and product manage…" at bounding box center [973, 262] width 685 height 192
click at [972, 313] on textarea "I’ve spent over a decade bridging AI strategy, data science, and product manage…" at bounding box center [973, 262] width 685 height 192
click at [962, 343] on textarea "I’ve spent over a decade bridging AI strategy, data science, and product manage…" at bounding box center [973, 262] width 685 height 192
drag, startPoint x: 947, startPoint y: 317, endPoint x: 1019, endPoint y: 310, distance: 72.3
click at [1019, 310] on textarea "I’ve spent over a decade bridging AI strategy, data science, and product manage…" at bounding box center [973, 262] width 685 height 192
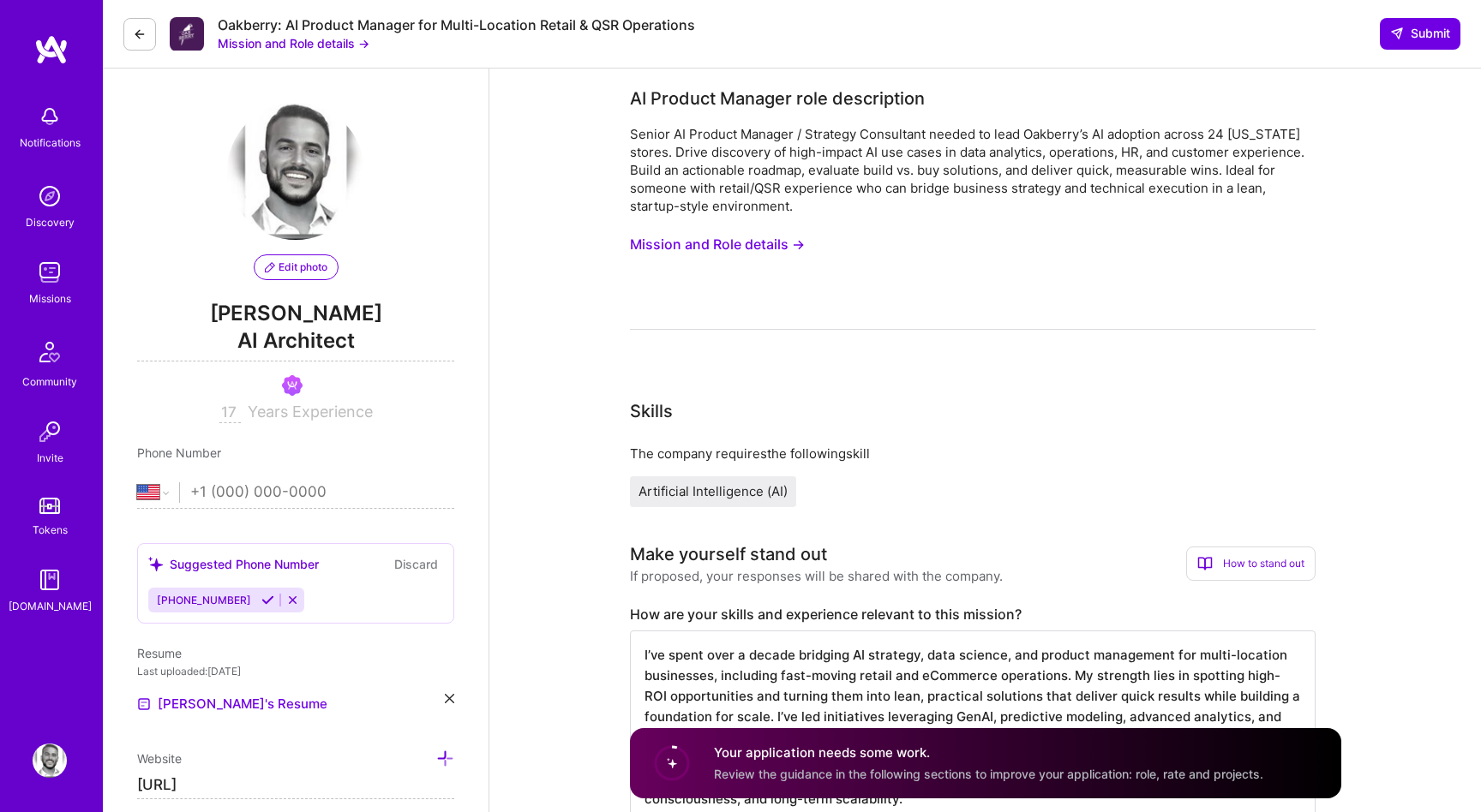
type textarea "I’ve spent over a decade bridging AI strategy, data science, and product manage…"
click at [760, 244] on button "Mission and Role details →" at bounding box center [718, 245] width 175 height 31
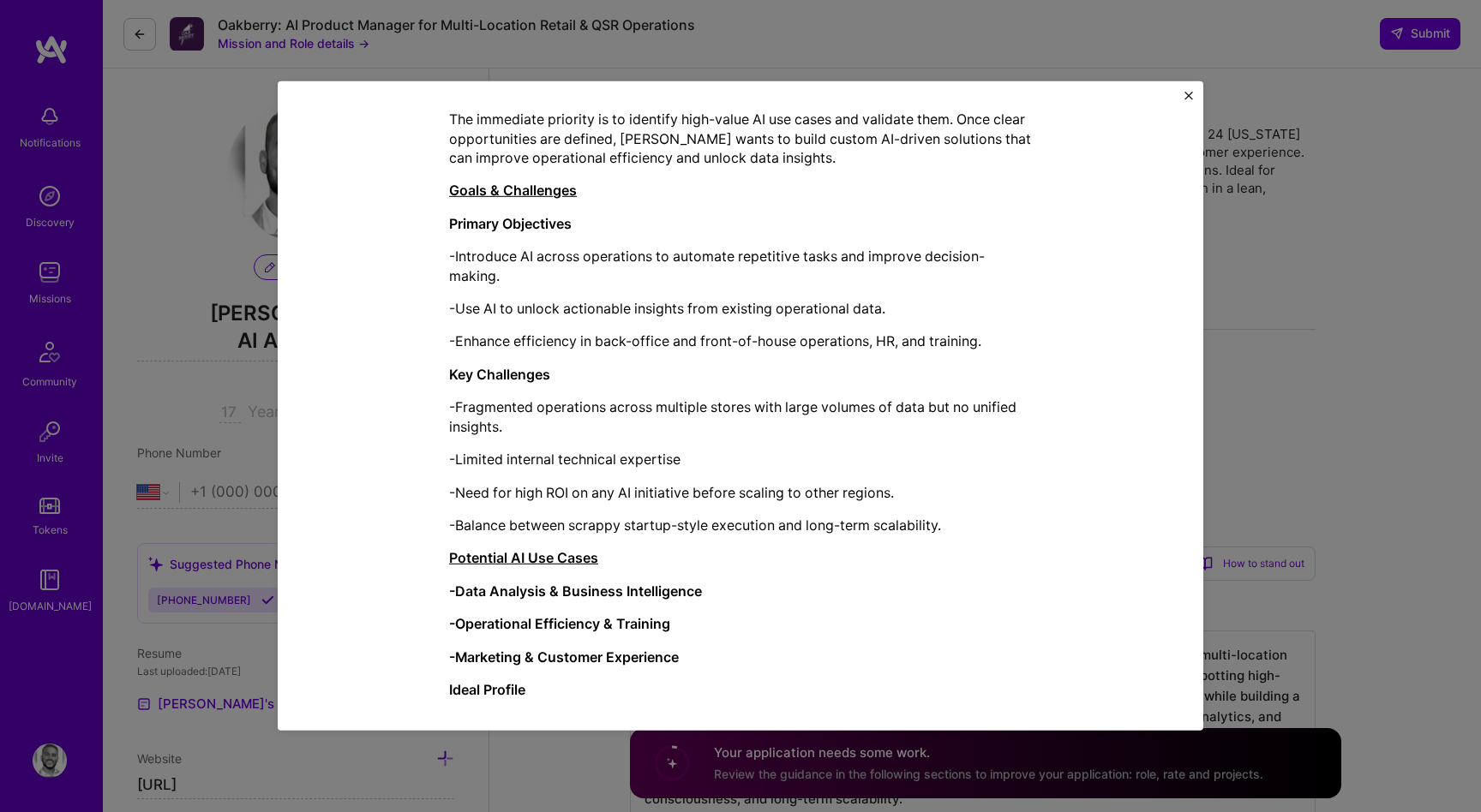
scroll to position [435, 0]
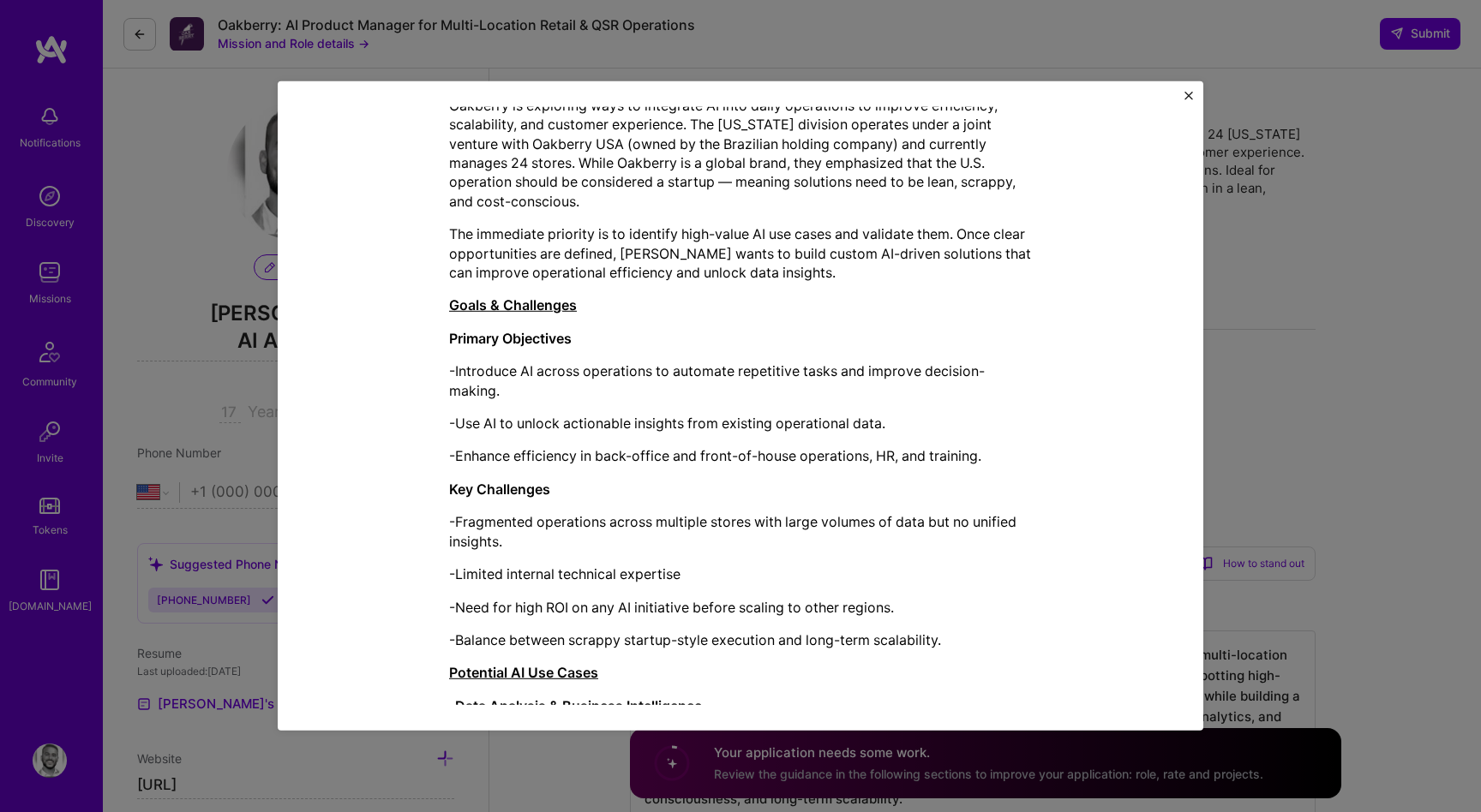
click at [672, 425] on p "-Use AI to unlock actionable insights from existing operational data." at bounding box center [740, 423] width 583 height 19
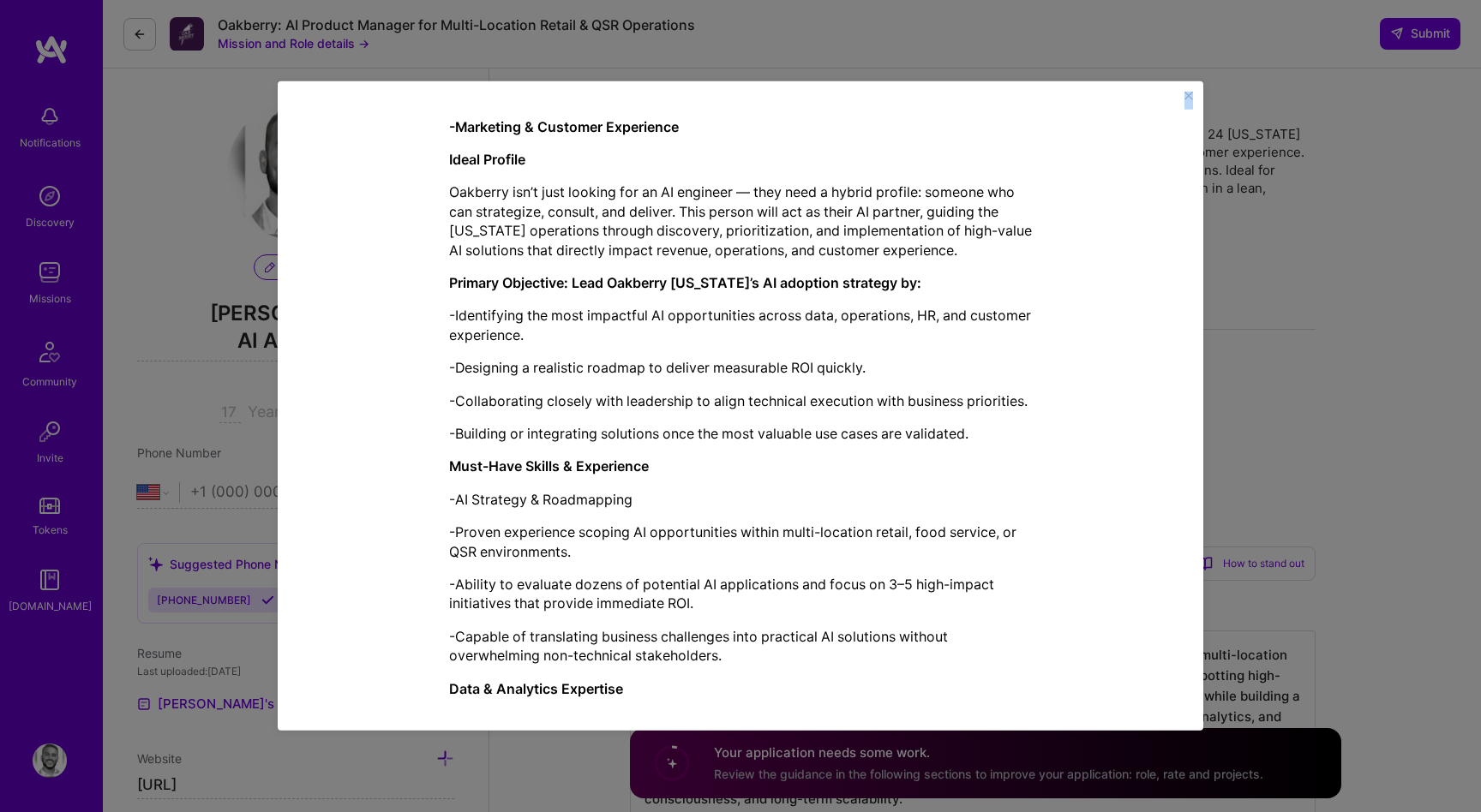
scroll to position [1777, 0]
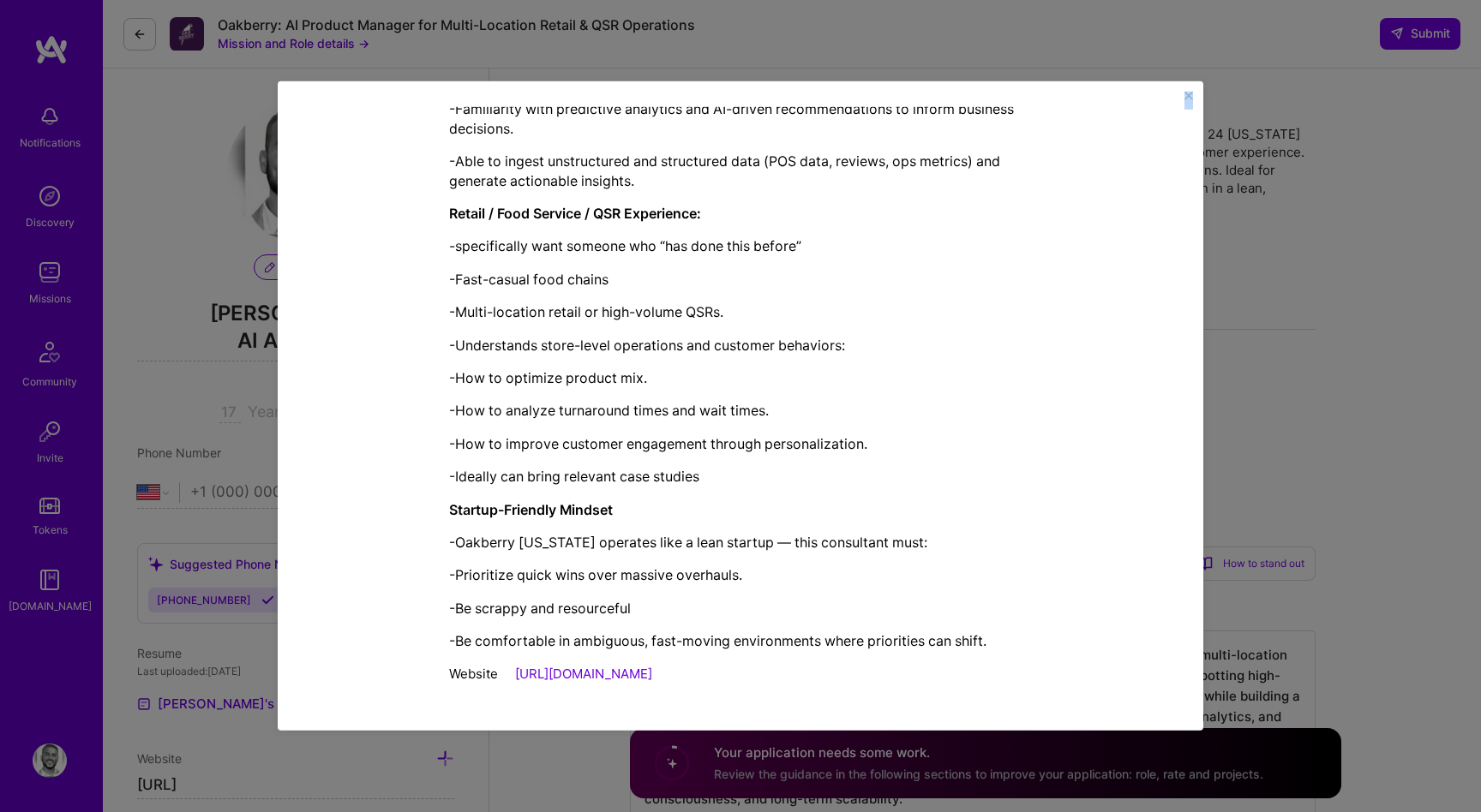
drag, startPoint x: 450, startPoint y: 210, endPoint x: 864, endPoint y: 667, distance: 616.6
copy div "LO Ipsumdo Sitamet cons adipiscinge Seddoe TE Incidid Utlabor / Etdolore Magnaa…"
click at [578, 788] on div "Mission Description and Role Details AI Product Manager role description Senior…" at bounding box center [740, 406] width 1481 height 812
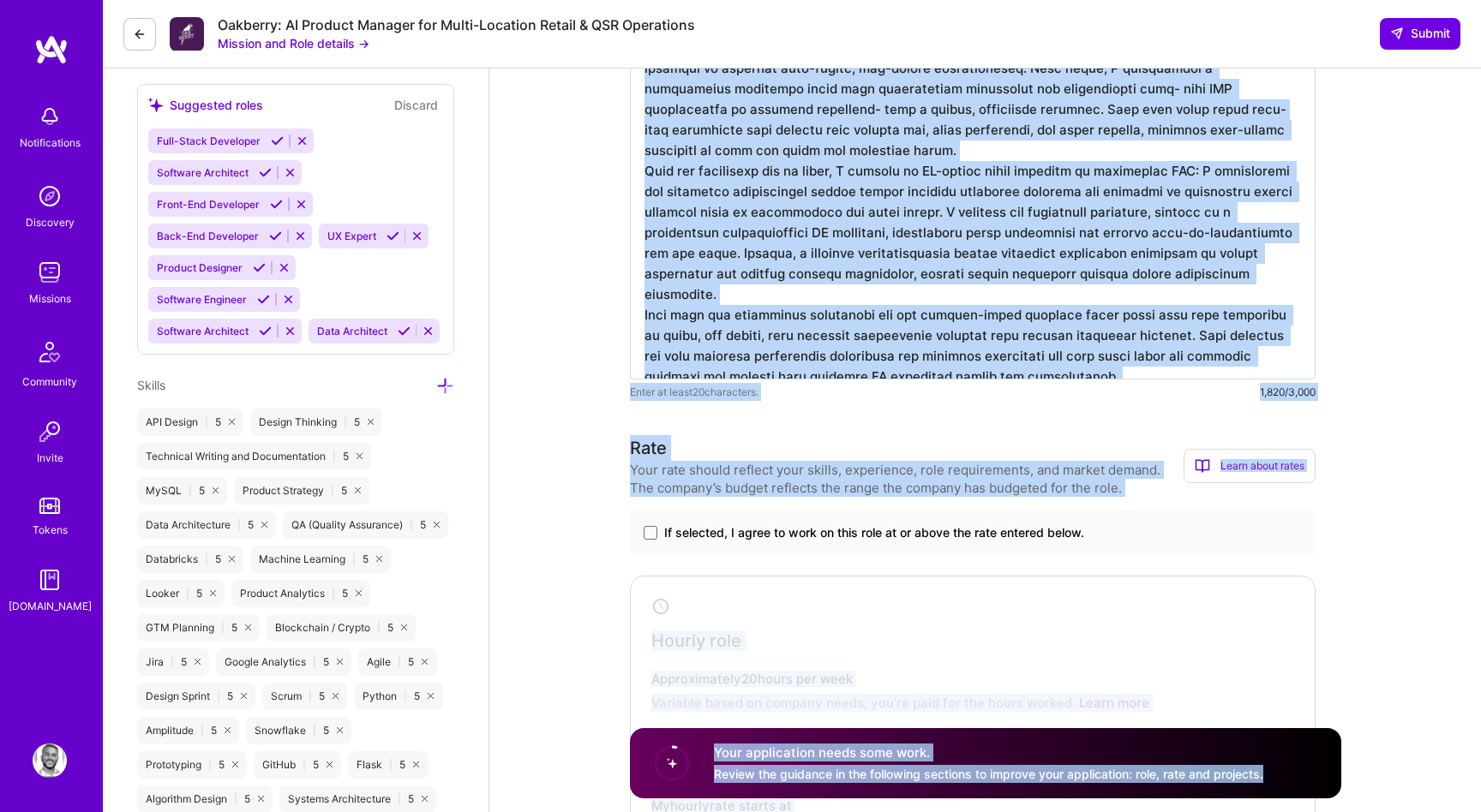
scroll to position [1050, 0]
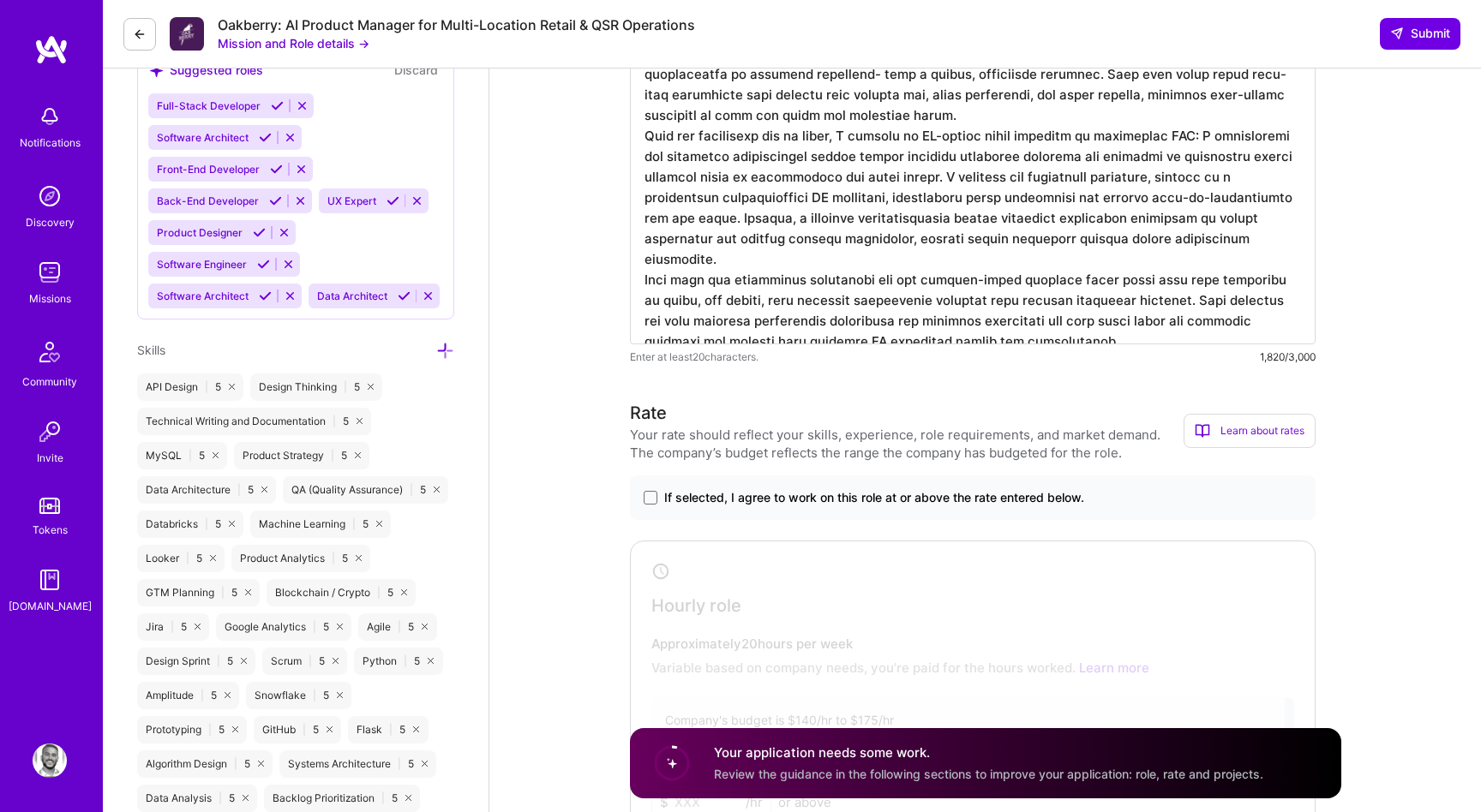
drag, startPoint x: 626, startPoint y: 184, endPoint x: 1033, endPoint y: 327, distance: 431.4
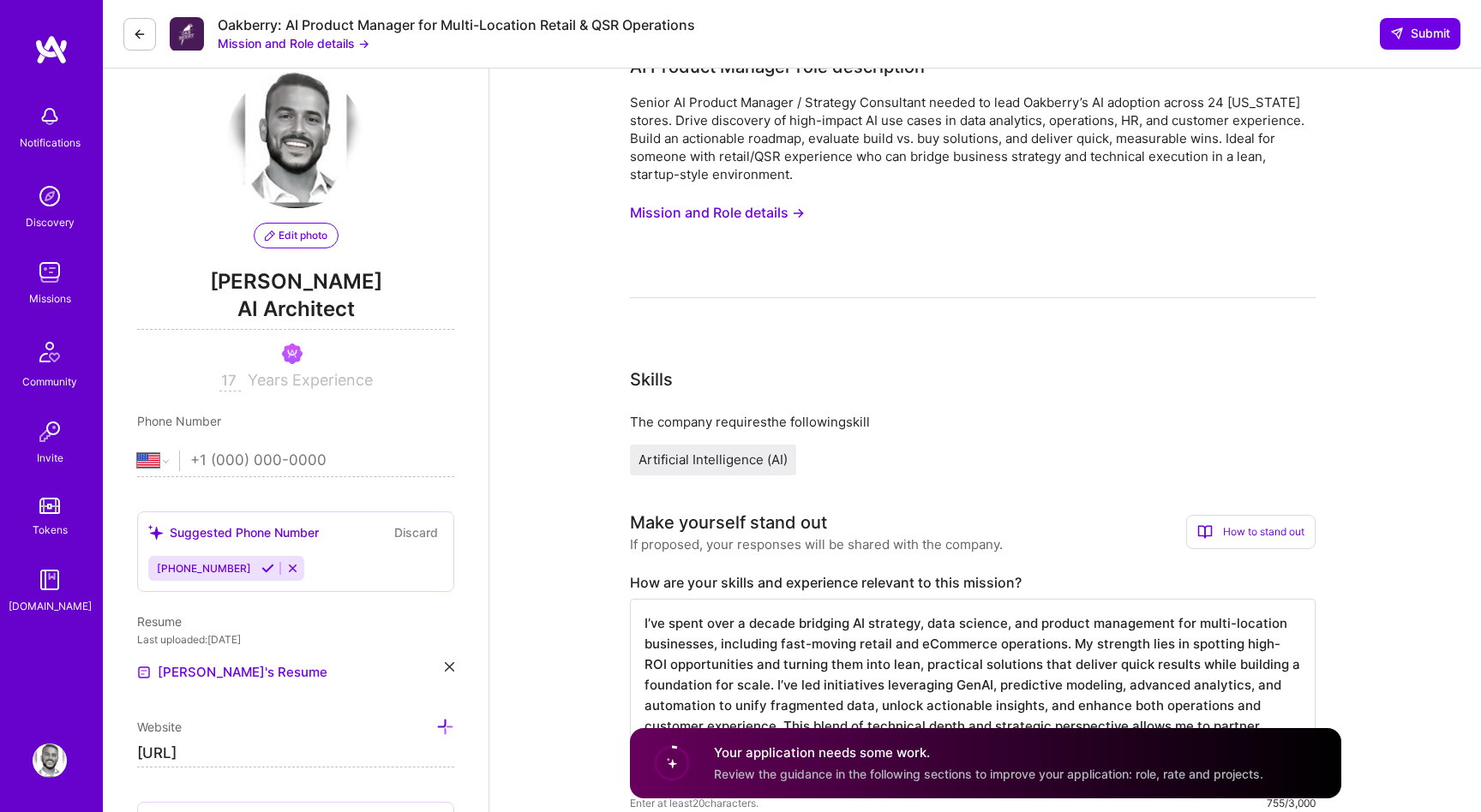
scroll to position [0, 0]
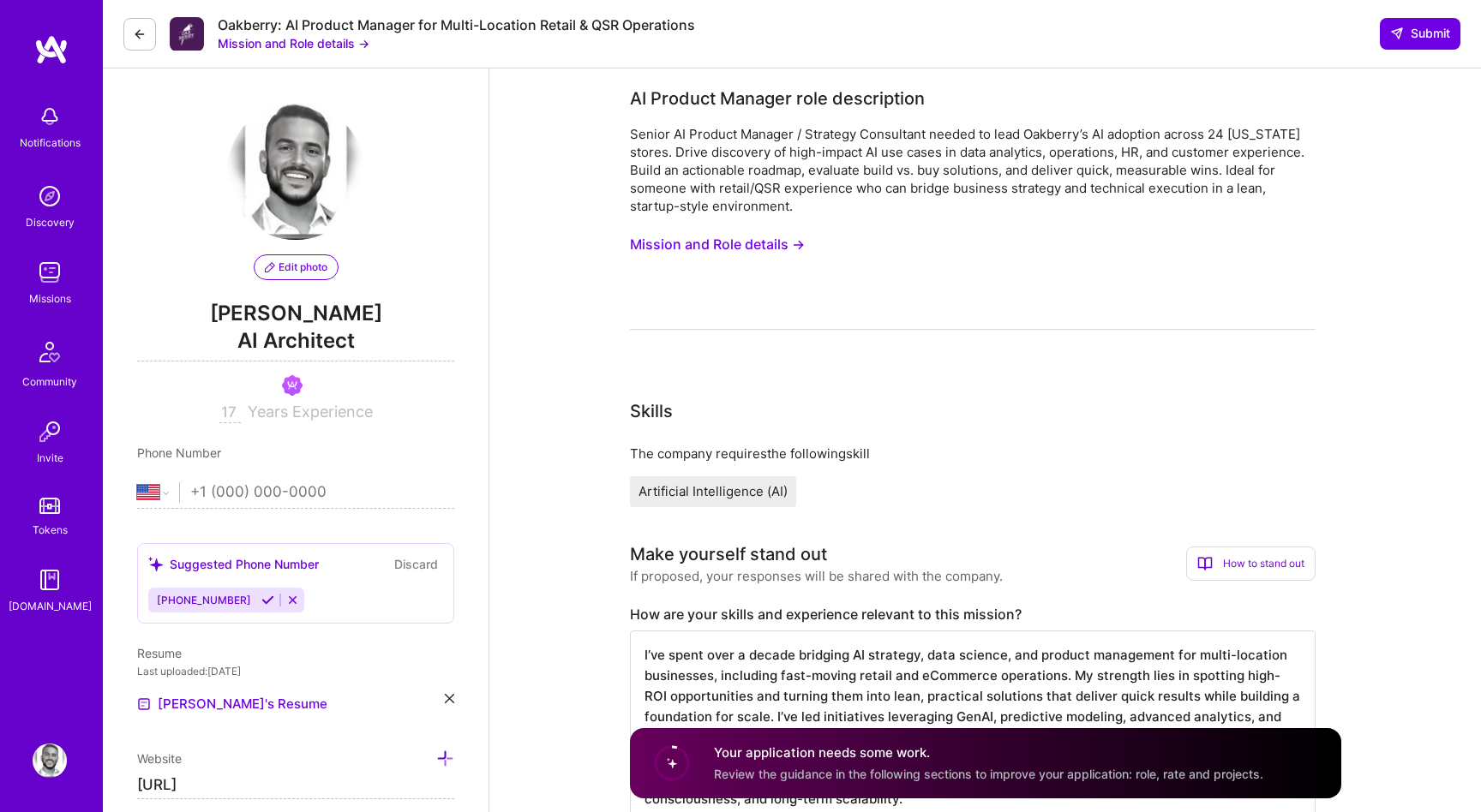
drag, startPoint x: 1033, startPoint y: 327, endPoint x: 658, endPoint y: 587, distance: 456.3
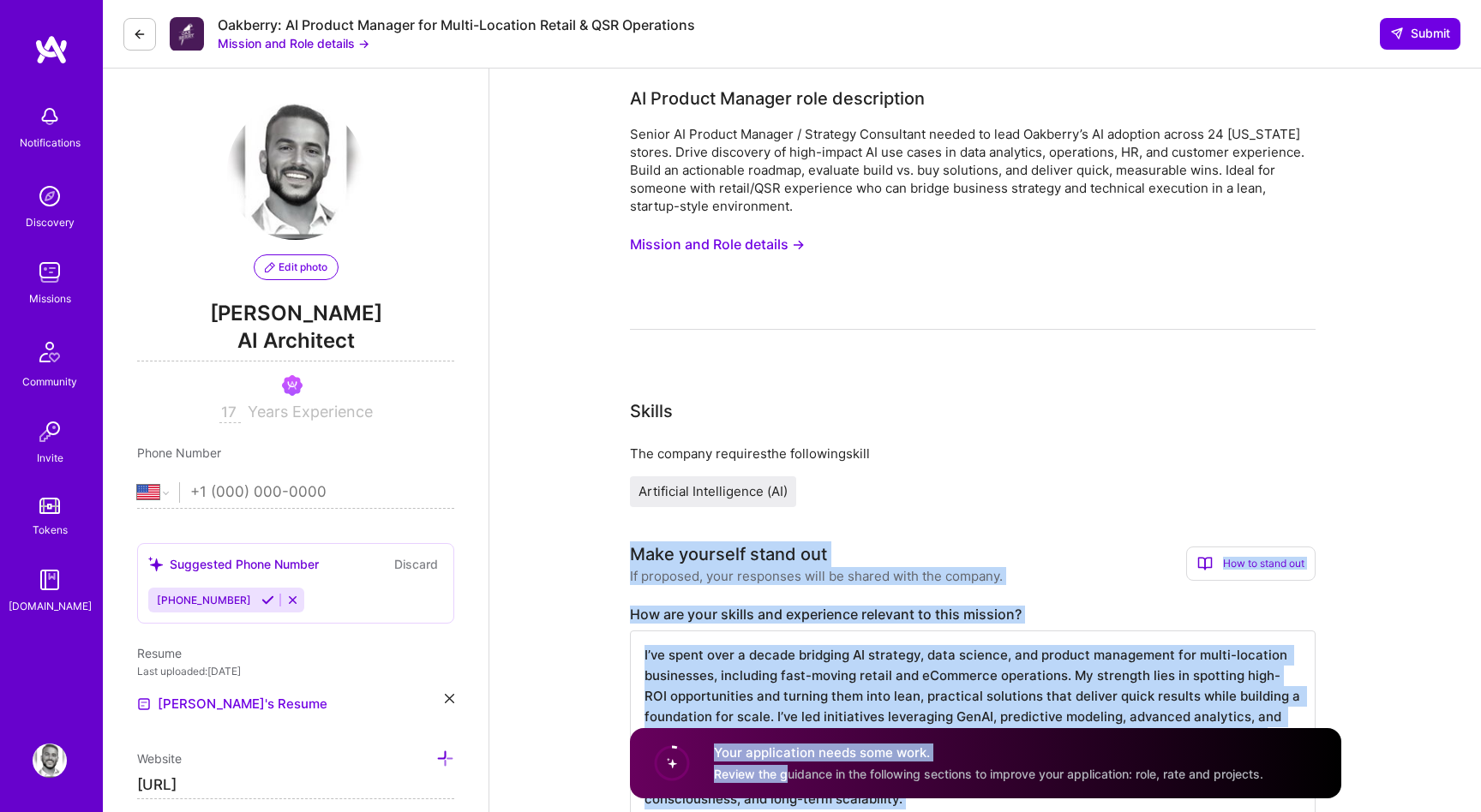
drag, startPoint x: 631, startPoint y: 553, endPoint x: 789, endPoint y: 768, distance: 266.8
click at [785, 682] on textarea "I’ve spent over a decade bridging AI strategy, data science, and product manage…" at bounding box center [973, 726] width 685 height 192
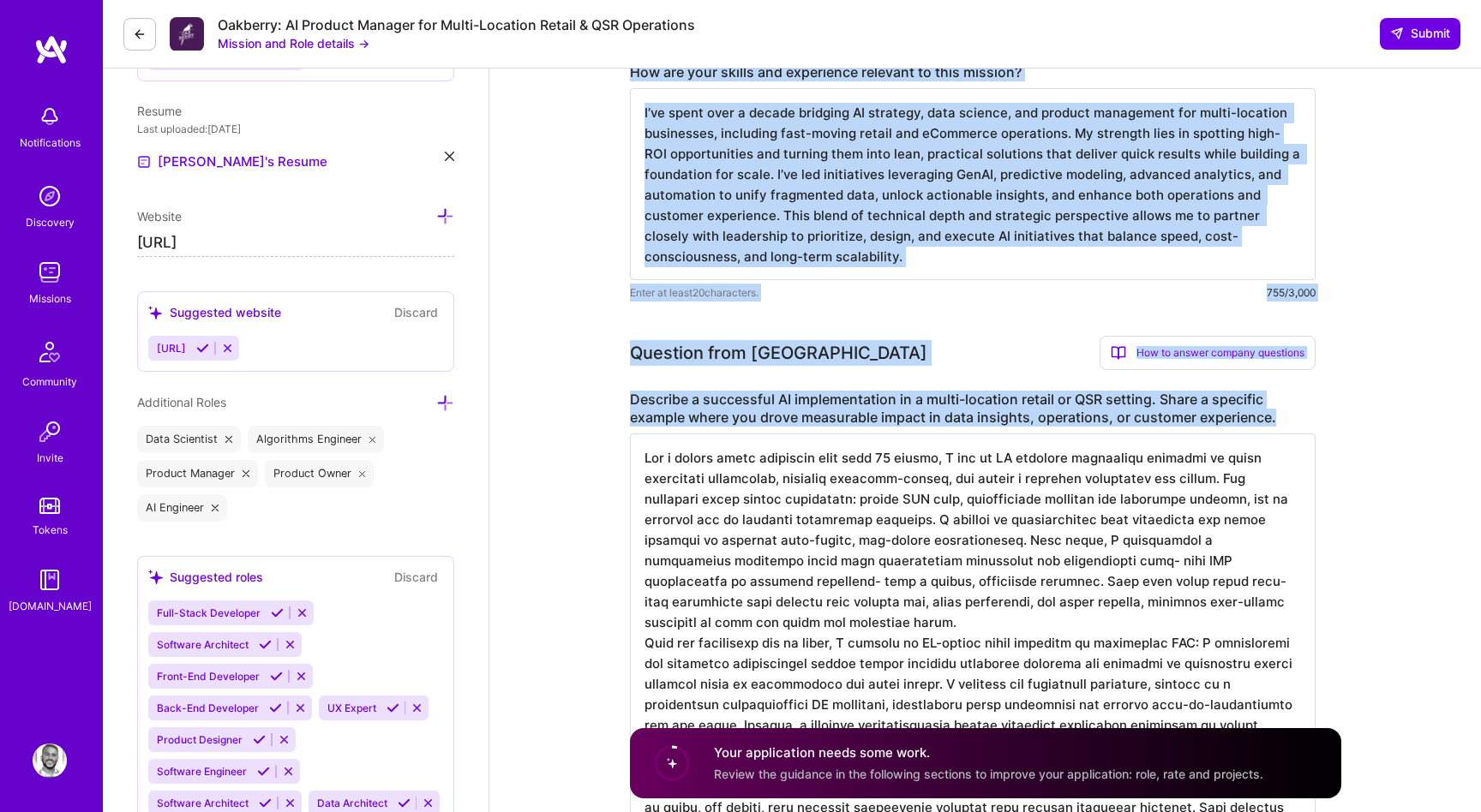
scroll to position [670, 0]
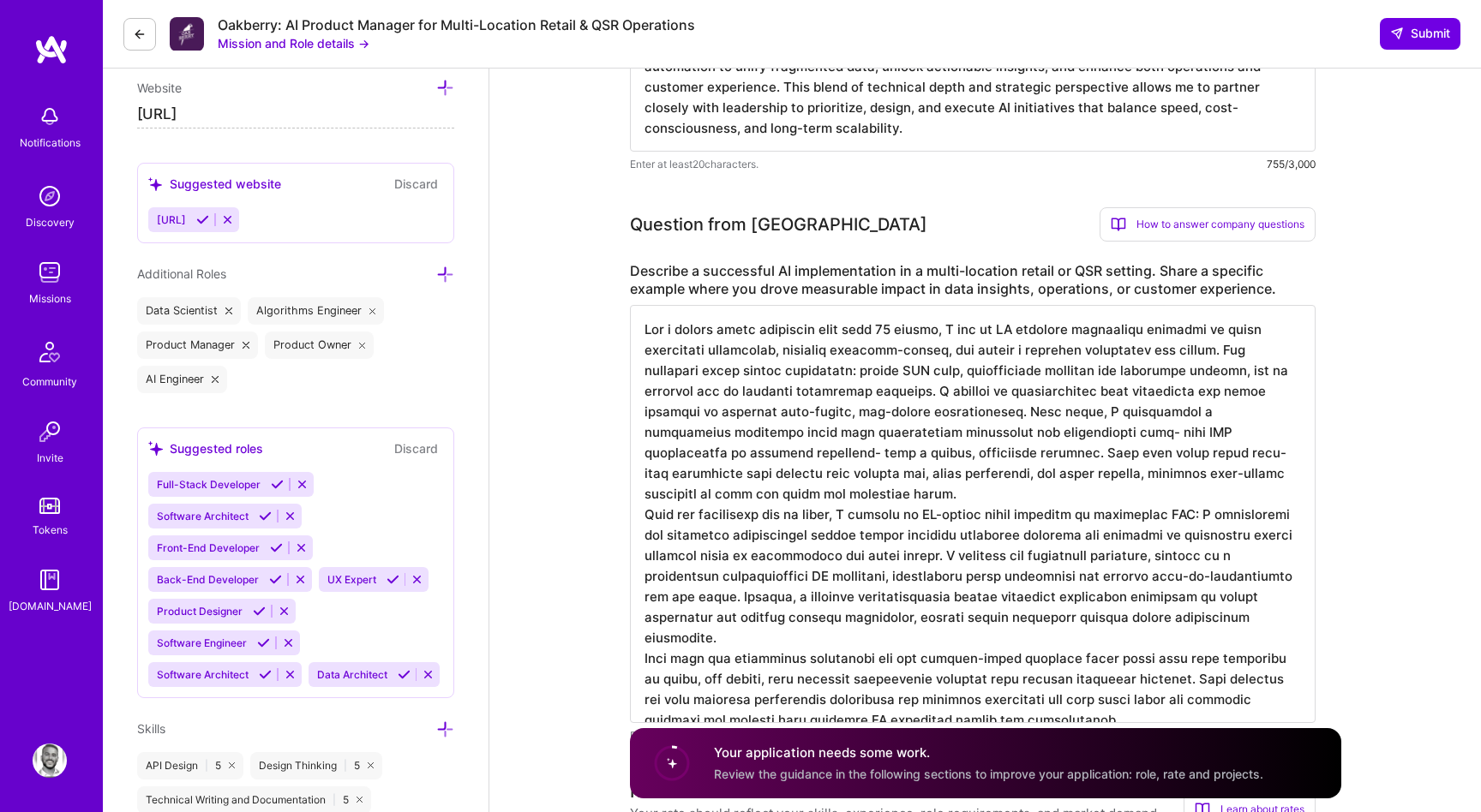
drag, startPoint x: 629, startPoint y: 613, endPoint x: 840, endPoint y: 135, distance: 522.5
click at [840, 135] on div "How are your skills and experience relevant to this mission? I’ve spent over a …" at bounding box center [973, 54] width 685 height 238
click at [840, 135] on textarea "I’ve spent over a decade bridging AI strategy, data science, and product manage…" at bounding box center [973, 55] width 685 height 192
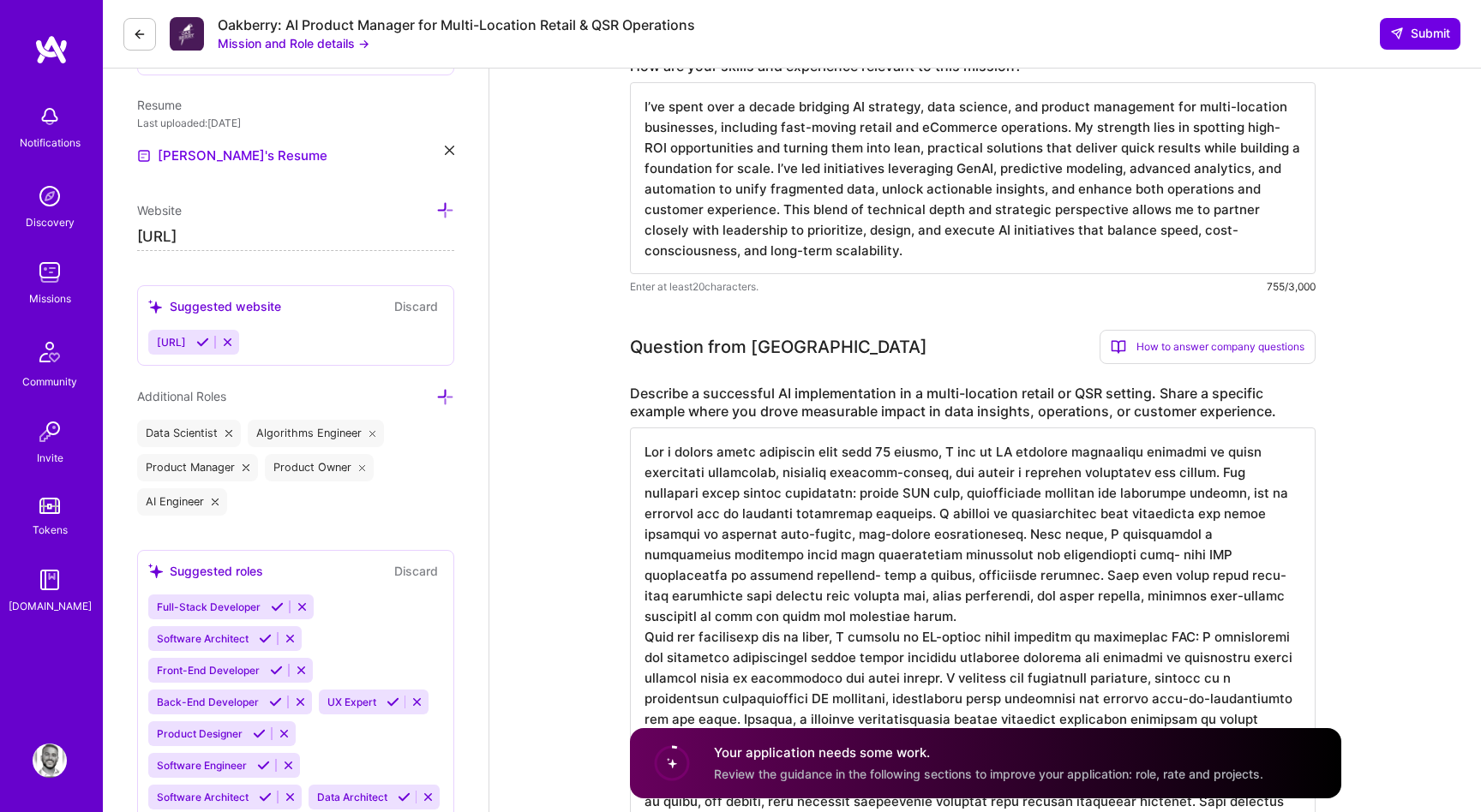
scroll to position [535, 0]
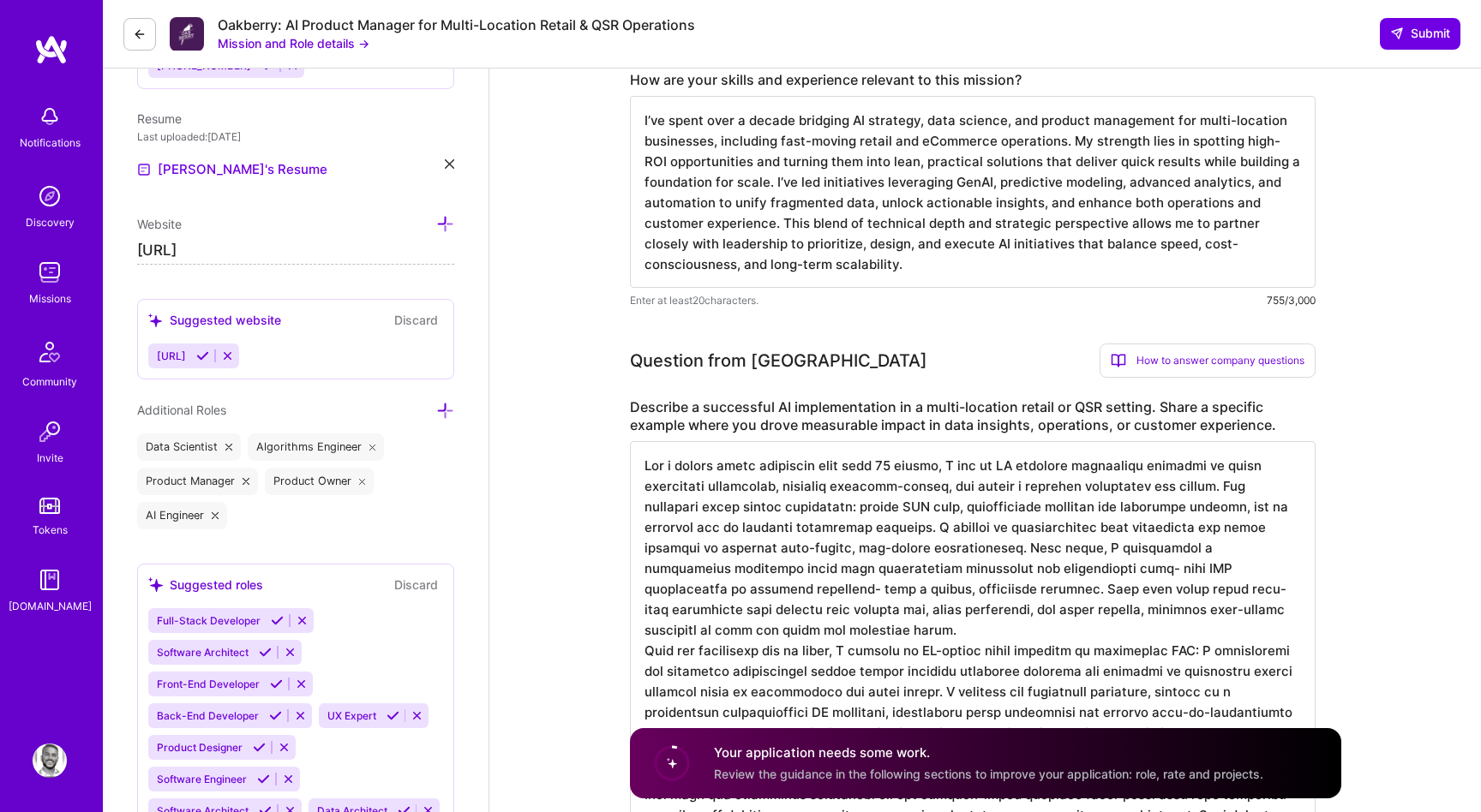
click at [818, 178] on textarea "I’ve spent over a decade bridging AI strategy, data science, and product manage…" at bounding box center [973, 192] width 685 height 192
click at [731, 561] on textarea at bounding box center [973, 650] width 685 height 418
click at [718, 519] on textarea at bounding box center [973, 650] width 685 height 418
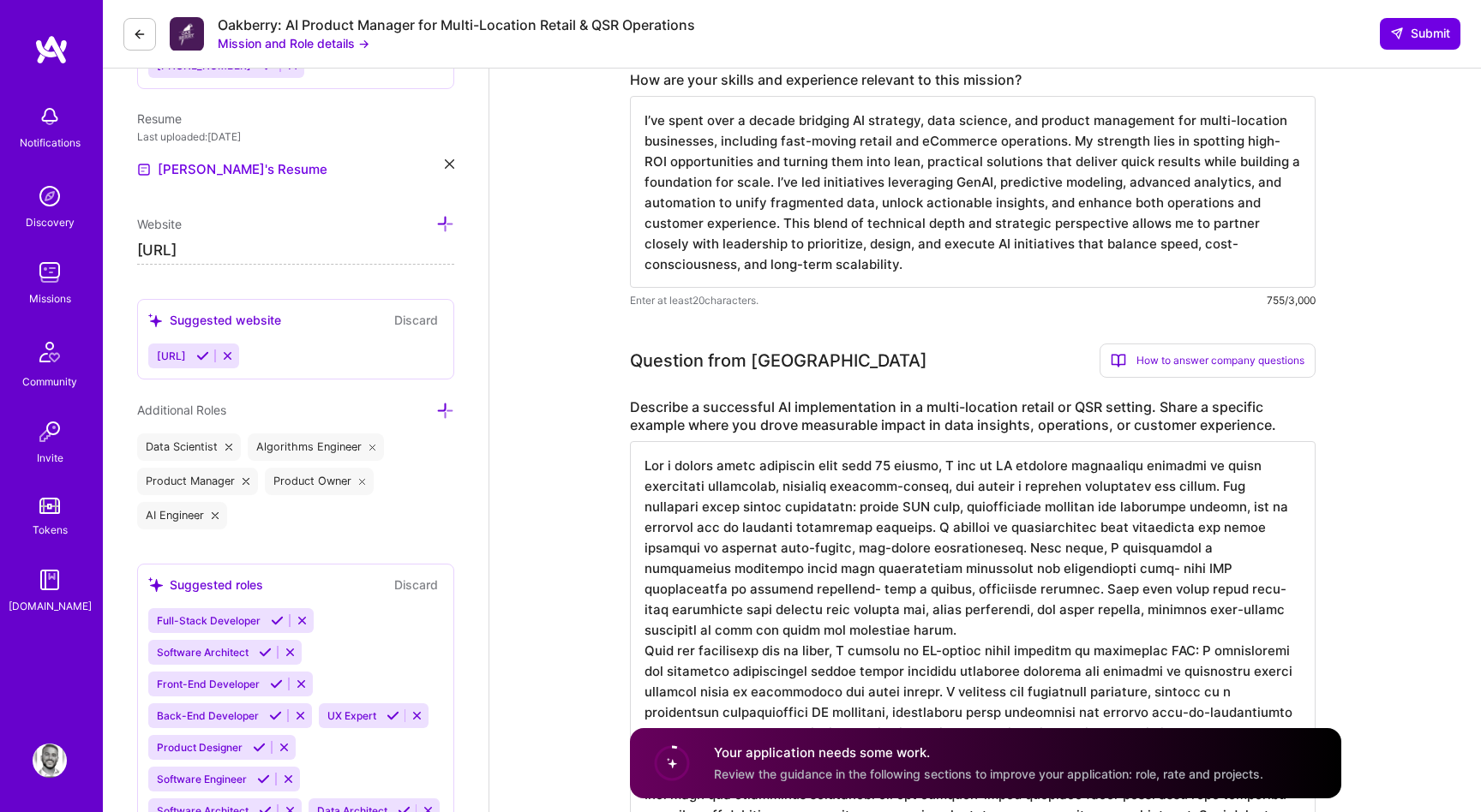
scroll to position [2, 0]
click at [784, 660] on textarea at bounding box center [973, 650] width 685 height 418
paste textarea "lore ipsumdo sitametcon adipiscing, elitseddo eiu temporinc, utl etdol m aliqua…"
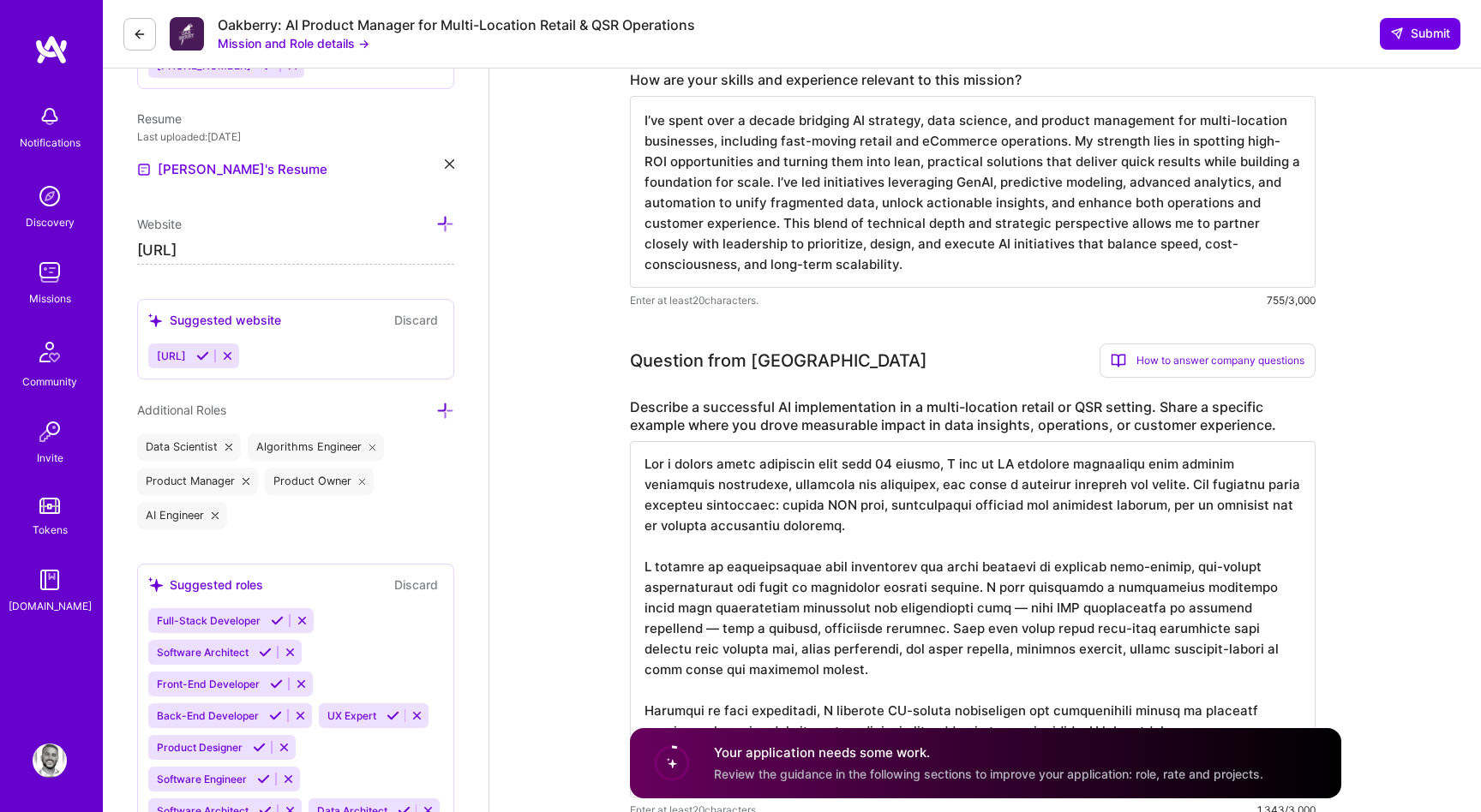
click at [684, 551] on textarea at bounding box center [973, 619] width 685 height 357
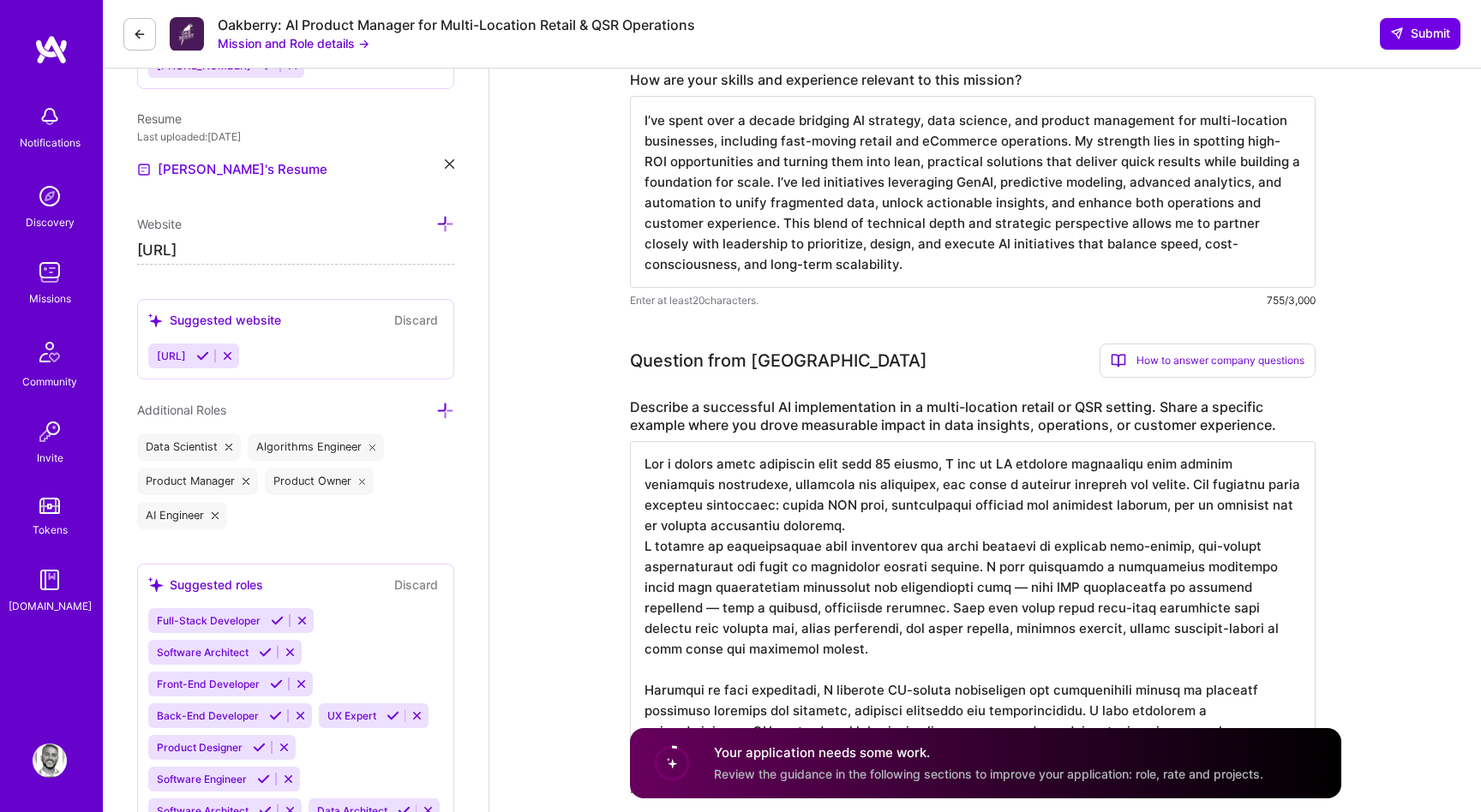
scroll to position [0, 0]
click at [651, 658] on textarea at bounding box center [973, 609] width 685 height 336
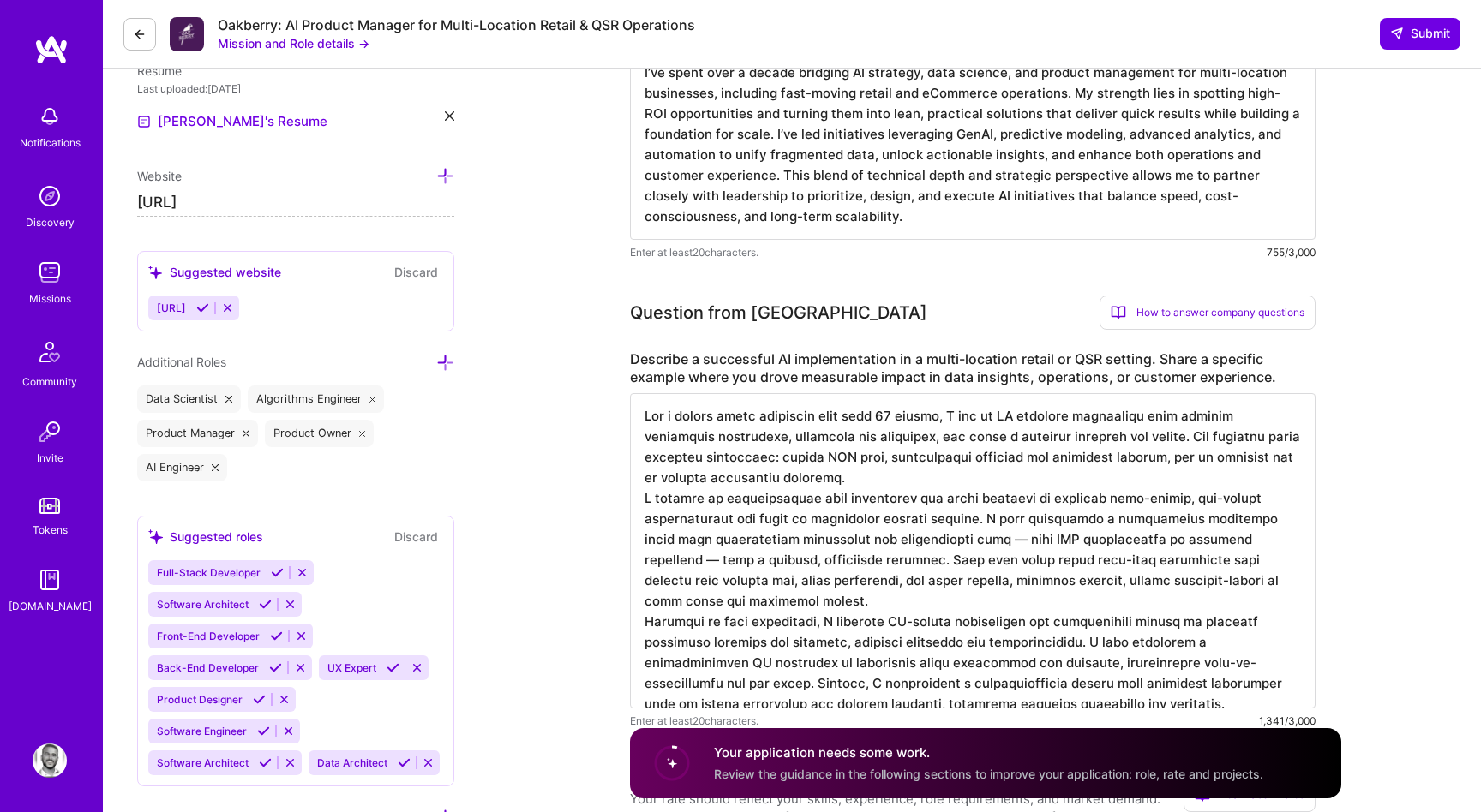
scroll to position [599, 0]
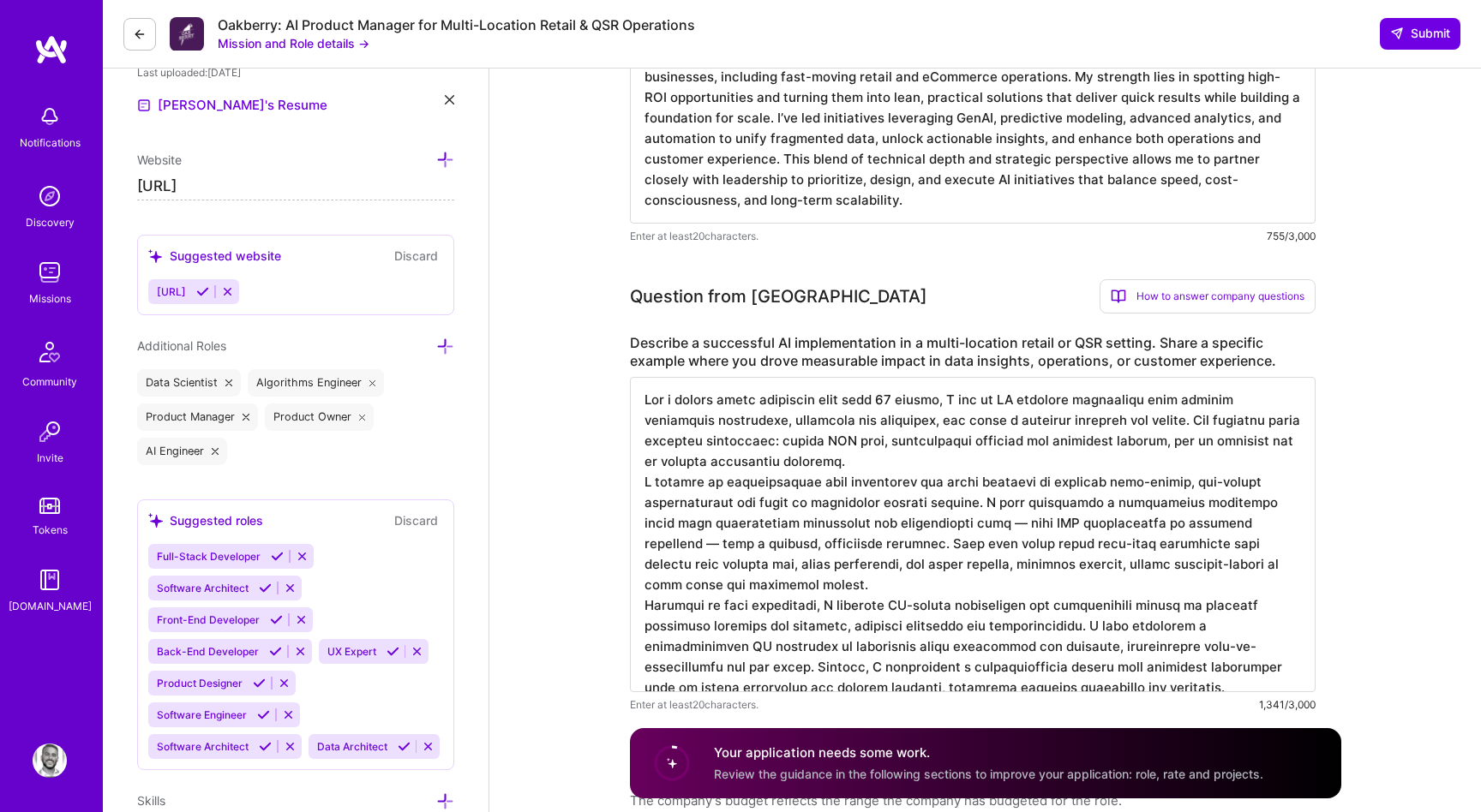
click at [1239, 609] on textarea at bounding box center [973, 535] width 685 height 316
click at [1298, 605] on textarea at bounding box center [973, 535] width 685 height 316
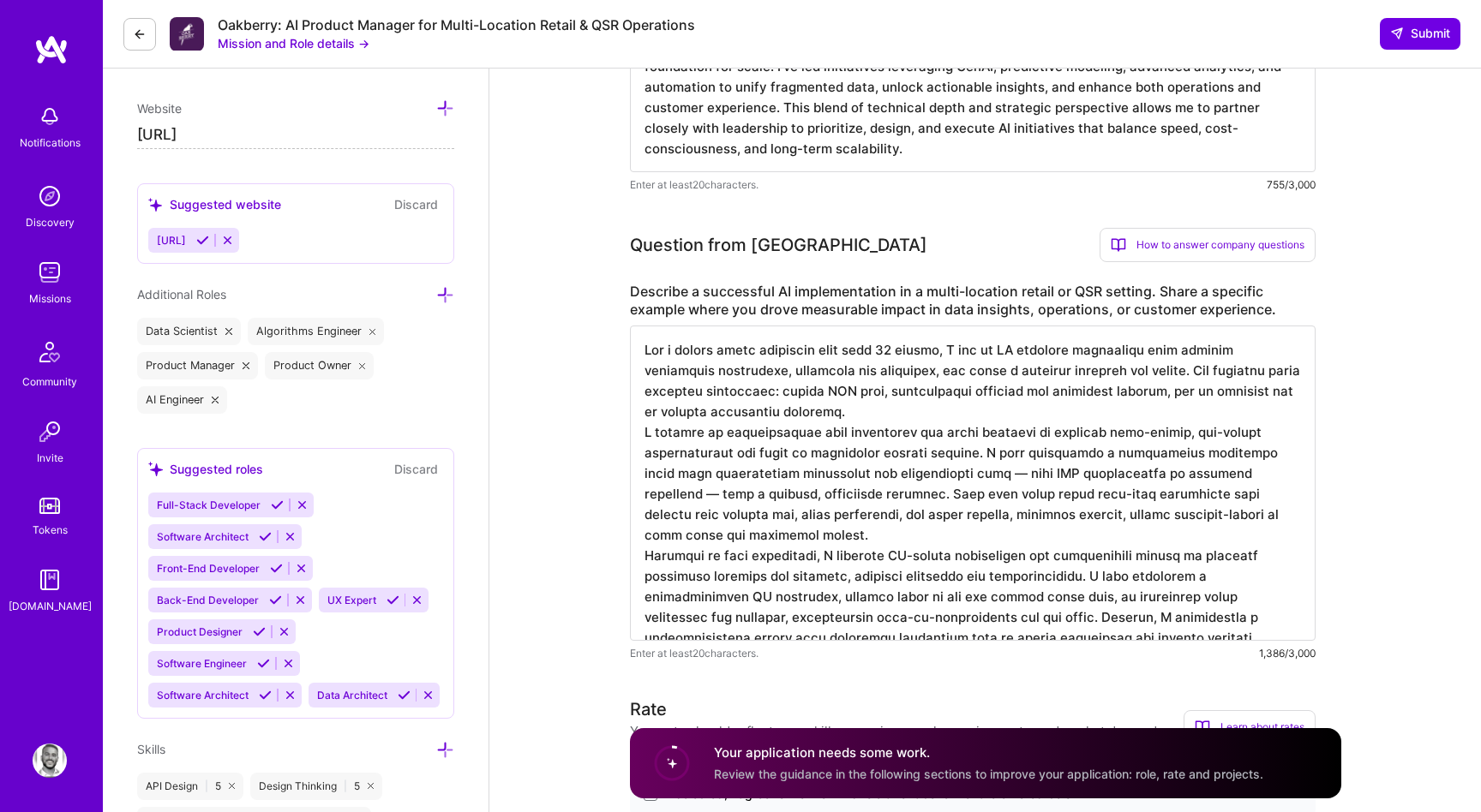
scroll to position [2, 0]
click at [948, 467] on textarea at bounding box center [973, 483] width 685 height 316
click at [1224, 477] on textarea at bounding box center [973, 483] width 685 height 316
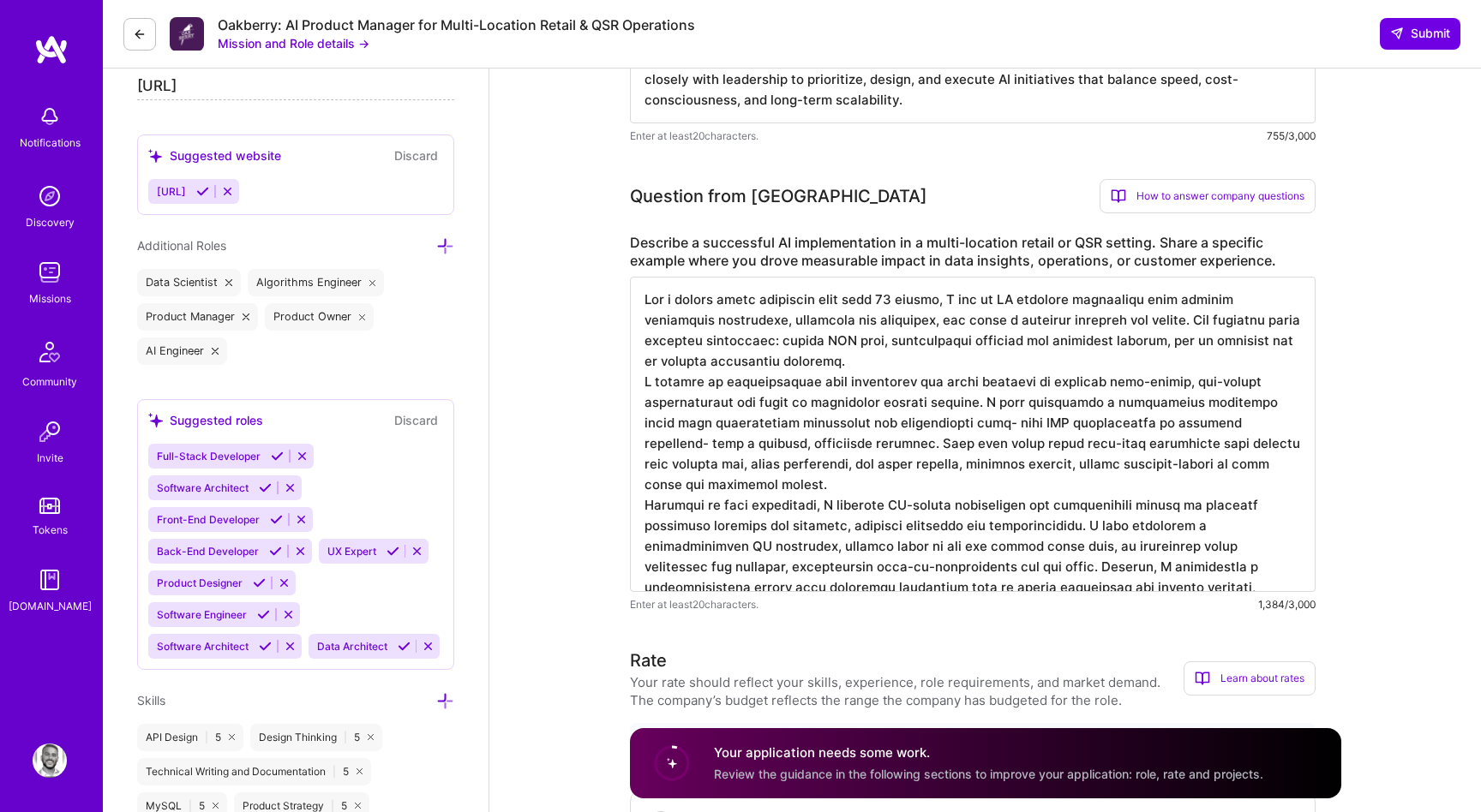
scroll to position [704, 0]
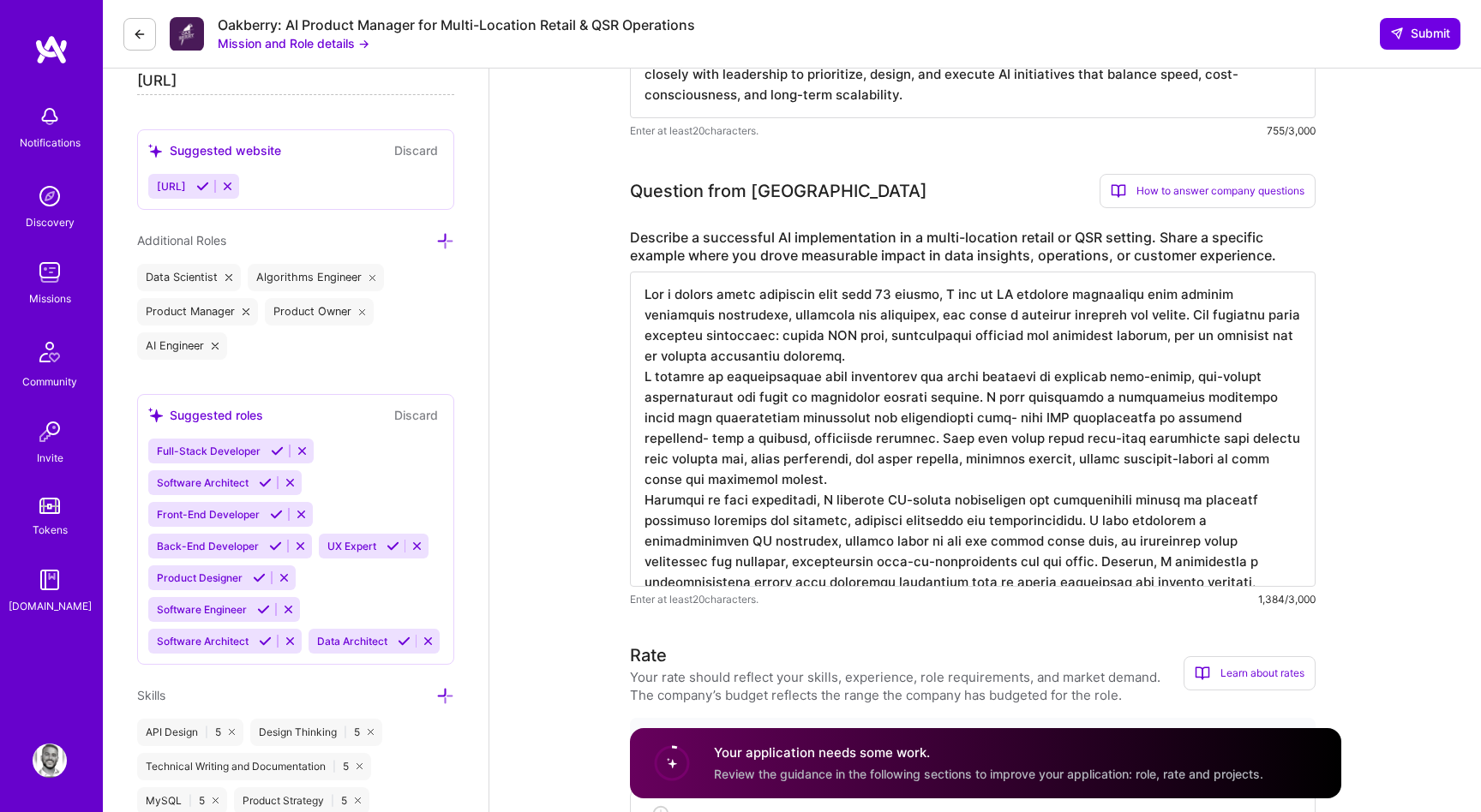
click at [873, 506] on textarea at bounding box center [973, 429] width 685 height 316
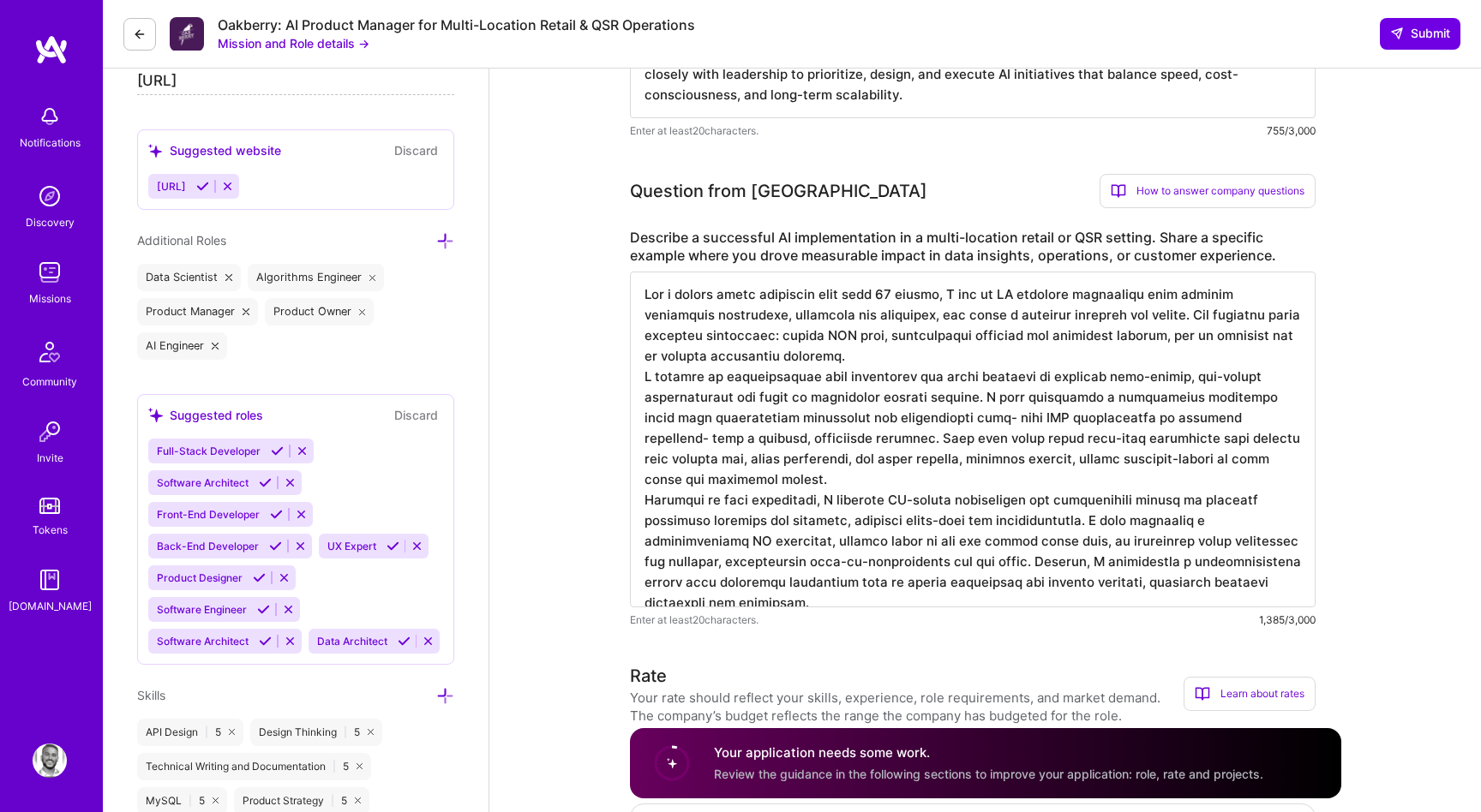
click at [904, 550] on textarea at bounding box center [973, 439] width 685 height 336
click at [961, 525] on textarea at bounding box center [973, 439] width 685 height 336
click at [1047, 523] on textarea at bounding box center [973, 439] width 685 height 336
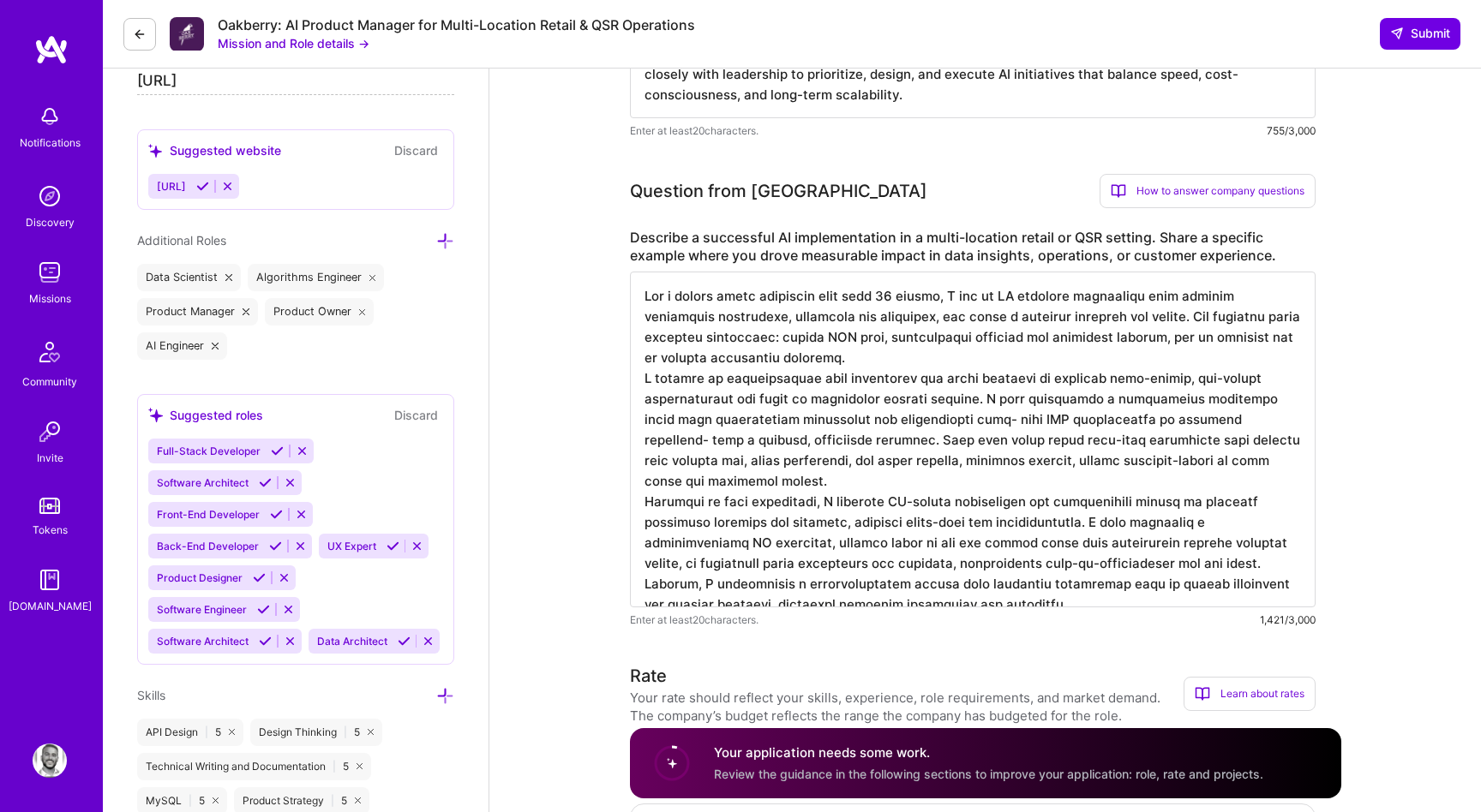
click at [1154, 548] on textarea at bounding box center [973, 439] width 685 height 336
click at [1183, 551] on textarea at bounding box center [973, 439] width 685 height 336
click at [954, 522] on textarea at bounding box center [973, 439] width 685 height 336
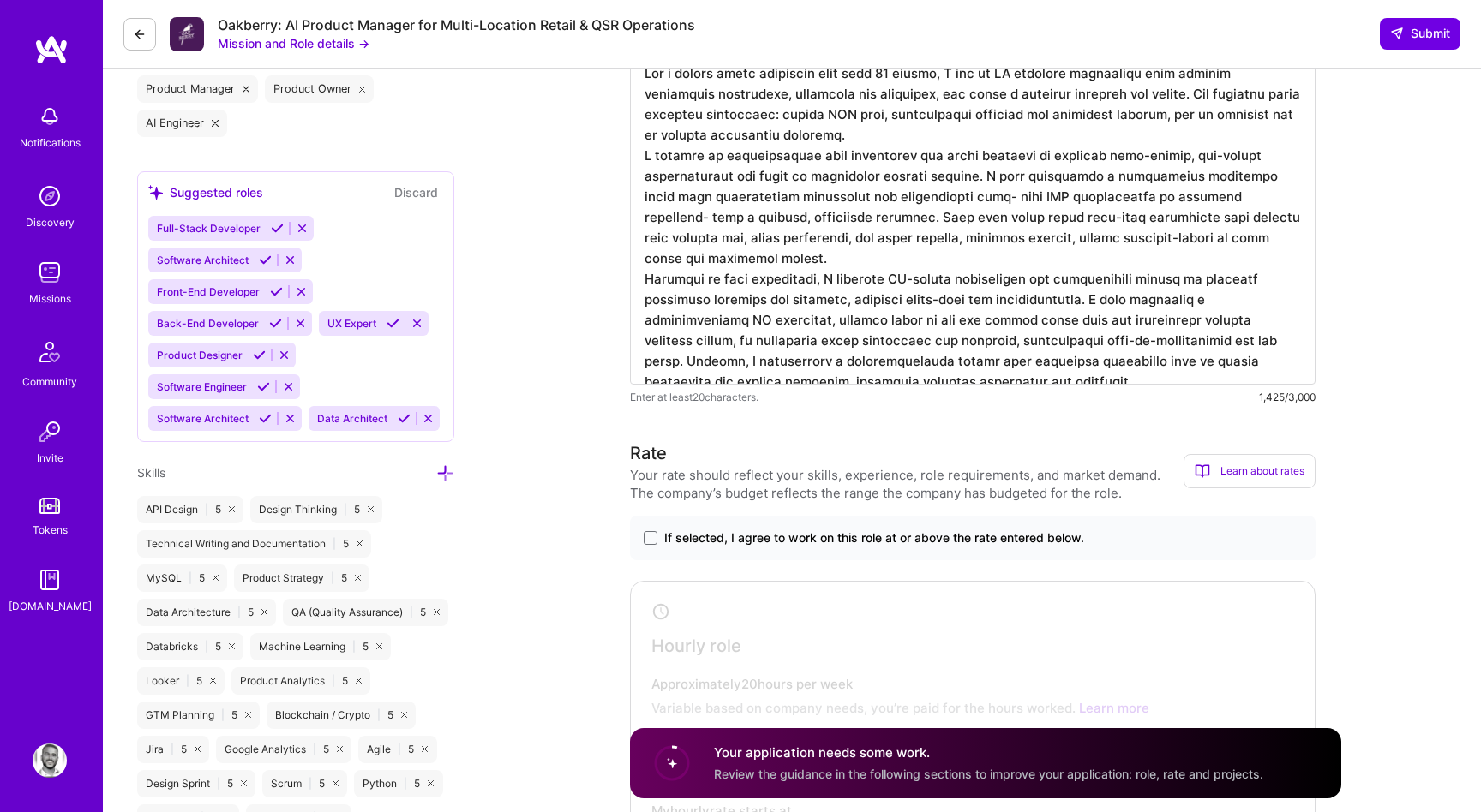
scroll to position [974, 0]
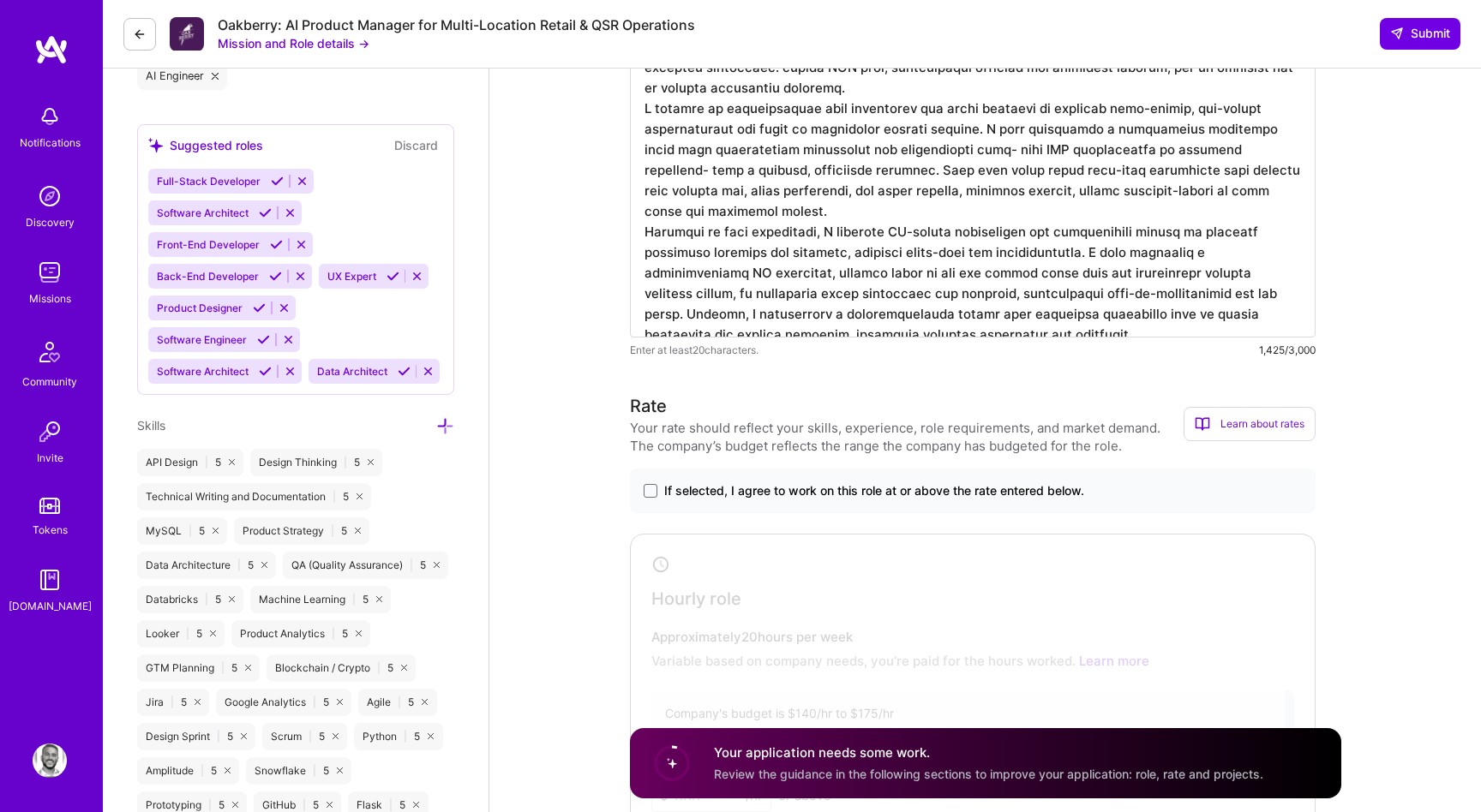
type textarea "For a retail brand operating more than 20 stores, I led an AI adoption initiati…"
click at [952, 493] on span "If selected, I agree to work on this role at or above the rate entered below." at bounding box center [874, 491] width 420 height 17
click at [0, 0] on input "If selected, I agree to work on this role at or above the rate entered below." at bounding box center [0, 0] width 0 height 0
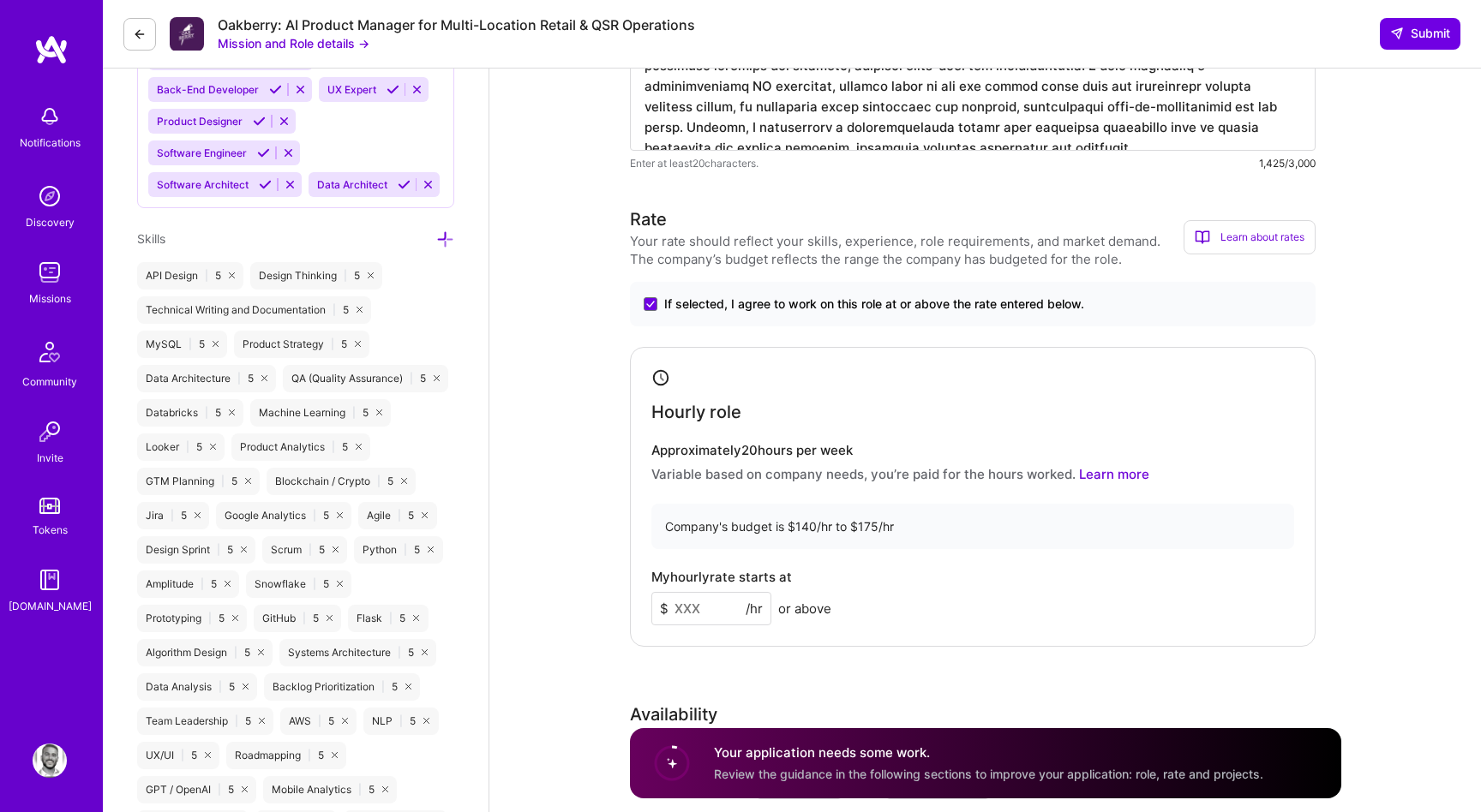
scroll to position [1198, 0]
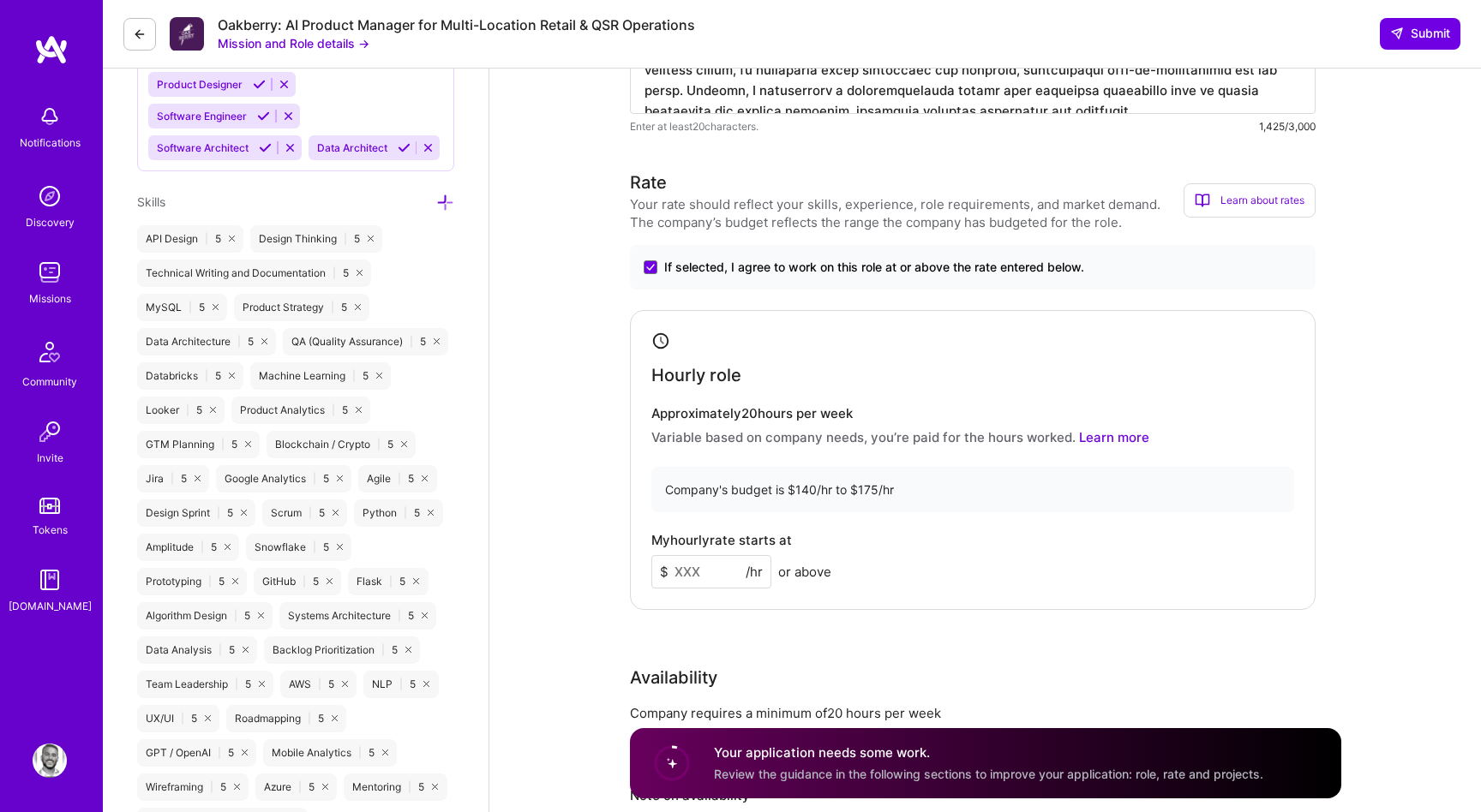
click at [724, 571] on input at bounding box center [711, 572] width 120 height 33
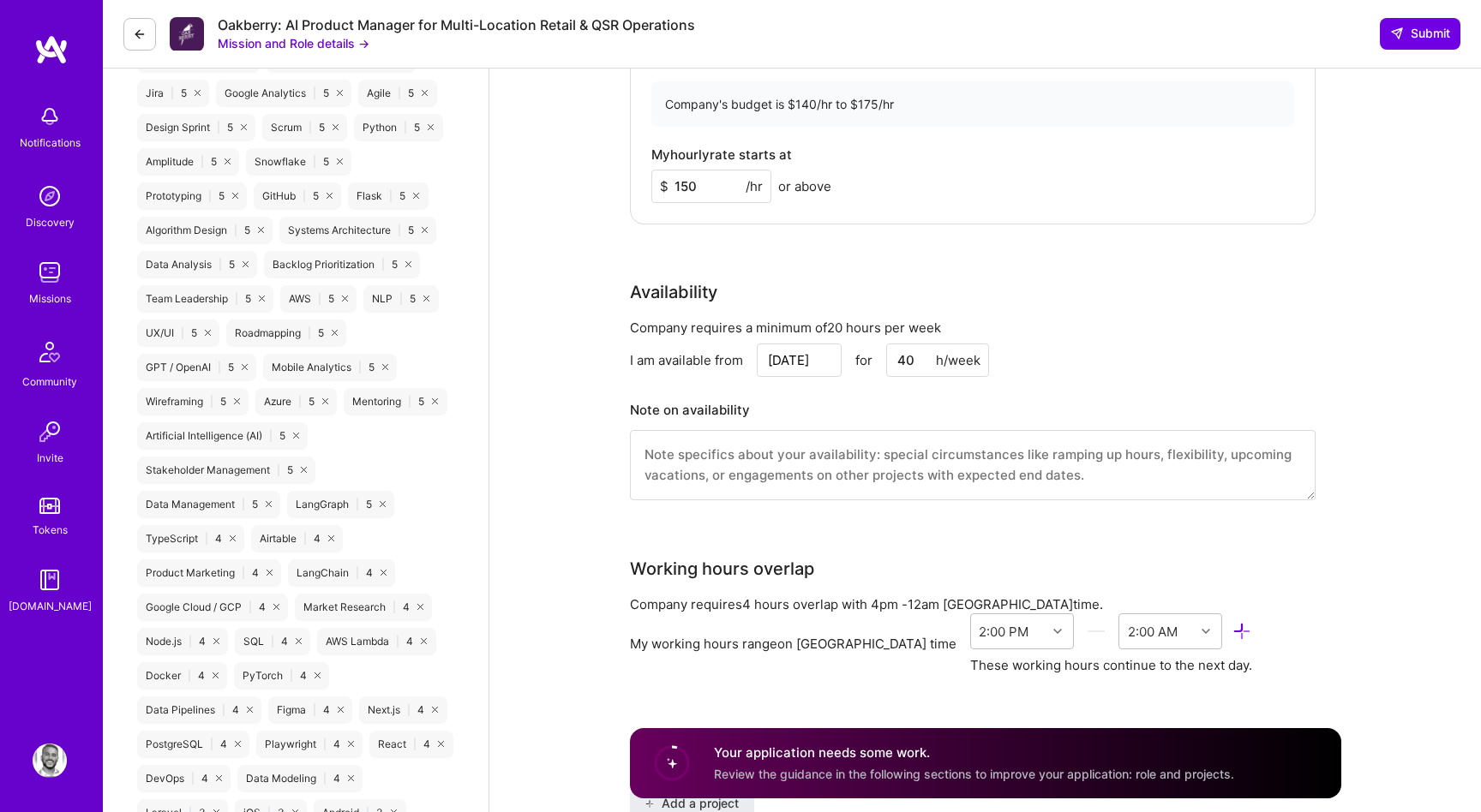
scroll to position [1625, 0]
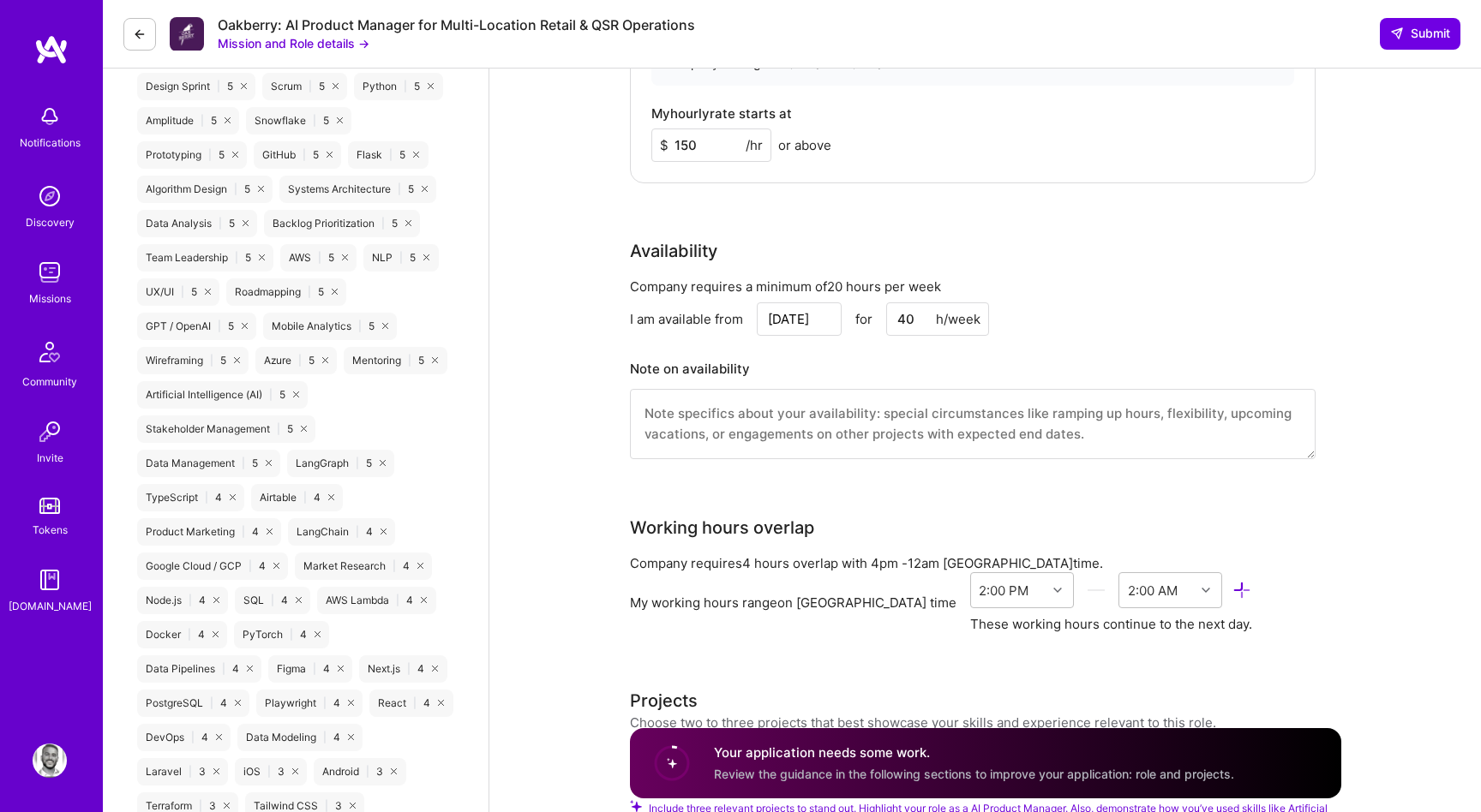
click at [789, 440] on textarea at bounding box center [973, 424] width 685 height 70
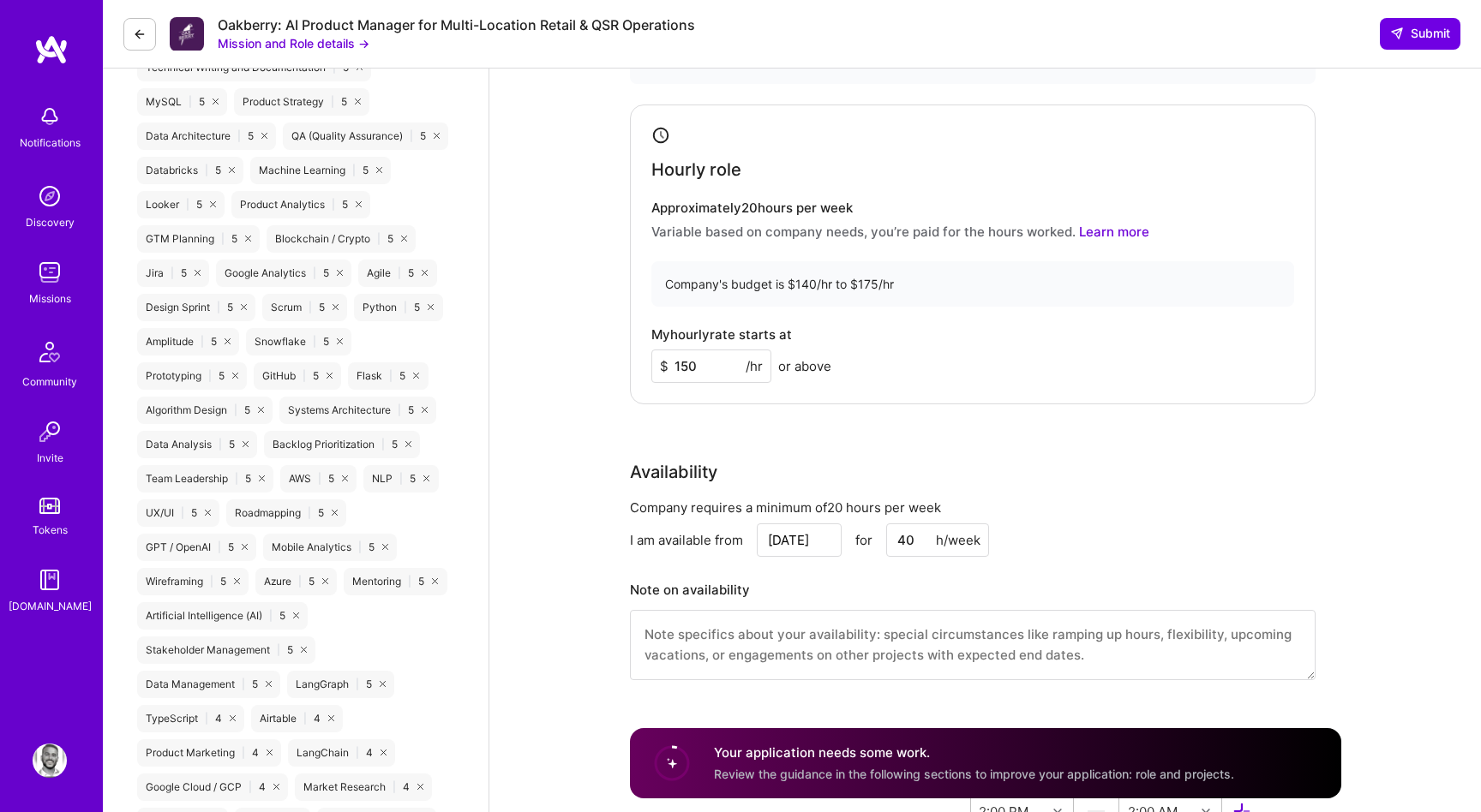
scroll to position [1400, 0]
click at [779, 440] on div "Rate Your rate should reflect your skills, experience, role requirements, and m…" at bounding box center [985, 336] width 711 height 737
click at [690, 375] on input "150" at bounding box center [711, 370] width 120 height 33
click at [690, 440] on div "Rate Your rate should reflect your skills, experience, role requirements, and m…" at bounding box center [985, 336] width 711 height 737
click at [696, 371] on input "160" at bounding box center [711, 370] width 120 height 33
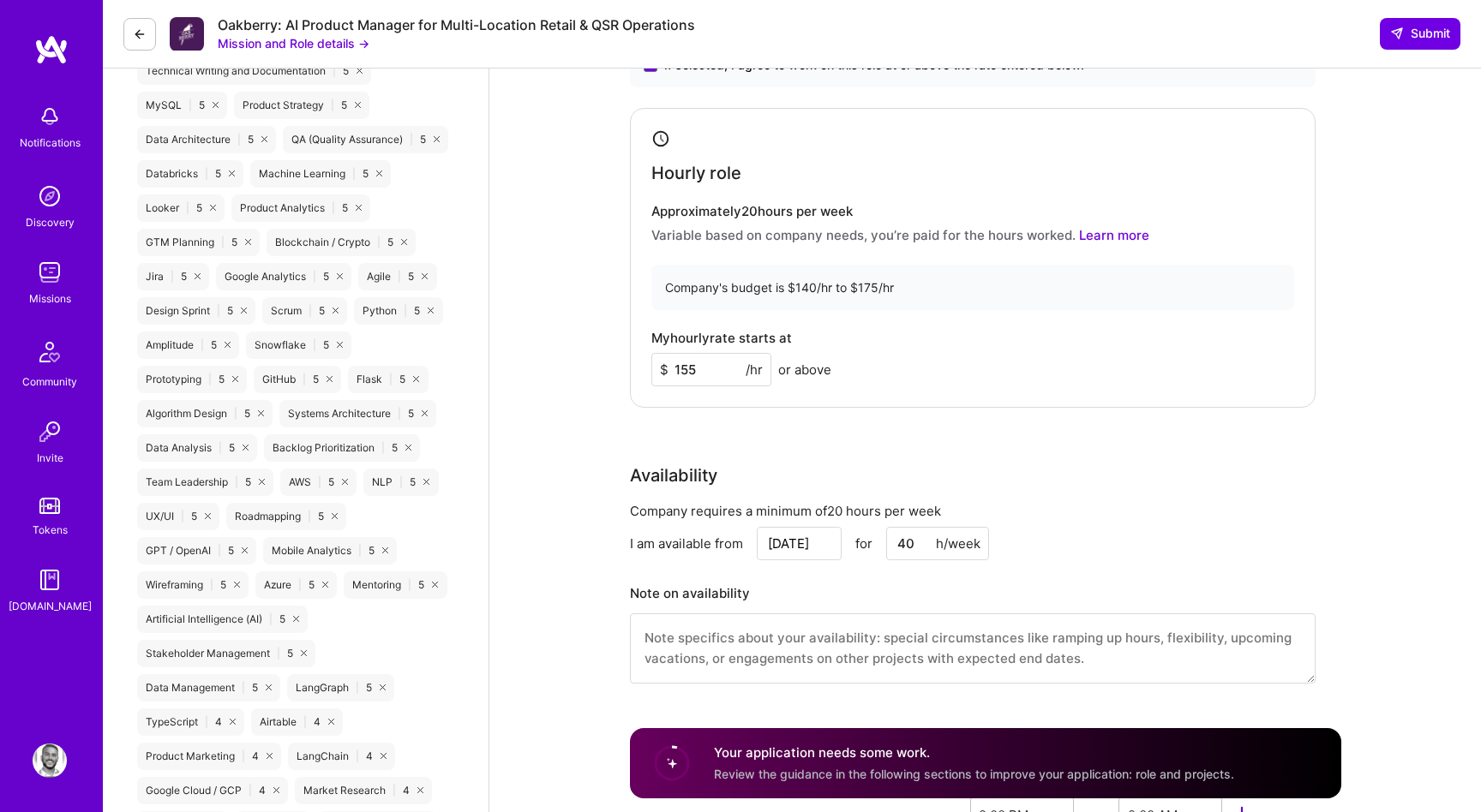
click at [713, 429] on div "Rate Your rate should reflect your skills, experience, role requirements, and m…" at bounding box center [985, 336] width 711 height 737
click at [700, 371] on input "155" at bounding box center [711, 370] width 120 height 33
type input "160"
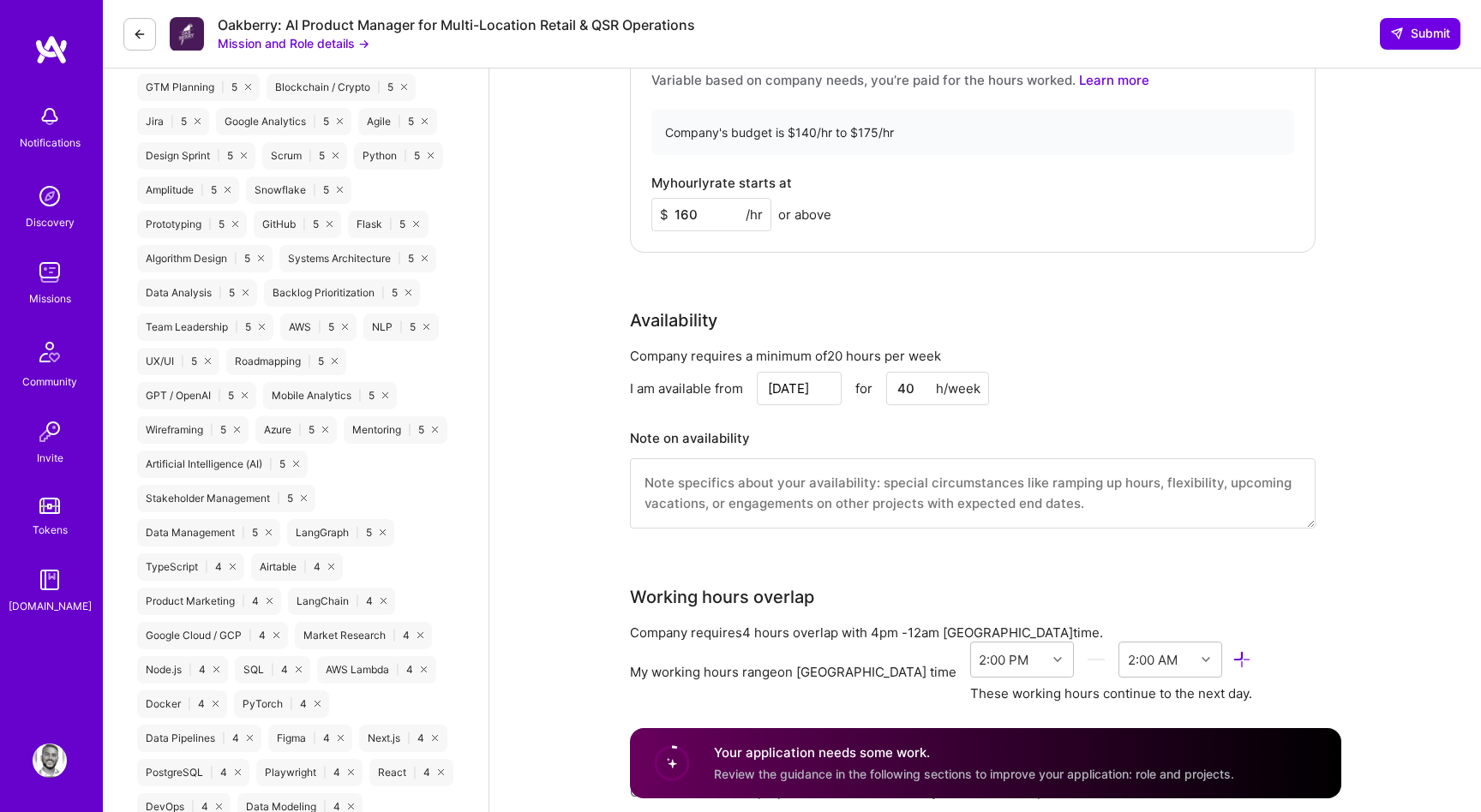
scroll to position [1556, 0]
click at [803, 393] on input "[DATE]" at bounding box center [800, 387] width 85 height 33
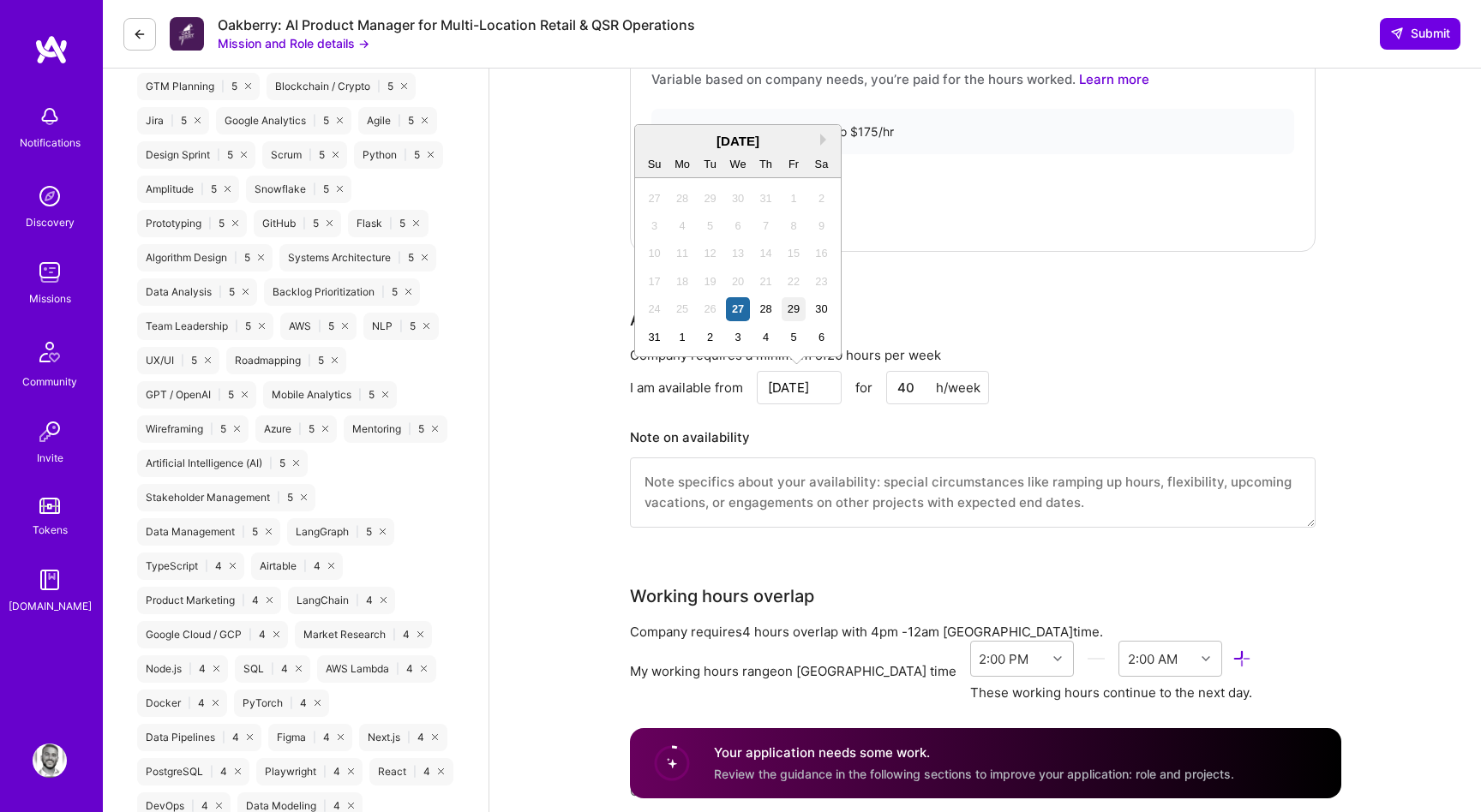
click at [794, 316] on div "29" at bounding box center [794, 309] width 24 height 24
type input "[DATE]"
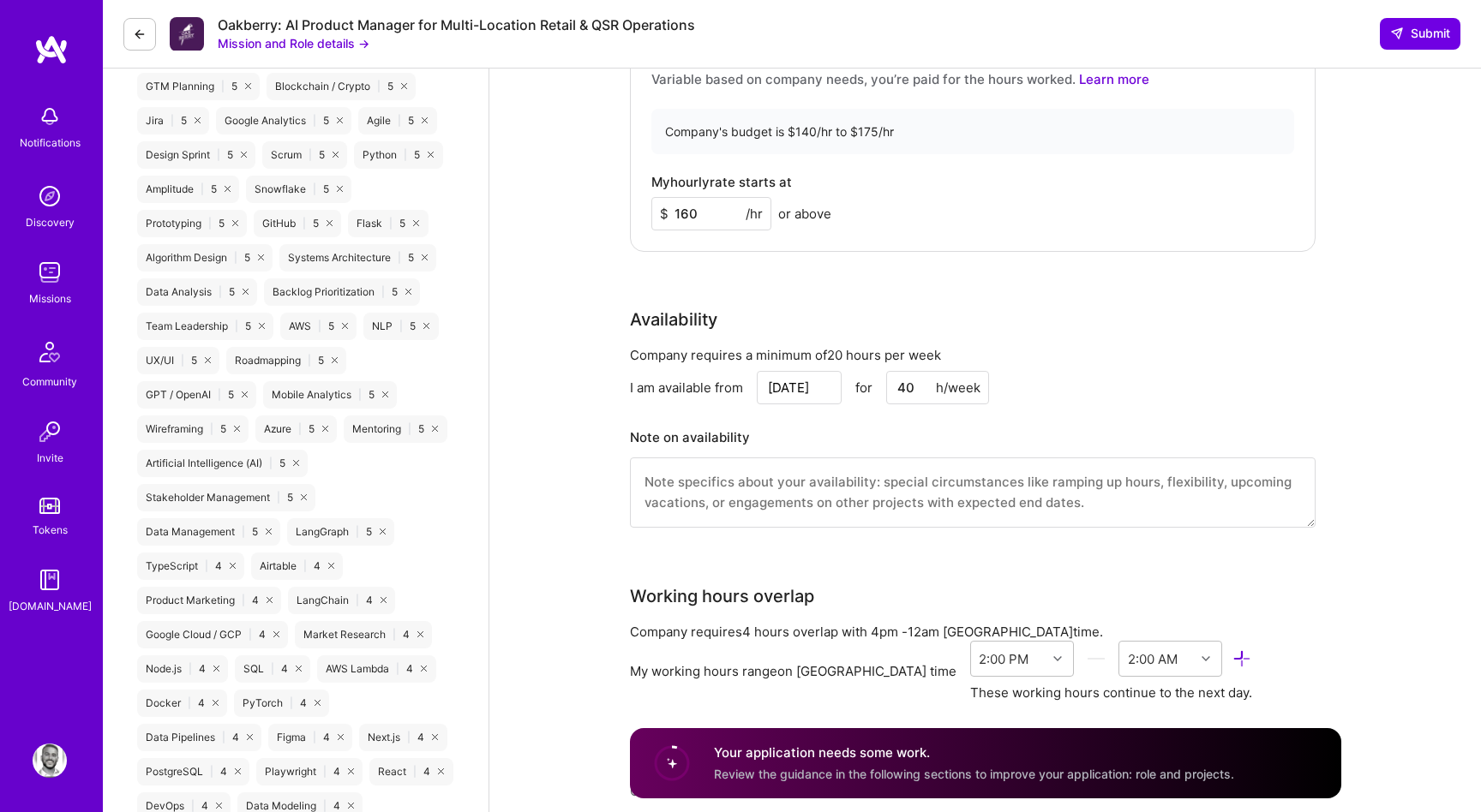
click at [793, 388] on input "[DATE]" at bounding box center [800, 387] width 85 height 33
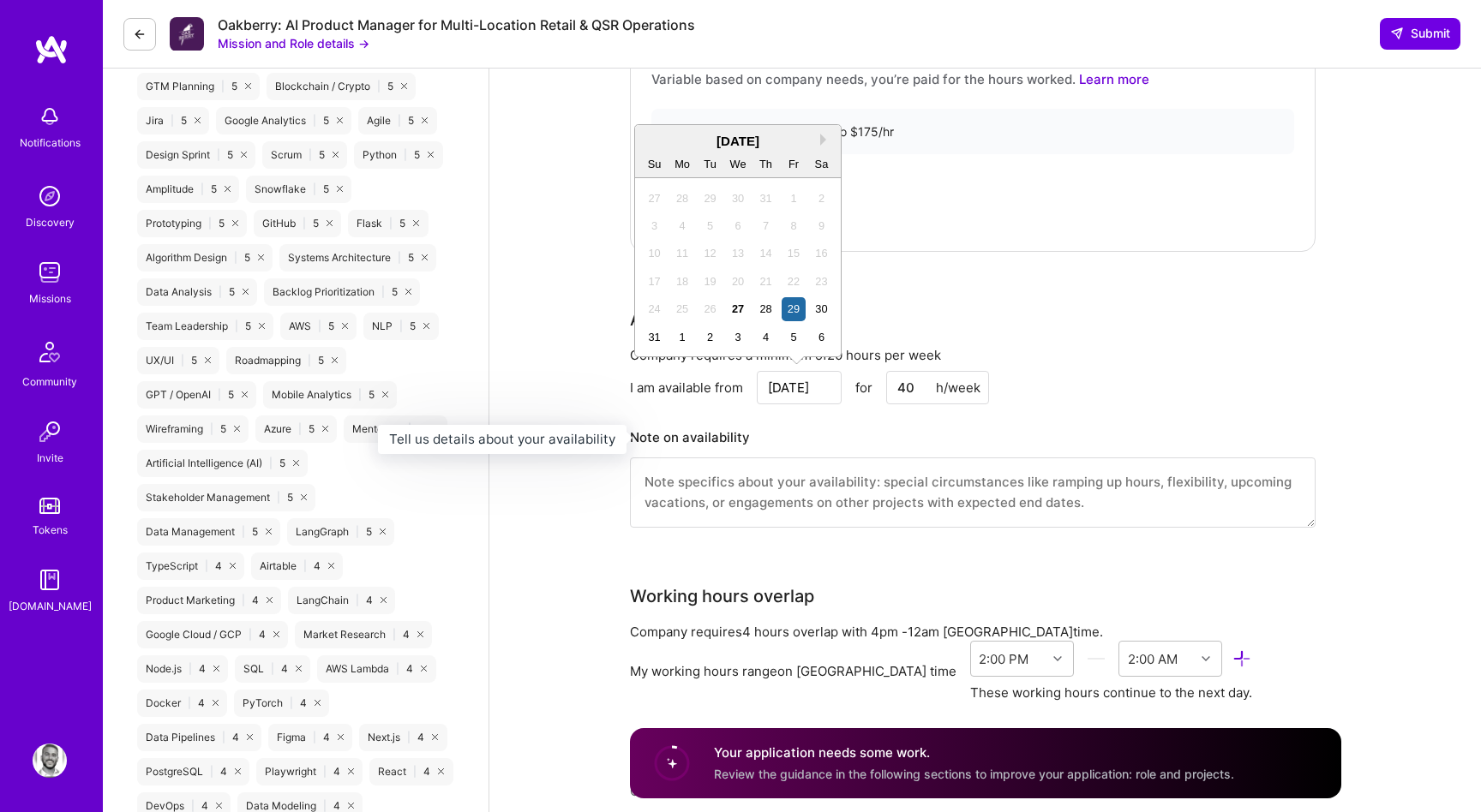
click at [770, 426] on h3 "Note on availability" at bounding box center [973, 437] width 685 height 26
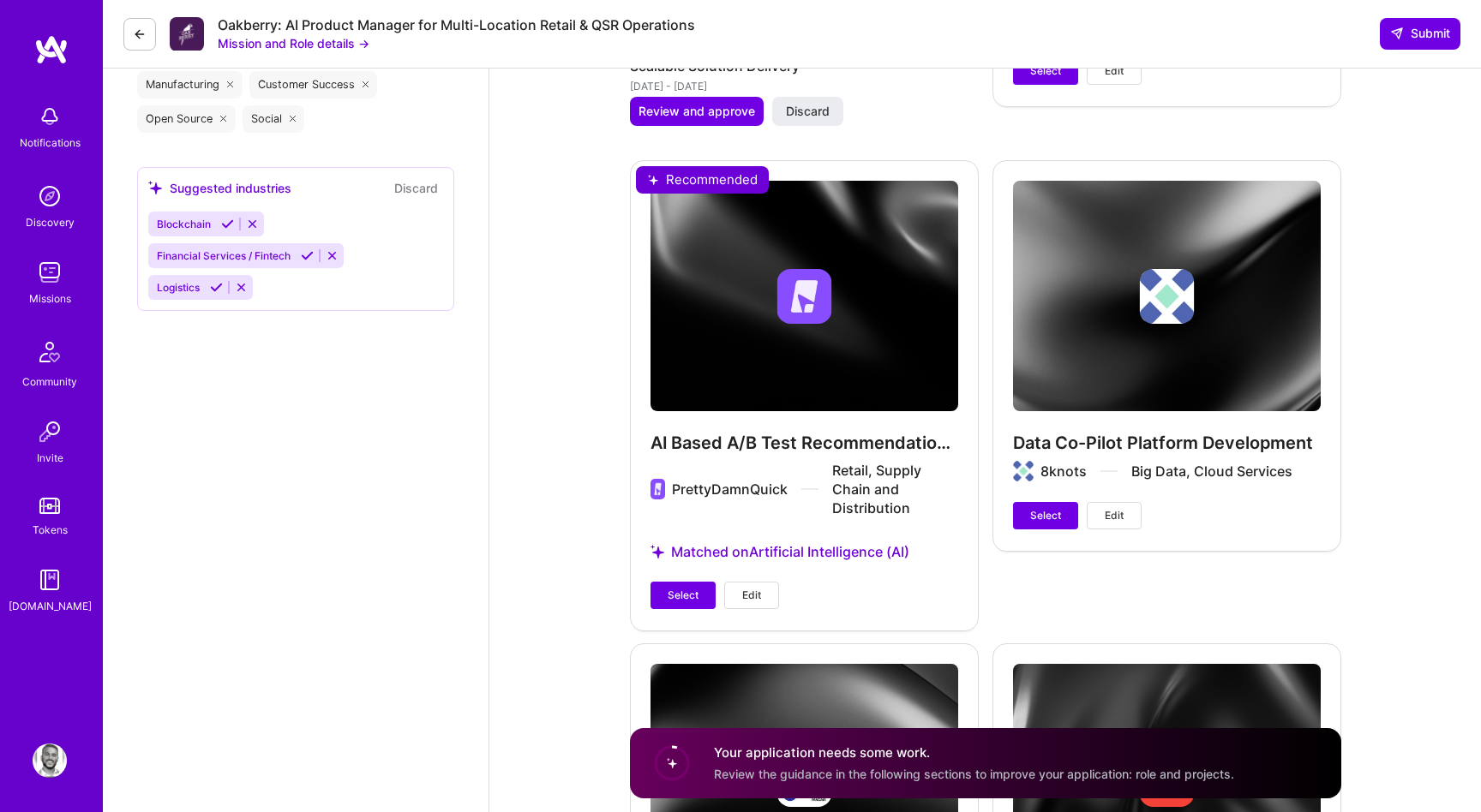
scroll to position [3218, 0]
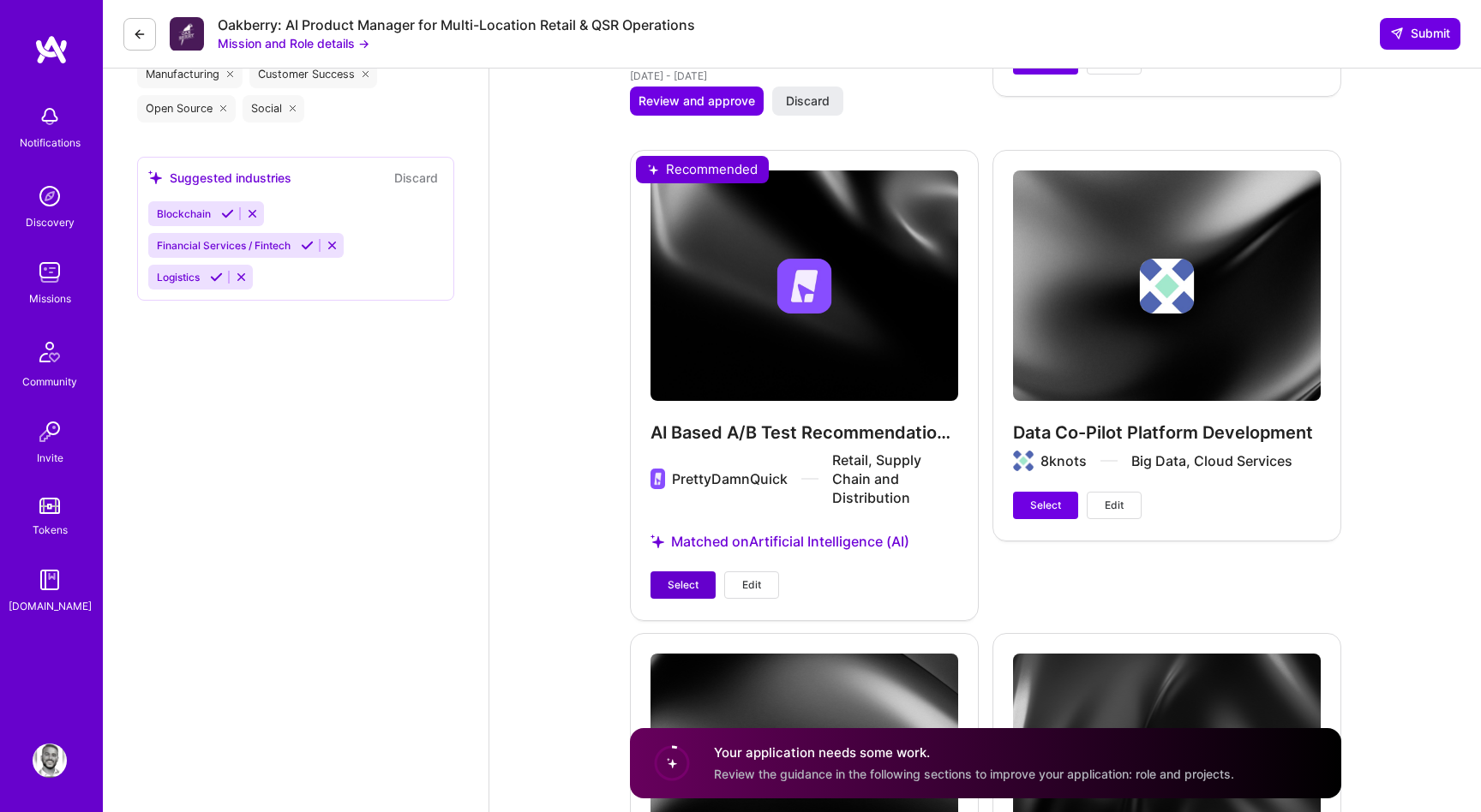
click at [666, 591] on button "Select" at bounding box center [683, 585] width 65 height 28
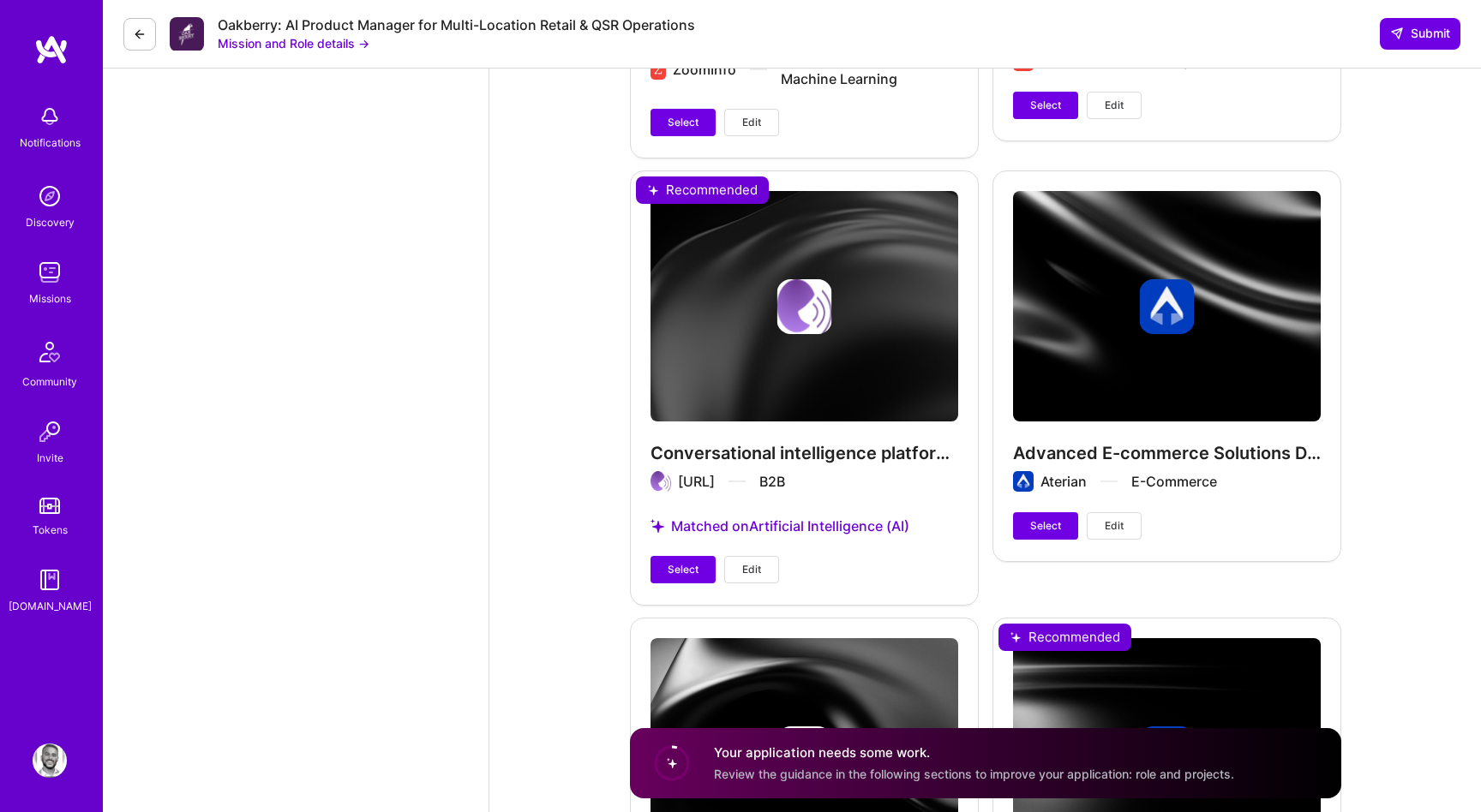
scroll to position [4959, 0]
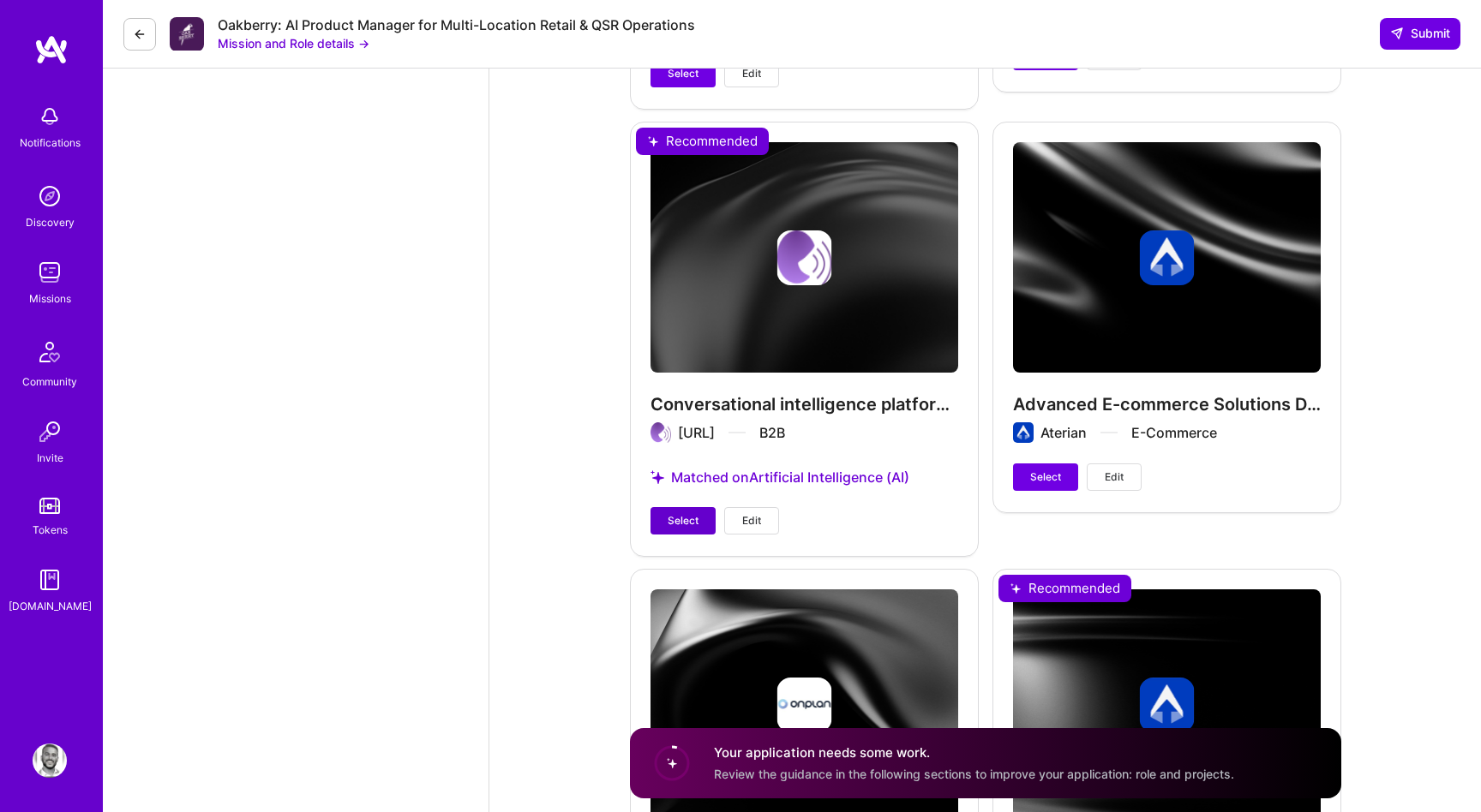
click at [672, 523] on span "Select" at bounding box center [682, 521] width 30 height 16
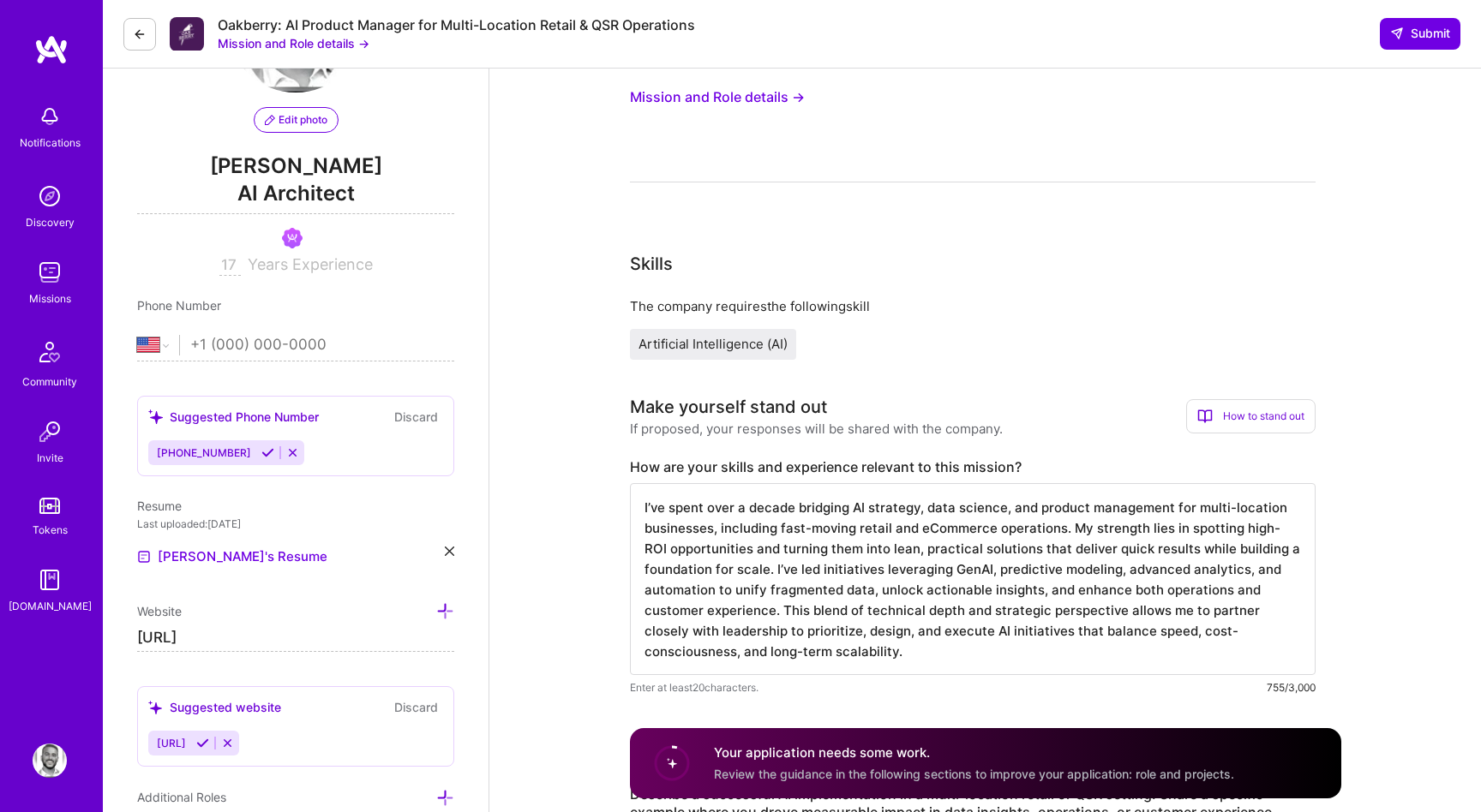
scroll to position [43, 0]
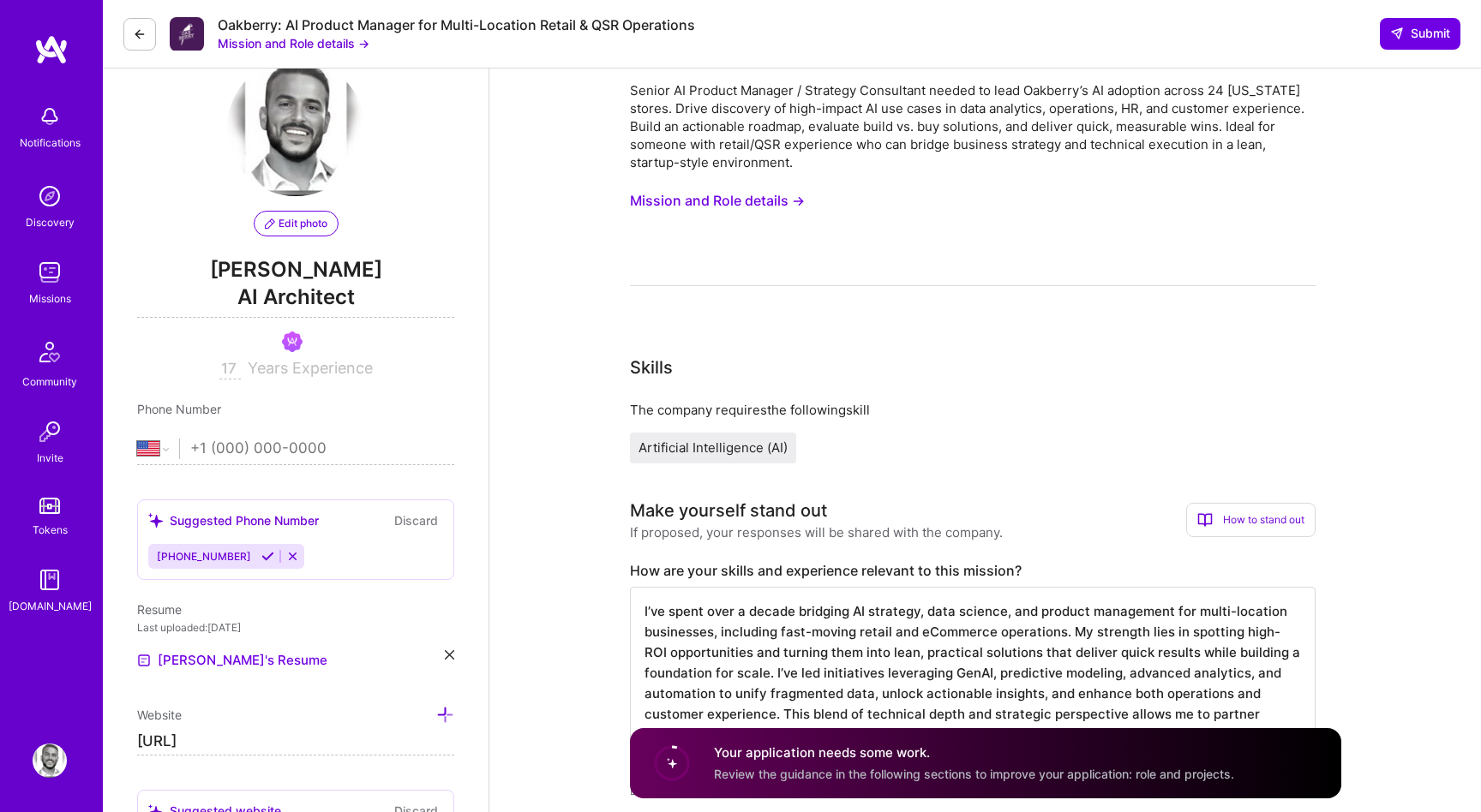
click at [846, 625] on textarea "I’ve spent over a decade bridging AI strategy, data science, and product manage…" at bounding box center [973, 682] width 685 height 192
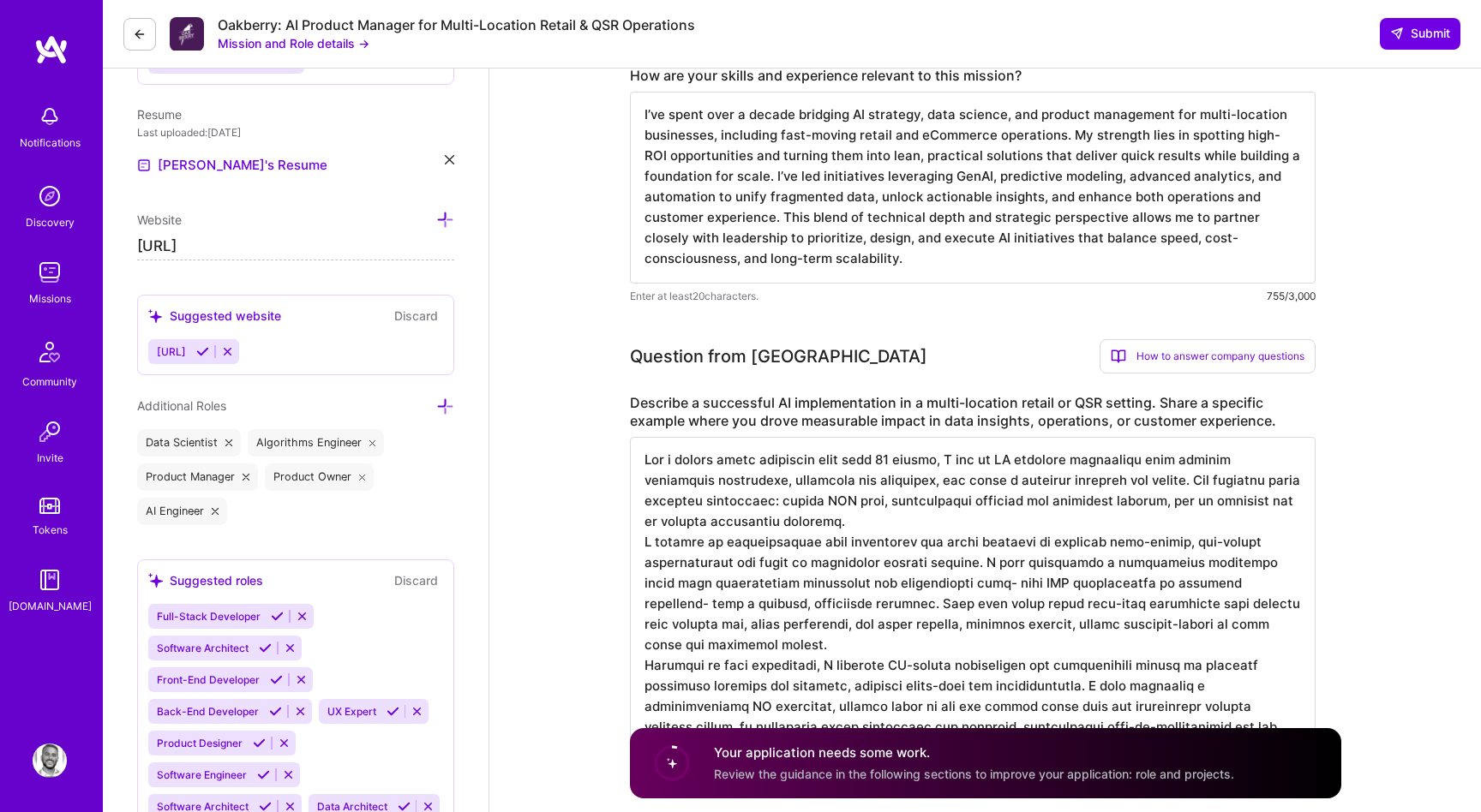
scroll to position [551, 0]
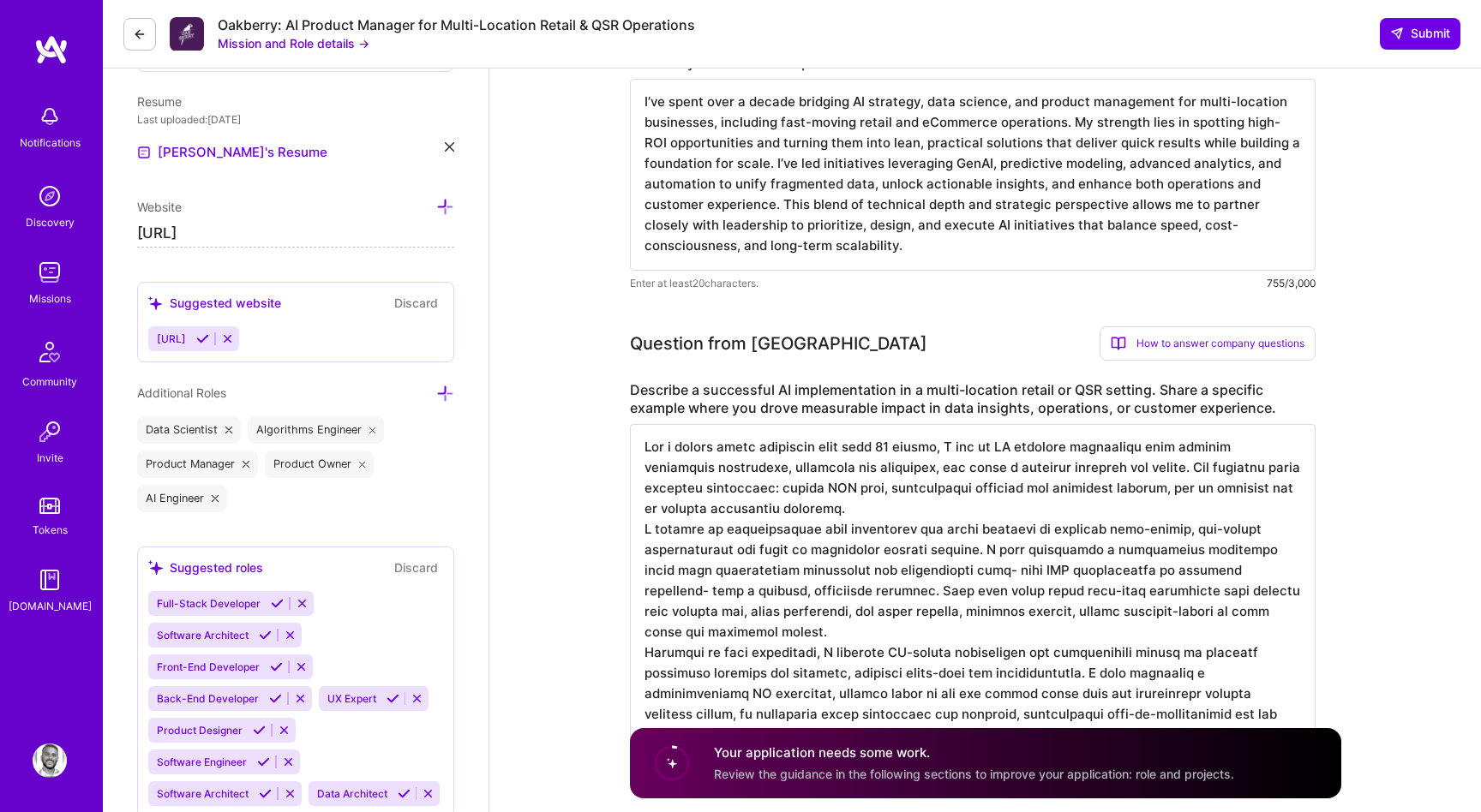
click at [775, 517] on textarea at bounding box center [973, 592] width 685 height 336
click at [796, 227] on textarea "I’ve spent over a decade bridging AI strategy, data science, and product manage…" at bounding box center [973, 174] width 685 height 192
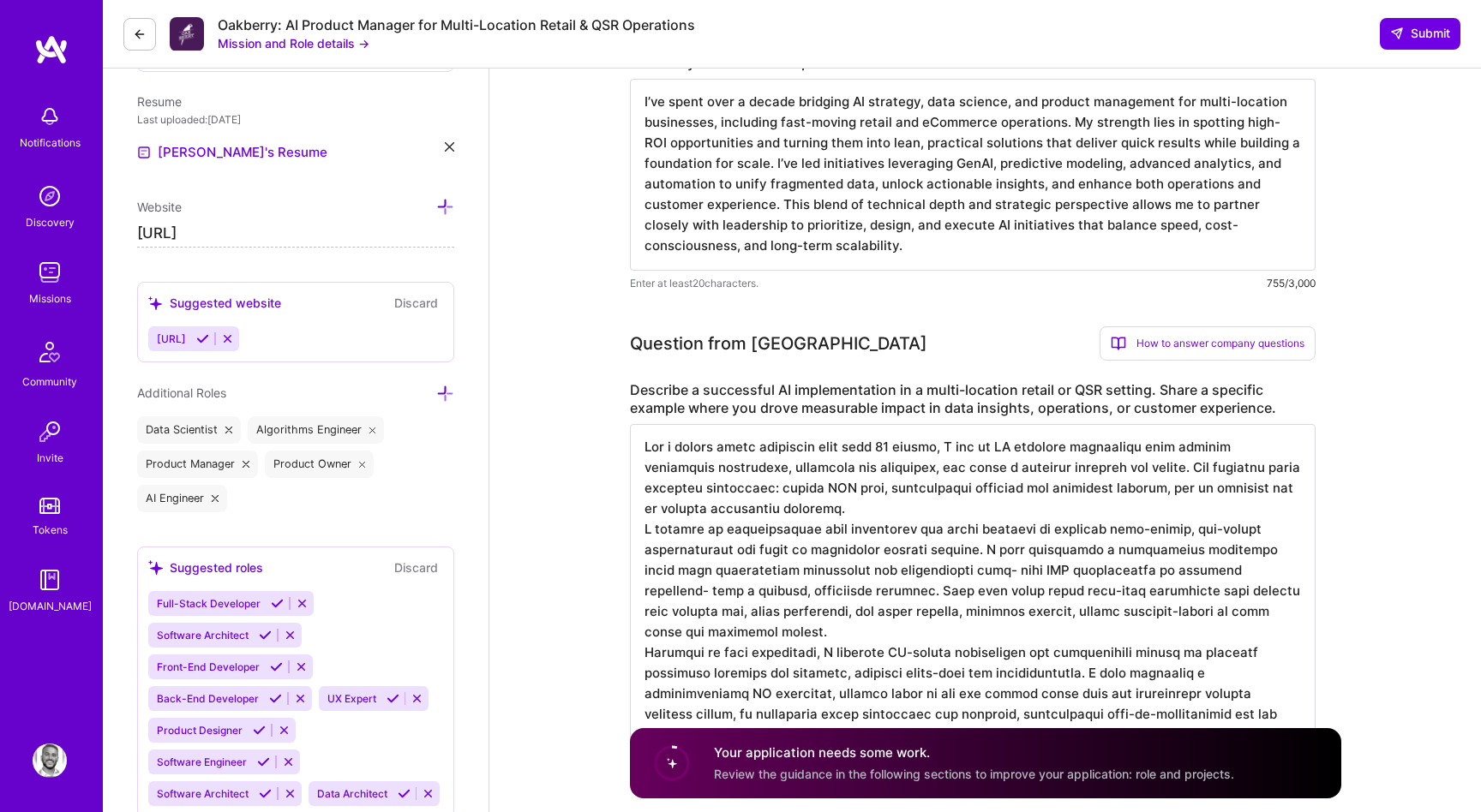
click at [796, 227] on textarea "I’ve spent over a decade bridging AI strategy, data science, and product manage…" at bounding box center [973, 174] width 685 height 192
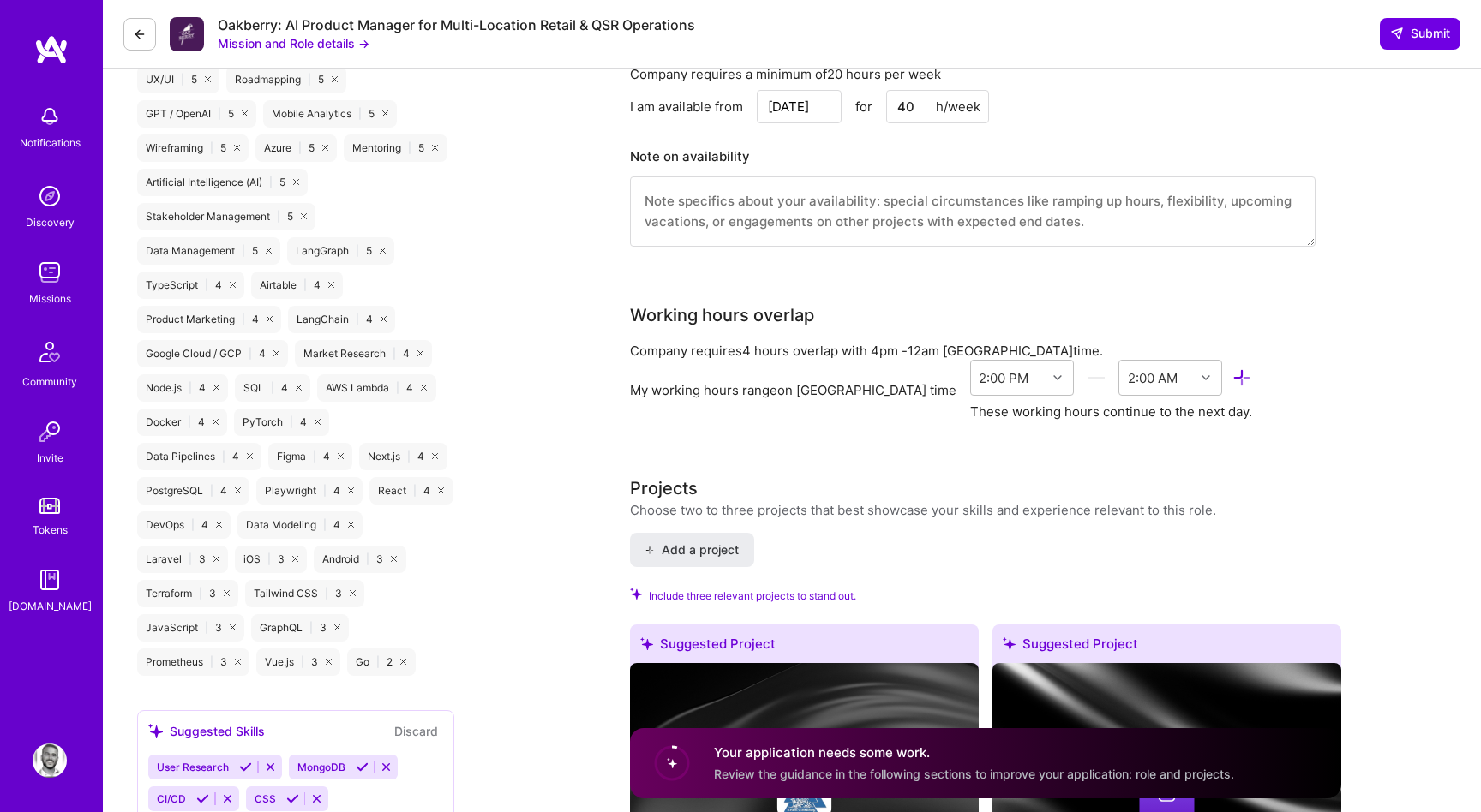
scroll to position [1861, 0]
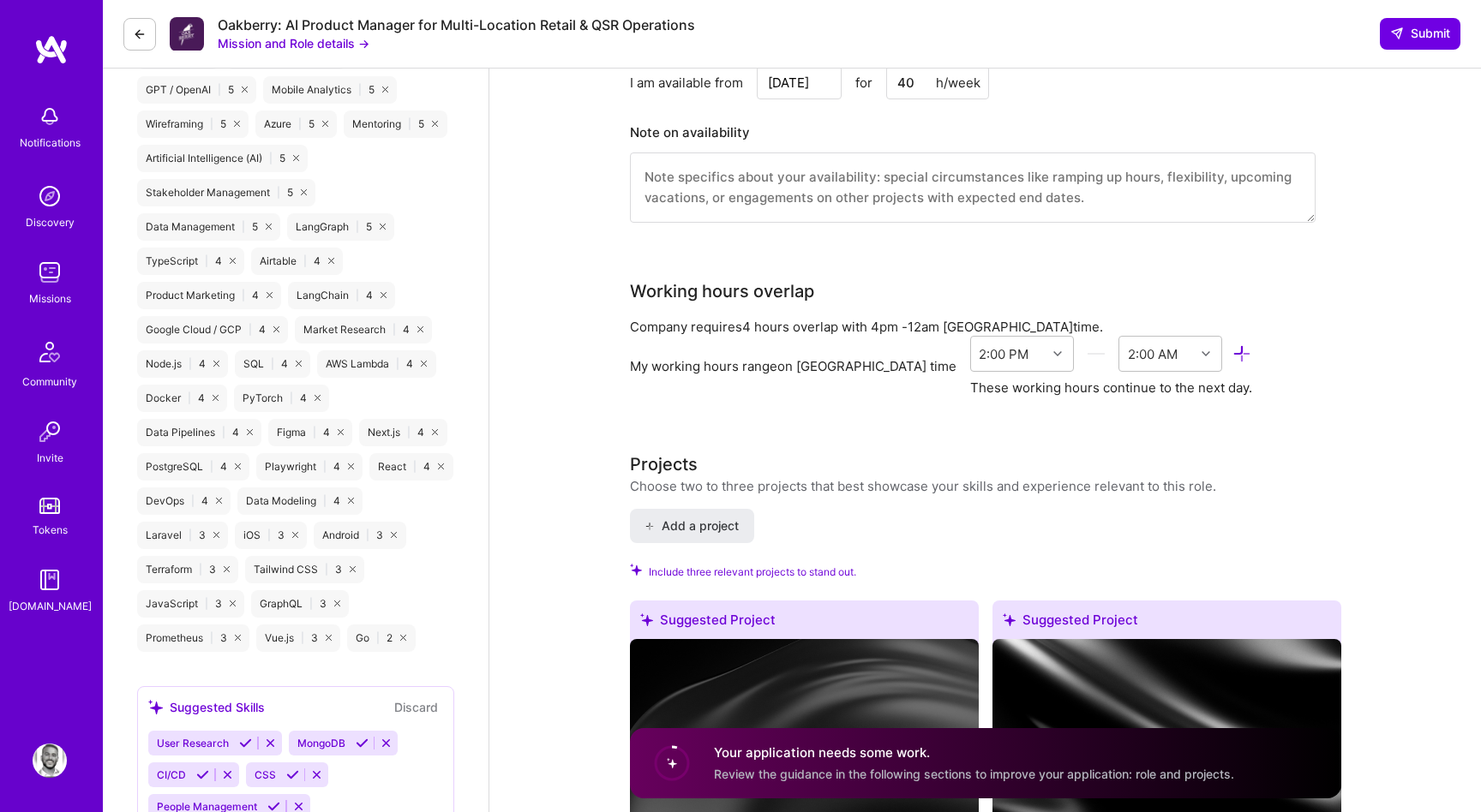
click at [674, 382] on div "My working hours range on [GEOGRAPHIC_DATA] time 2:00 PM 2:00 AM These working …" at bounding box center [973, 367] width 685 height 61
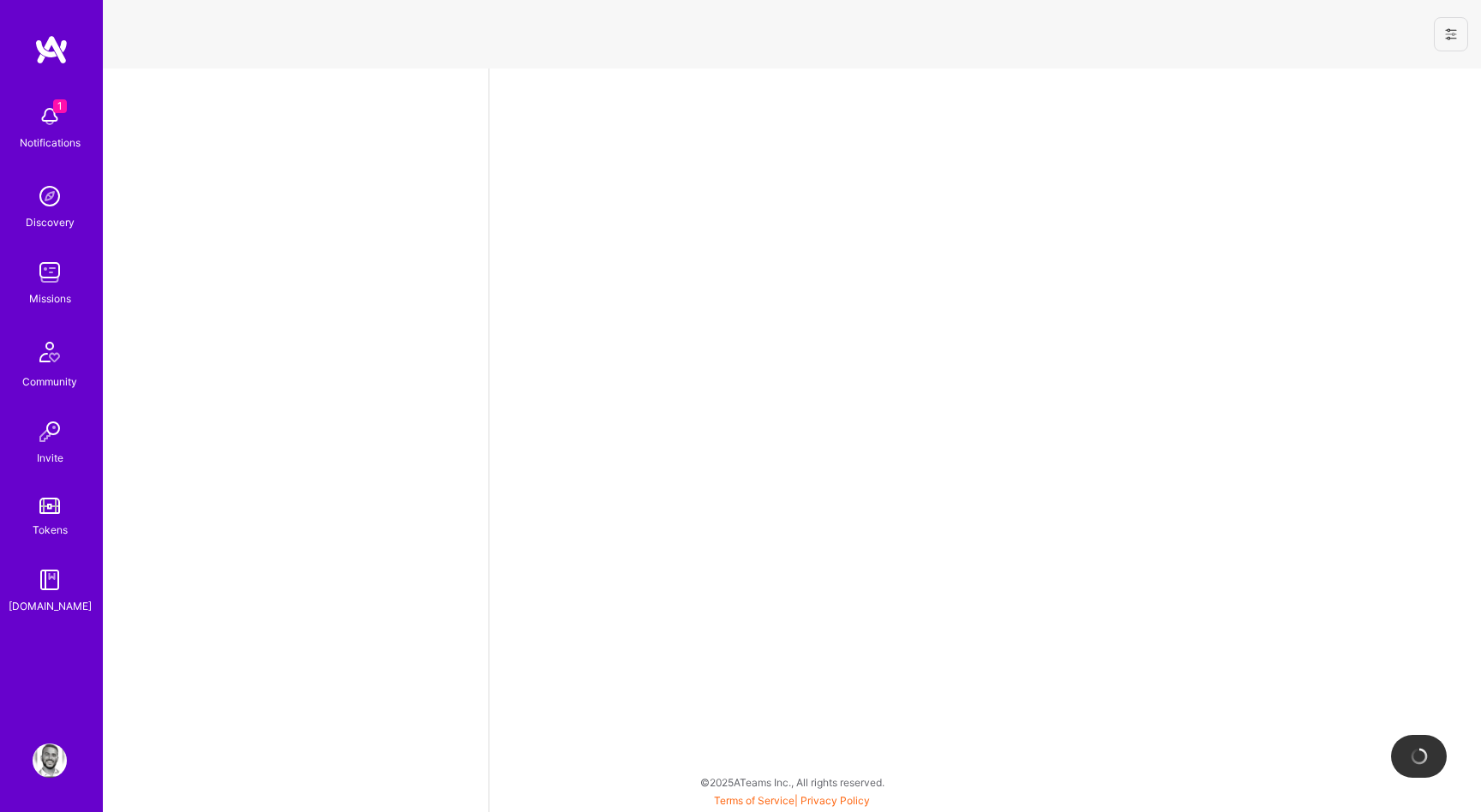
select select "US"
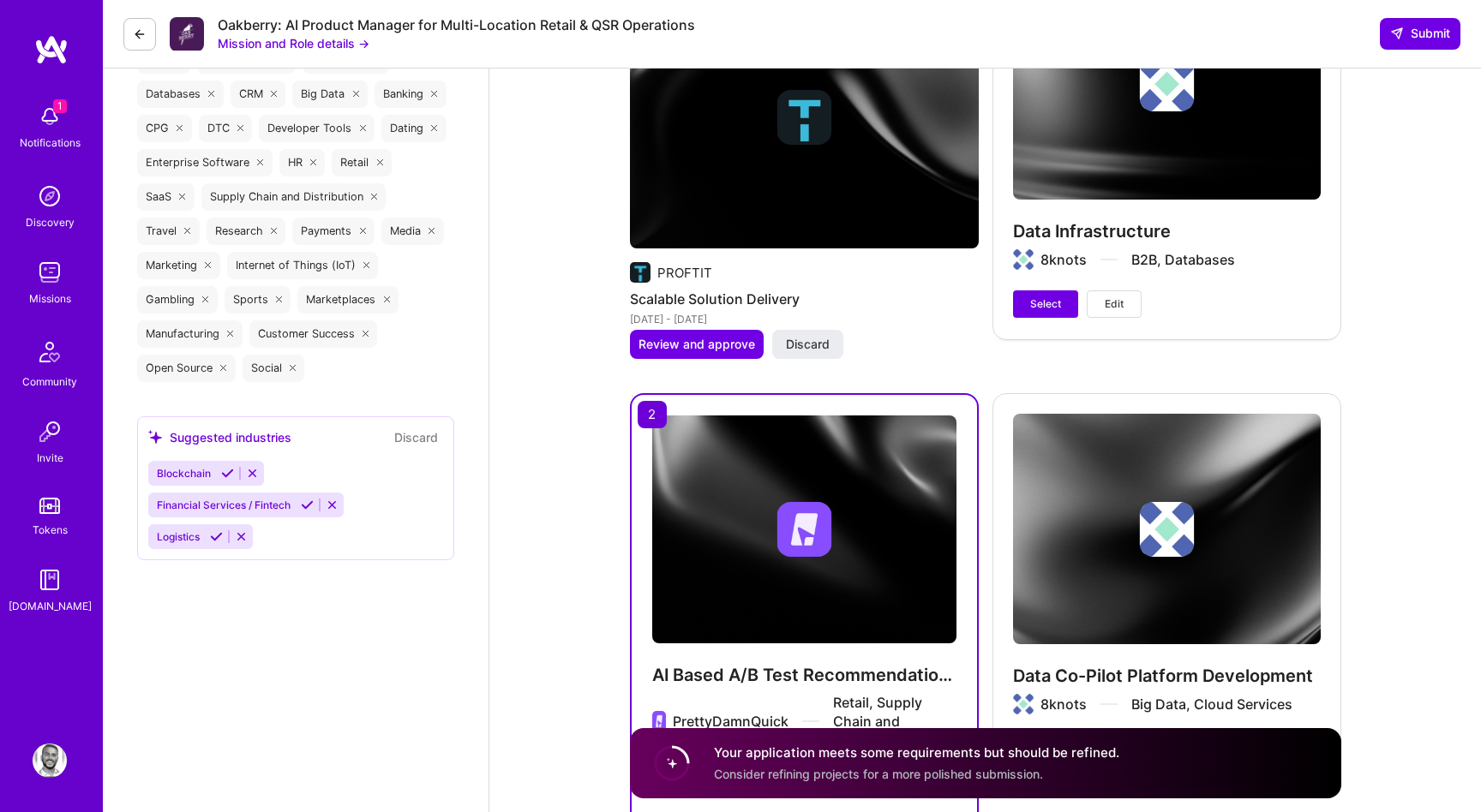
scroll to position [3388, 0]
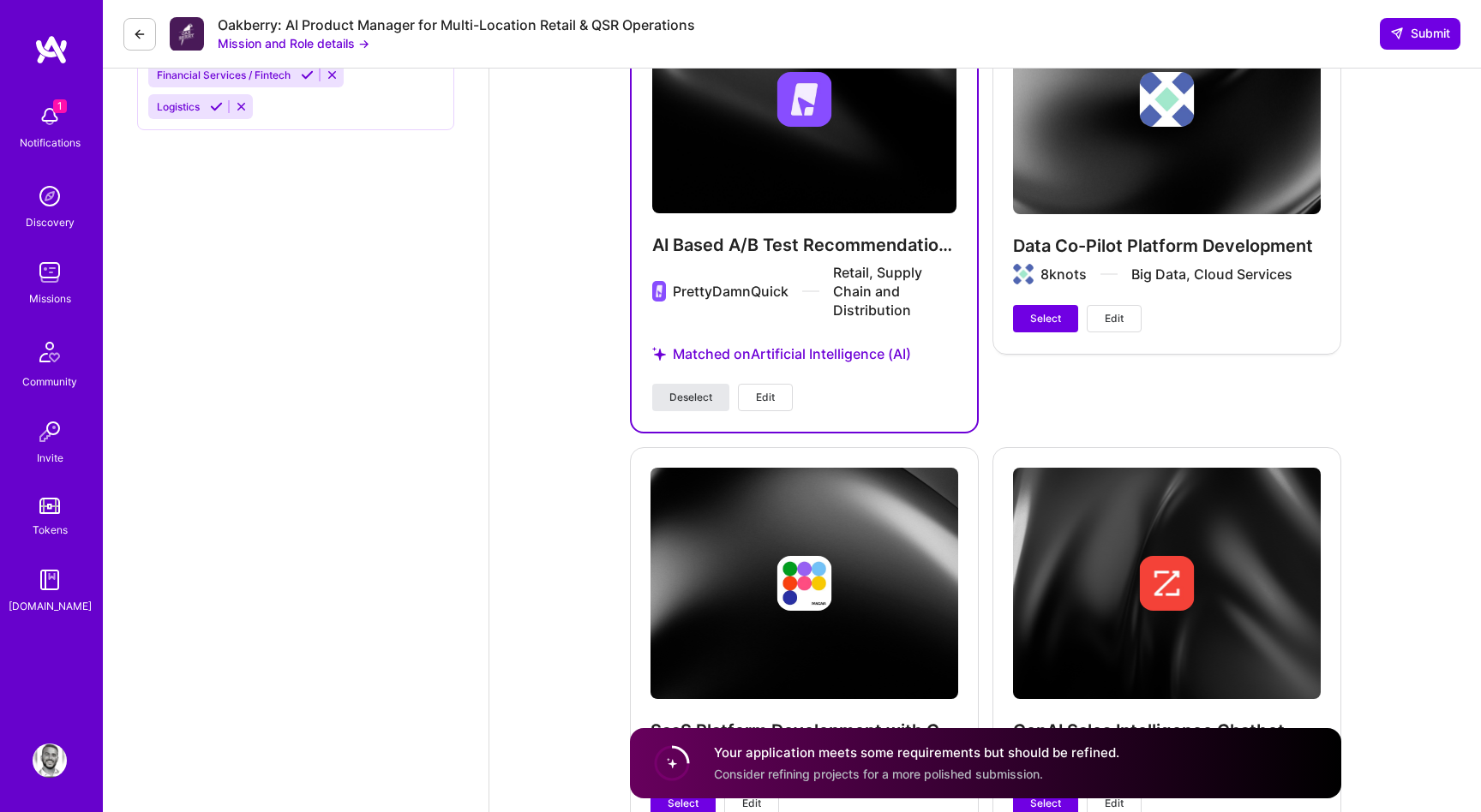
click at [704, 400] on span "Deselect" at bounding box center [691, 398] width 43 height 16
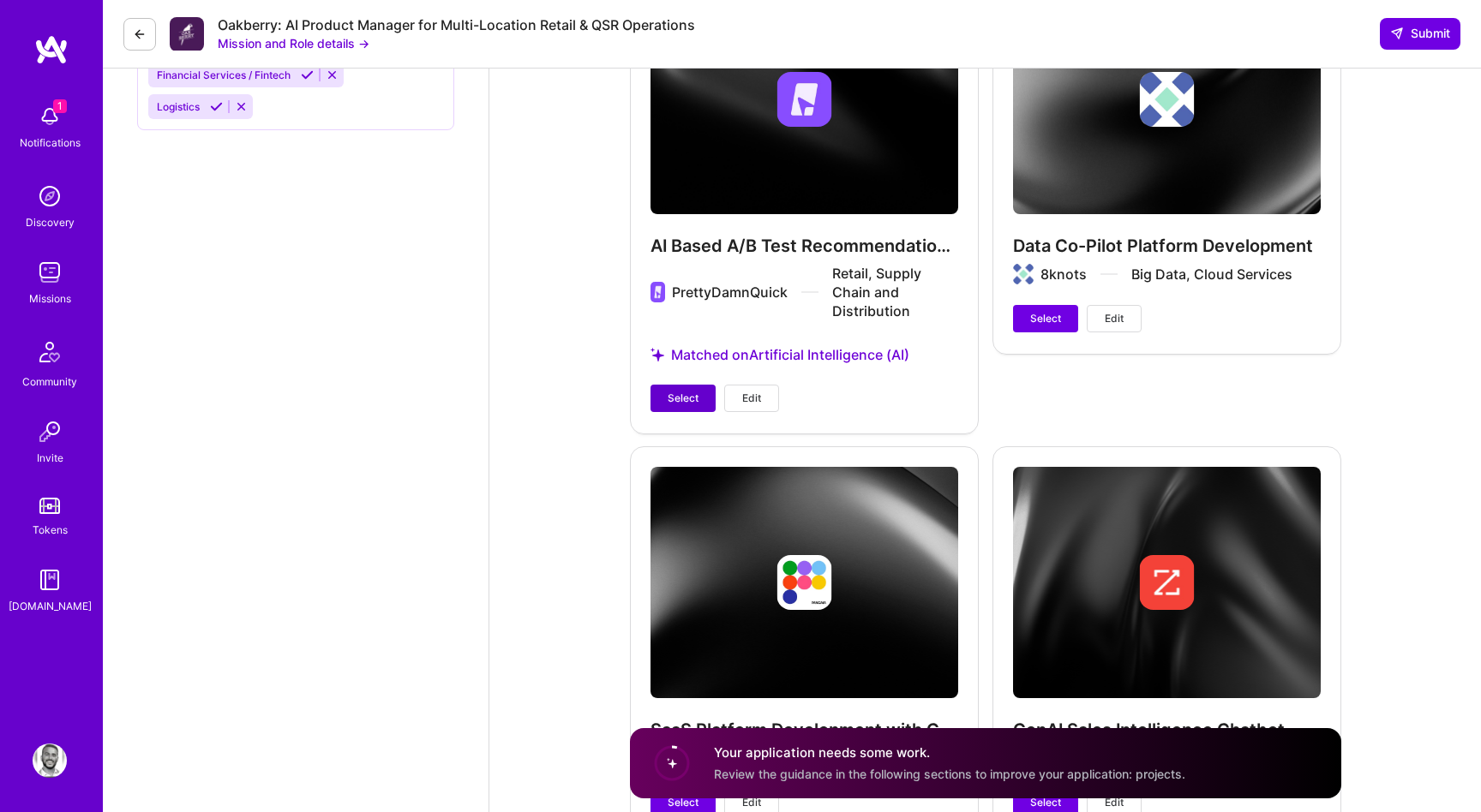
click at [704, 400] on button "Select" at bounding box center [683, 398] width 65 height 28
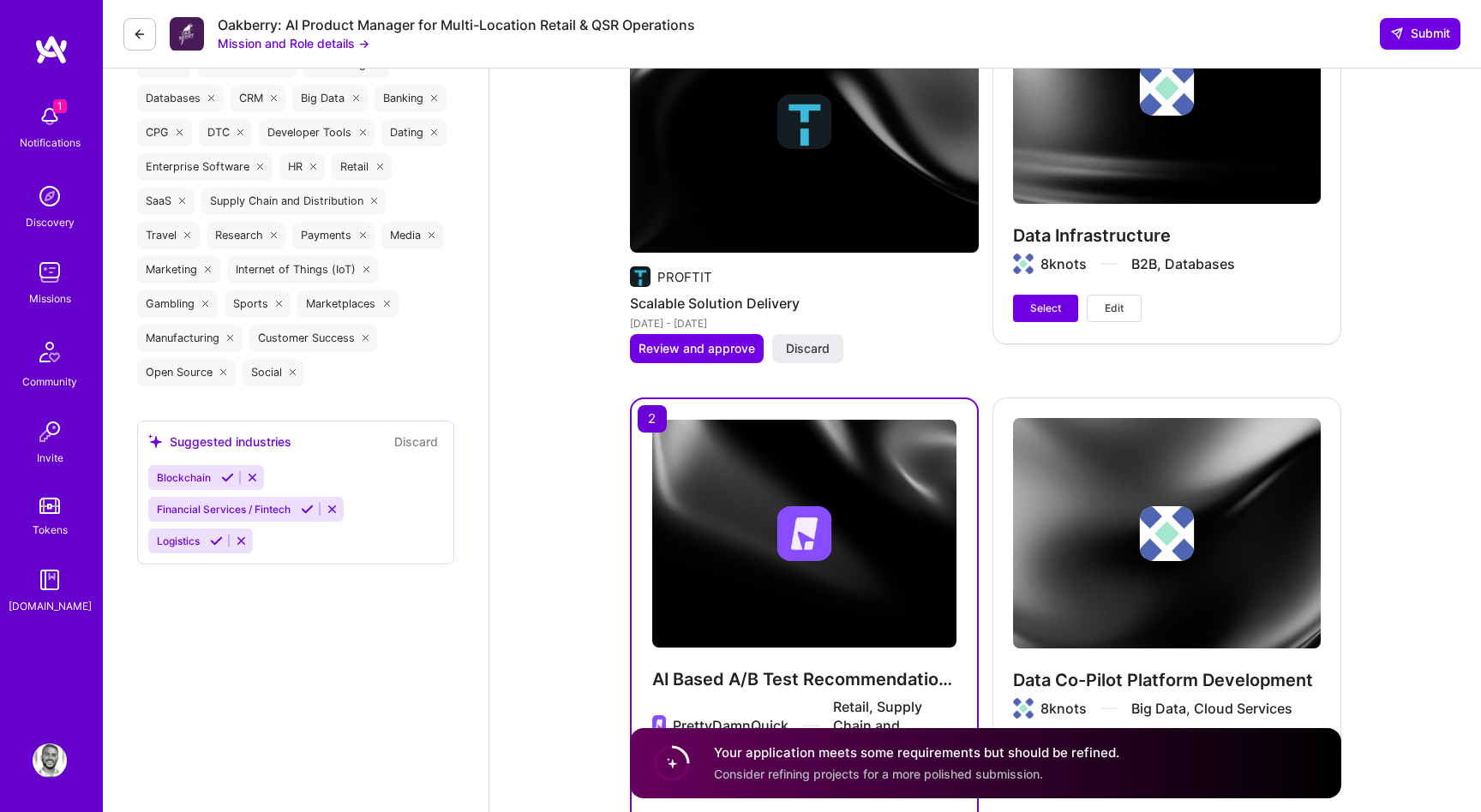
scroll to position [2946, 0]
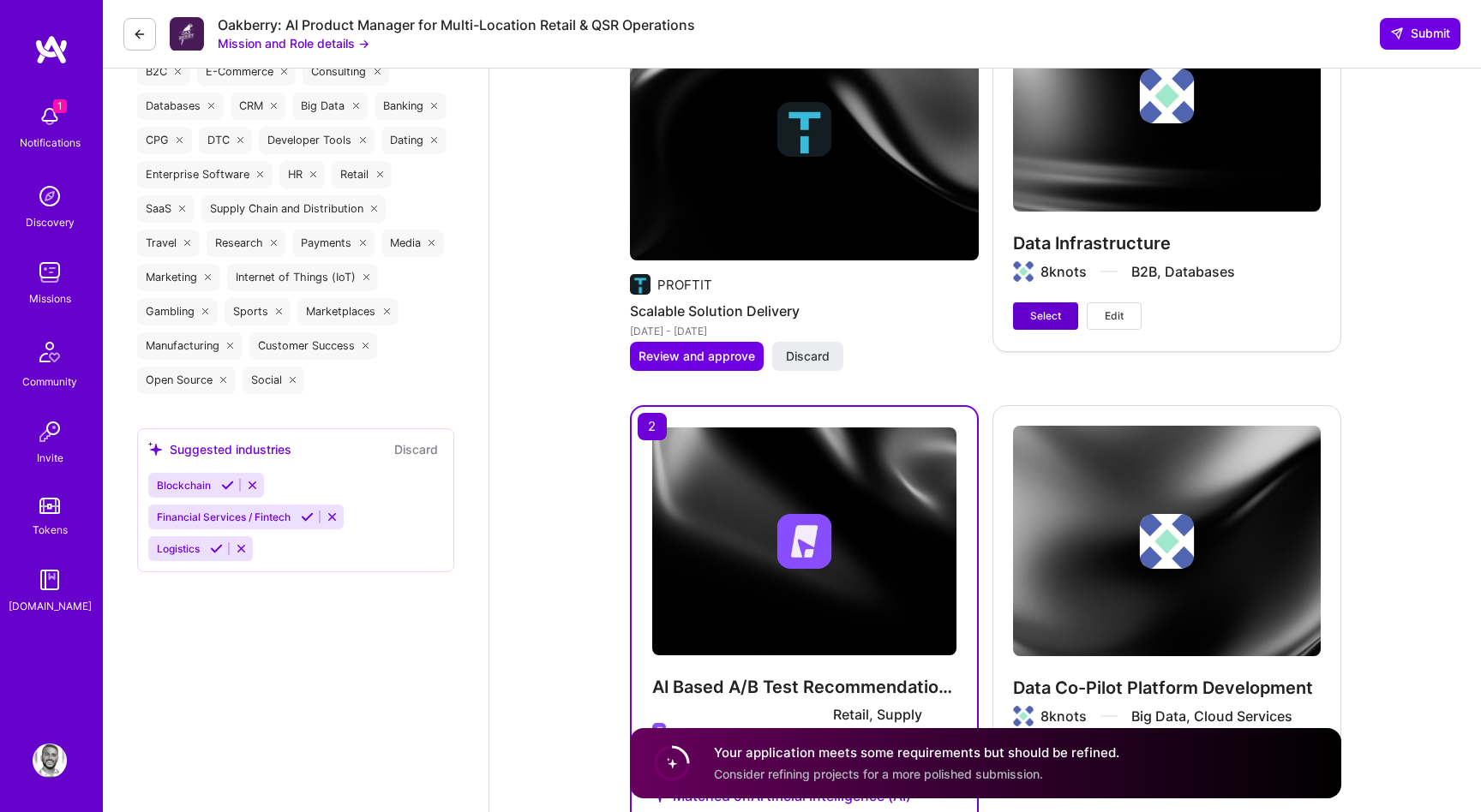
click at [1061, 311] on button "Select" at bounding box center [1045, 317] width 65 height 28
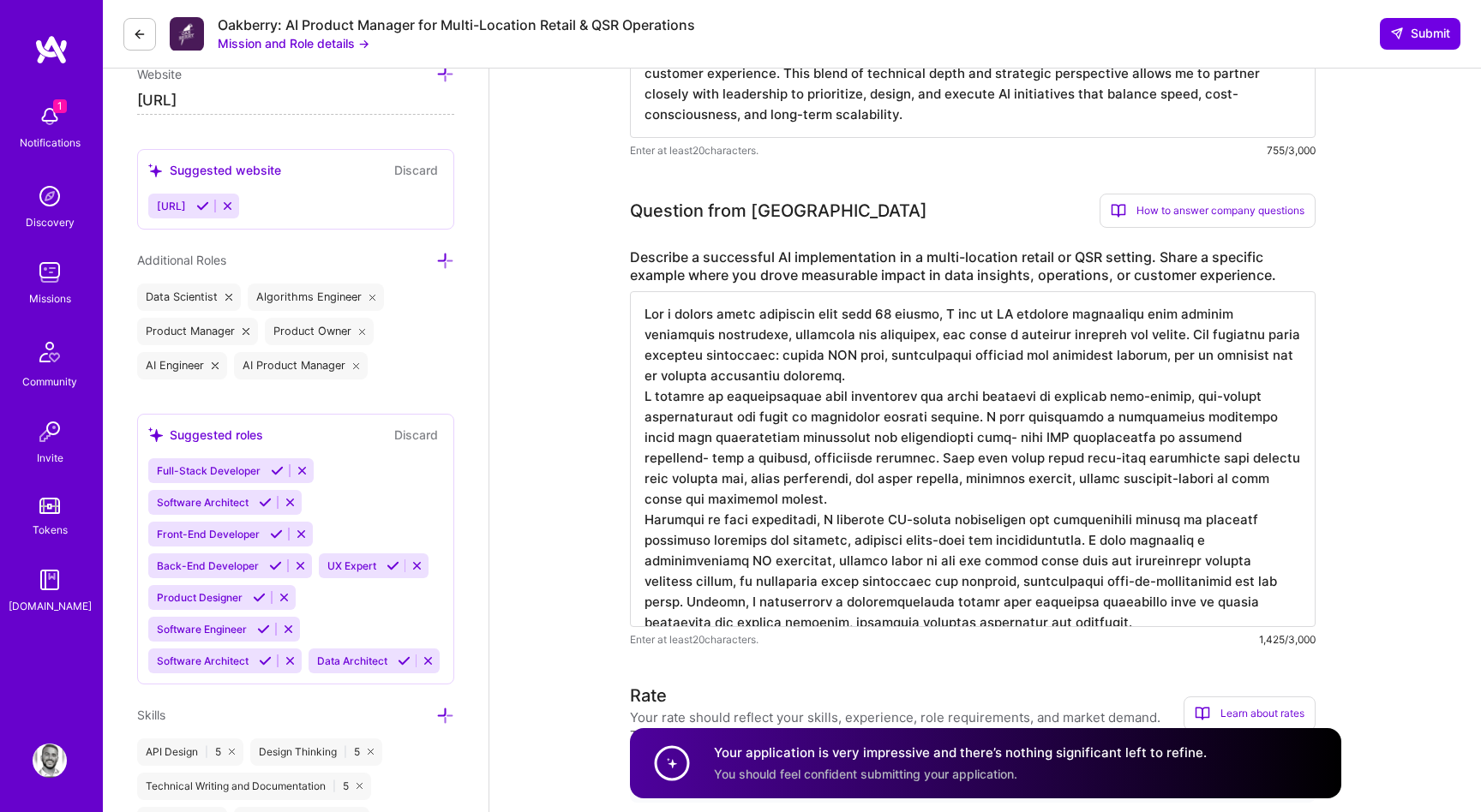
scroll to position [630, 0]
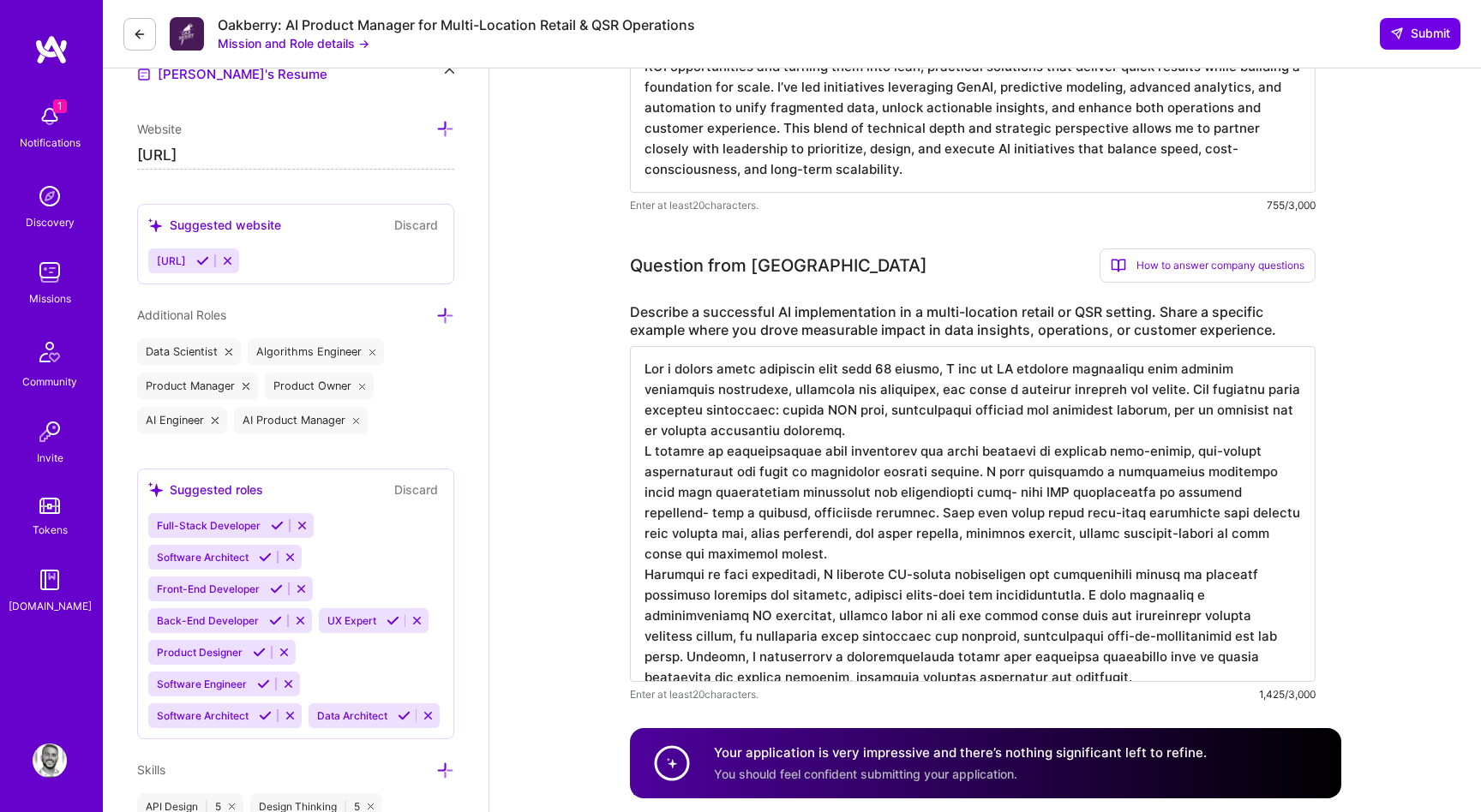
click at [1031, 476] on textarea at bounding box center [973, 514] width 685 height 336
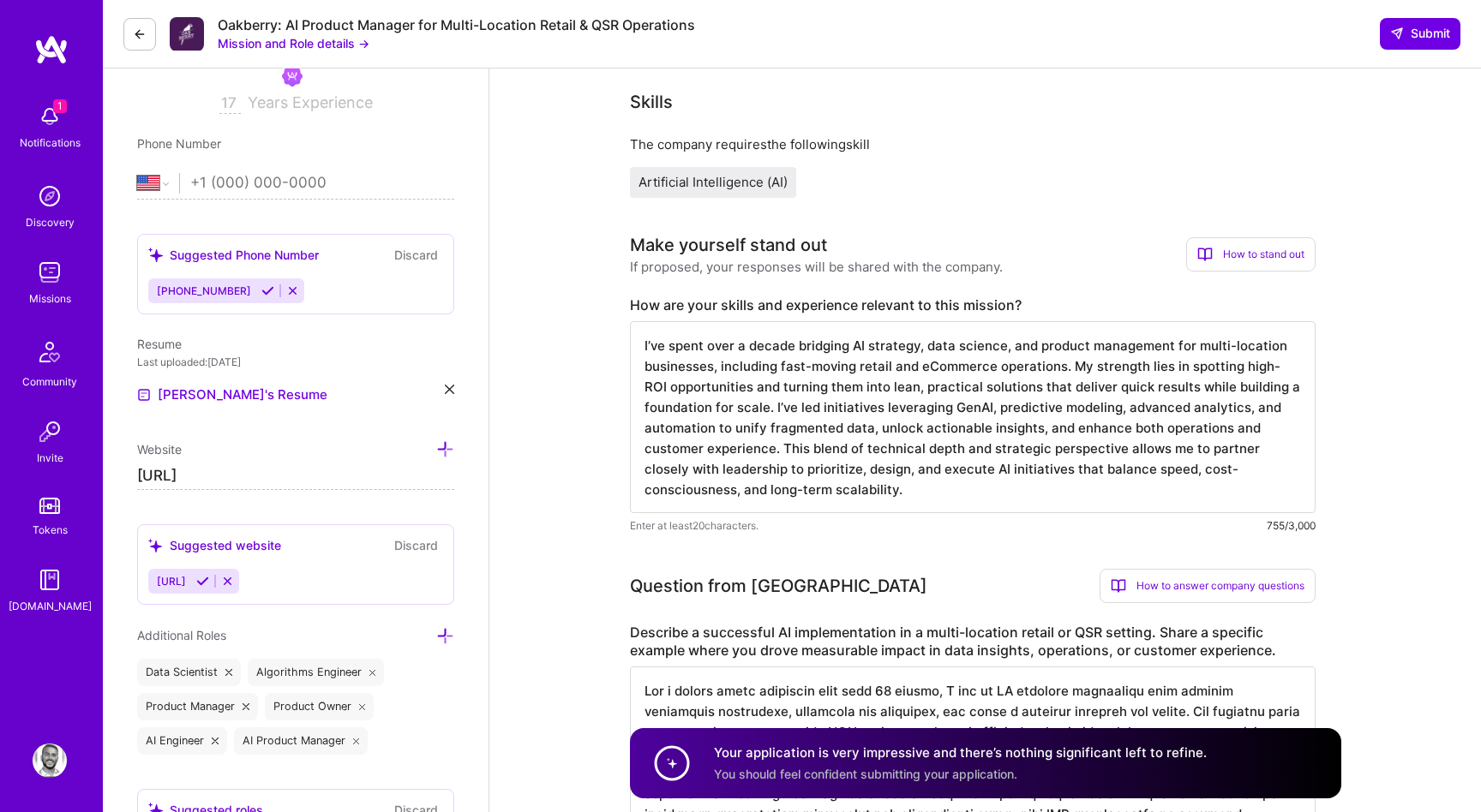
scroll to position [286, 0]
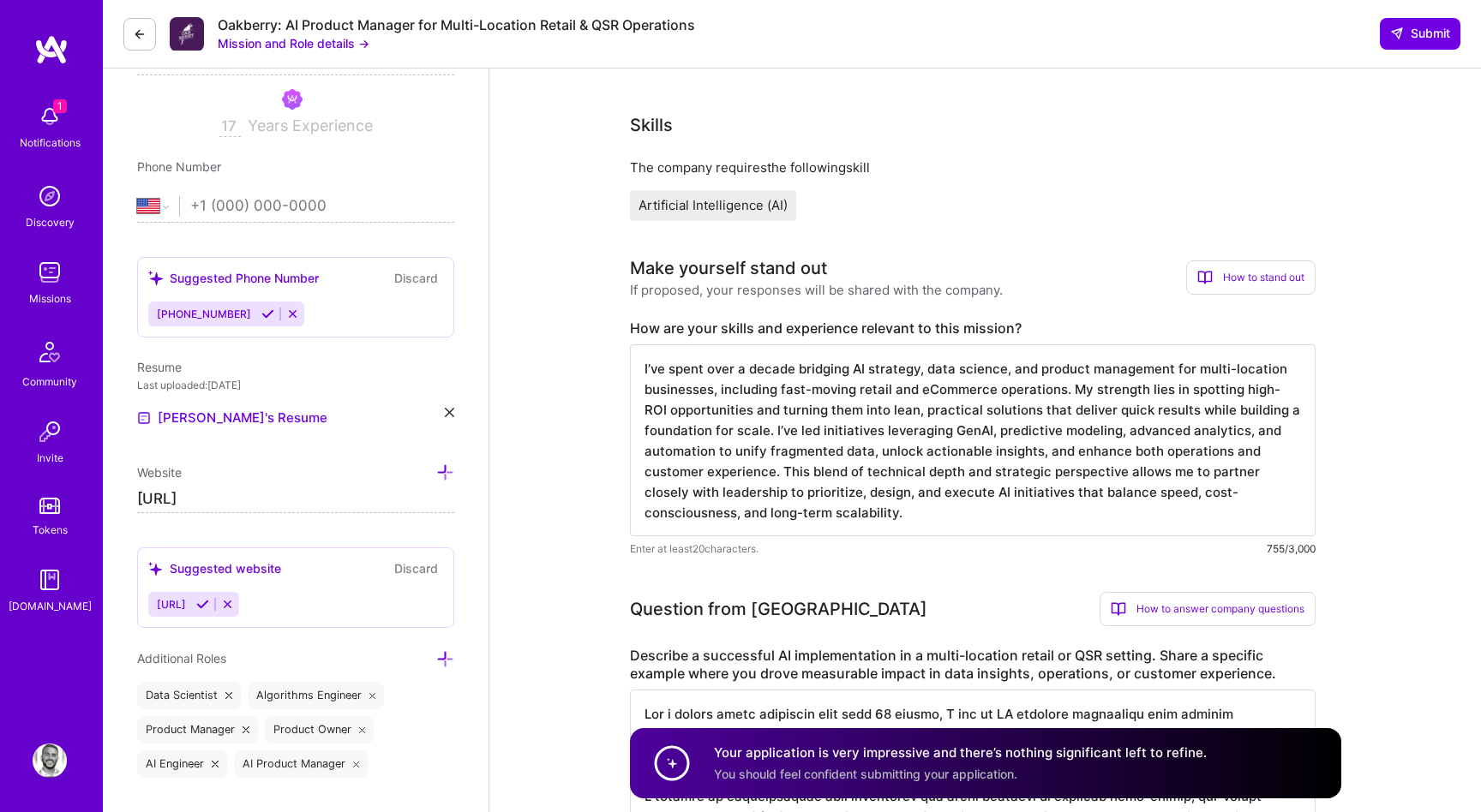
click at [1067, 480] on textarea "I’ve spent over a decade bridging AI strategy, data science, and product manage…" at bounding box center [973, 439] width 685 height 192
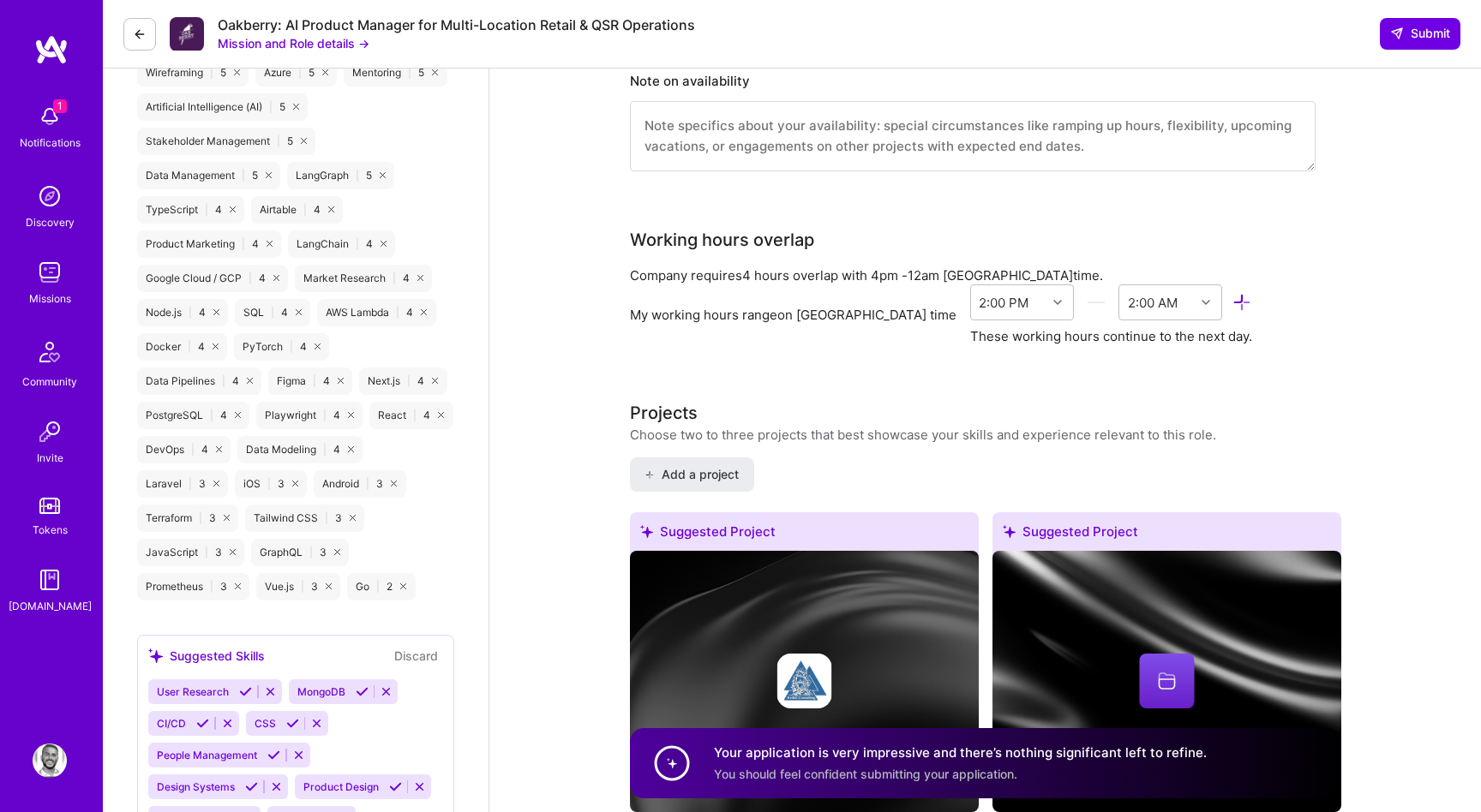
scroll to position [2061, 0]
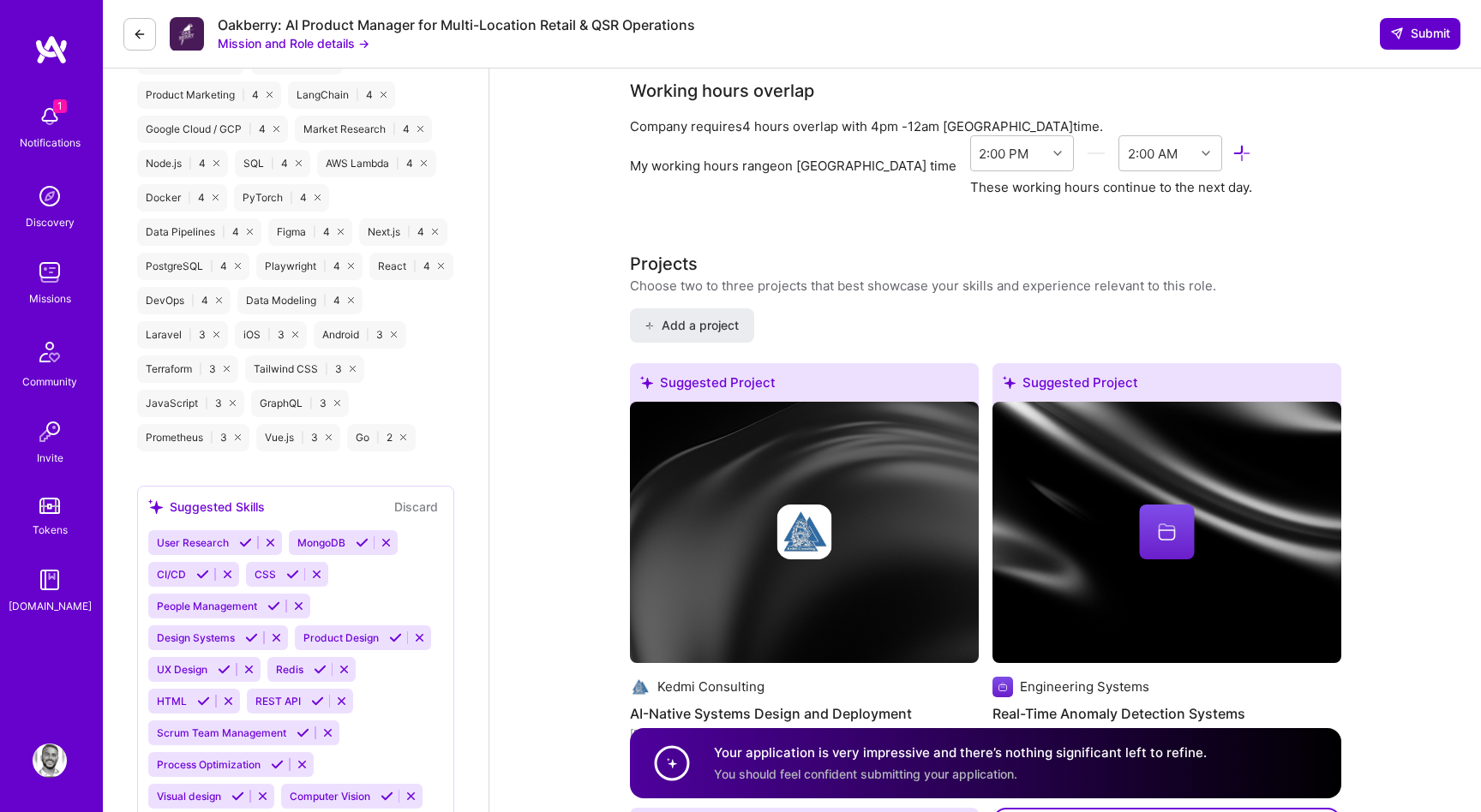
click at [1412, 33] on span "Submit" at bounding box center [1420, 32] width 60 height 17
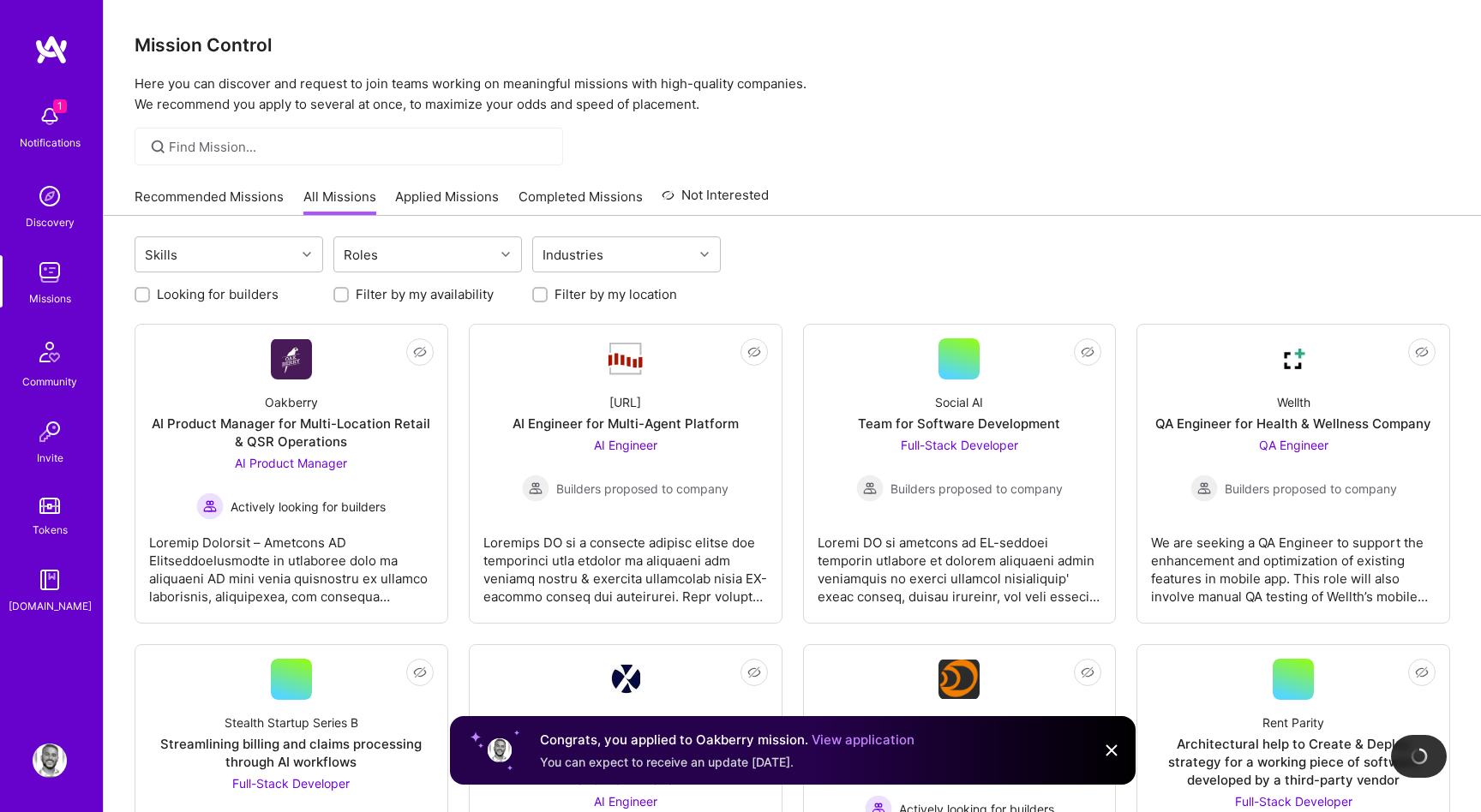
click at [70, 112] on div "1 Notifications" at bounding box center [50, 126] width 106 height 59
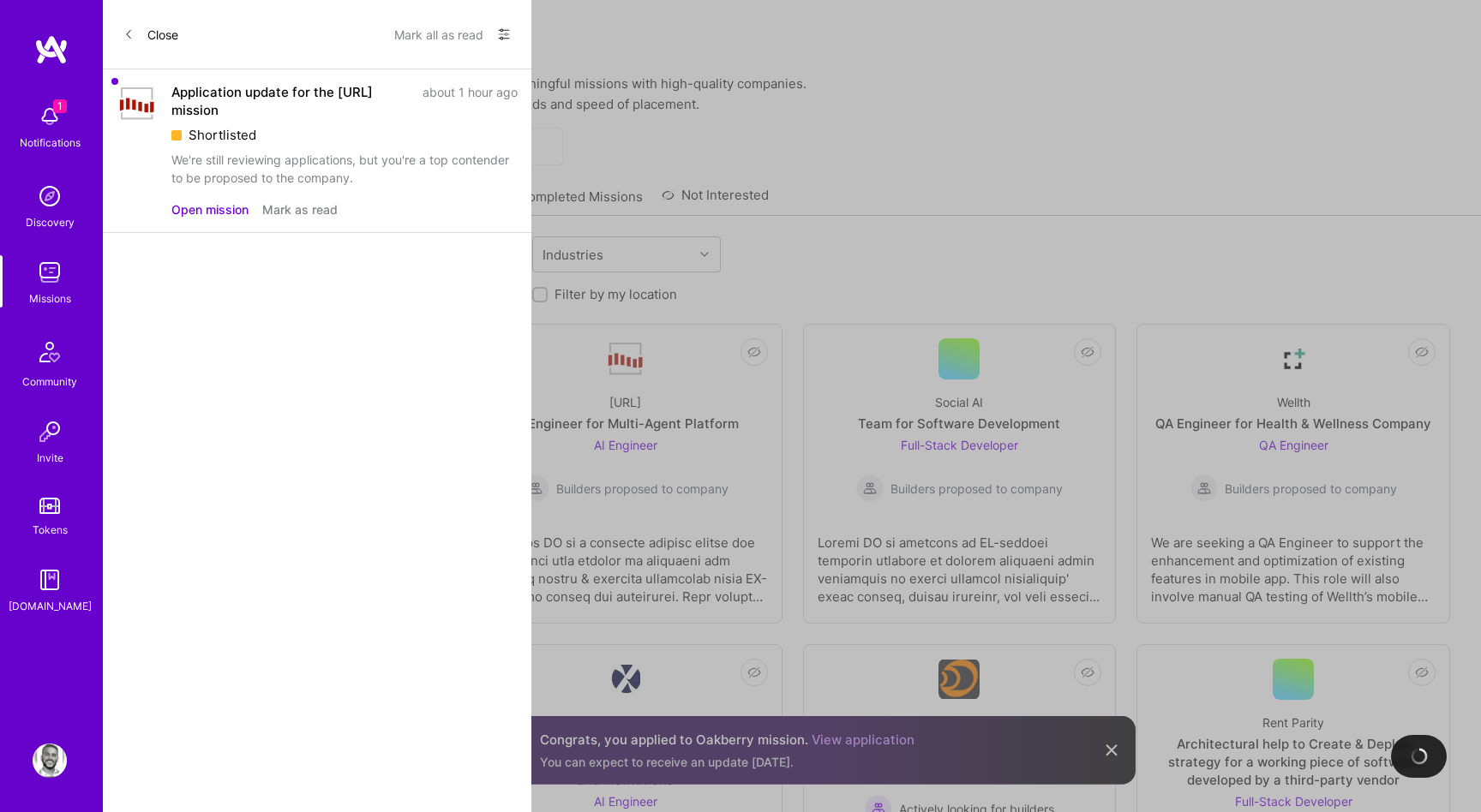
click at [411, 32] on button "Mark all as read" at bounding box center [439, 34] width 89 height 28
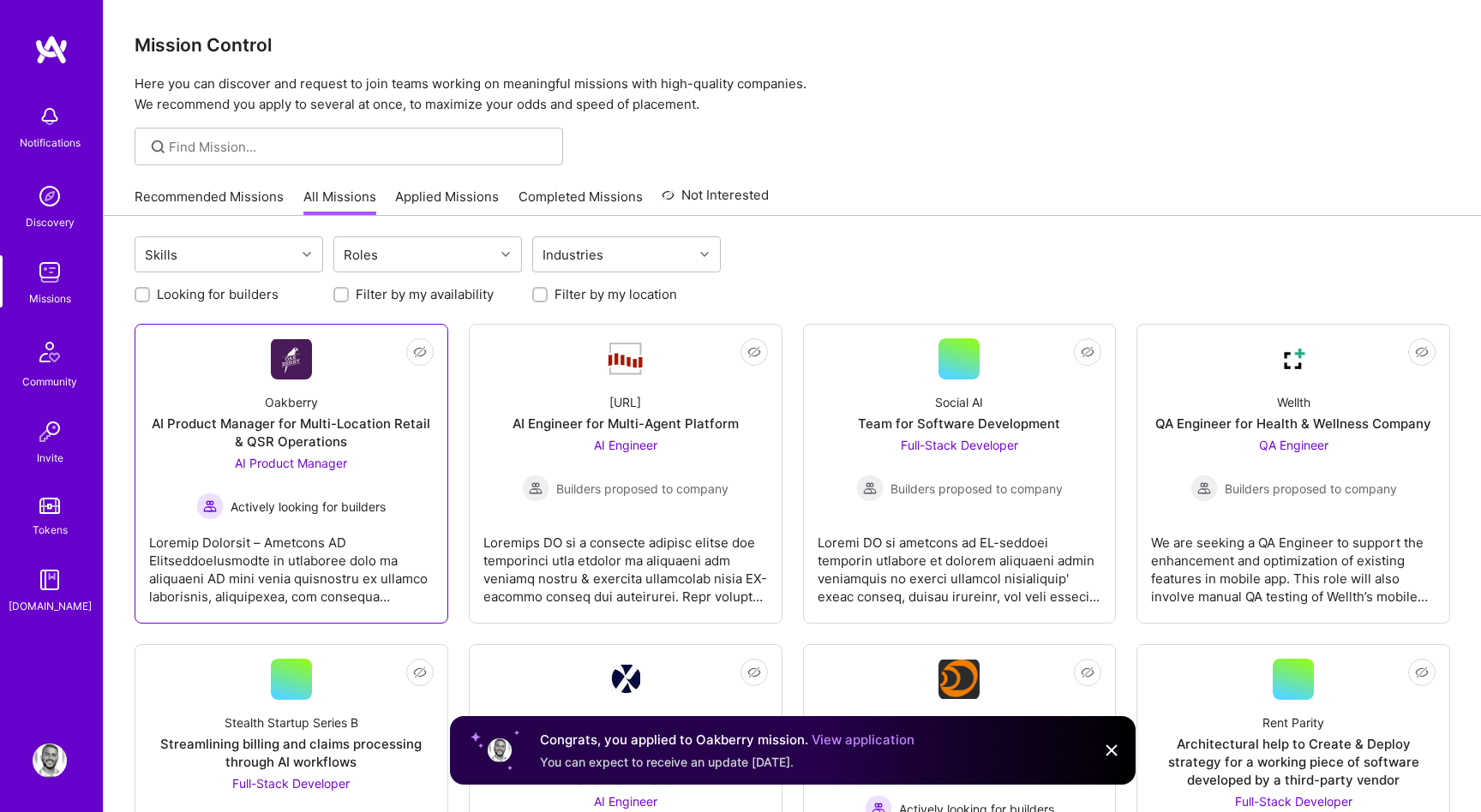
click at [282, 463] on span "AI Product Manager" at bounding box center [291, 463] width 112 height 15
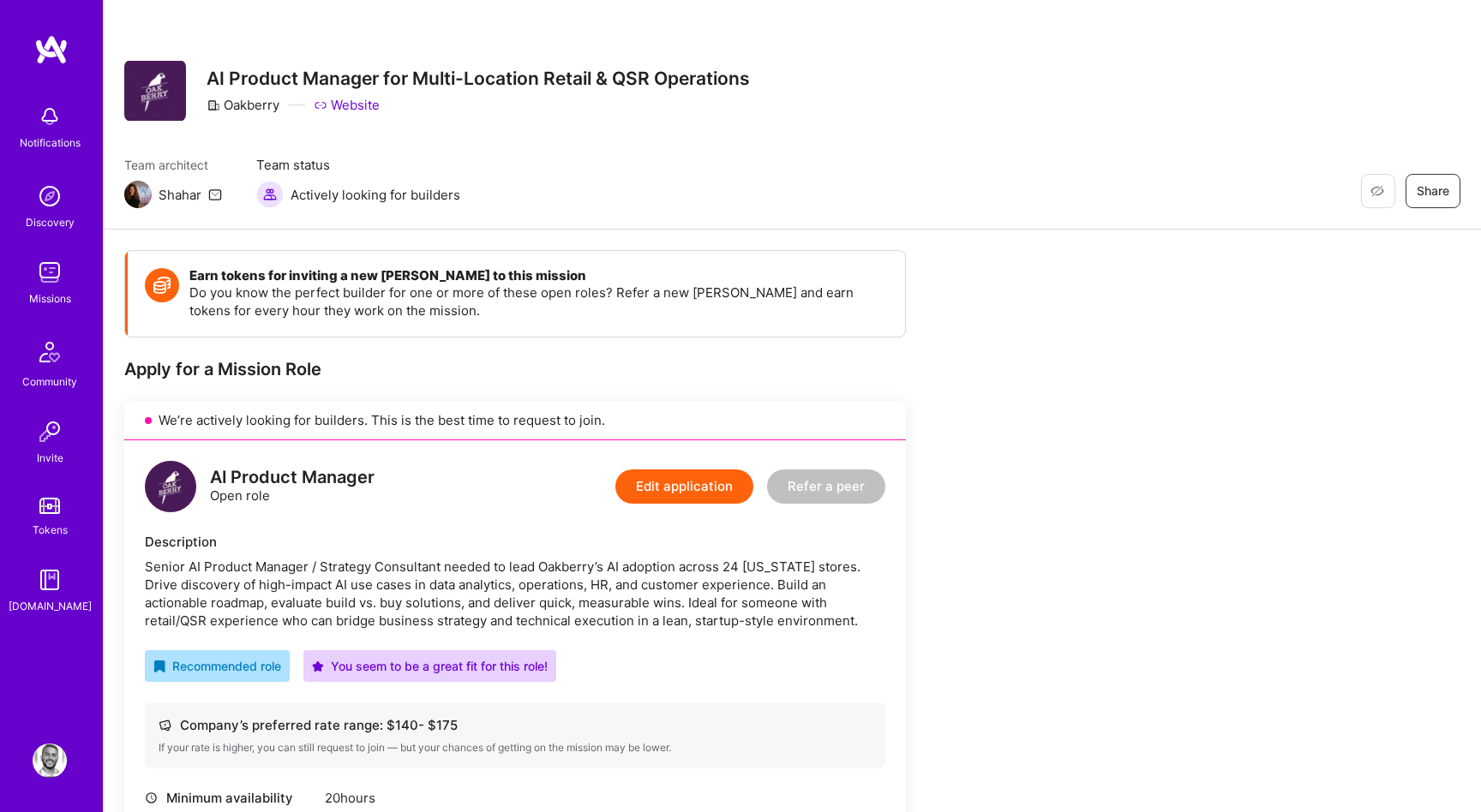
click at [663, 493] on button "Edit application" at bounding box center [684, 487] width 138 height 34
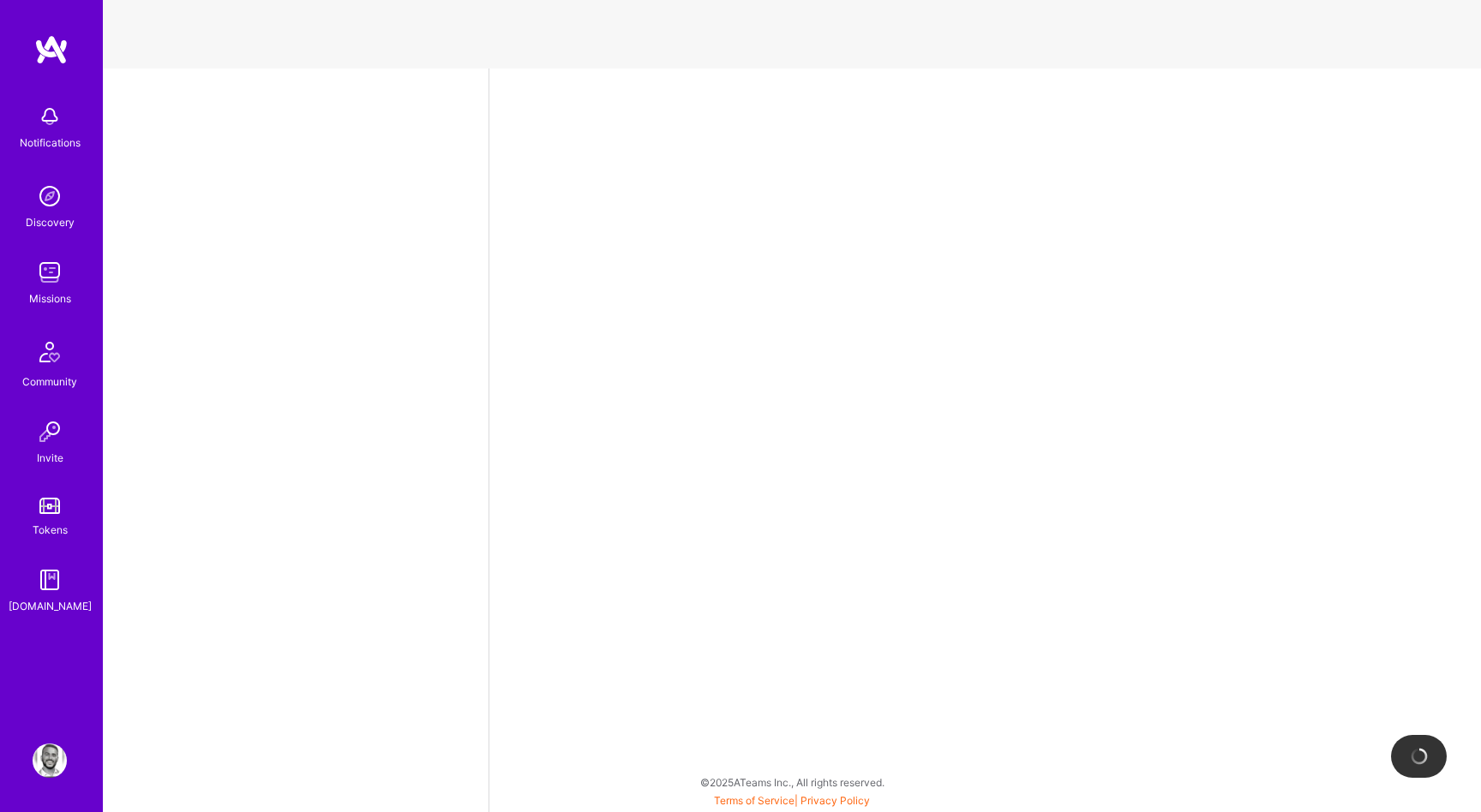
select select "US"
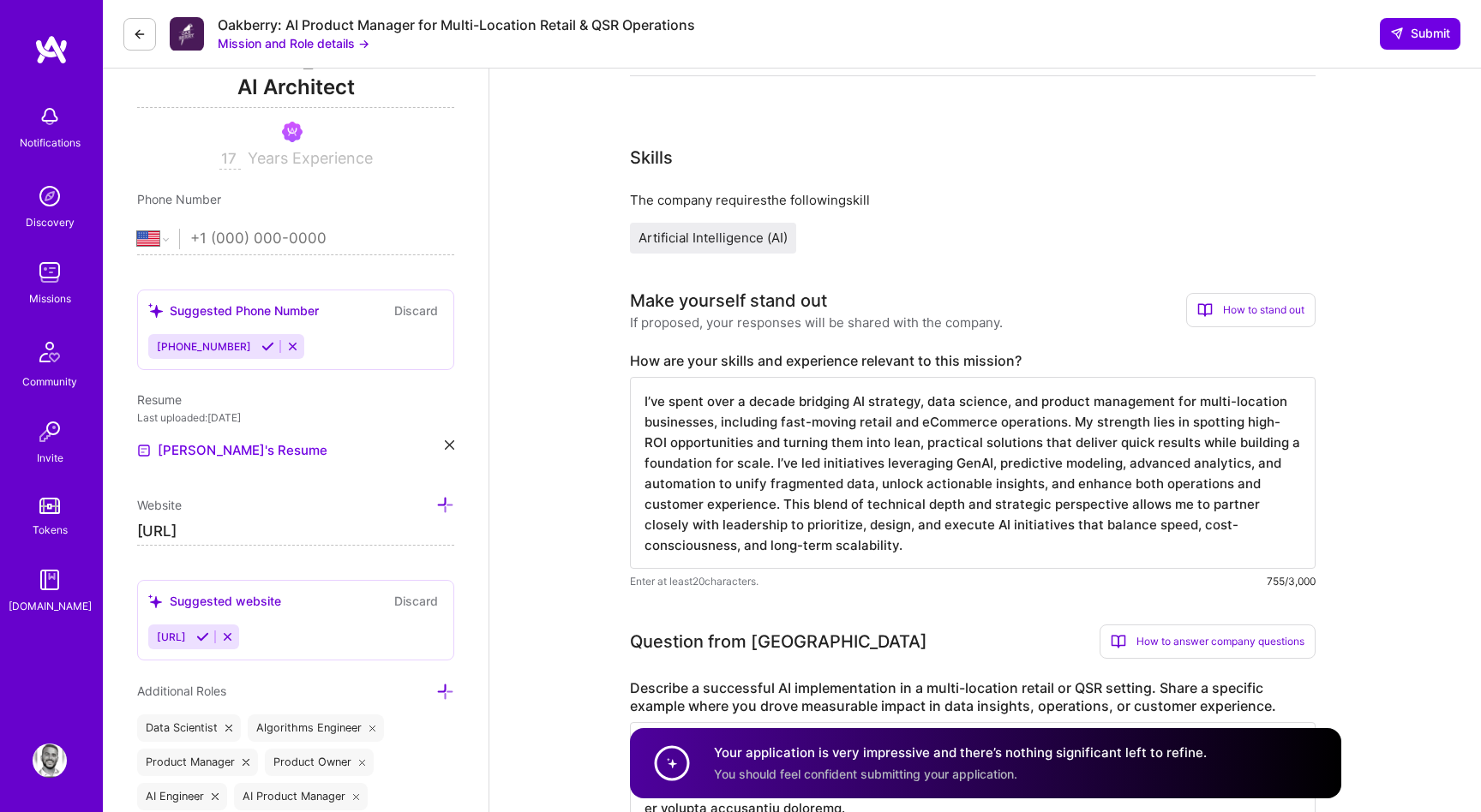
scroll to position [717, 0]
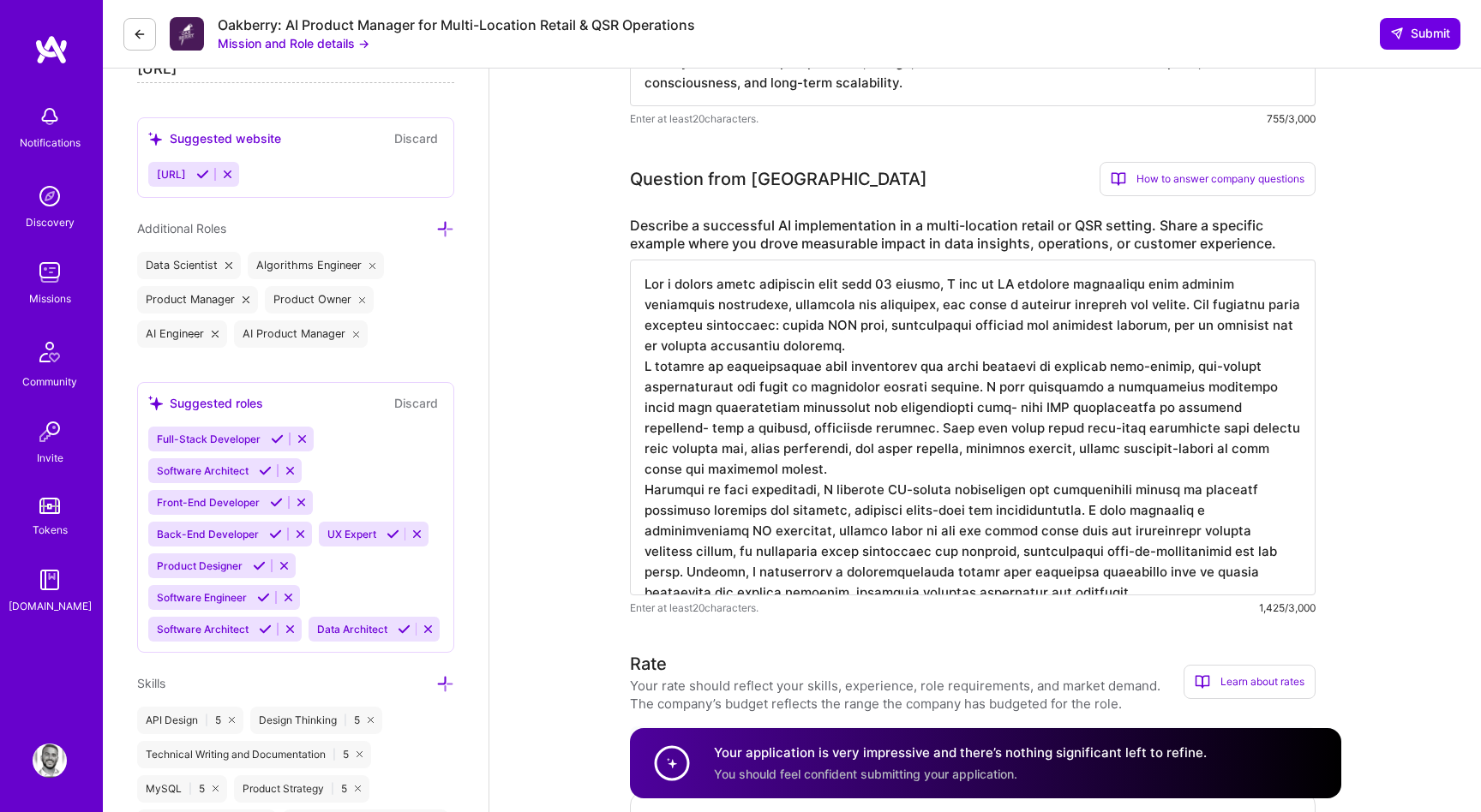
click at [663, 493] on textarea at bounding box center [973, 428] width 685 height 336
click at [1218, 517] on textarea at bounding box center [973, 428] width 685 height 336
click at [1064, 511] on textarea at bounding box center [973, 428] width 685 height 336
click at [709, 519] on textarea at bounding box center [973, 428] width 685 height 336
click at [698, 512] on textarea at bounding box center [973, 428] width 685 height 336
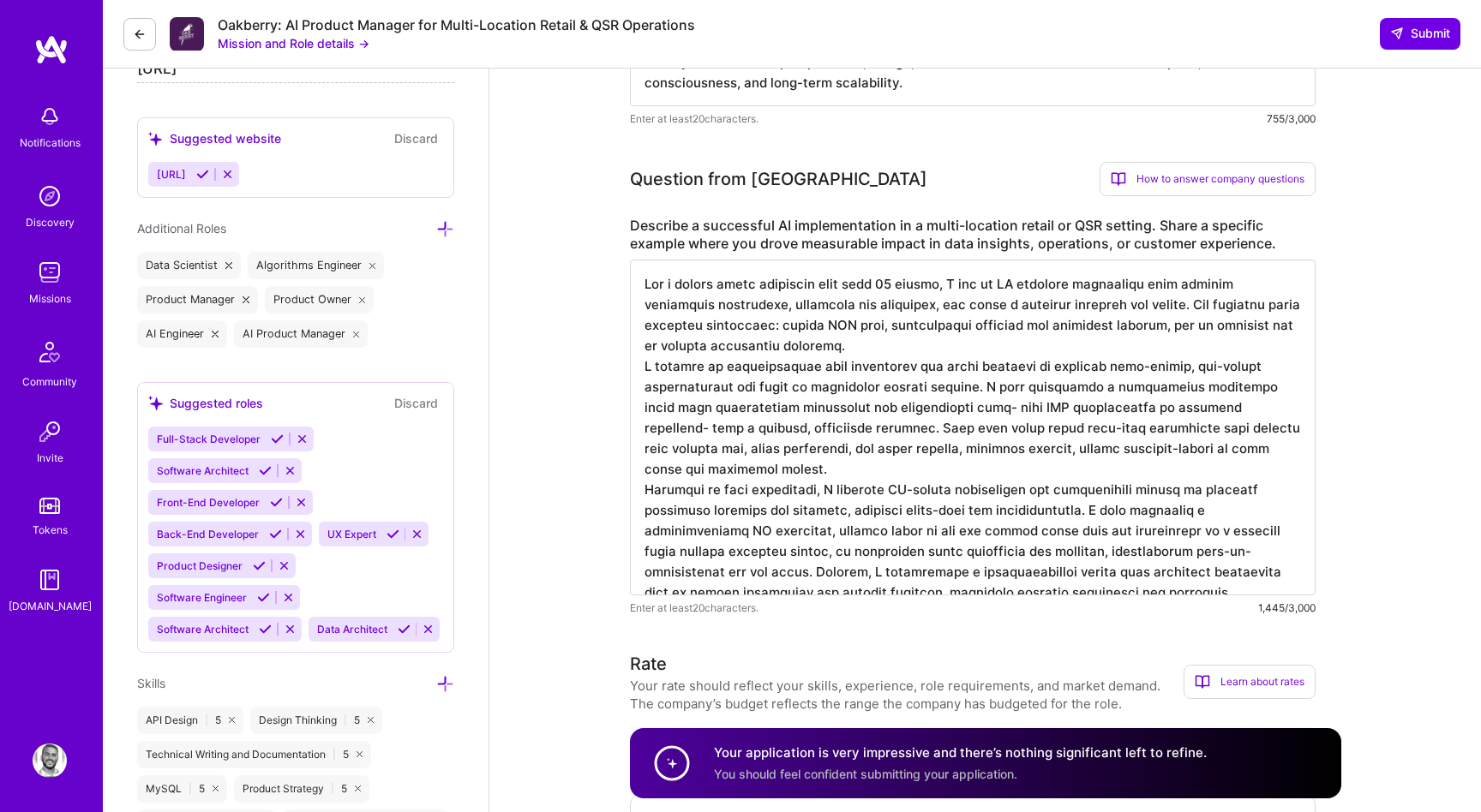
click at [688, 533] on textarea at bounding box center [973, 428] width 685 height 336
click at [698, 534] on textarea at bounding box center [973, 428] width 685 height 336
click at [704, 516] on textarea at bounding box center [973, 428] width 685 height 336
click at [696, 537] on textarea at bounding box center [973, 428] width 685 height 336
type textarea "For a retail brand operating more than 20 stores, I led an AI adoption initiati…"
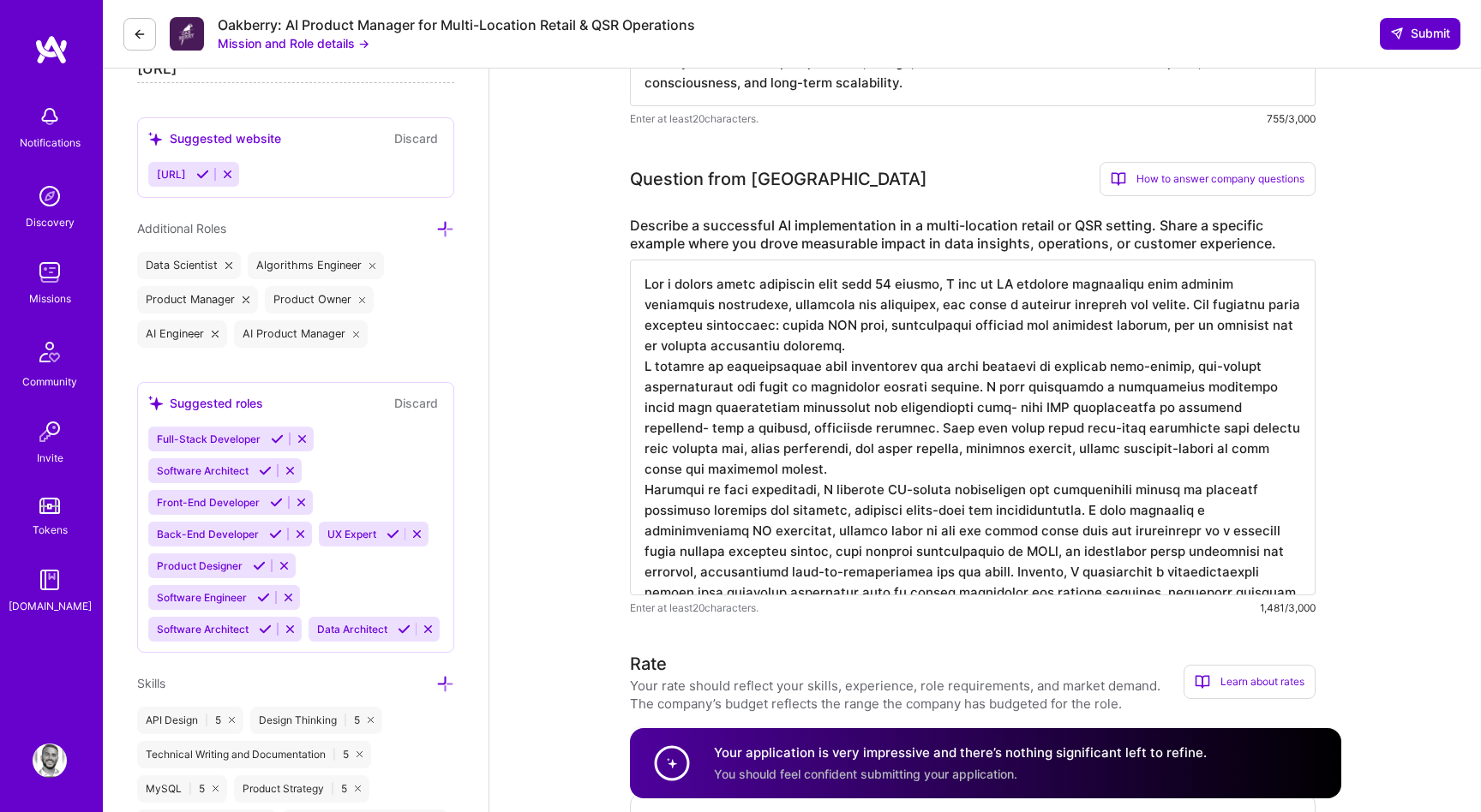
click at [1388, 36] on button "Submit" at bounding box center [1420, 32] width 81 height 30
